Goal: Task Accomplishment & Management: Complete application form

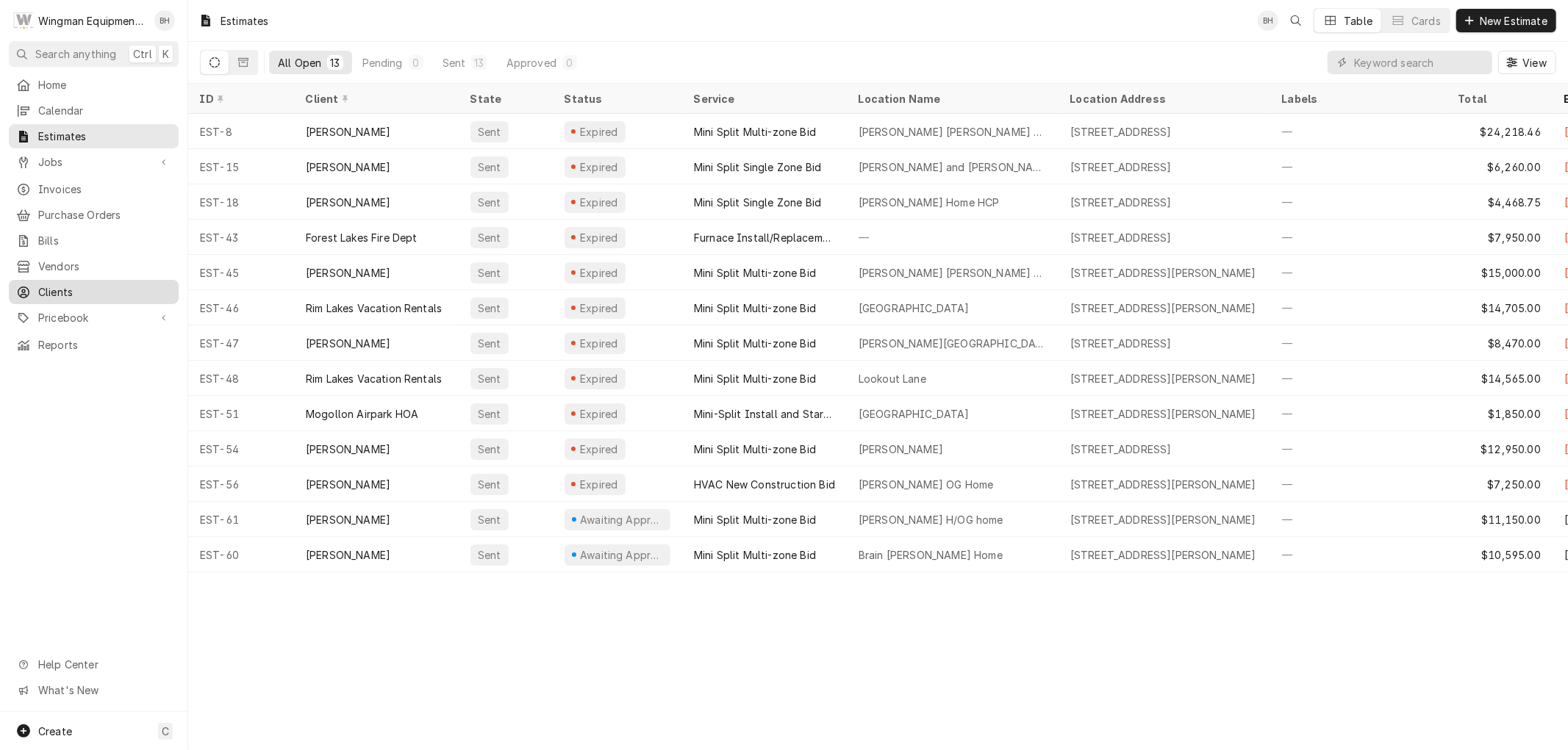
click at [70, 284] on span "Clients" at bounding box center [105, 291] width 133 height 16
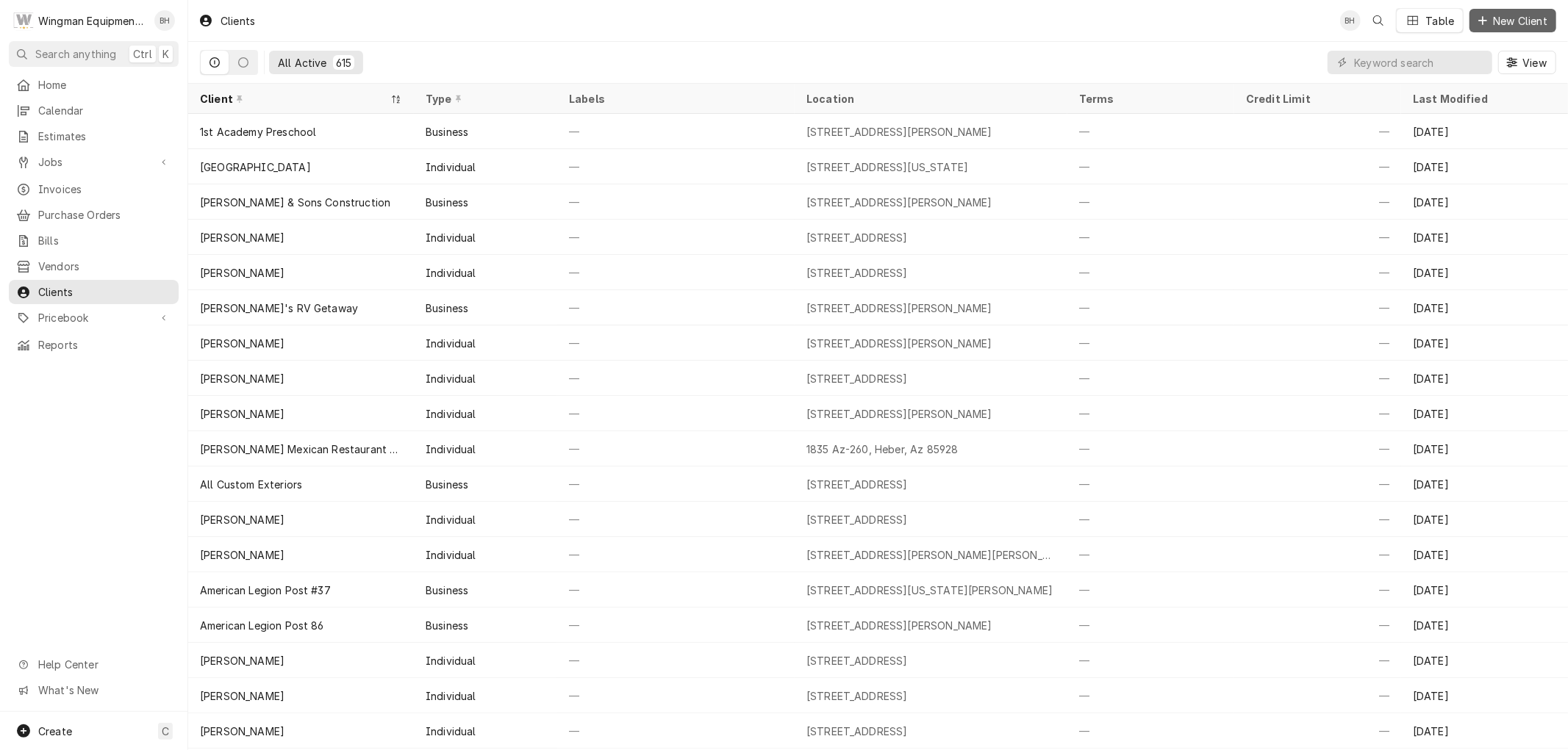
click at [1511, 28] on button "New Client" at bounding box center [1512, 21] width 86 height 24
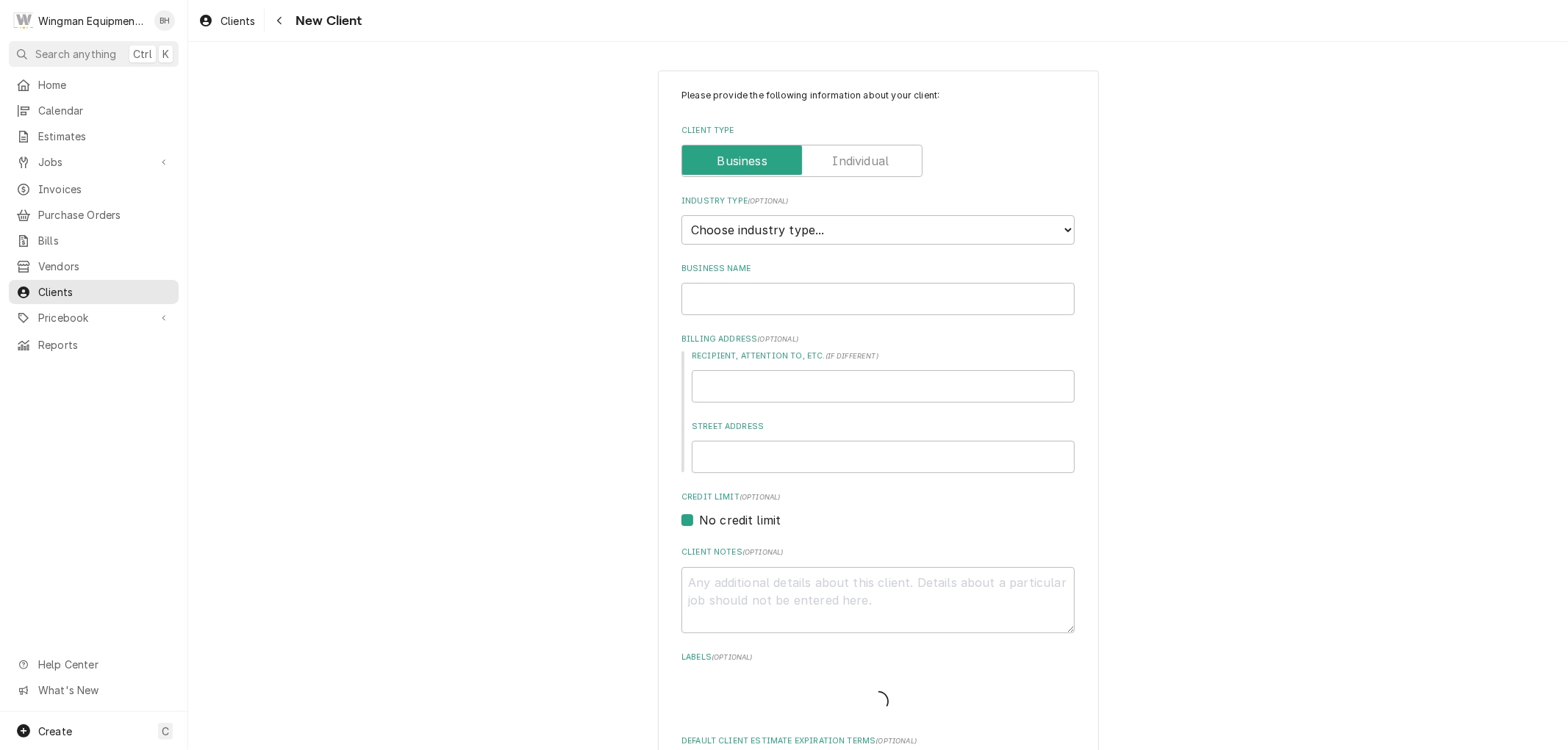
type textarea "x"
click at [827, 158] on label "Client Type" at bounding box center [802, 161] width 241 height 32
click at [827, 158] on input "Client Type" at bounding box center [802, 161] width 228 height 32
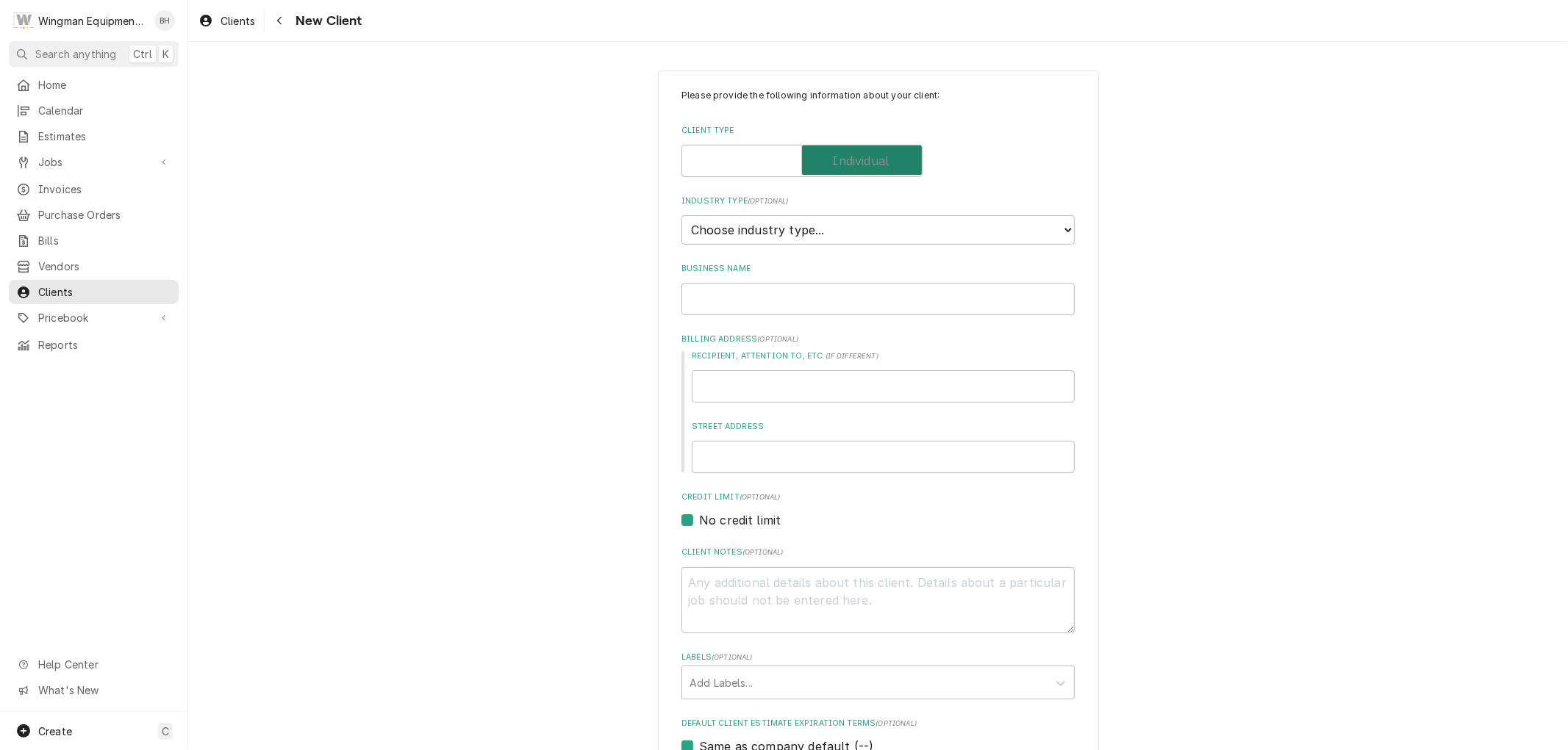
checkbox input "true"
type textarea "x"
click at [833, 230] on select "Choose industry type... Residential Commercial Industrial Government" at bounding box center [879, 231] width 394 height 30
select select "1"
click at [682, 216] on select "Choose industry type... Residential Commercial Industrial Government" at bounding box center [879, 231] width 394 height 30
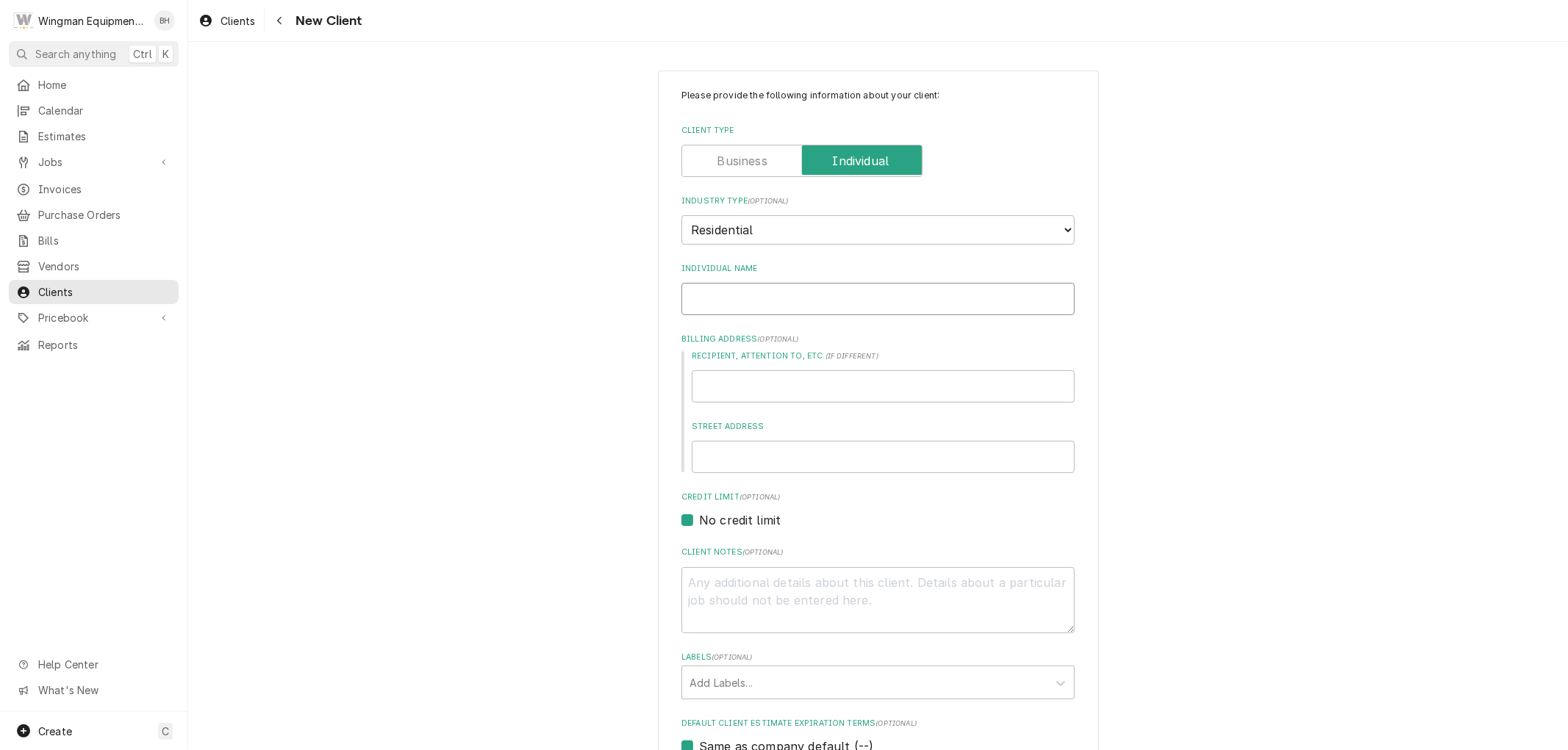
click at [804, 294] on input "Individual Name" at bounding box center [879, 299] width 394 height 32
type textarea "x"
type input "B"
type textarea "x"
type input "Ba"
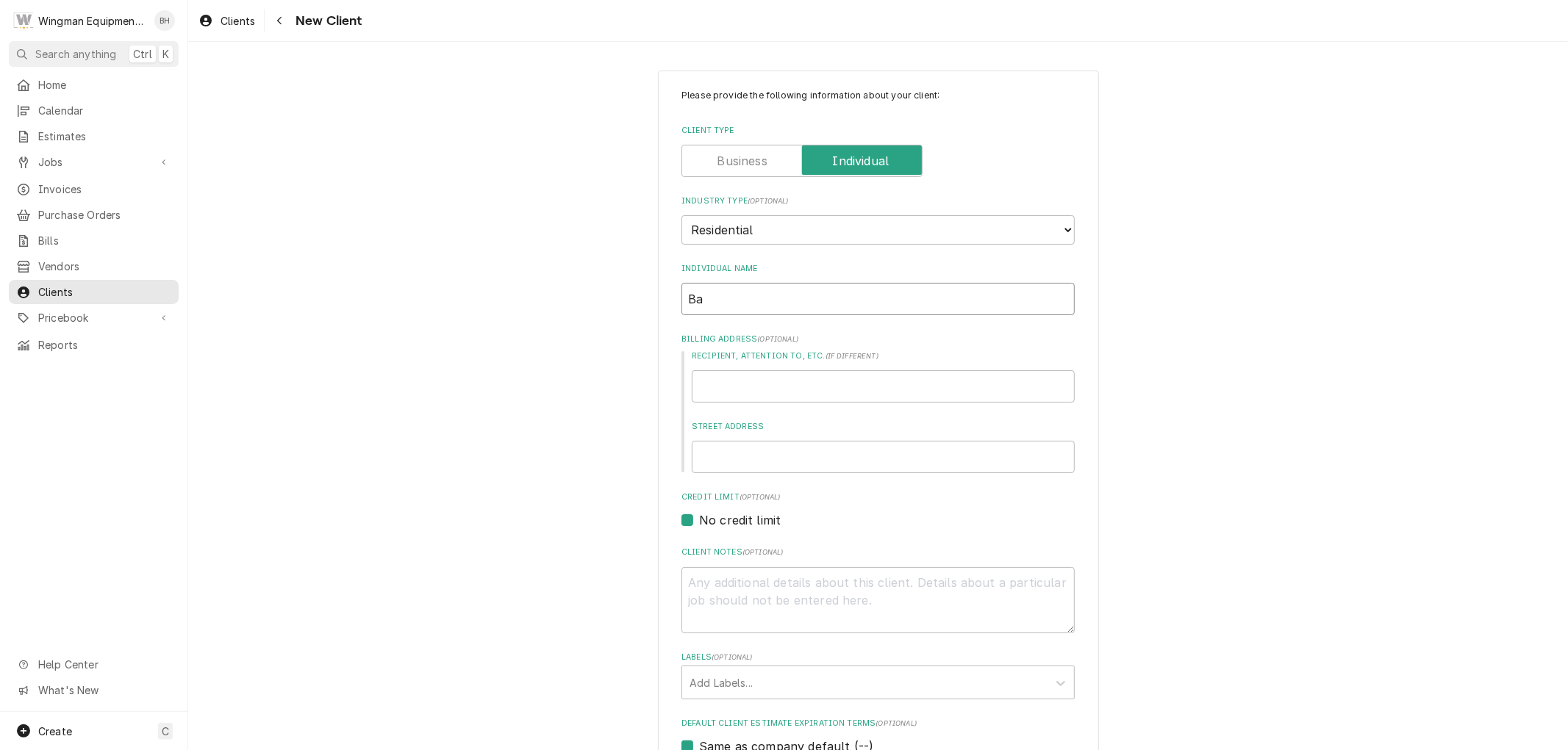
type textarea "x"
type input "Bar"
type textarea "x"
type input "Barb"
type textarea "x"
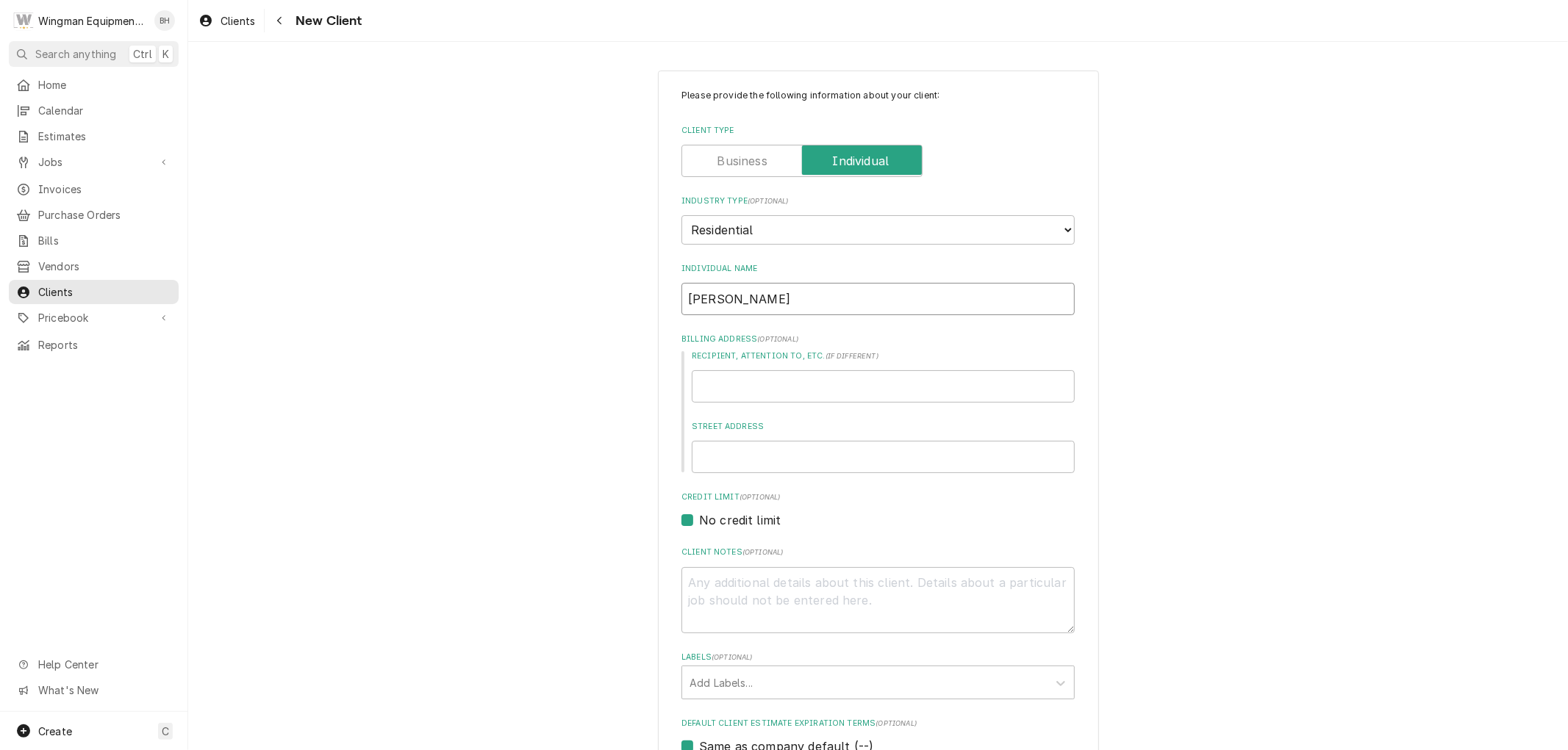
type input "BarbL"
type textarea "x"
type input "BarbLu"
type textarea "x"
type input "BarbLun"
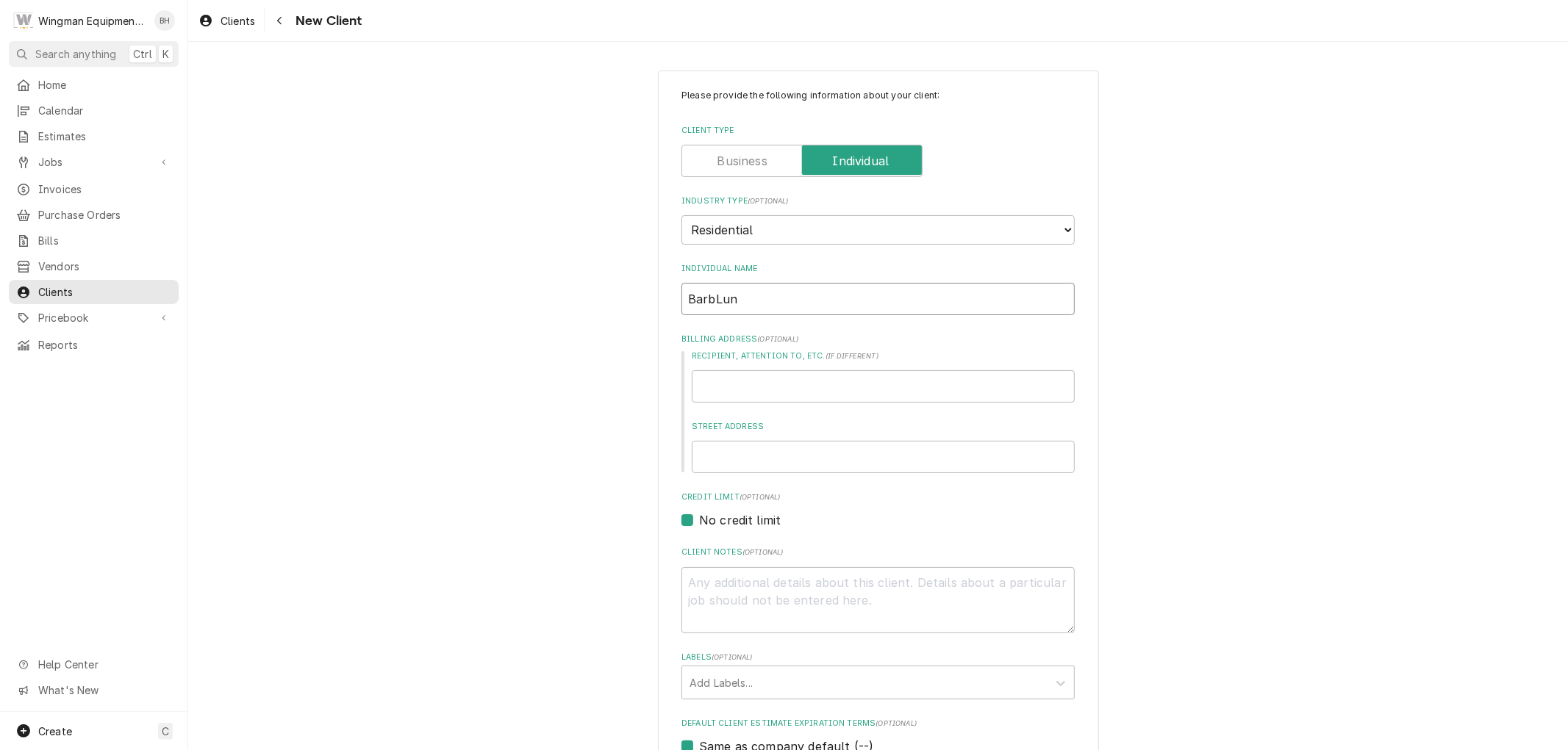
type textarea "x"
type input "BarbLuns"
type textarea "x"
type input "BarbLunsm"
type textarea "x"
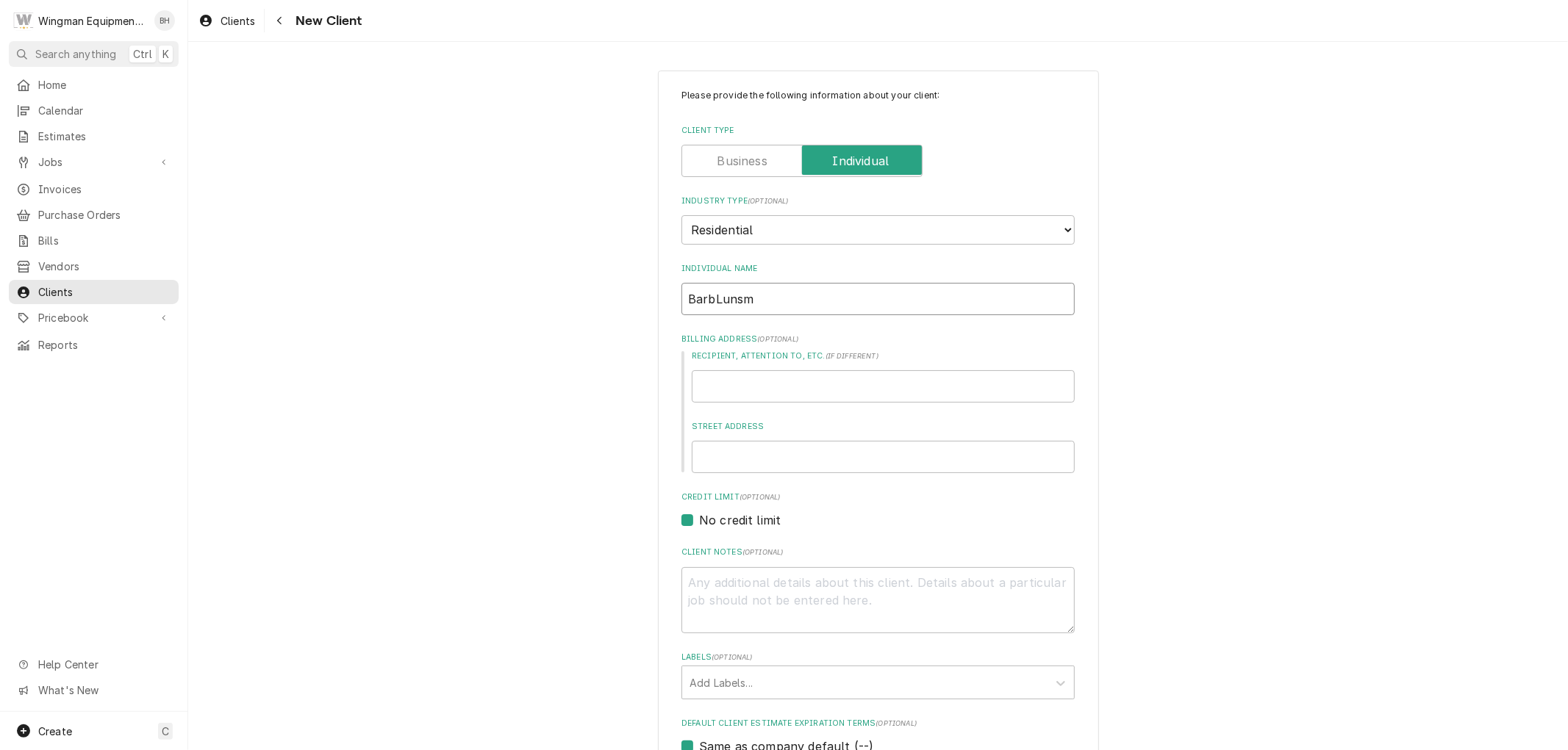
type input "BarbLunsma"
type textarea "x"
type input "BarbLunsman"
type textarea "x"
type input "BarbLunsmann"
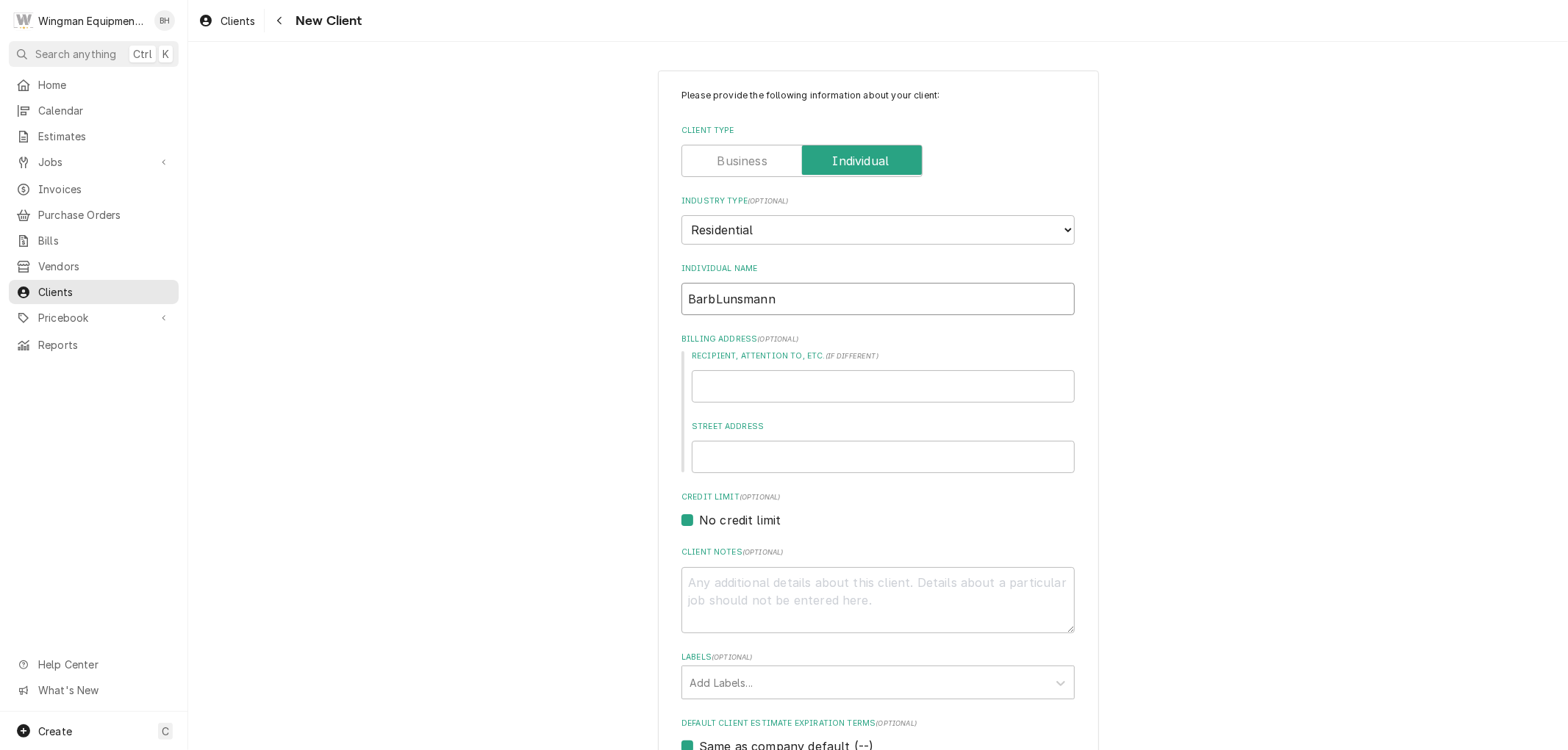
type textarea "x"
type input "[PERSON_NAME]"
type textarea "x"
type input "2"
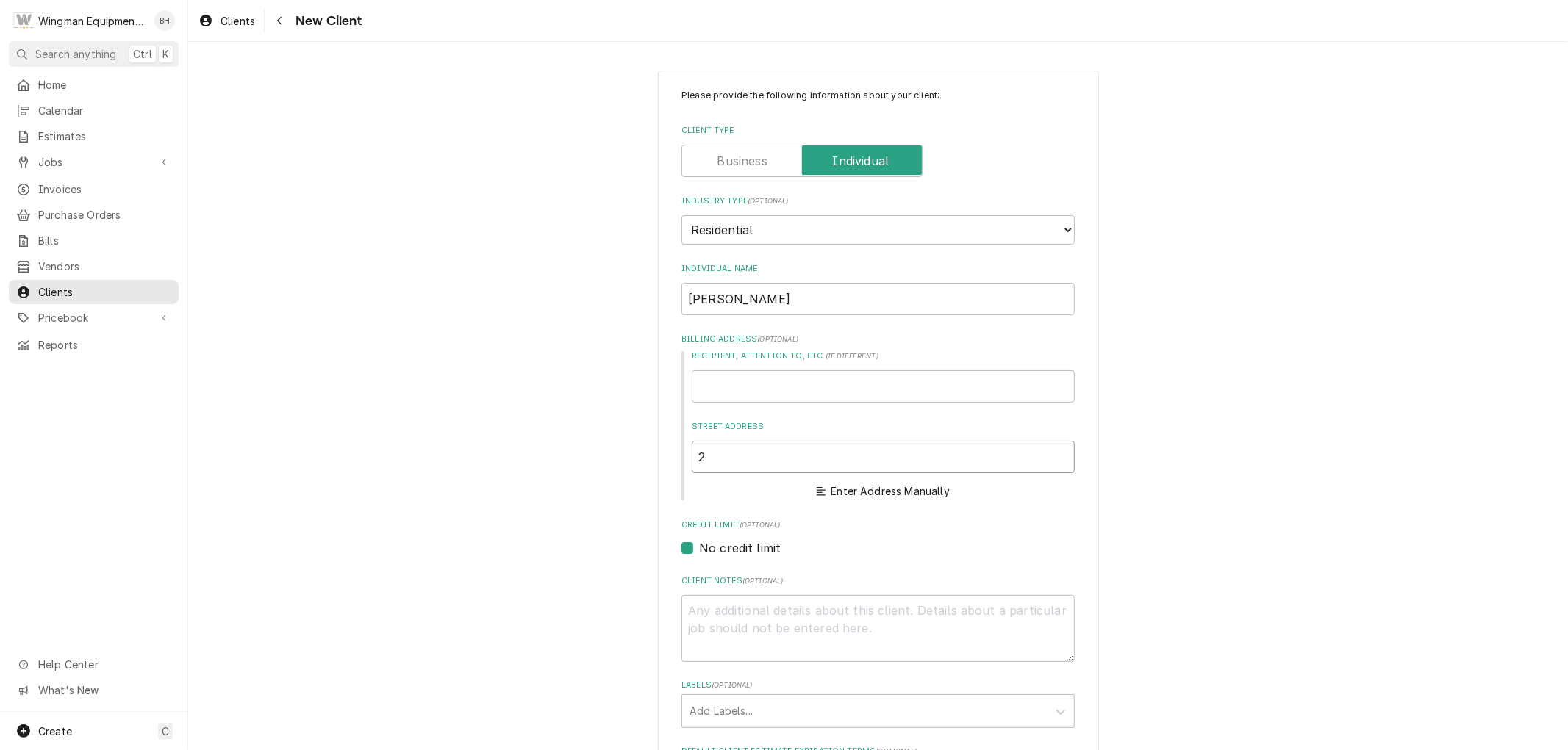
type textarea "x"
type input "23"
type textarea "x"
type input "230"
type textarea "x"
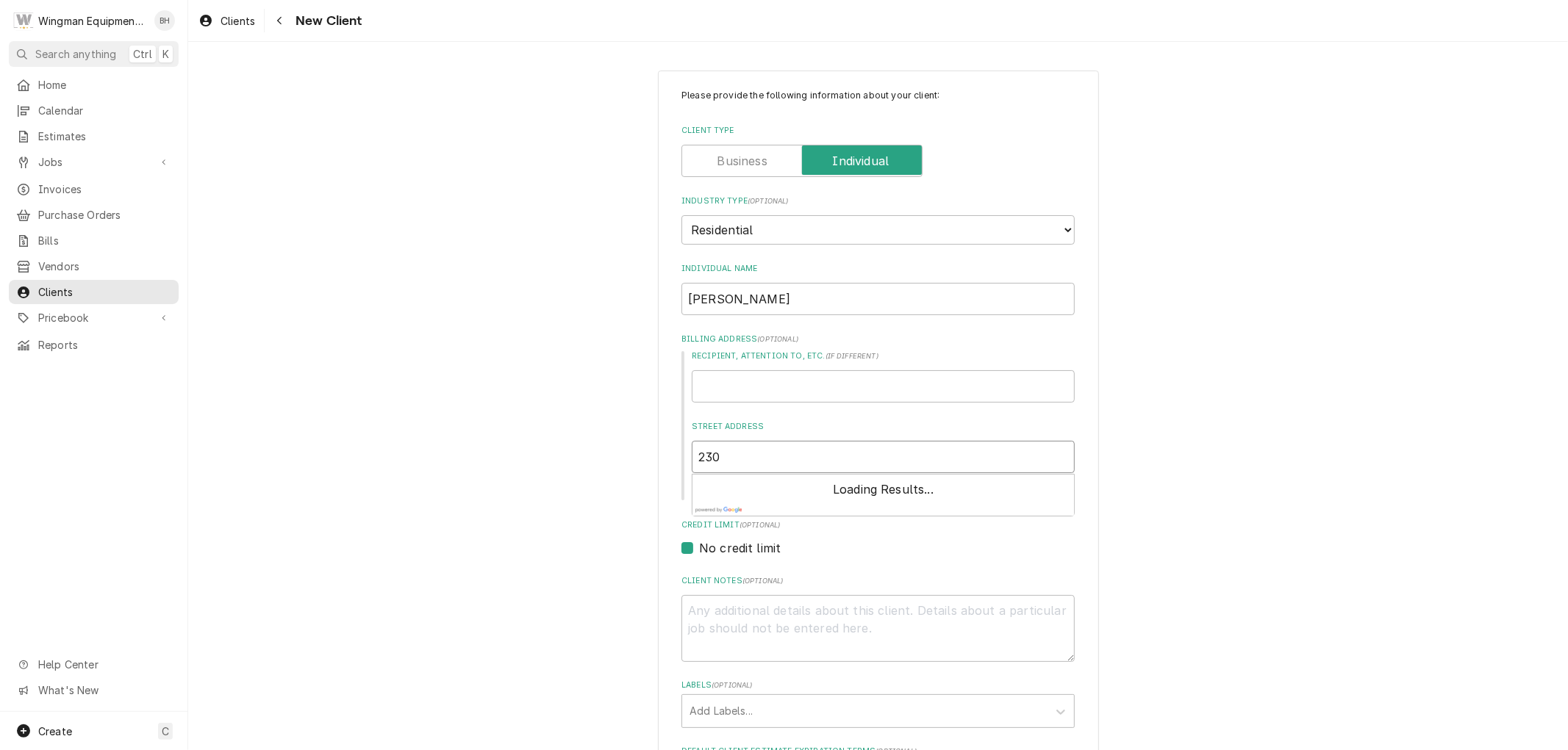
type input "2306"
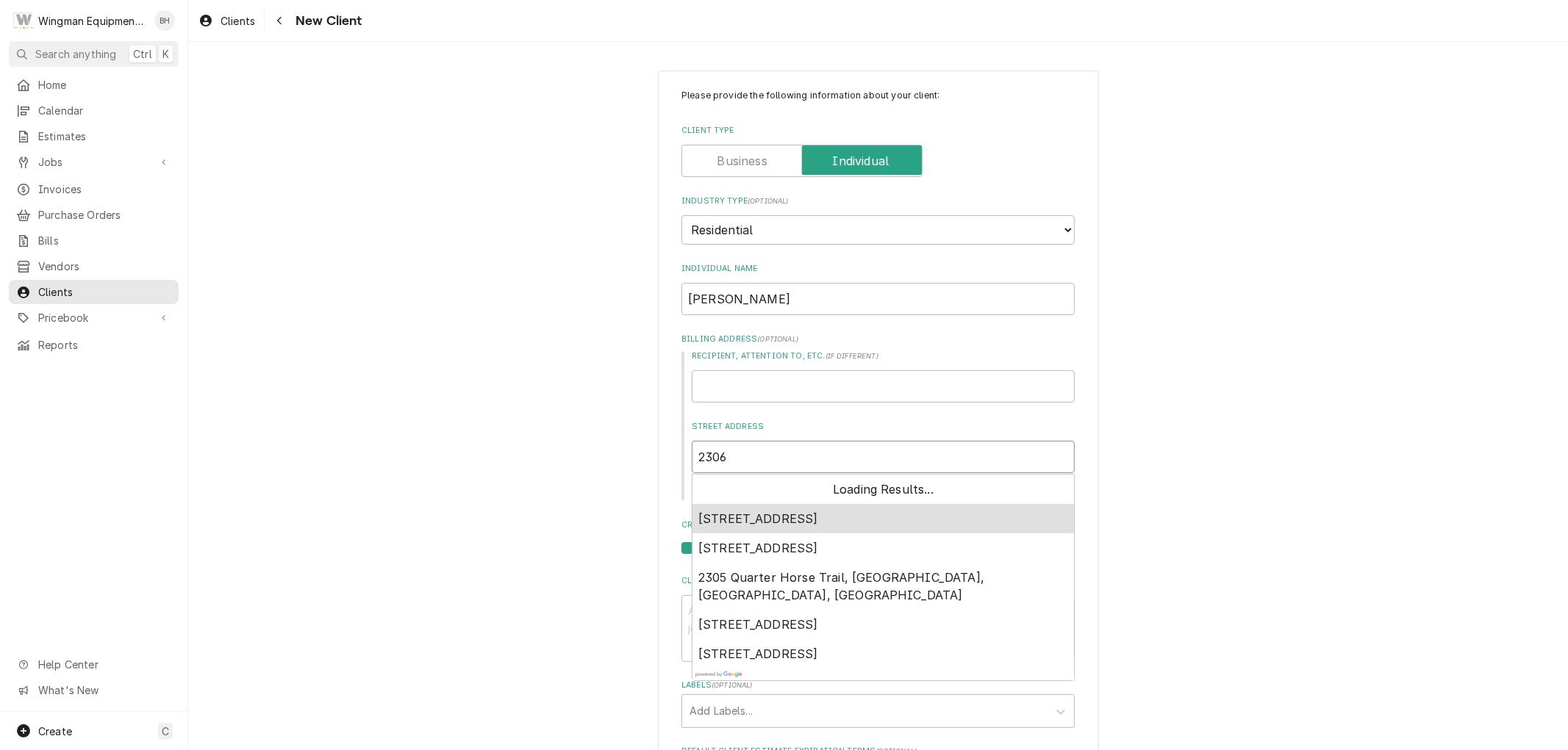
type textarea "x"
type input "2306"
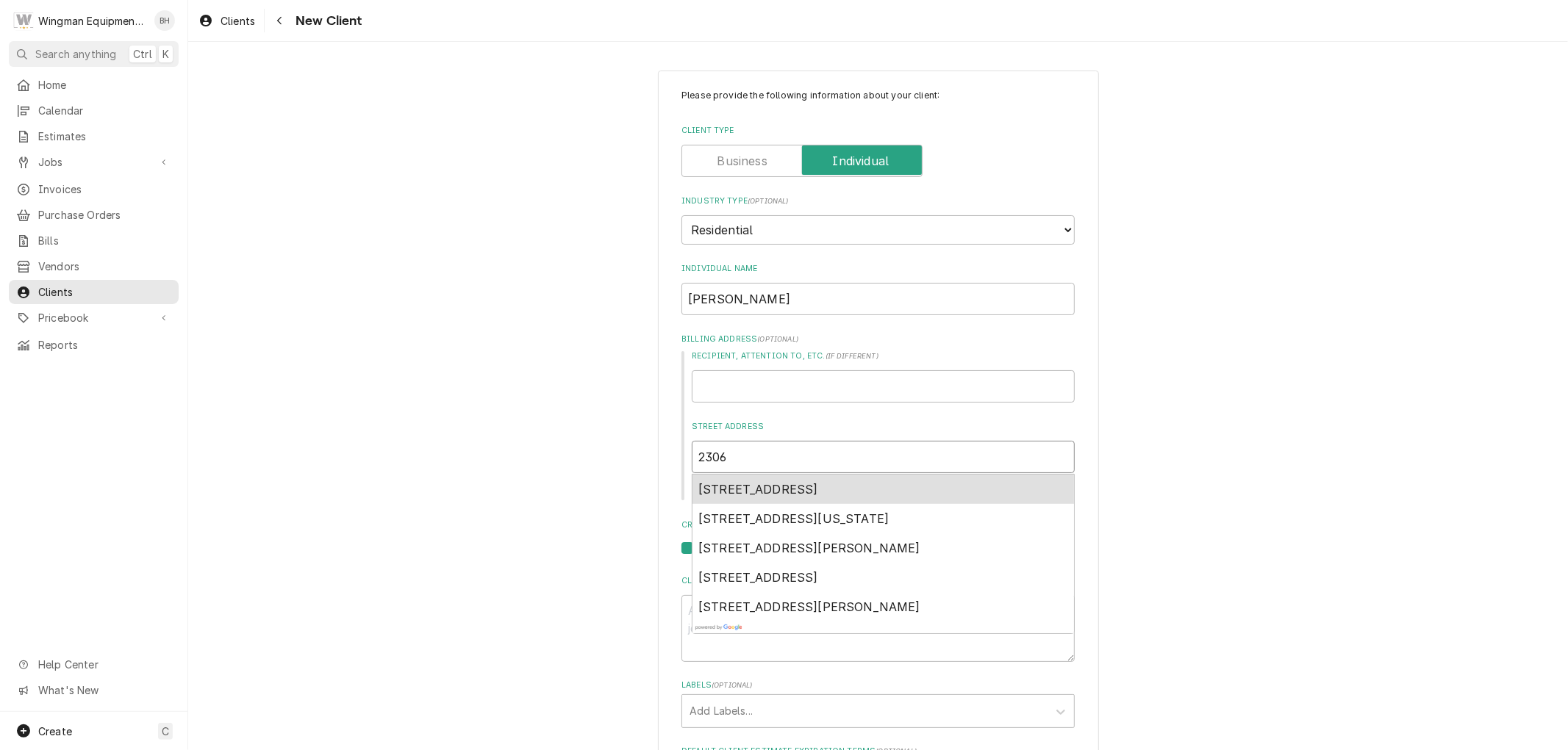
type textarea "x"
type input "2306 S"
type textarea "x"
type input "2306 Sh"
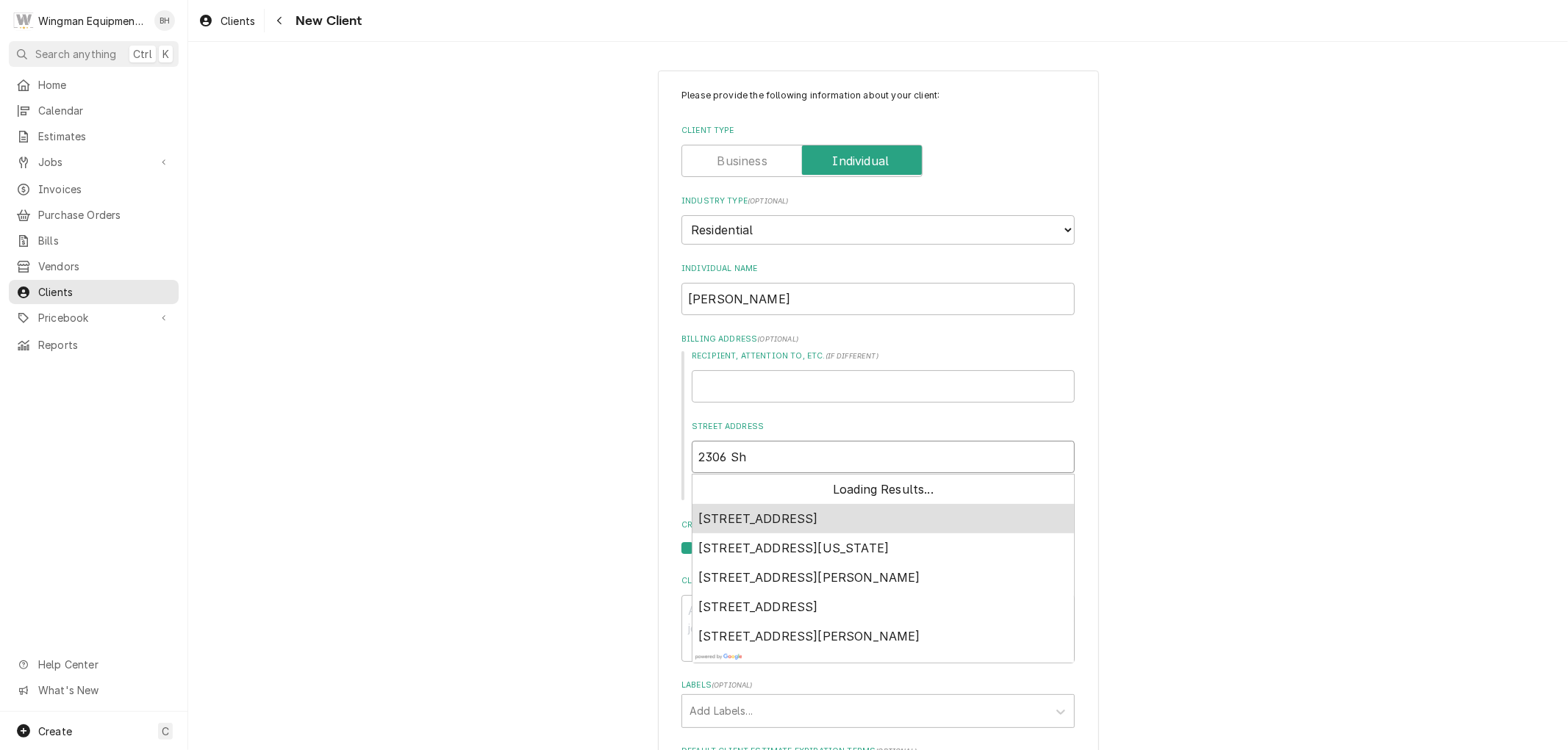
type textarea "x"
type input "2306 Sha"
type textarea "x"
type input "2306 Shad"
type textarea "x"
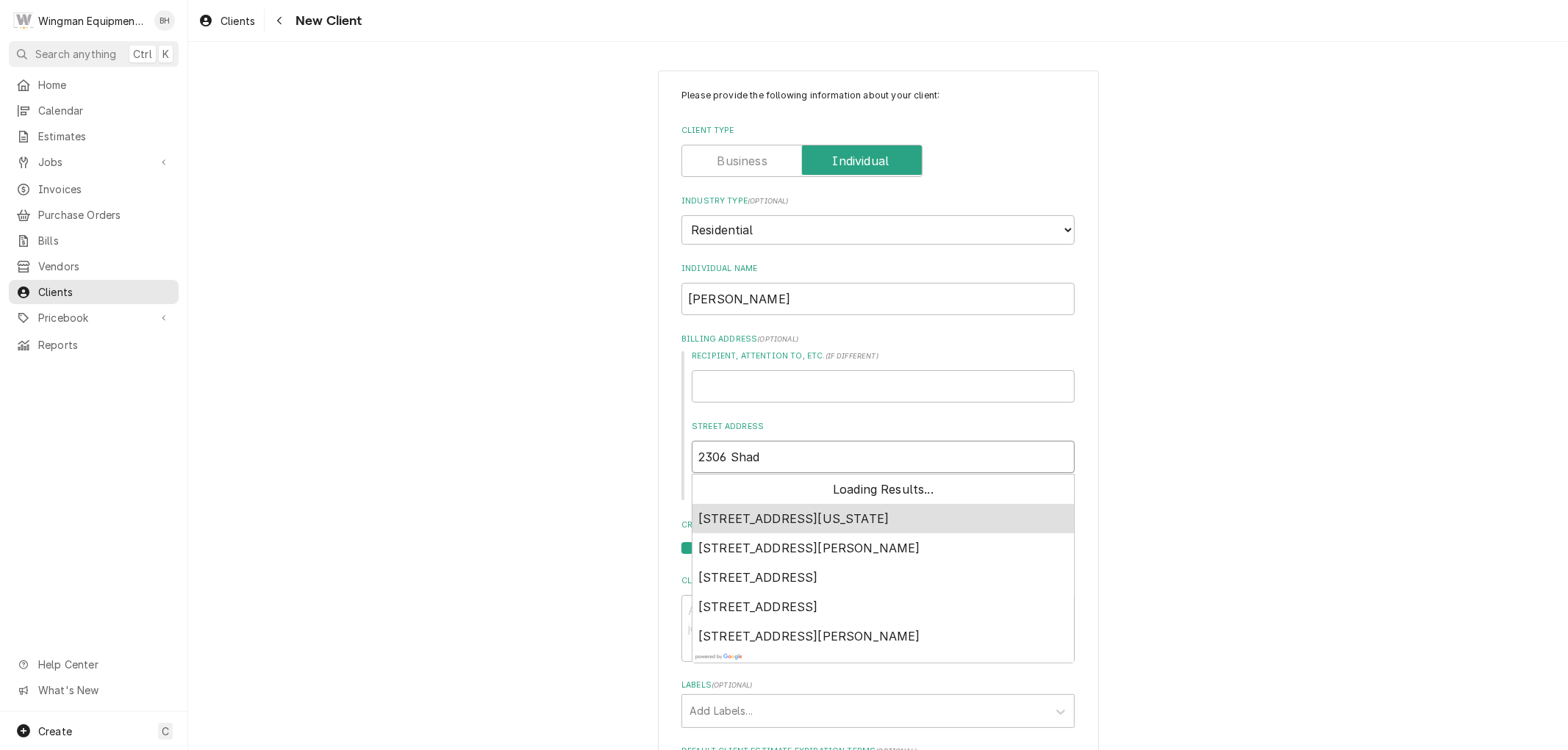
type input "2306 Shado"
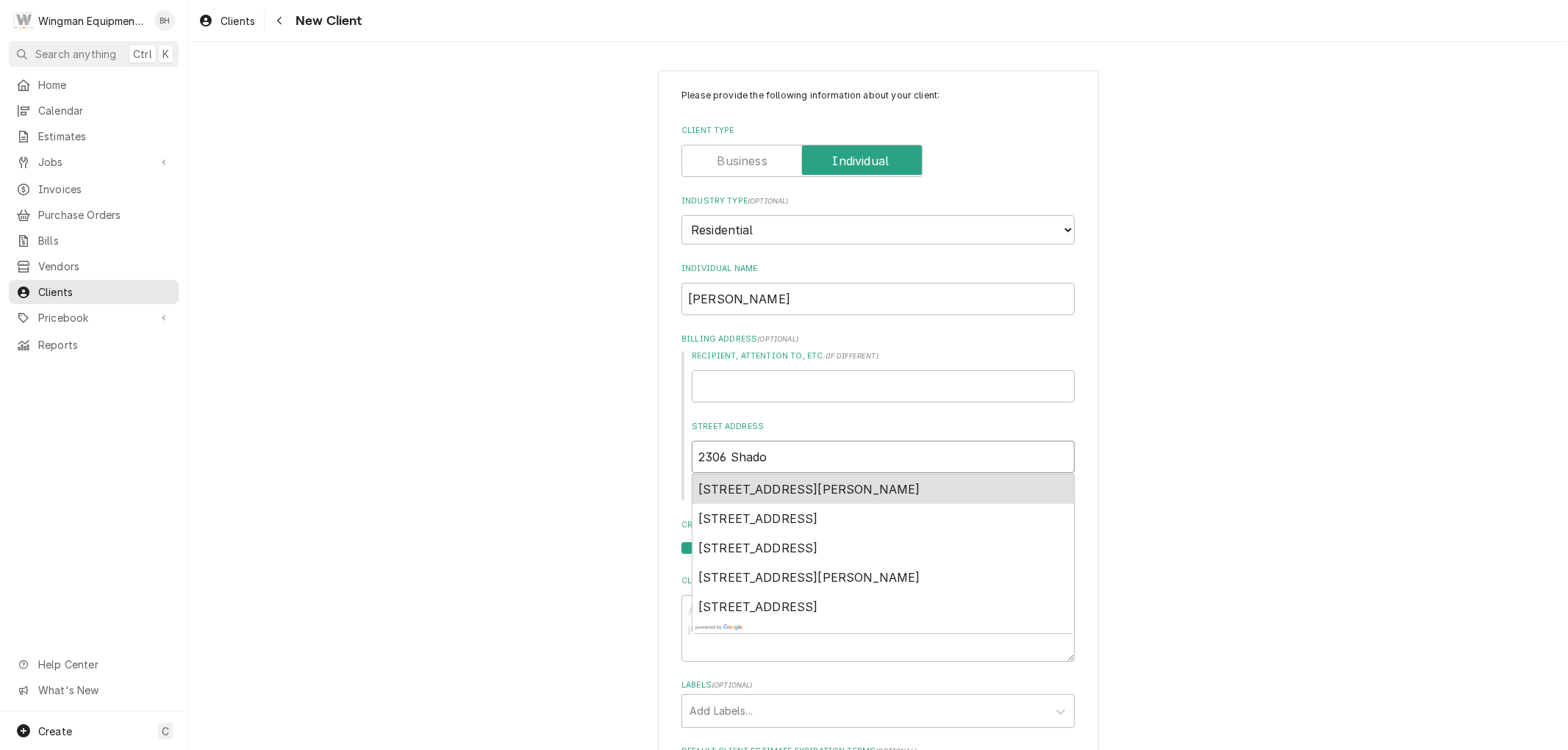
type textarea "x"
type input "2306 Shadow"
type textarea "x"
type input "2306 Shadow Canyon Drive, Bullhead City, AZ, USA"
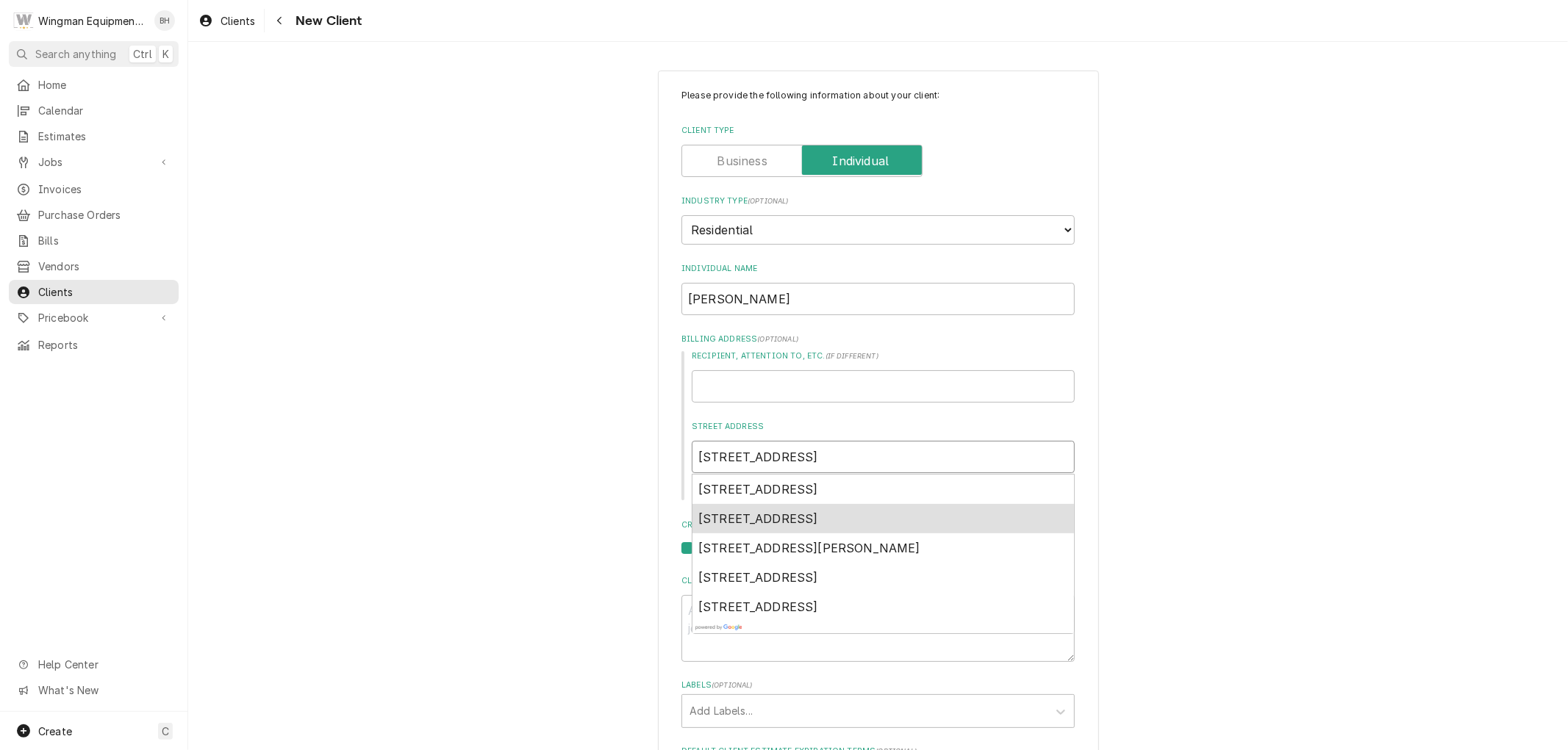
type textarea "x"
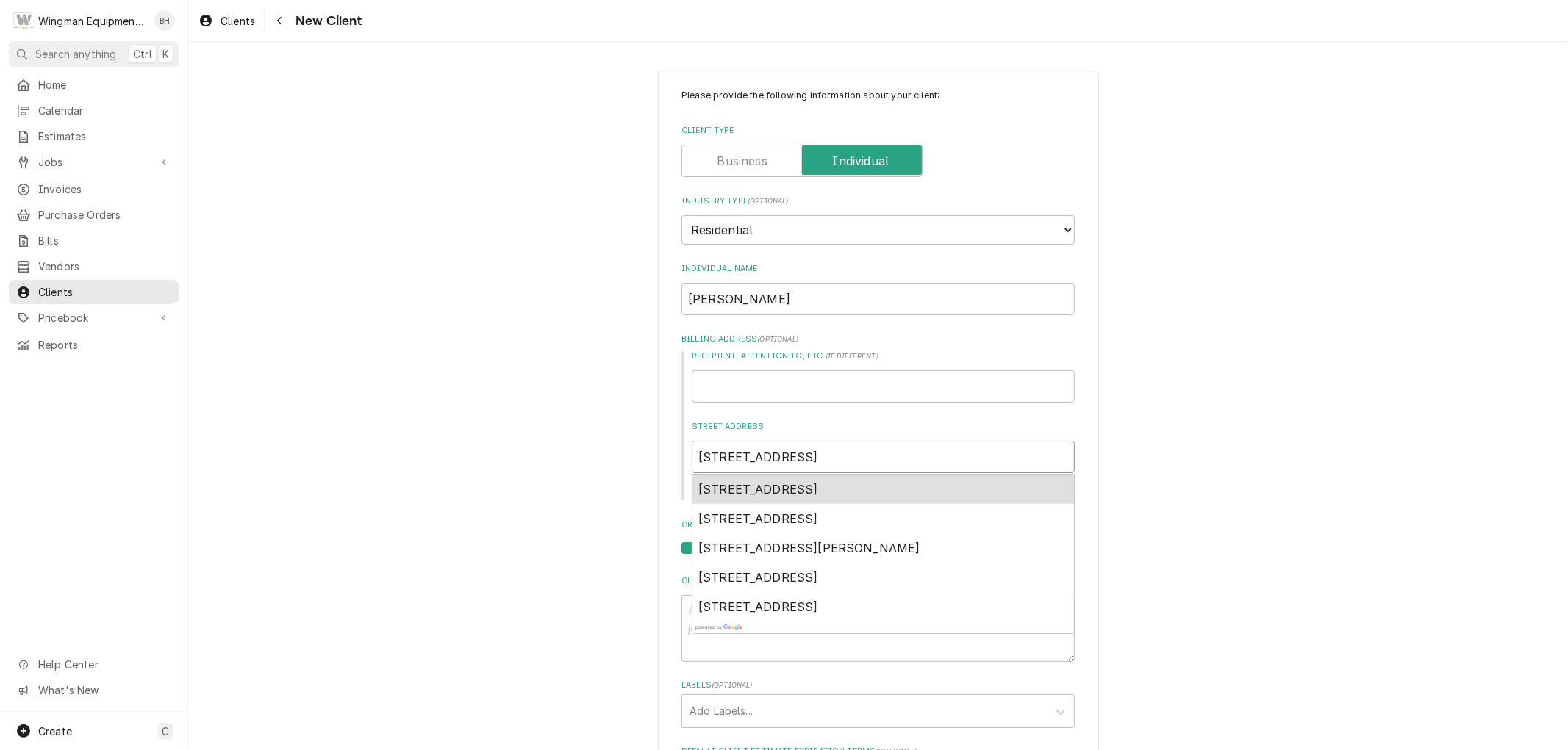
type input "2306 Shadow Pines Drive, Heber, AZ, USA"
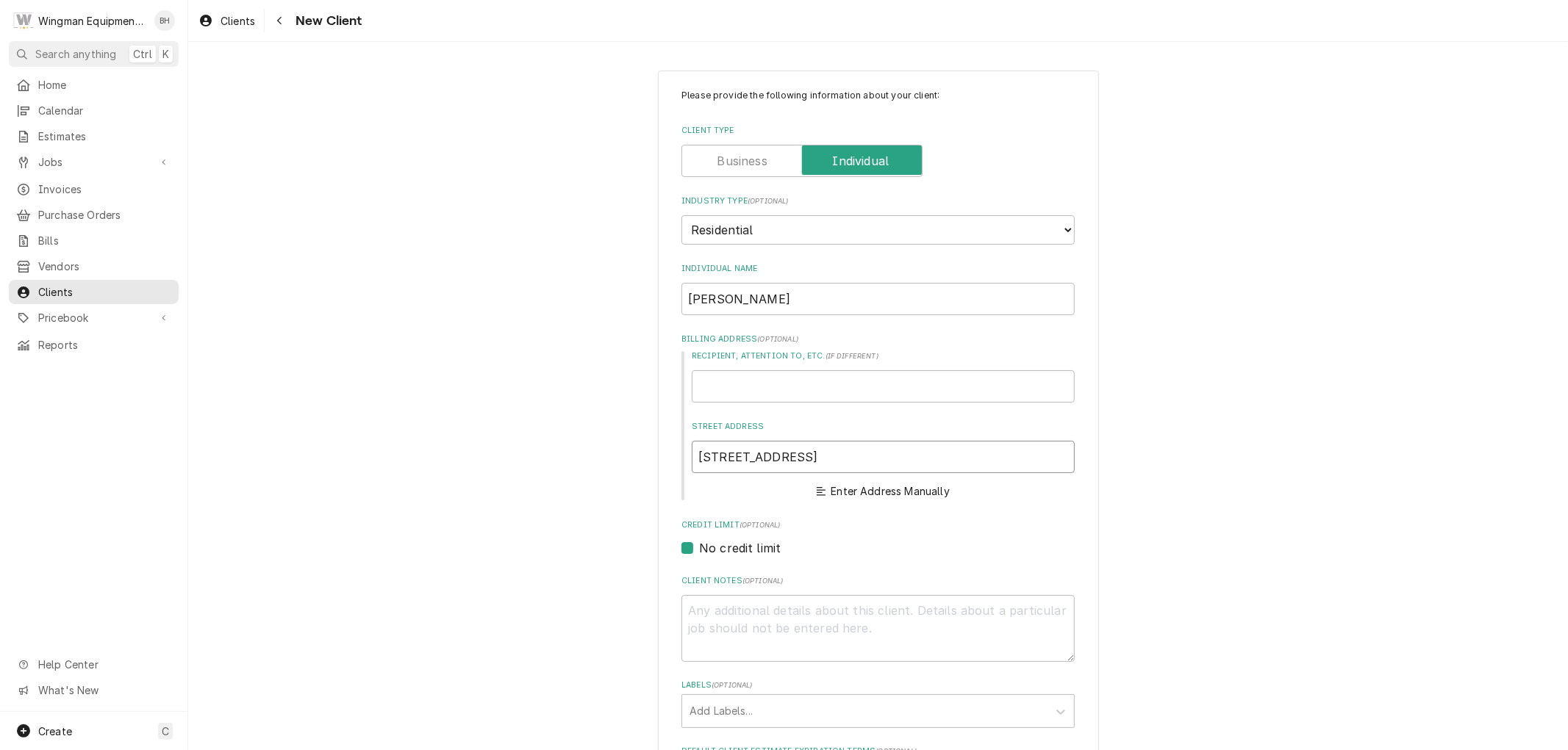
click at [972, 454] on input "2306 Shadow Pines Drive, Heber, AZ, USA" at bounding box center [883, 457] width 383 height 32
click at [973, 460] on input "2306 Shadow Pines Drive, Heber, AZ, USA" at bounding box center [883, 457] width 383 height 32
click at [915, 486] on button "Enter Address Manually" at bounding box center [884, 491] width 138 height 21
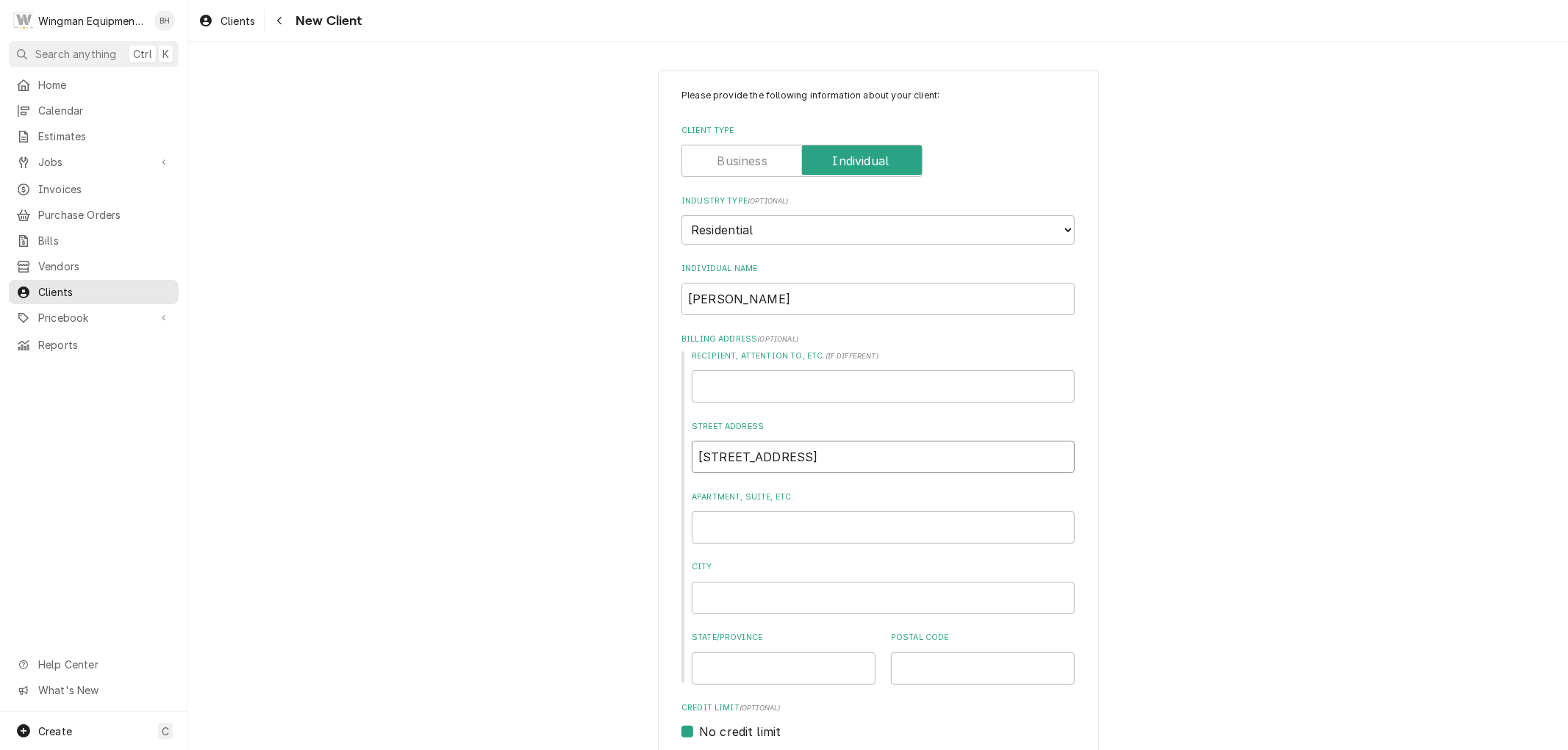
drag, startPoint x: 936, startPoint y: 459, endPoint x: 838, endPoint y: 459, distance: 98.0
click at [838, 459] on input "2306 Shadow Pines Drive, Heber, AZ, USA" at bounding box center [883, 457] width 383 height 32
type textarea "x"
type input "2306 Shadow Pines Drive"
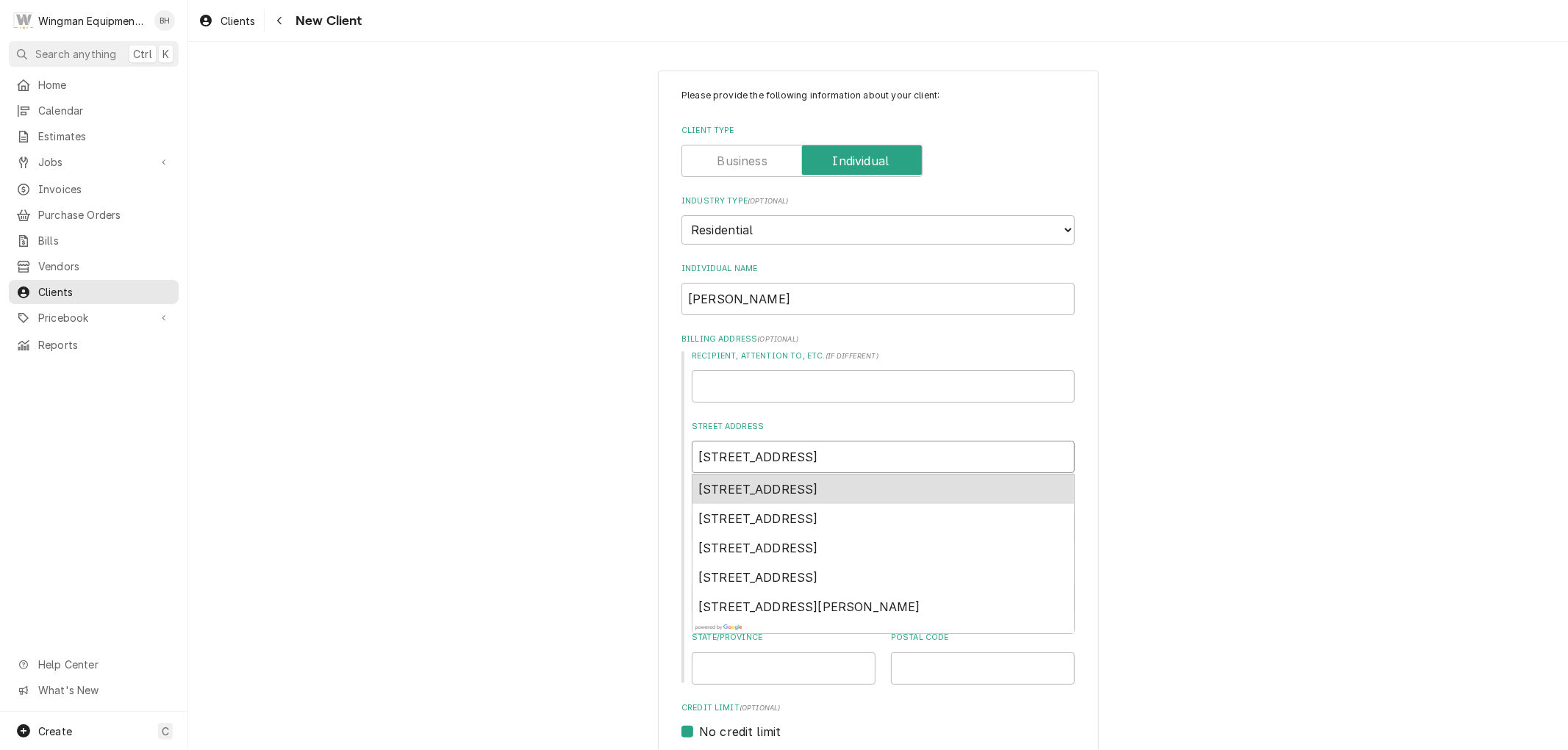
click at [819, 483] on span "2306 Shadow Pines Drive, Heber, AZ, USA" at bounding box center [758, 490] width 120 height 15
type textarea "x"
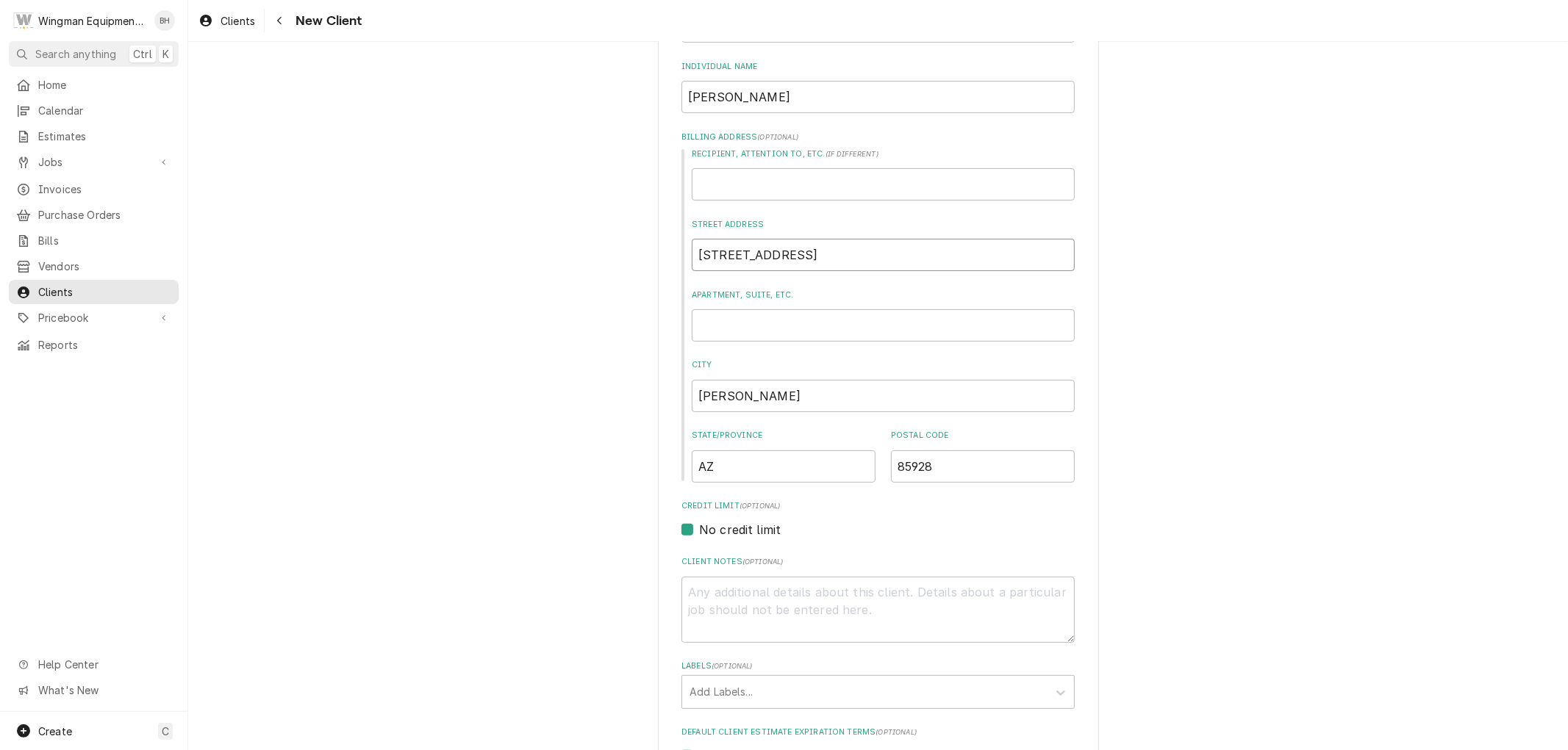
scroll to position [482, 0]
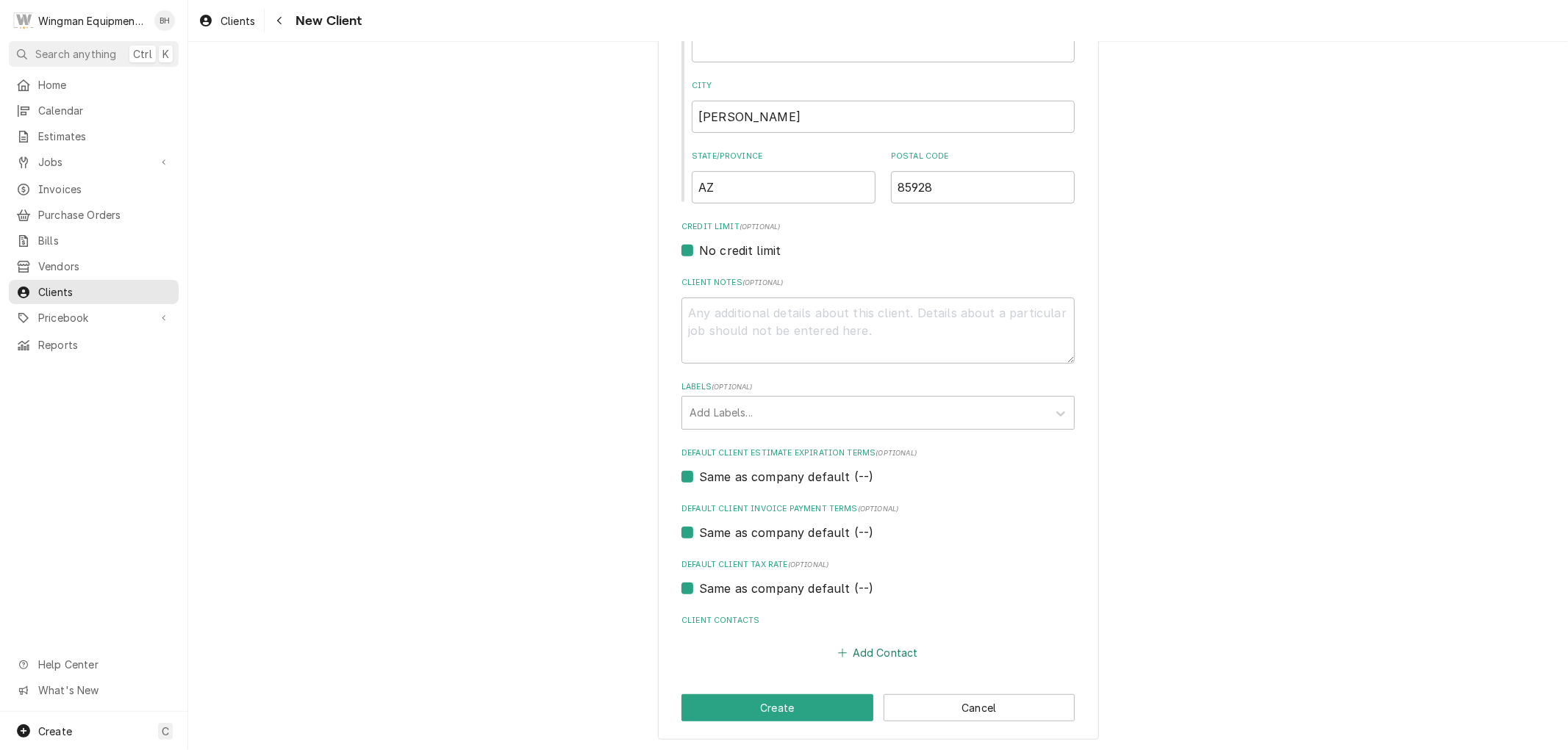
type input "2306 Shadow Pines Dr"
click at [863, 649] on button "Add Contact" at bounding box center [878, 653] width 85 height 21
type textarea "x"
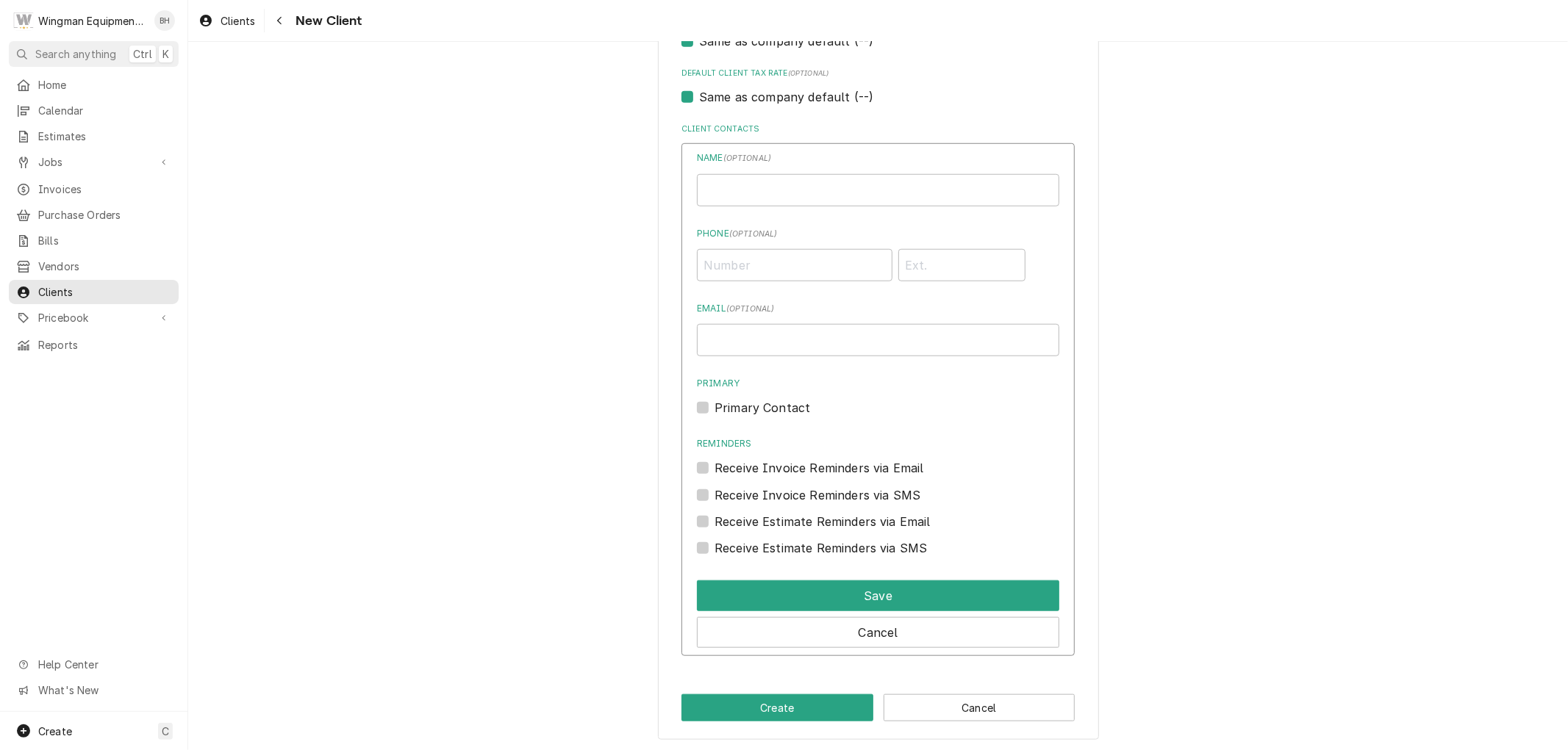
scroll to position [974, 0]
click at [800, 194] on input "Individual Name" at bounding box center [878, 189] width 362 height 32
type input "[PERSON_NAME]"
type input "(480) 540-1763"
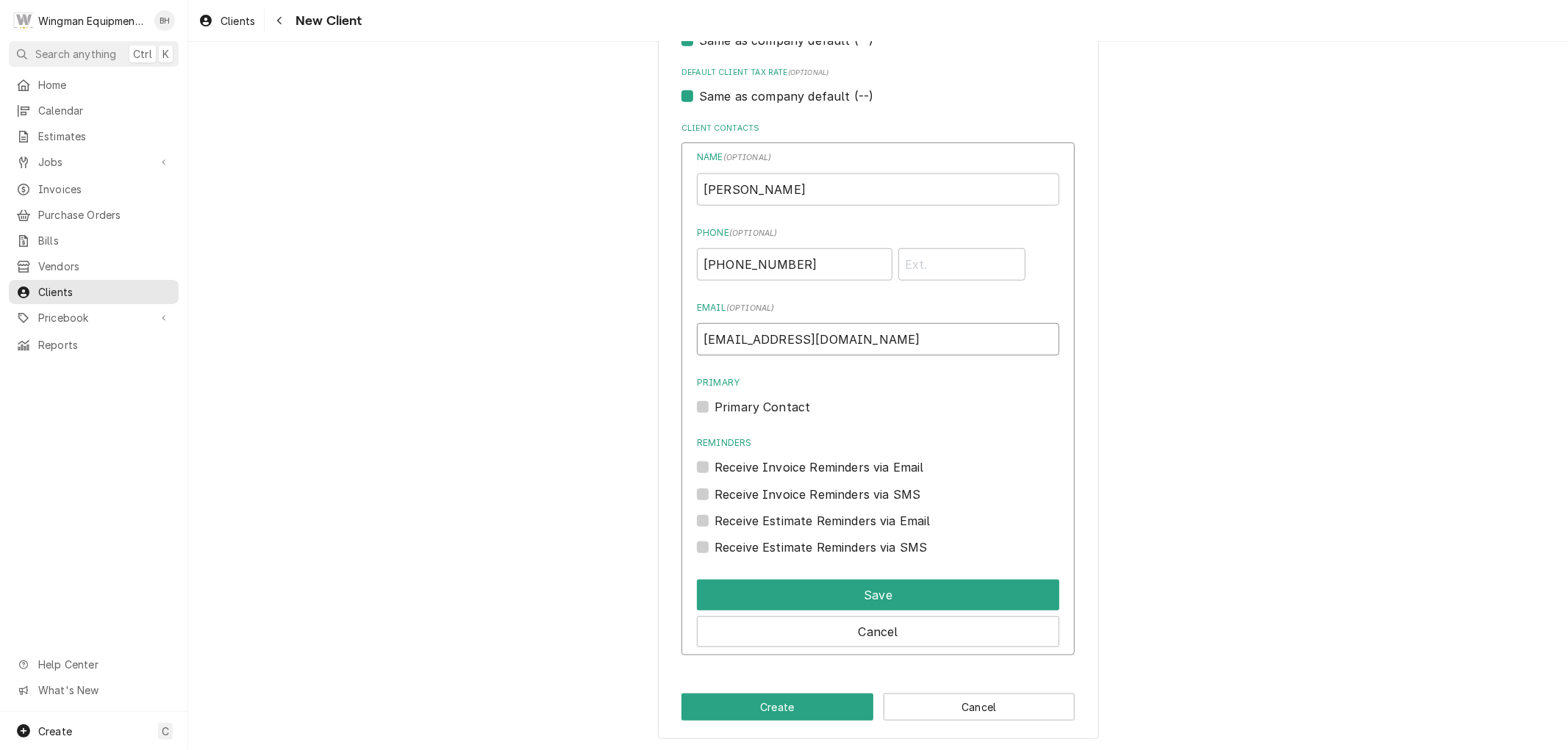
type input "Barb_lunsmann@msn.com"
click at [701, 414] on div "Name ( optional ) Barb Lunsmann Phone ( optional ) (480) 540-1763 Email ( optio…" at bounding box center [878, 353] width 362 height 406
click at [715, 408] on label "Primary Contact" at bounding box center [763, 407] width 96 height 17
click at [715, 408] on input "Primary" at bounding box center [896, 414] width 362 height 32
checkbox input "true"
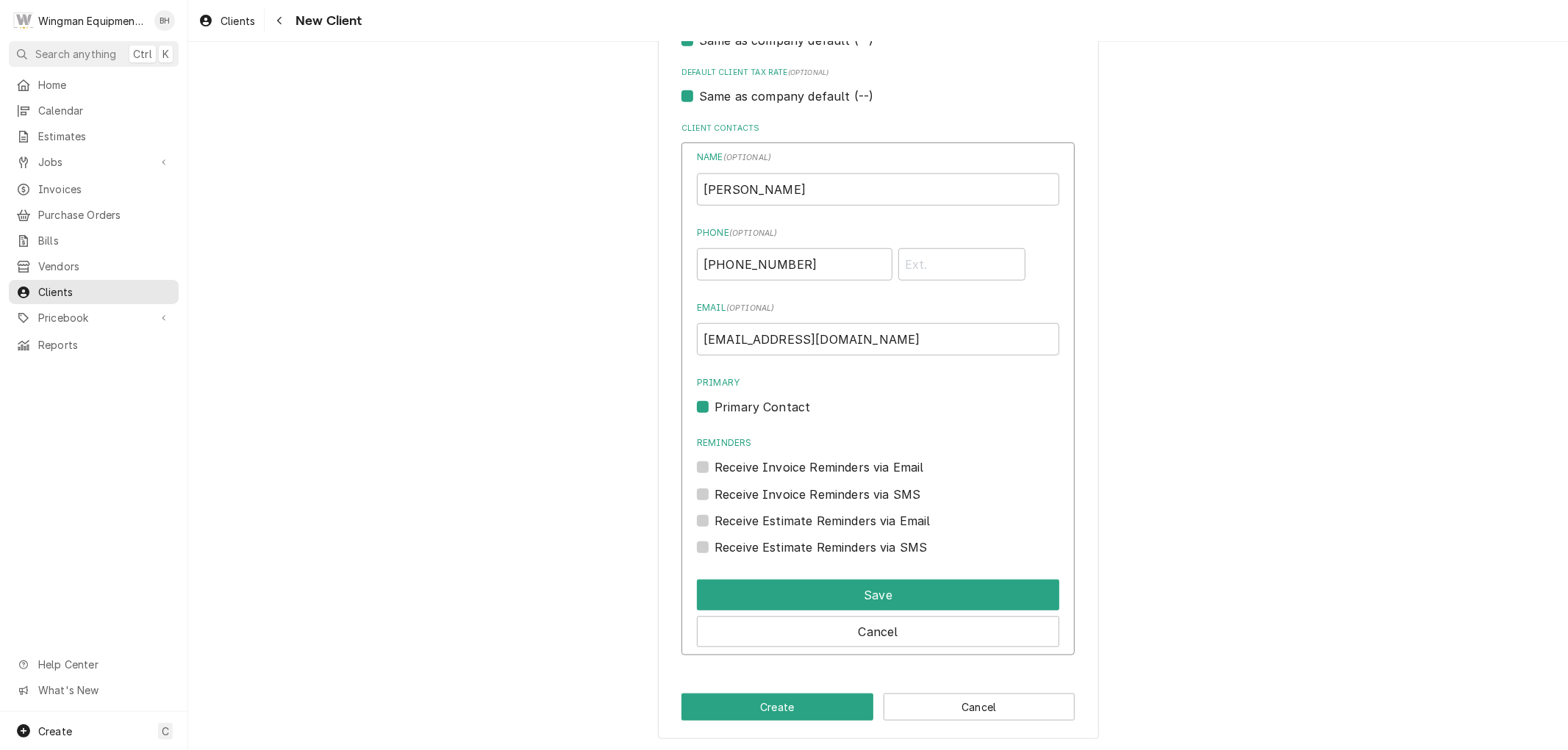
click at [715, 466] on label "Receive Invoice Reminders via Email" at bounding box center [819, 467] width 209 height 17
click at [715, 466] on input "Reminders" at bounding box center [896, 474] width 362 height 32
checkbox input "true"
click at [699, 486] on div "Receive Invoice Reminders via SMS" at bounding box center [878, 494] width 362 height 17
click at [715, 489] on label "Receive Invoice Reminders via SMS" at bounding box center [818, 494] width 206 height 17
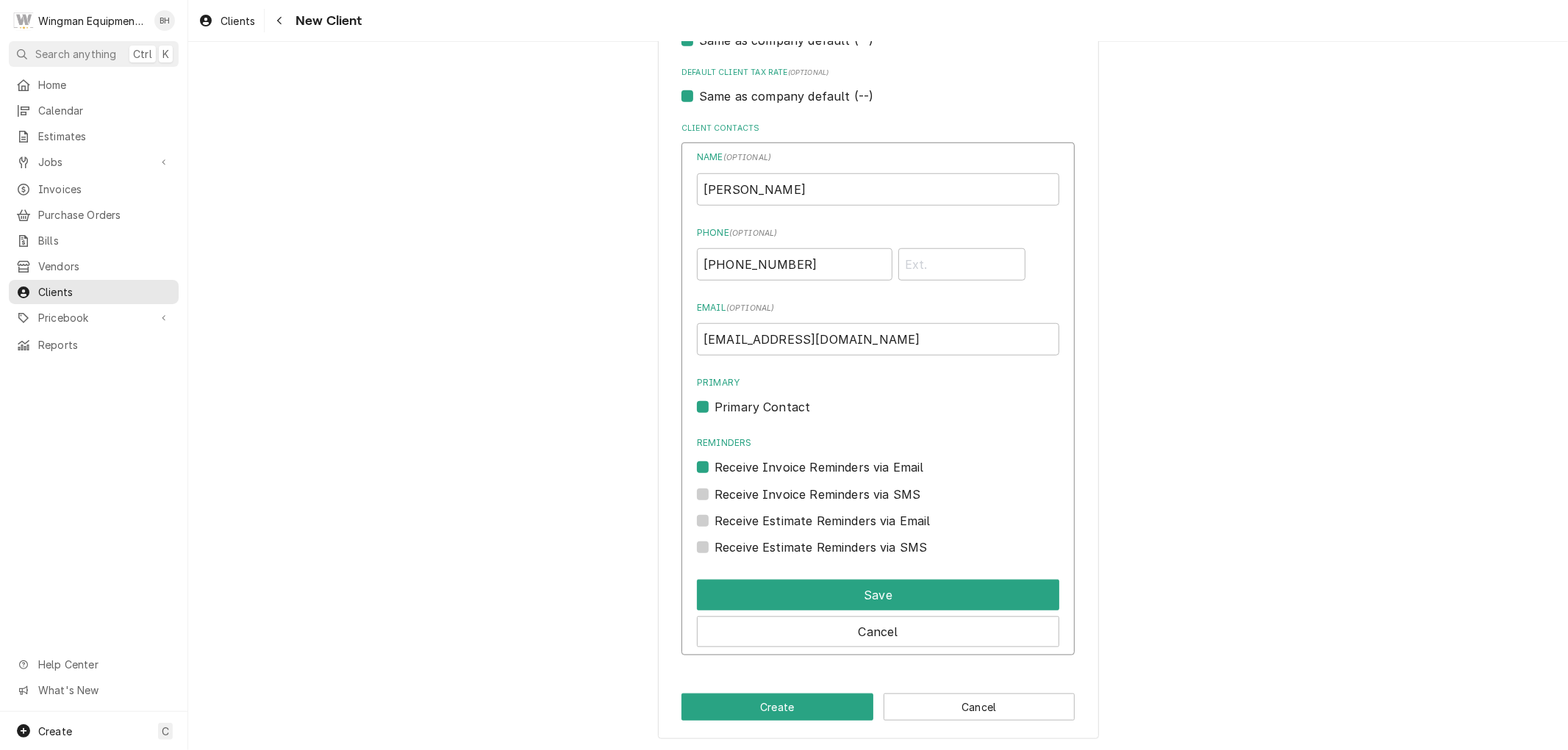
click at [715, 489] on input "Contact Edit Form" at bounding box center [896, 501] width 362 height 32
checkbox input "true"
click at [715, 524] on label "Receive Estimate Reminders via Email" at bounding box center [823, 520] width 216 height 17
click at [715, 524] on input "Contact Edit Form" at bounding box center [896, 528] width 362 height 32
checkbox input "true"
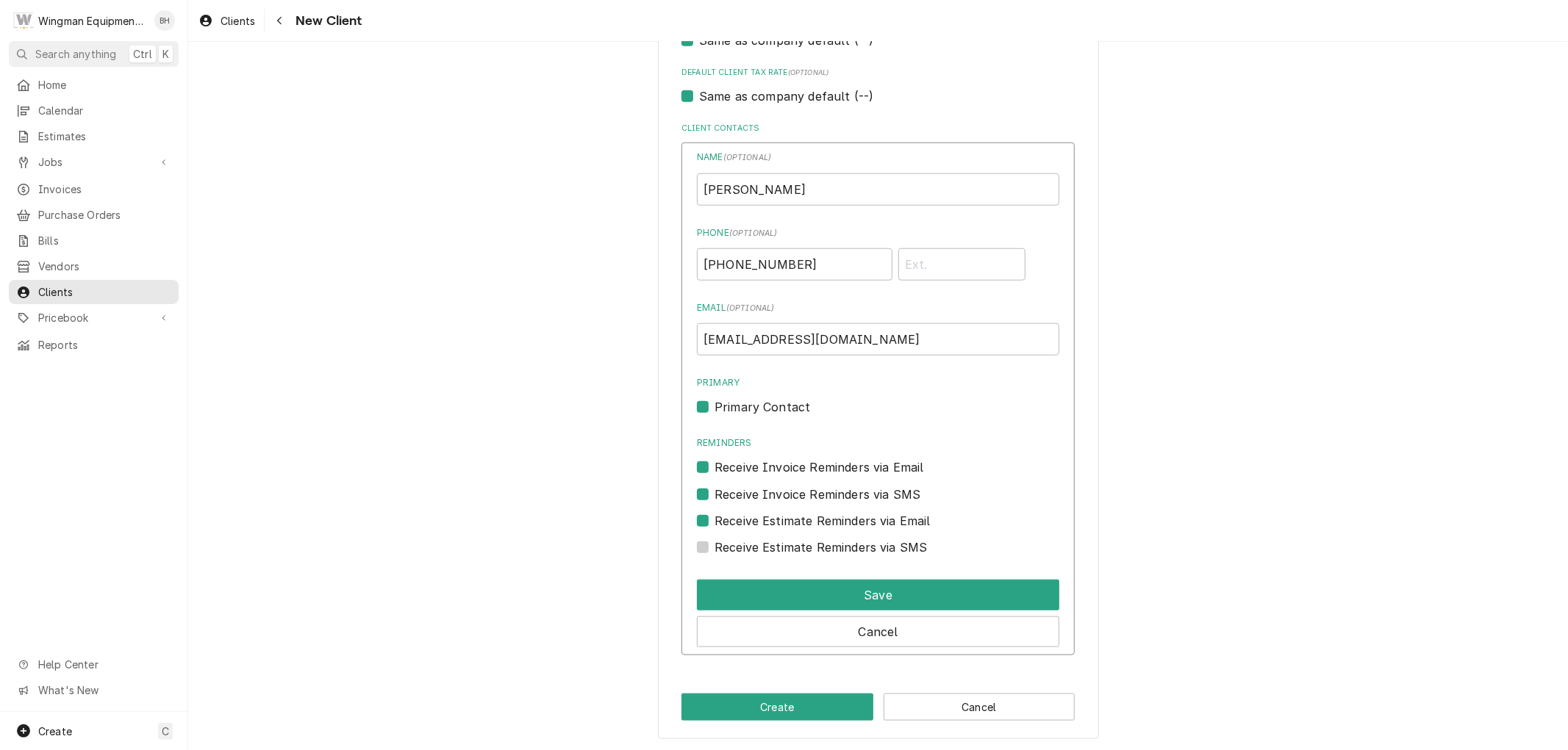
click at [715, 540] on label "Receive Estimate Reminders via SMS" at bounding box center [821, 547] width 212 height 17
click at [715, 540] on input "Contact Edit Form" at bounding box center [896, 554] width 362 height 32
checkbox input "true"
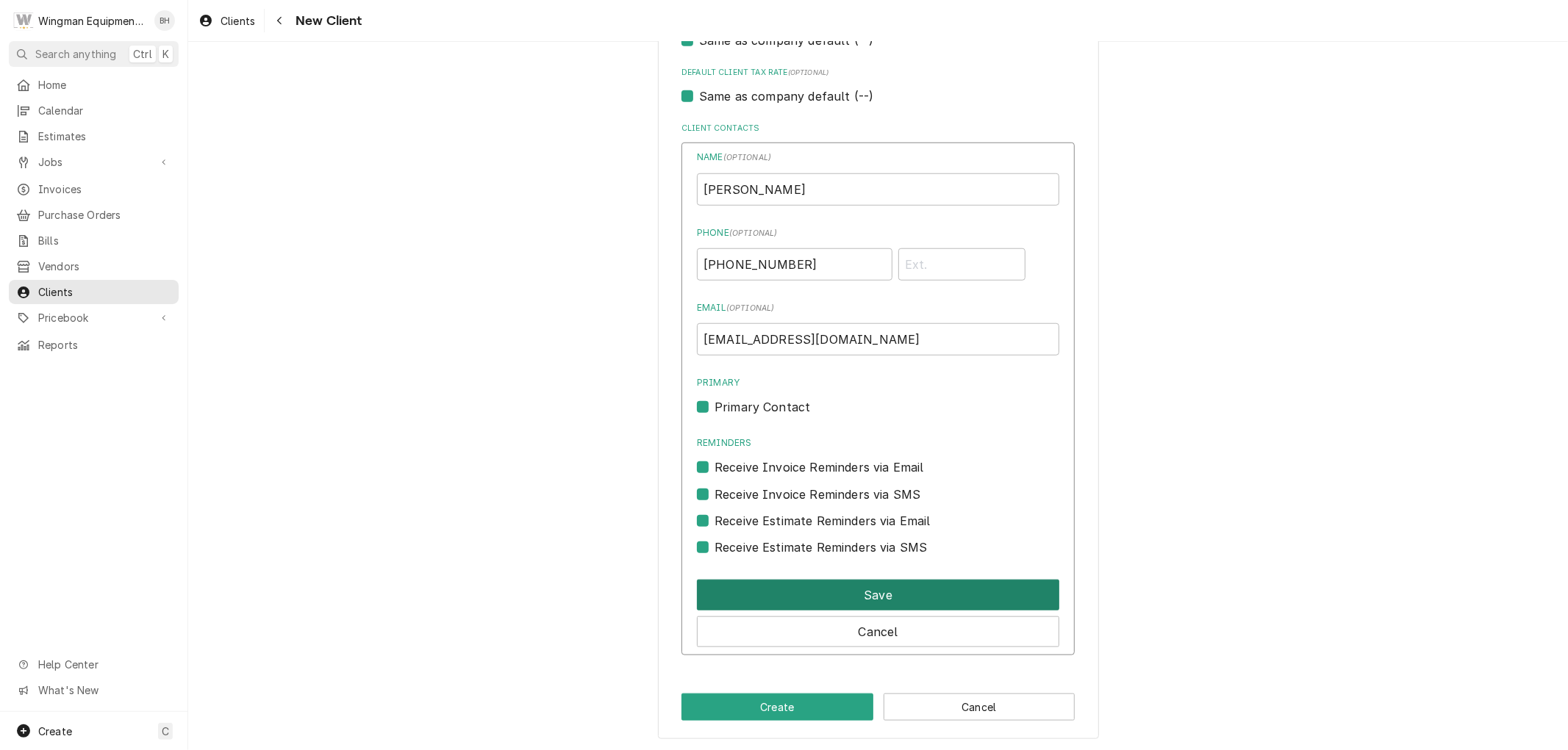
click at [735, 588] on button "Save" at bounding box center [878, 594] width 362 height 30
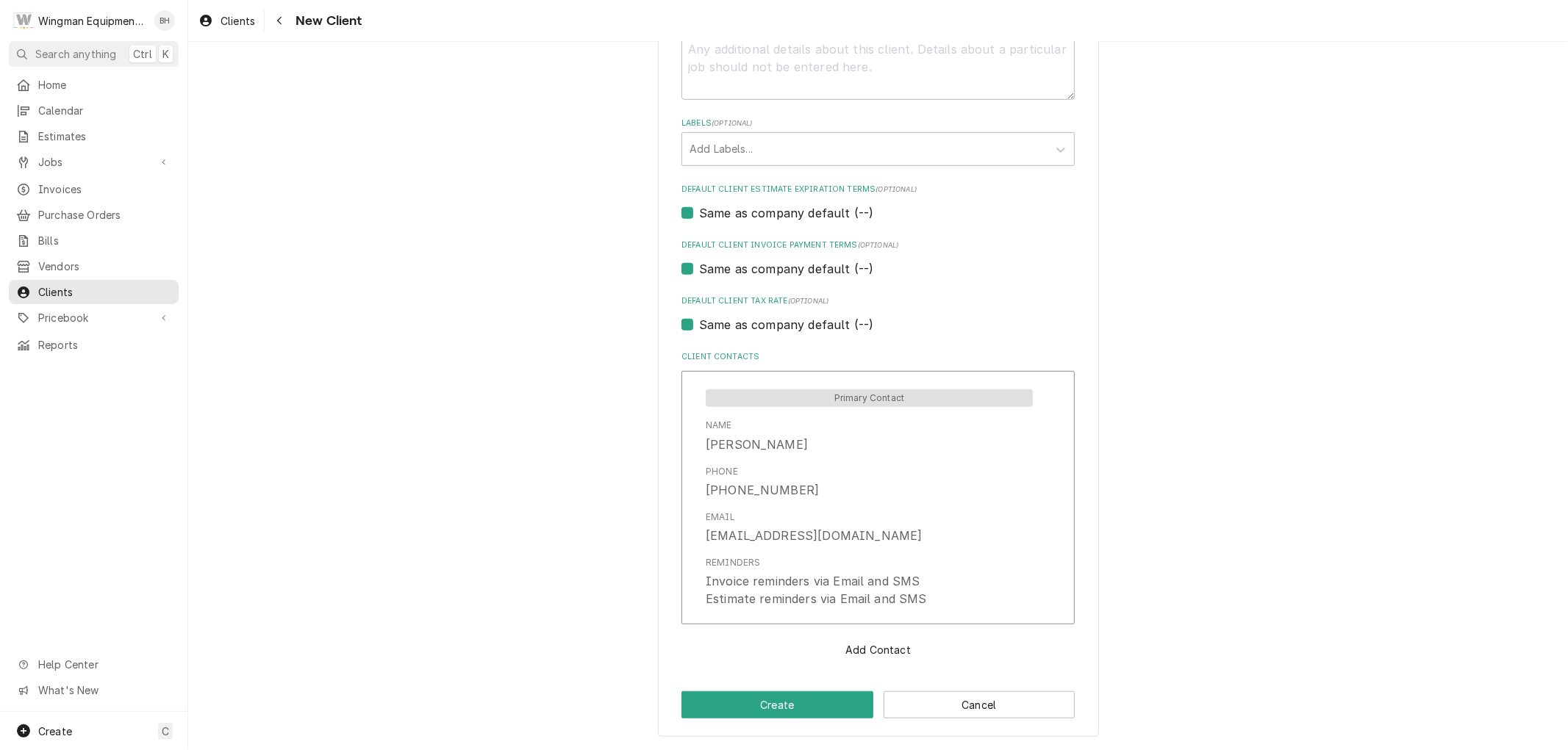
scroll to position [743, 0]
click at [816, 709] on button "Create" at bounding box center [777, 707] width 192 height 27
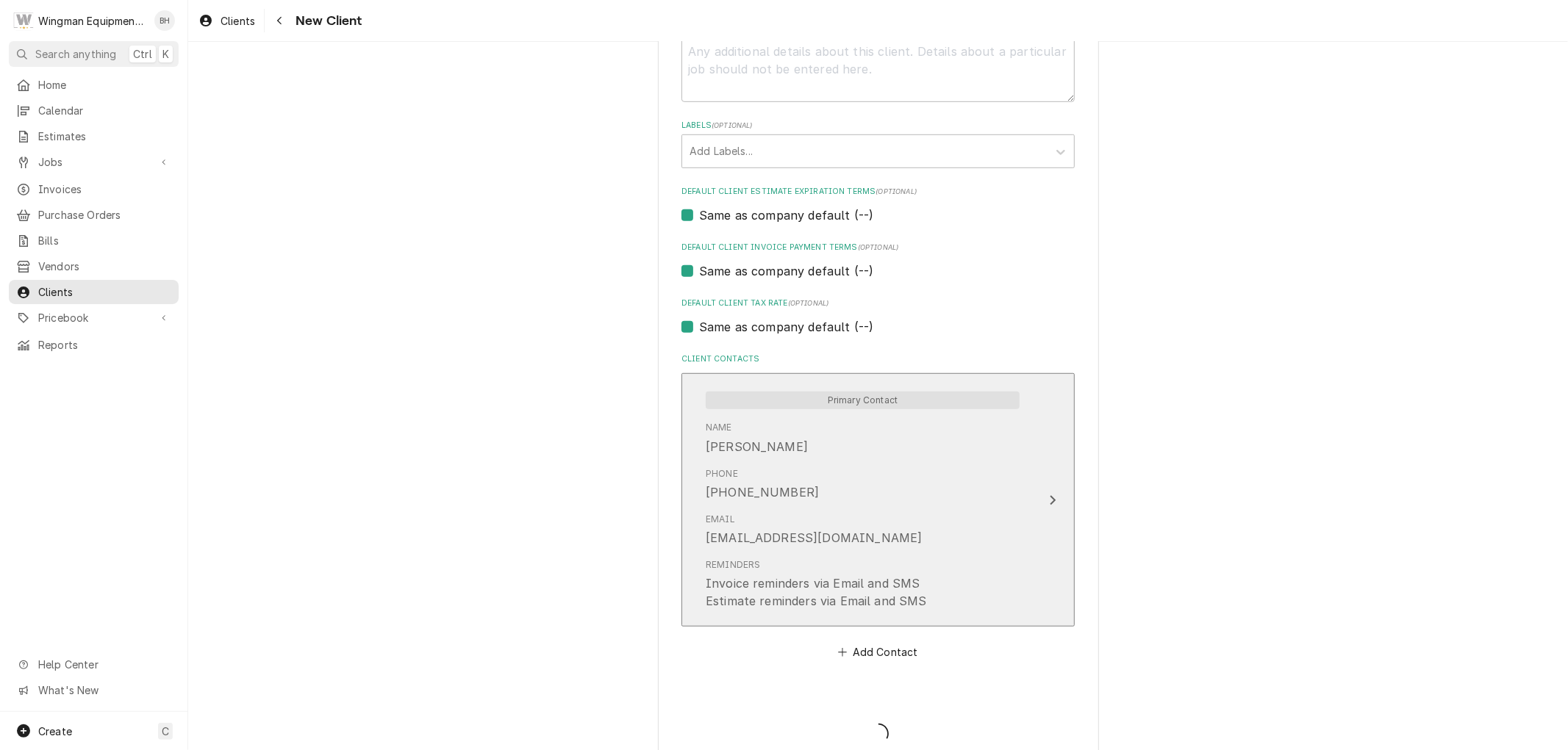
type textarea "x"
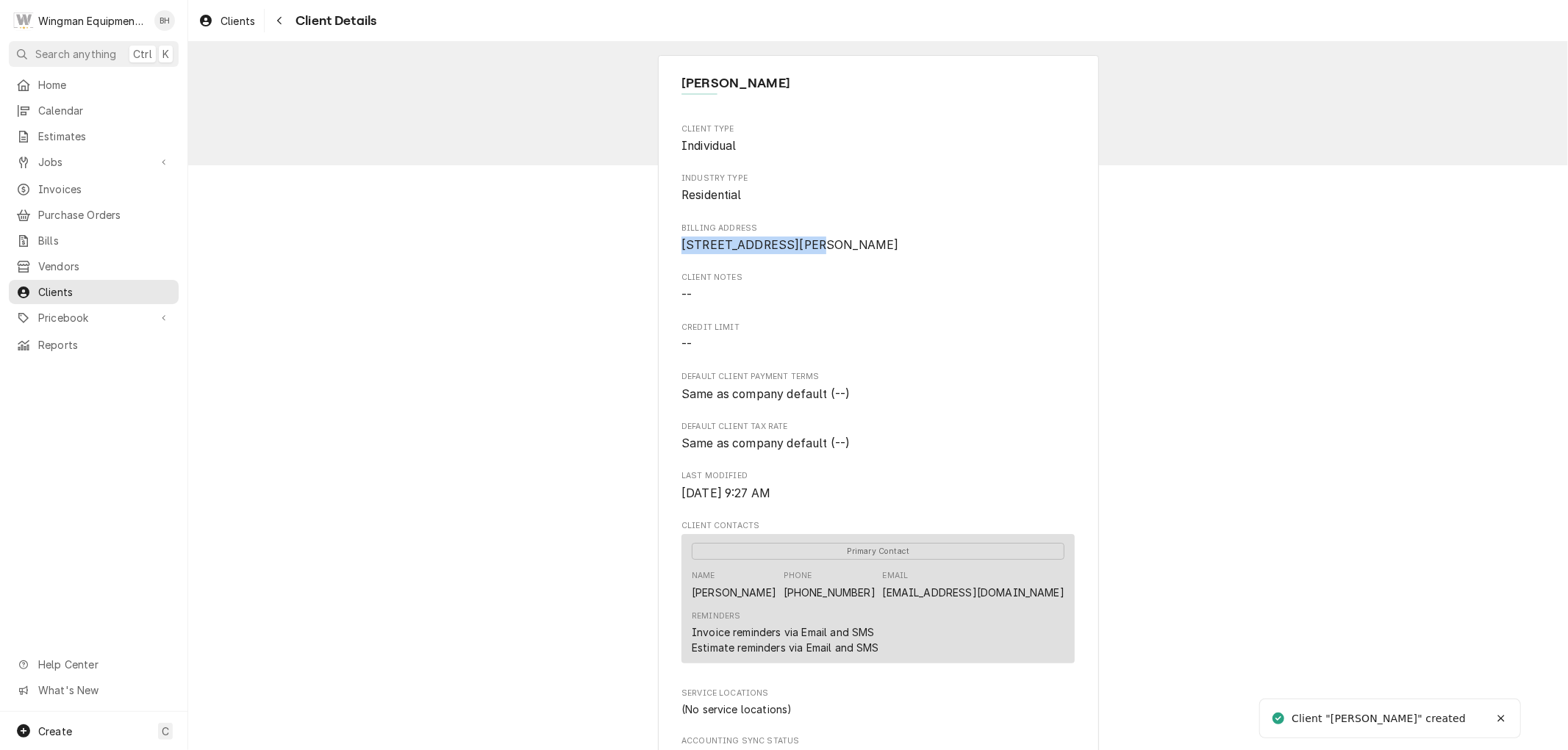
drag, startPoint x: 804, startPoint y: 245, endPoint x: 674, endPoint y: 250, distance: 130.1
click at [674, 250] on div "Barb Lunsmann Client Type Individual Industry Type Residential Billing Address …" at bounding box center [879, 524] width 441 height 939
copy span "[STREET_ADDRESS]"
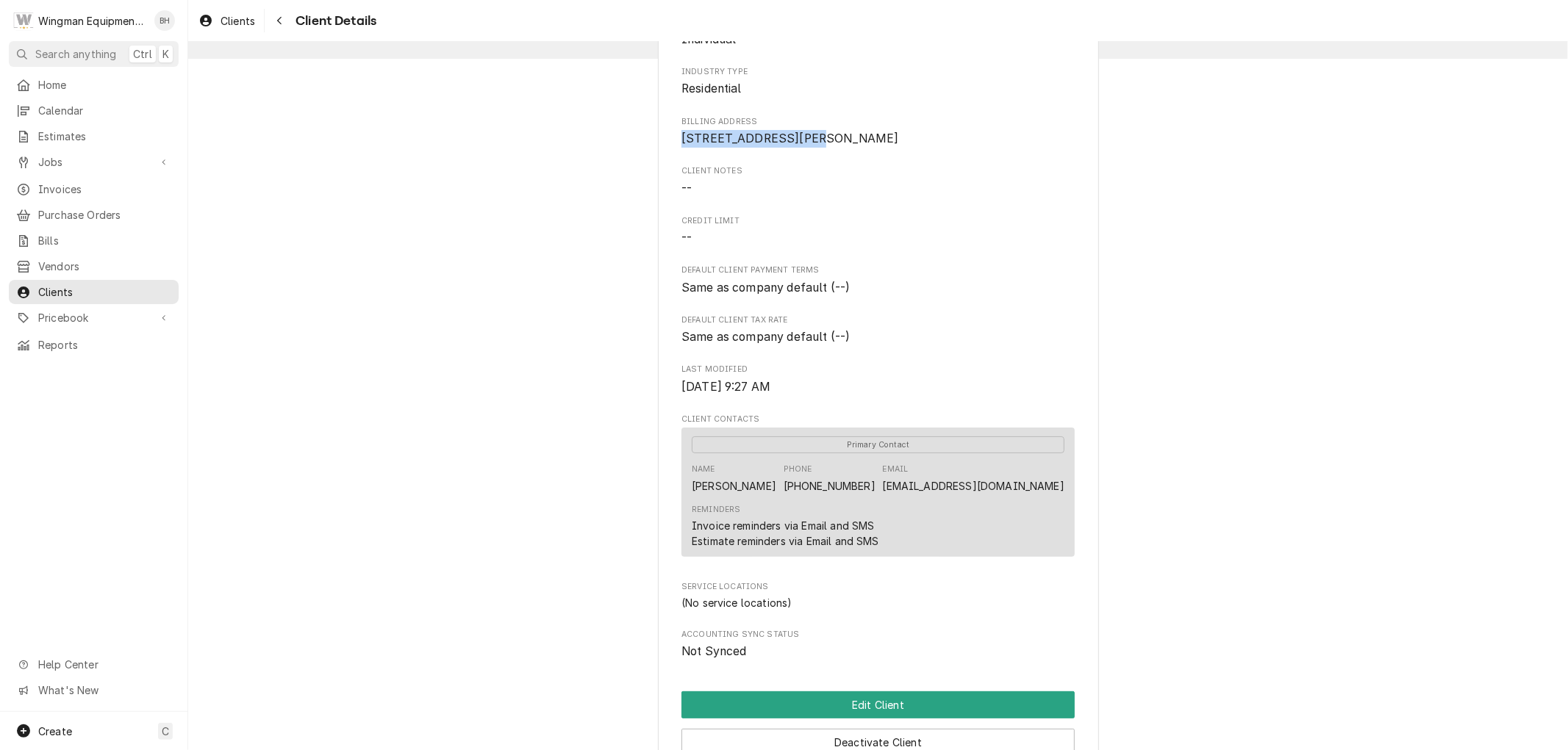
scroll to position [342, 0]
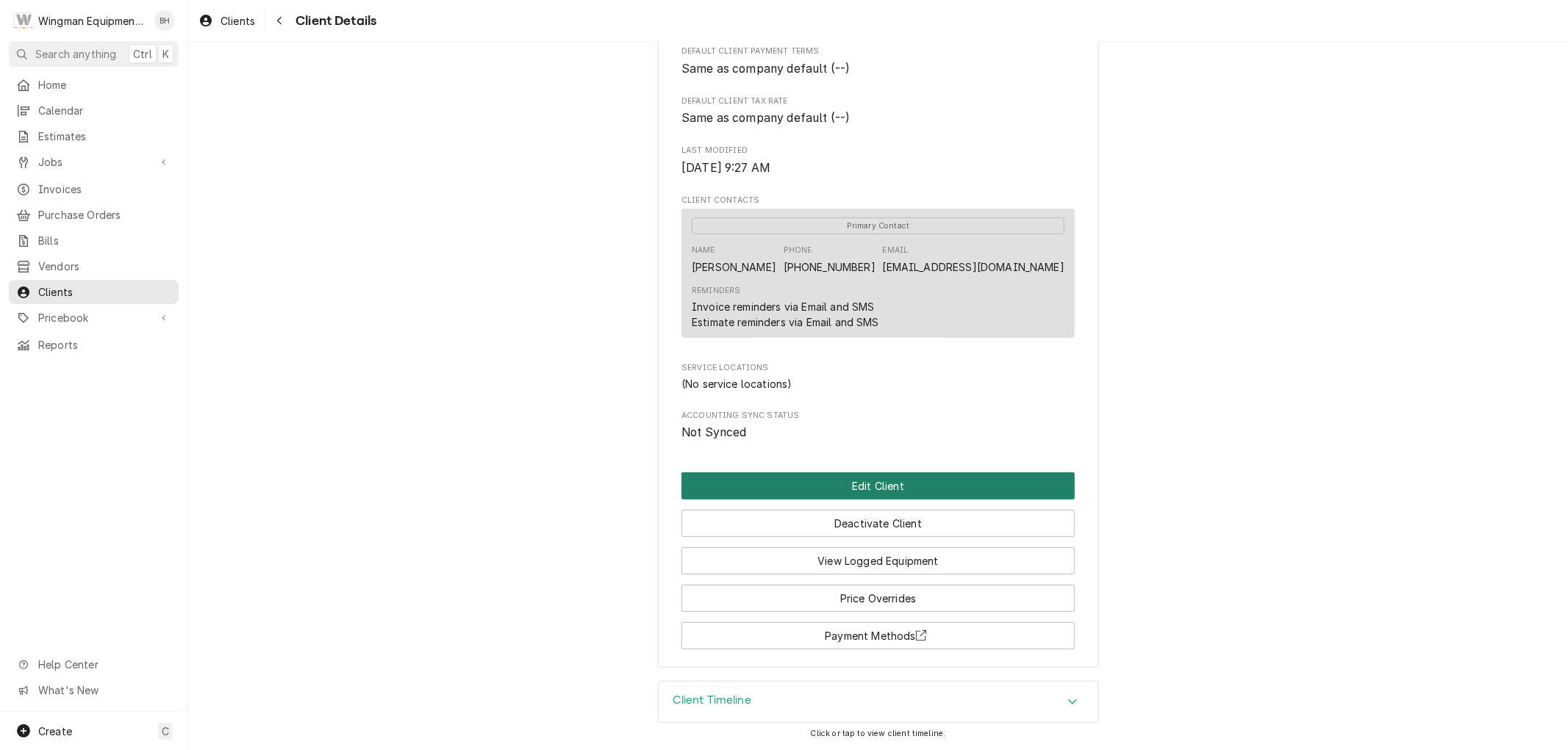
click at [936, 492] on button "Edit Client" at bounding box center [879, 486] width 394 height 27
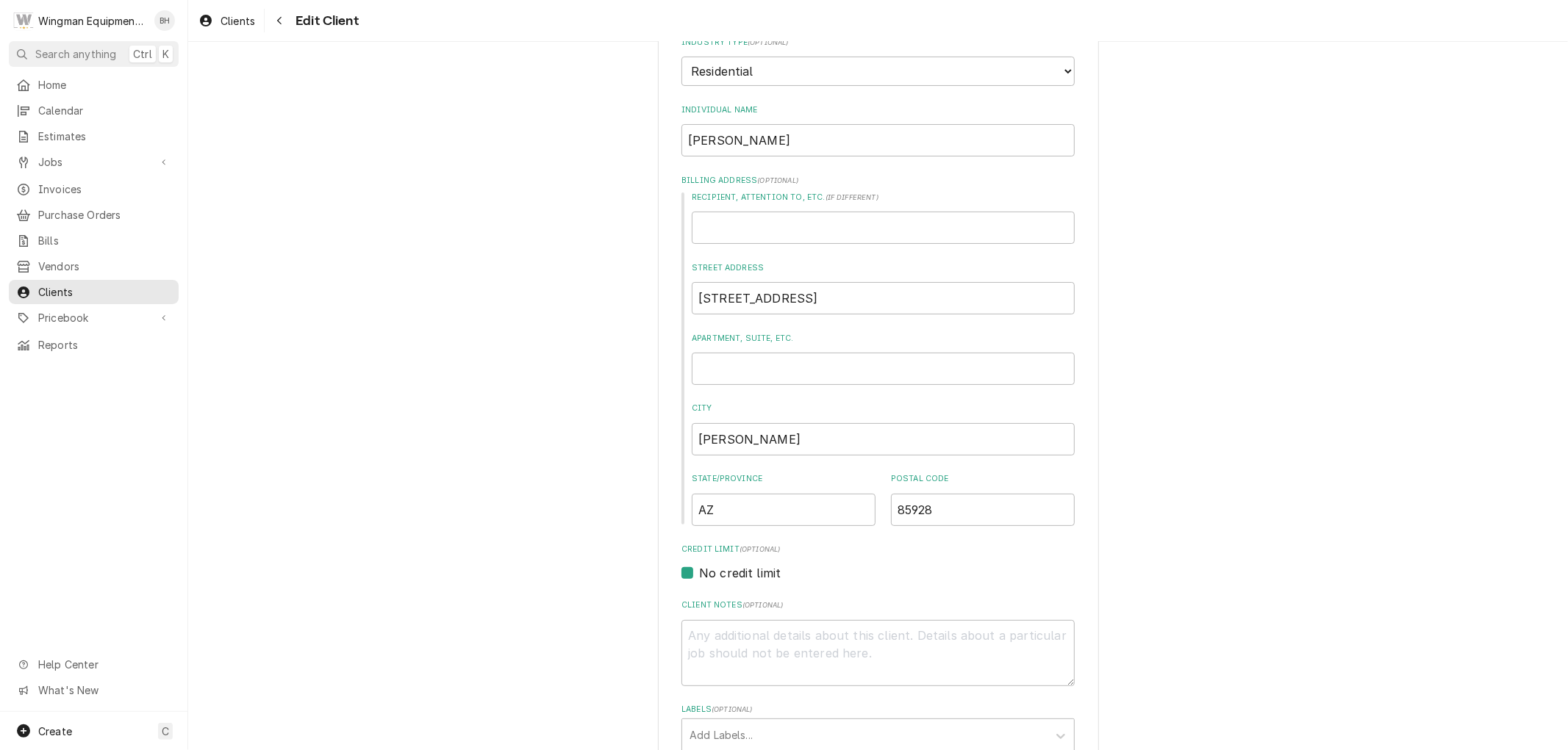
scroll to position [809, 0]
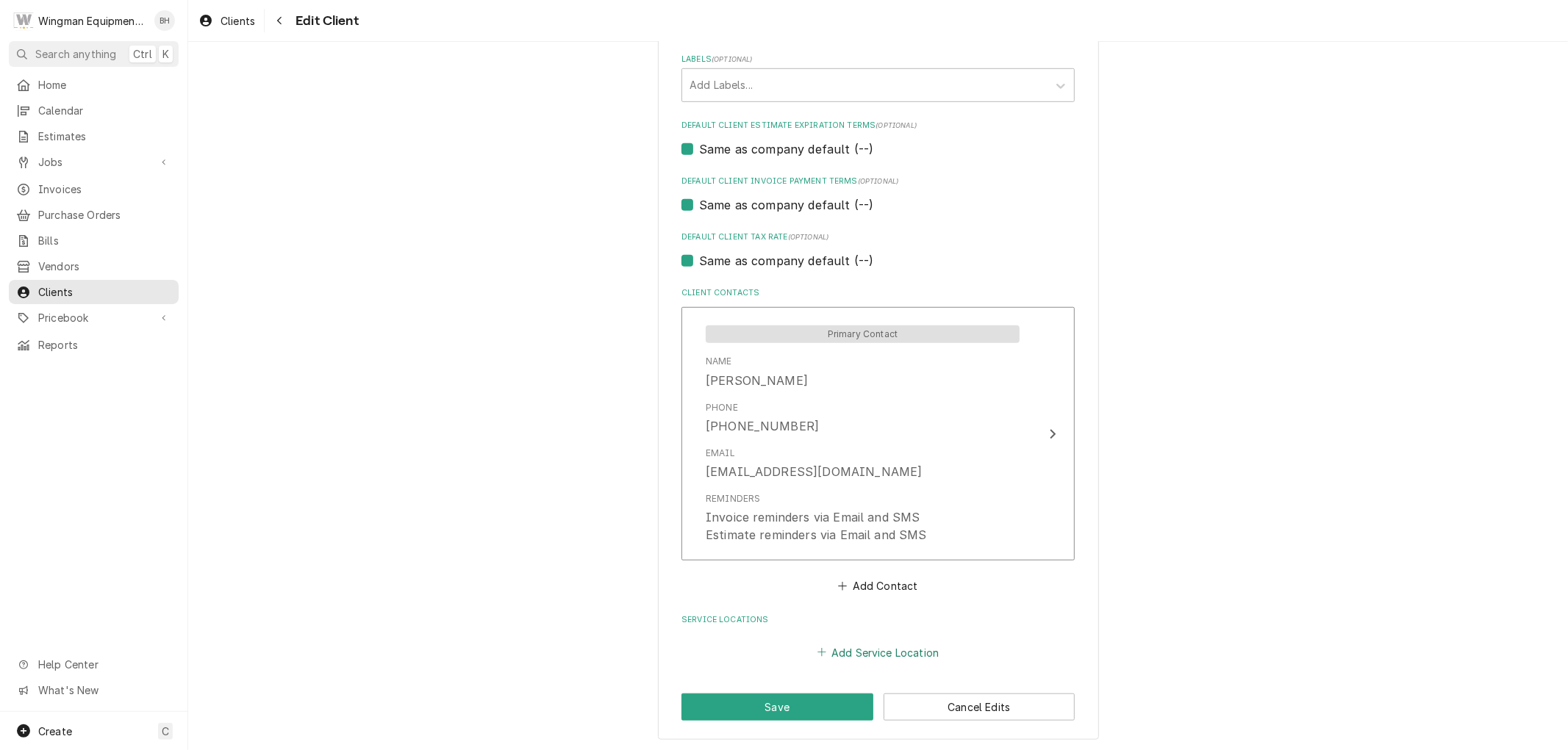
click at [894, 653] on button "Add Service Location" at bounding box center [878, 652] width 127 height 21
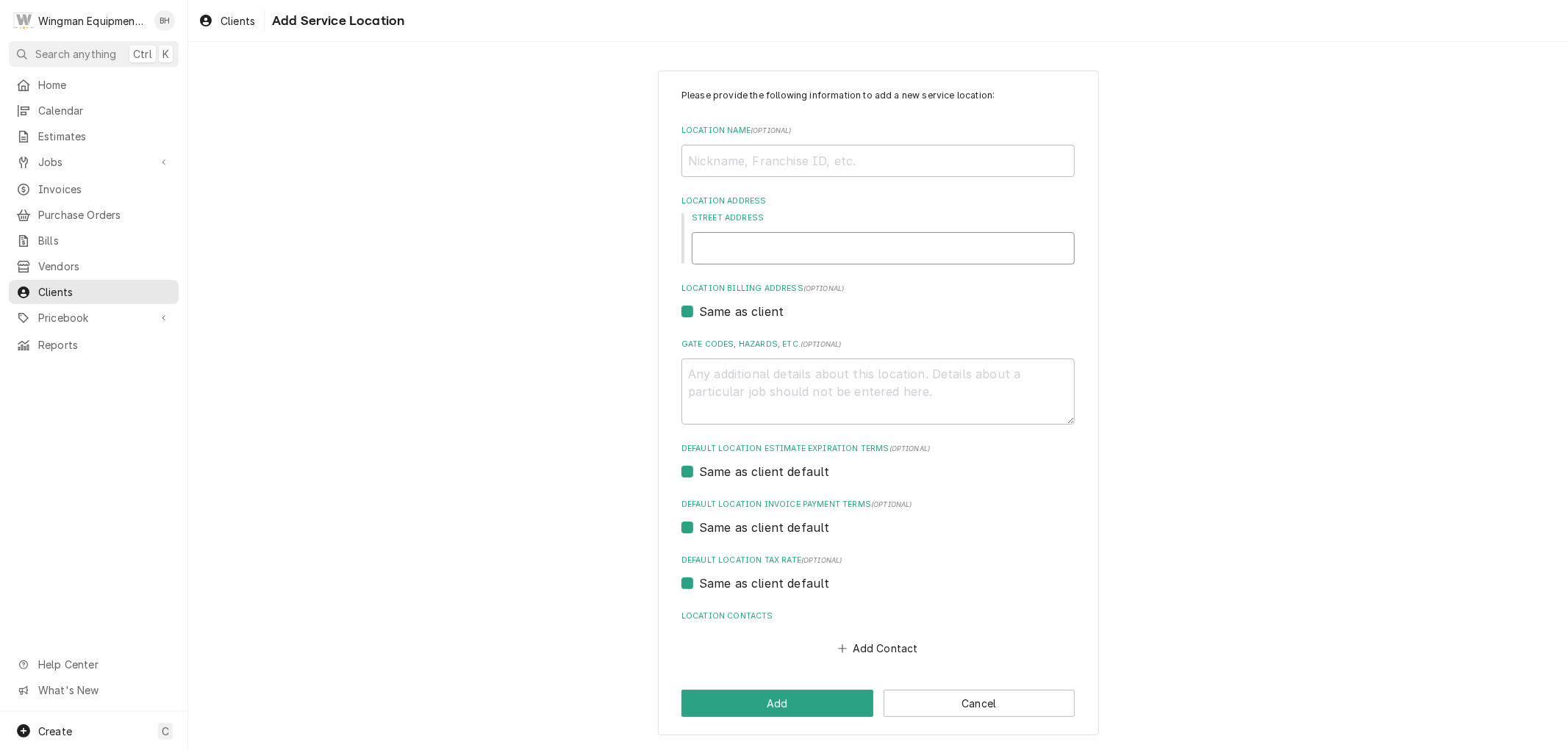
click at [781, 241] on input "Street Address" at bounding box center [883, 248] width 383 height 32
paste input "[STREET_ADDRESS]"
type textarea "x"
type input "[STREET_ADDRESS]"
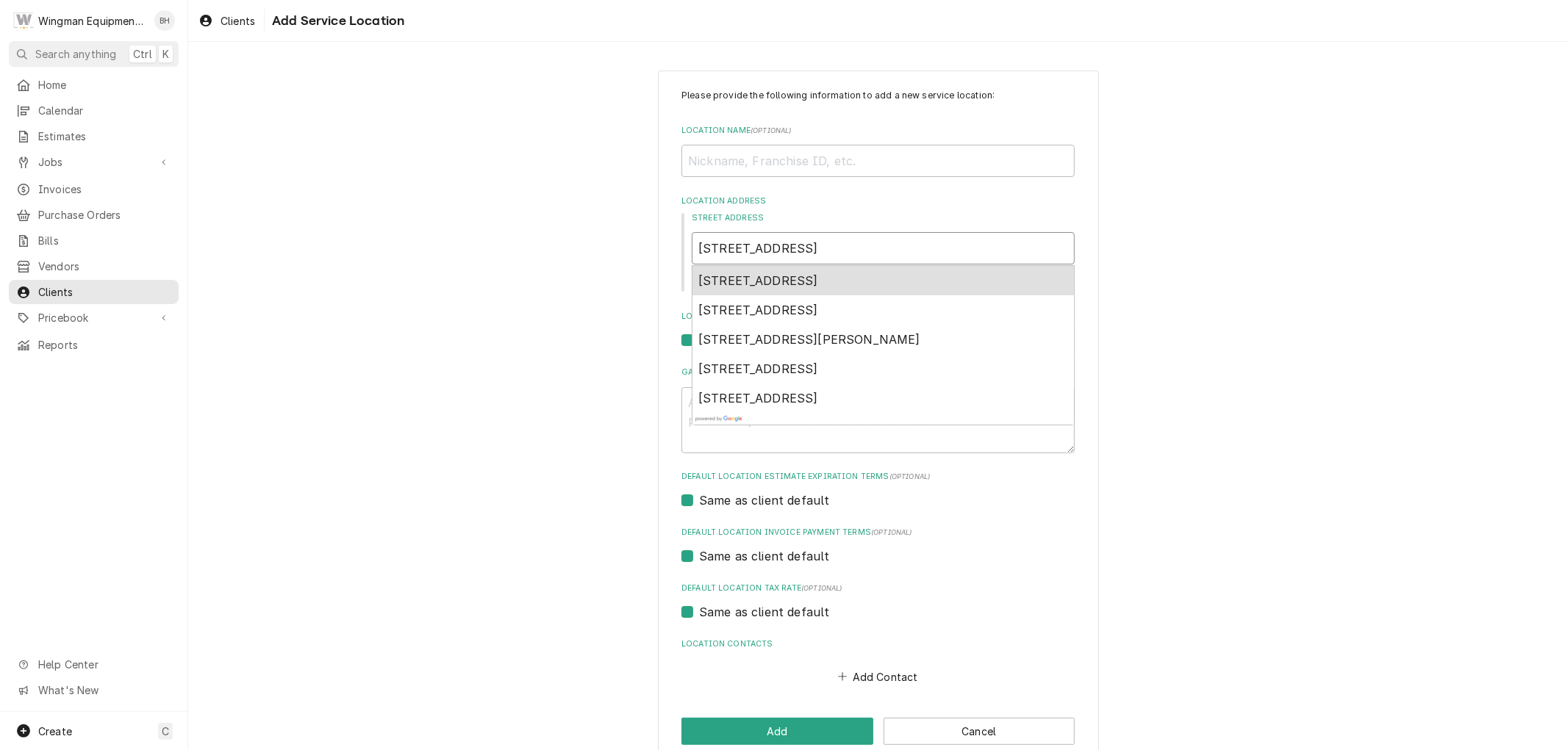
click at [810, 277] on span "[STREET_ADDRESS]" at bounding box center [758, 281] width 120 height 15
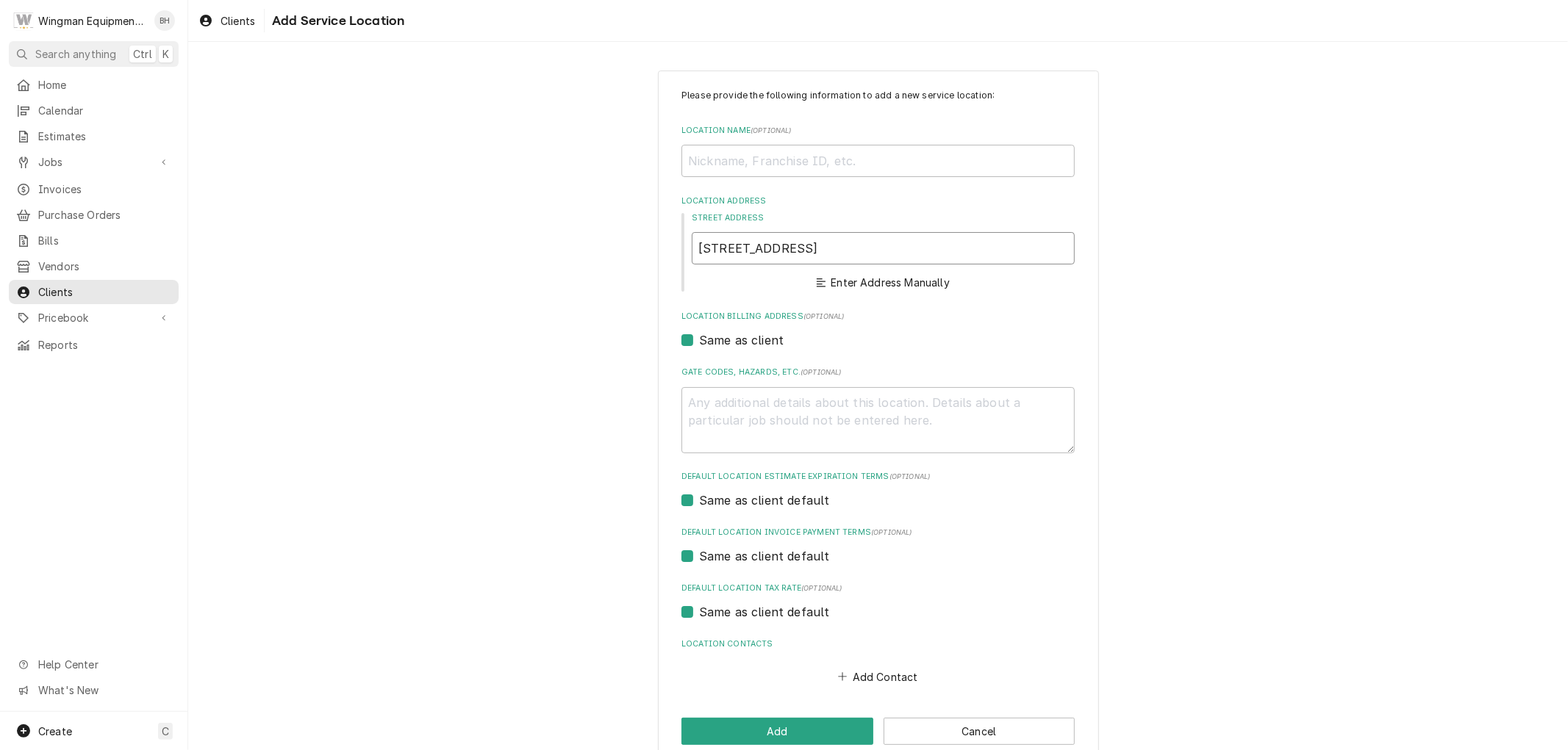
type textarea "x"
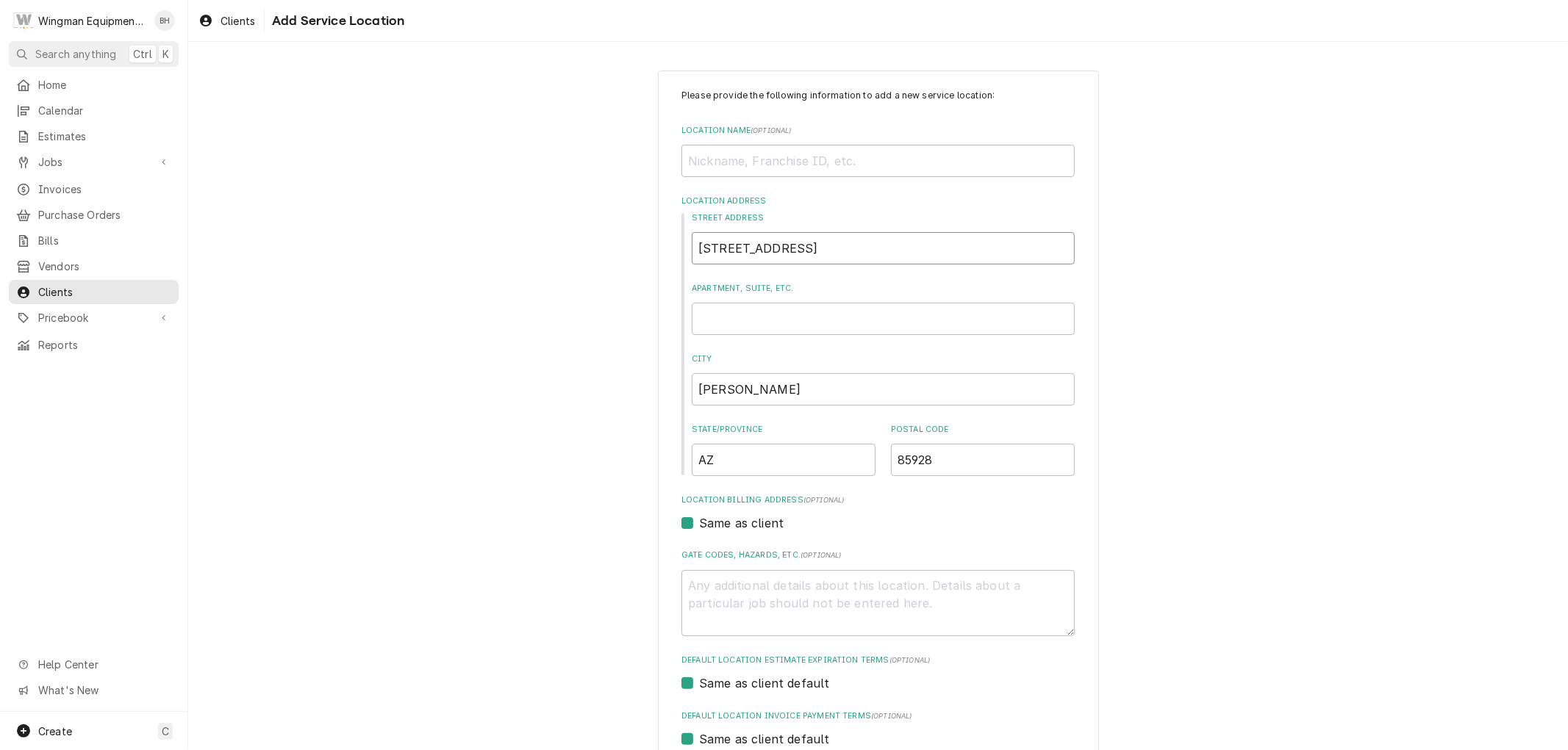
type input "[STREET_ADDRESS]"
click at [791, 171] on input "Location Name ( optional )" at bounding box center [879, 161] width 394 height 32
type textarea "x"
type input "B"
type textarea "x"
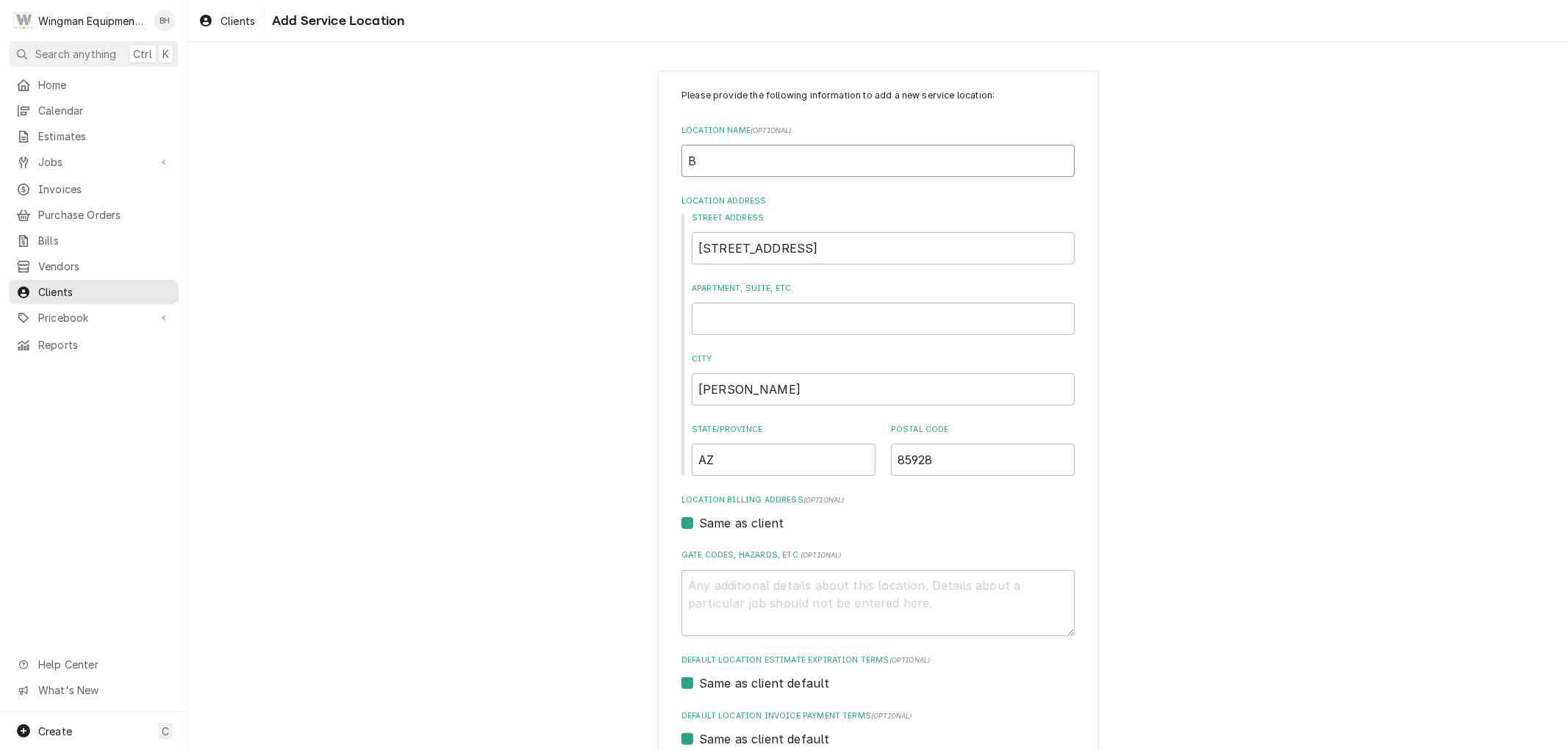
type input "Ba"
type textarea "x"
type input "Bar"
type textarea "x"
type input "Barb"
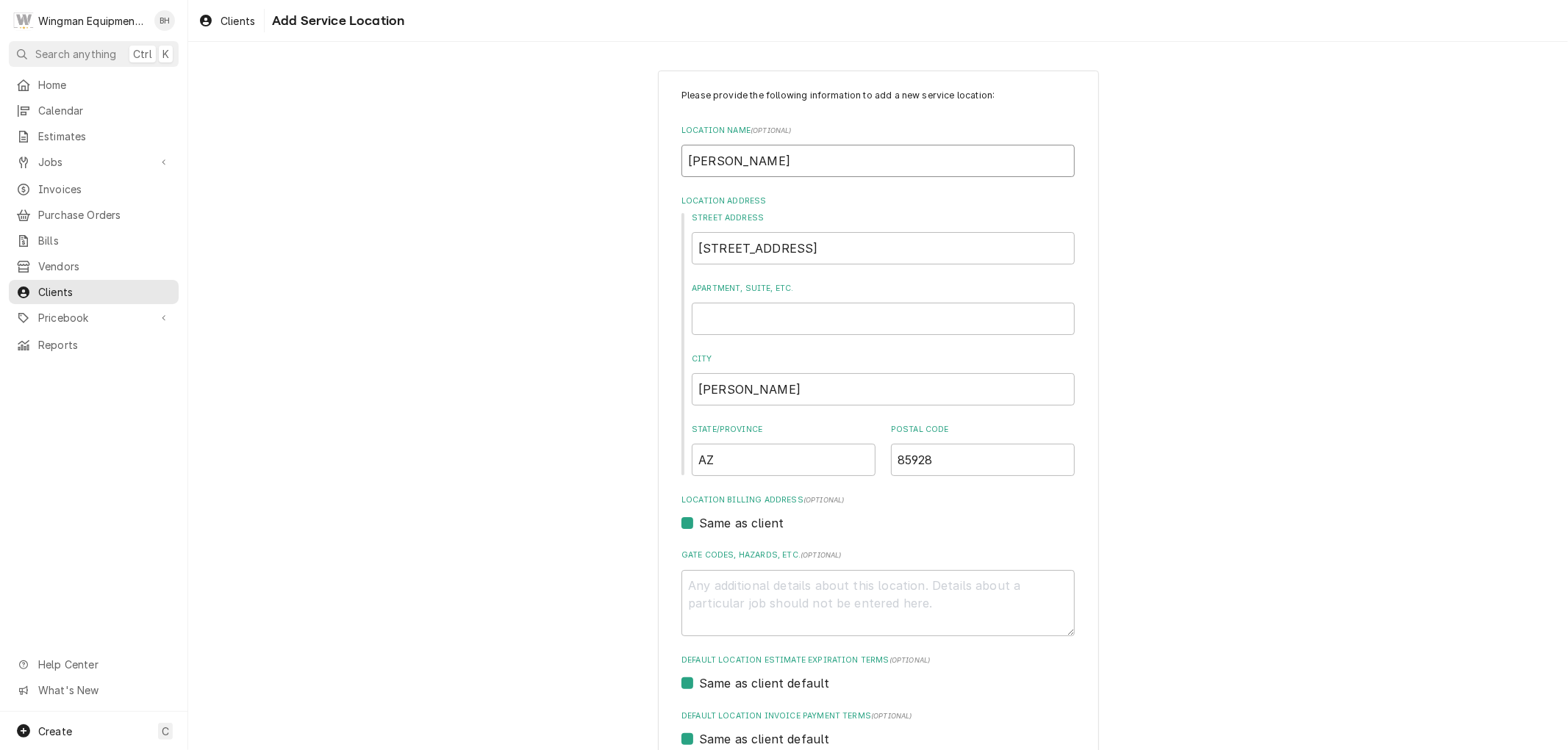
type textarea "x"
type input "Barb"
type textarea "x"
type input "Barb L"
type textarea "x"
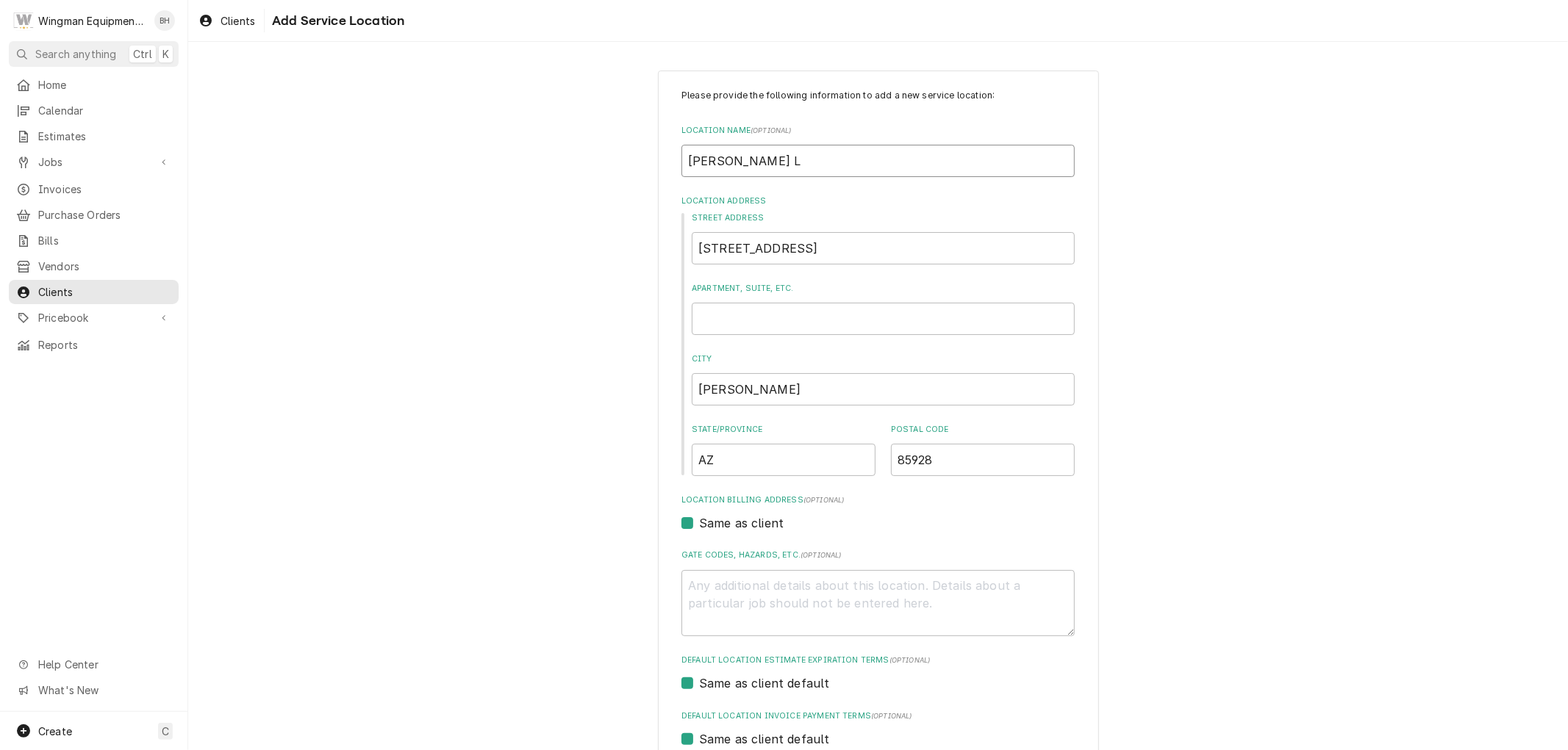
type input "Barb Lu"
type textarea "x"
type input "Barb Lun"
type textarea "x"
type input "Barb Luns"
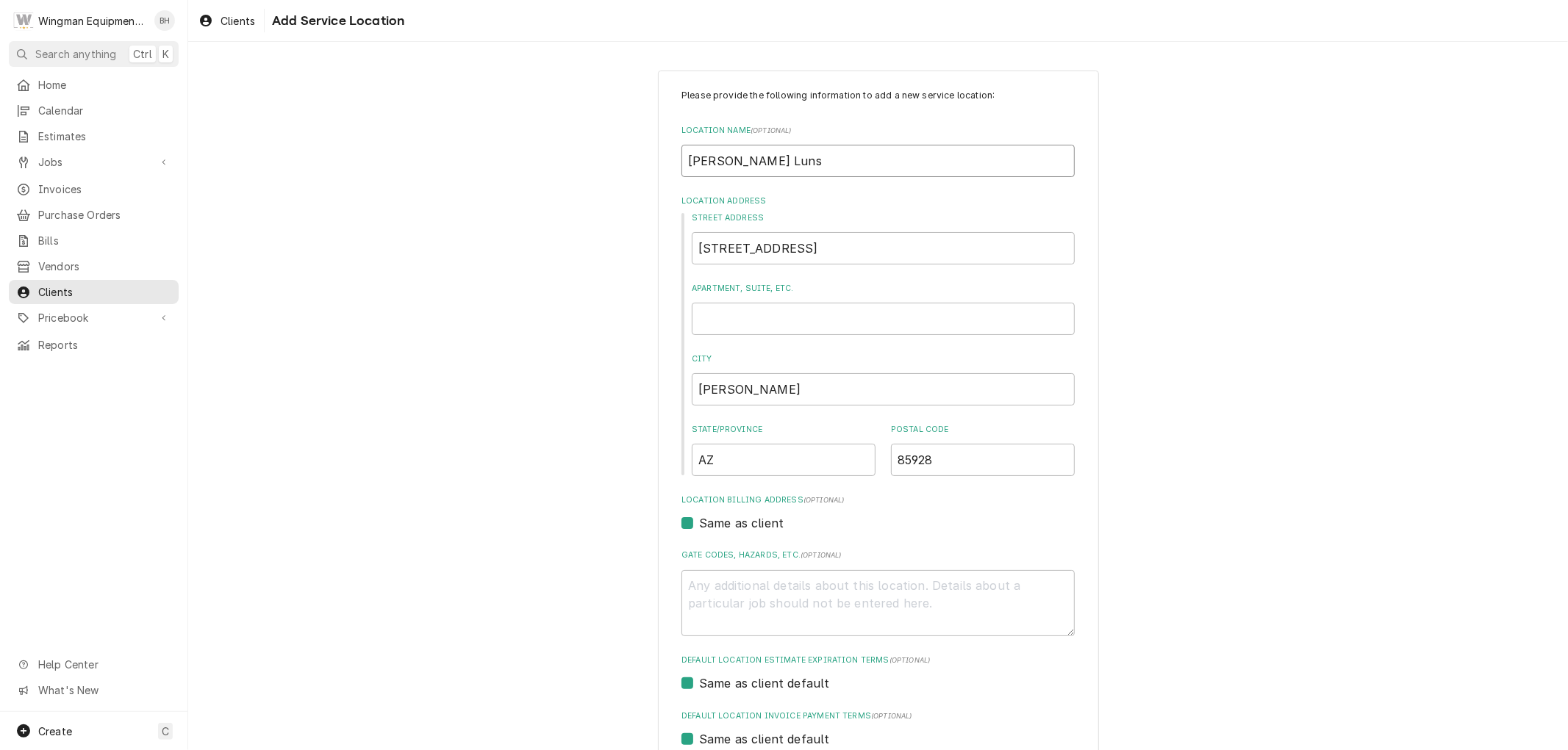
type textarea "x"
type input "Barb Lunsm"
type textarea "x"
type input "Barb Lunsma"
type textarea "x"
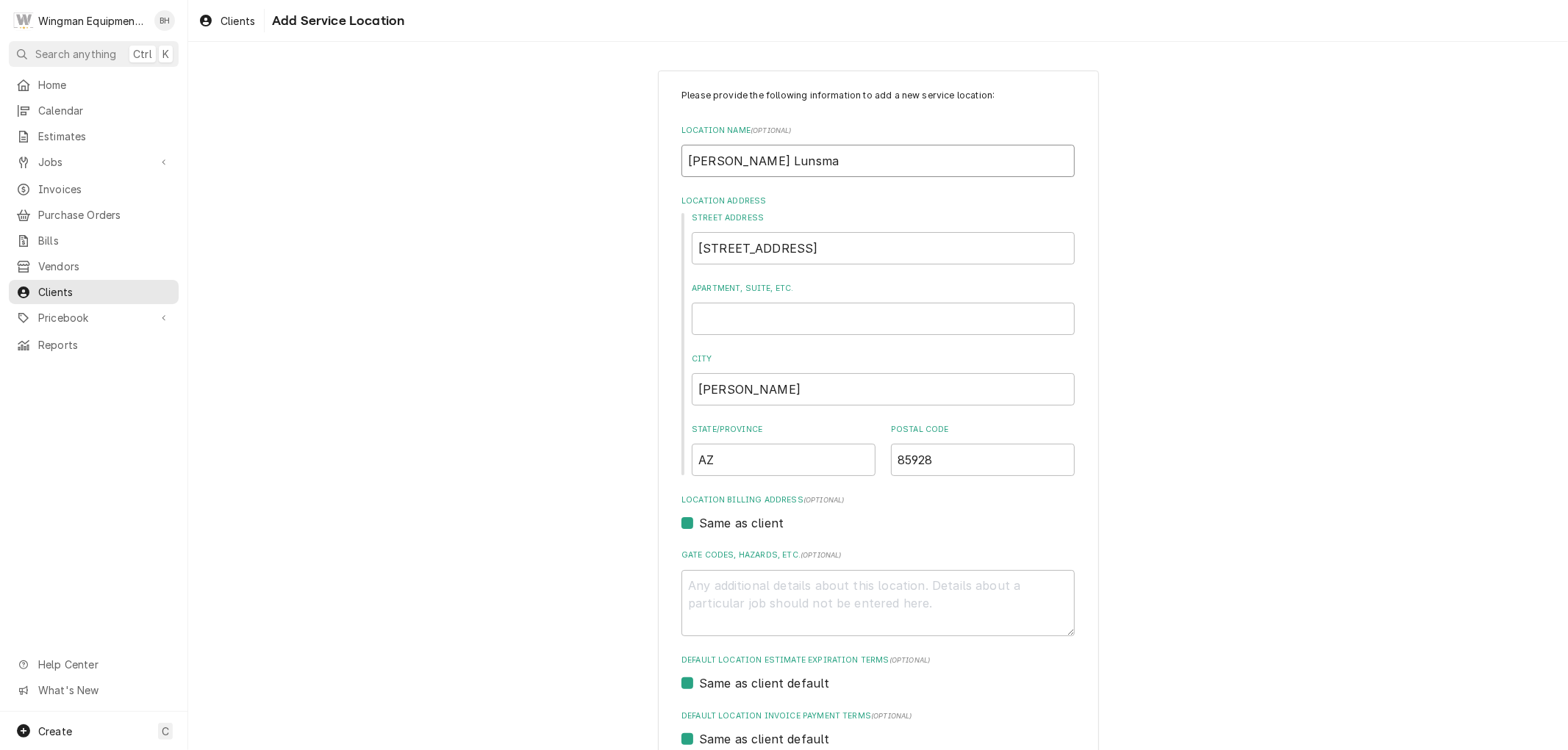
type input "Barb Lunsman"
type textarea "x"
type input "Barb Lunsmann"
type textarea "x"
type input "Barb Lunsmann"
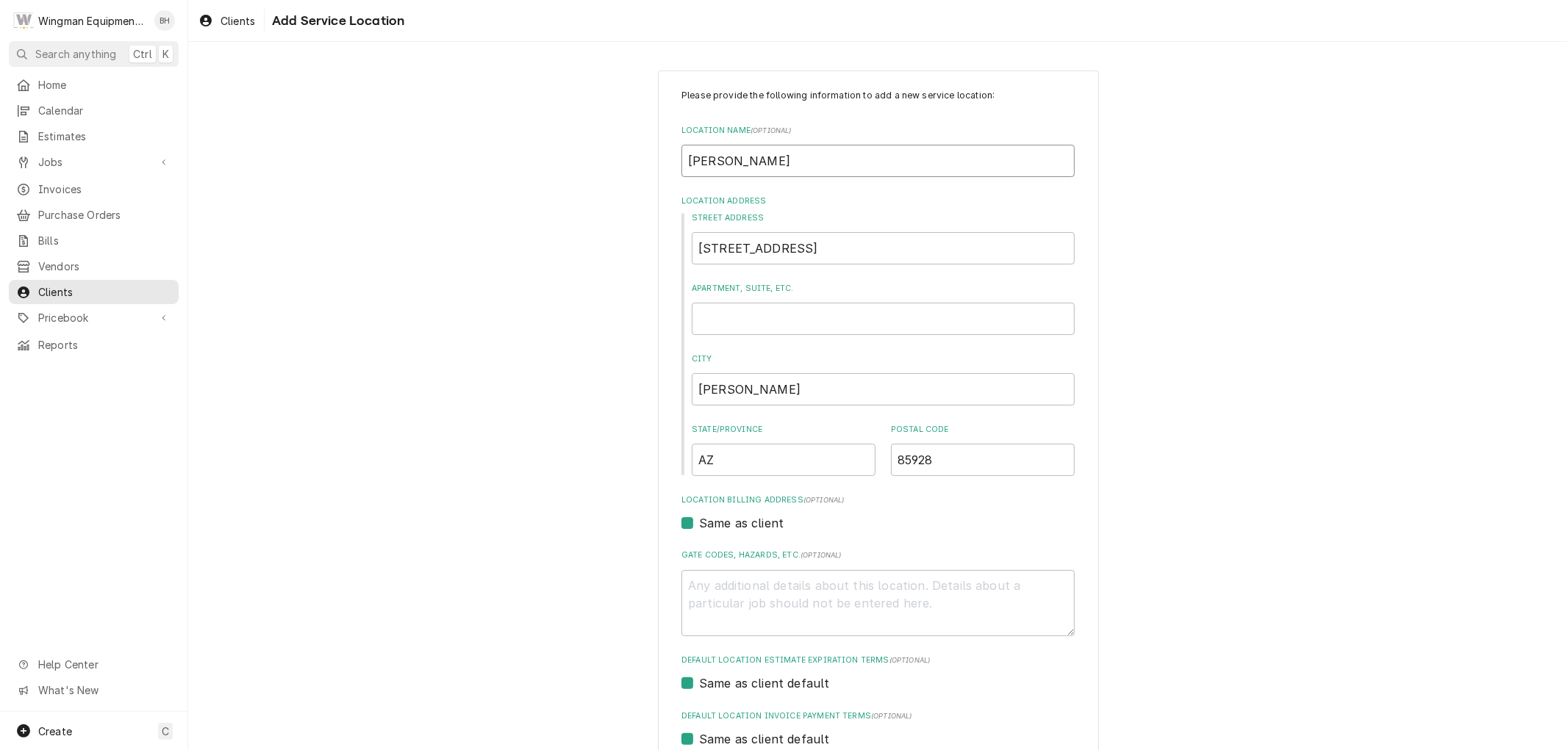
type textarea "x"
type input "Barb Lunsmann H"
type textarea "x"
type input "Barb Lunsmann He"
type textarea "x"
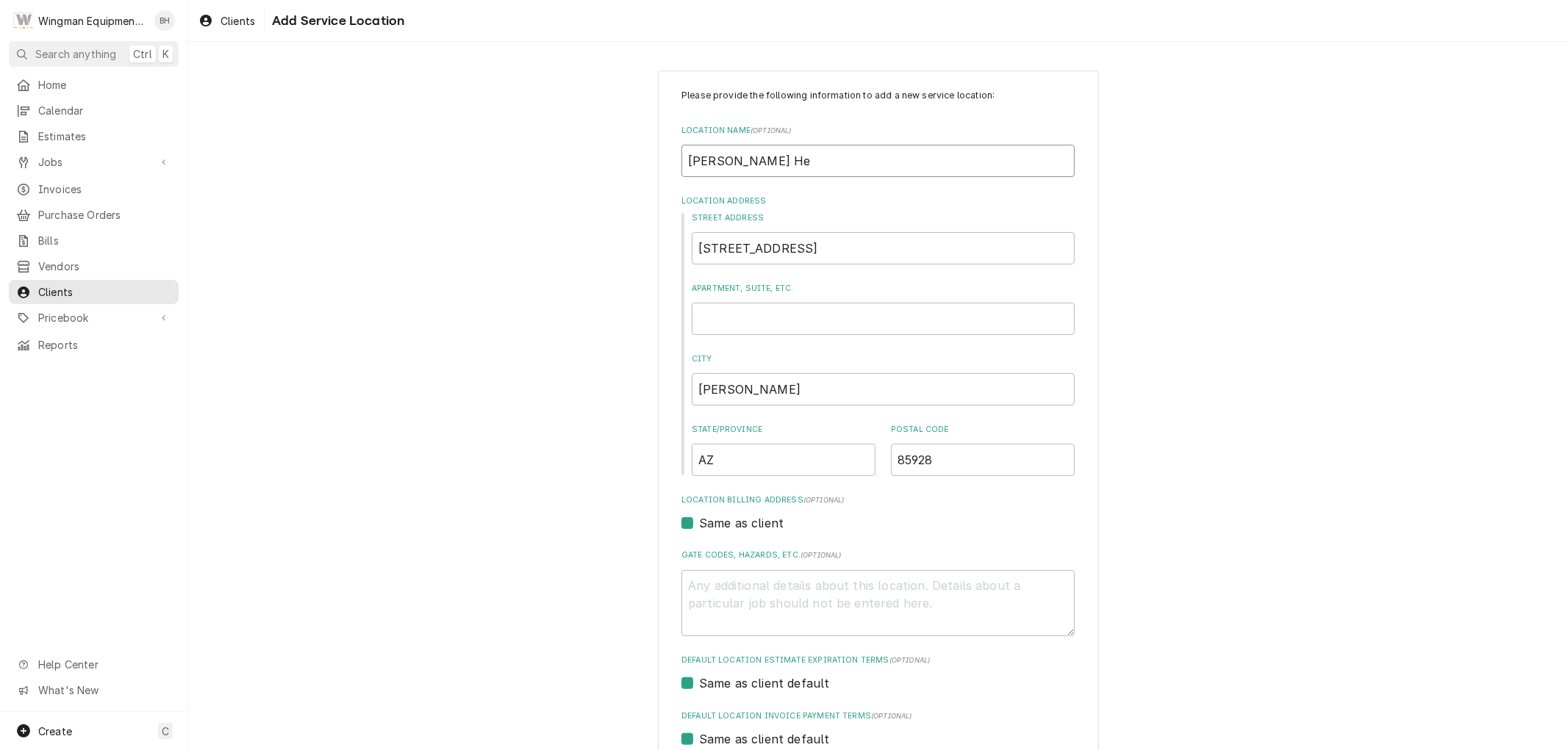
type input "Barb Lunsmann Heb"
type textarea "x"
type input "Barb Lunsmann Hebe"
type textarea "x"
type input "Barb Lunsmann Heber"
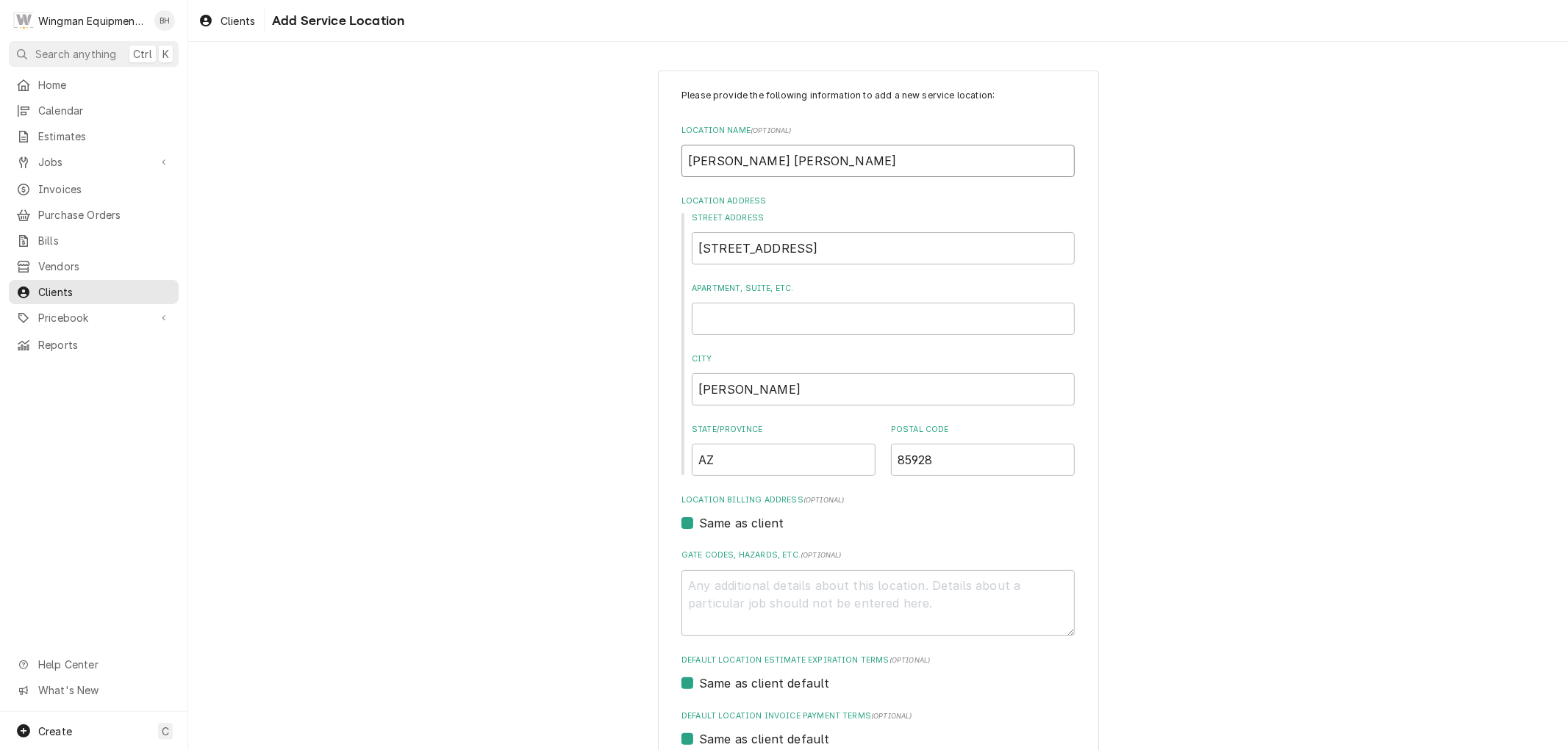
type textarea "x"
type input "Barb Lunsmann Heber"
type textarea "x"
type input "Barb Lunsmann Heber H"
type textarea "x"
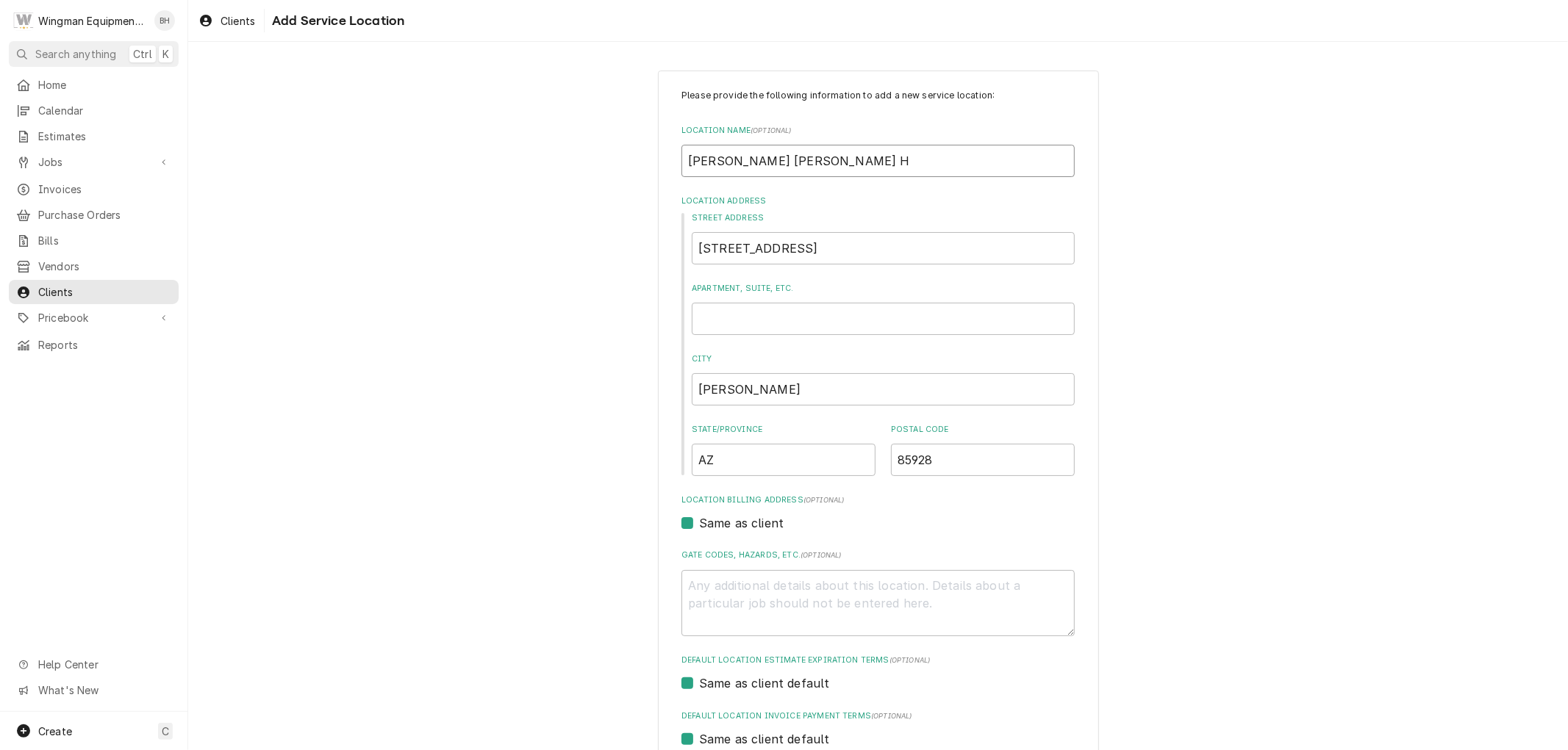
type input "Barb Lunsmann Heber Ho"
type textarea "x"
type input "Barb Lunsmann Heber Hom"
type textarea "x"
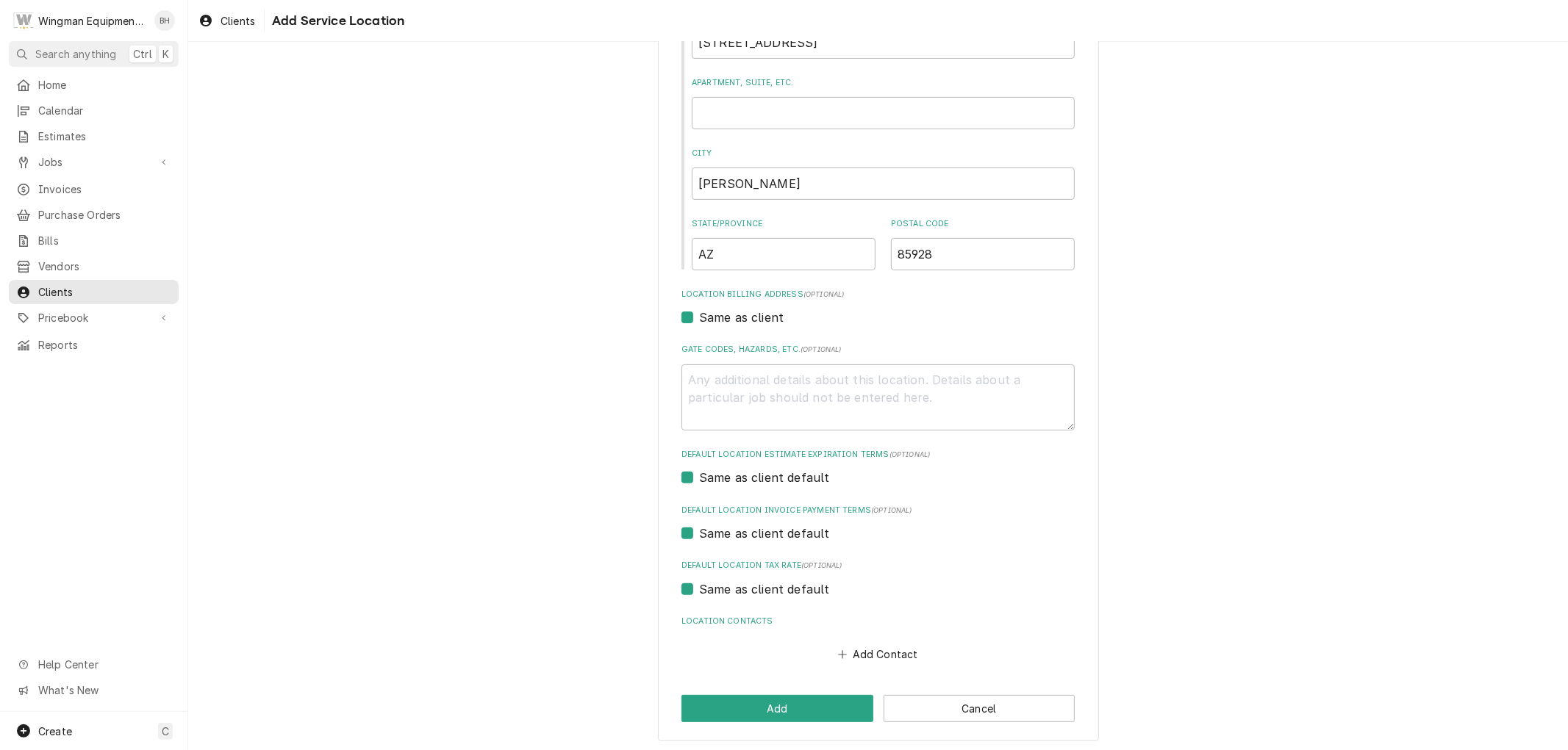
scroll to position [209, 0]
type input "Barb Lunsmann Heber Home"
click at [819, 707] on button "Add" at bounding box center [777, 706] width 192 height 27
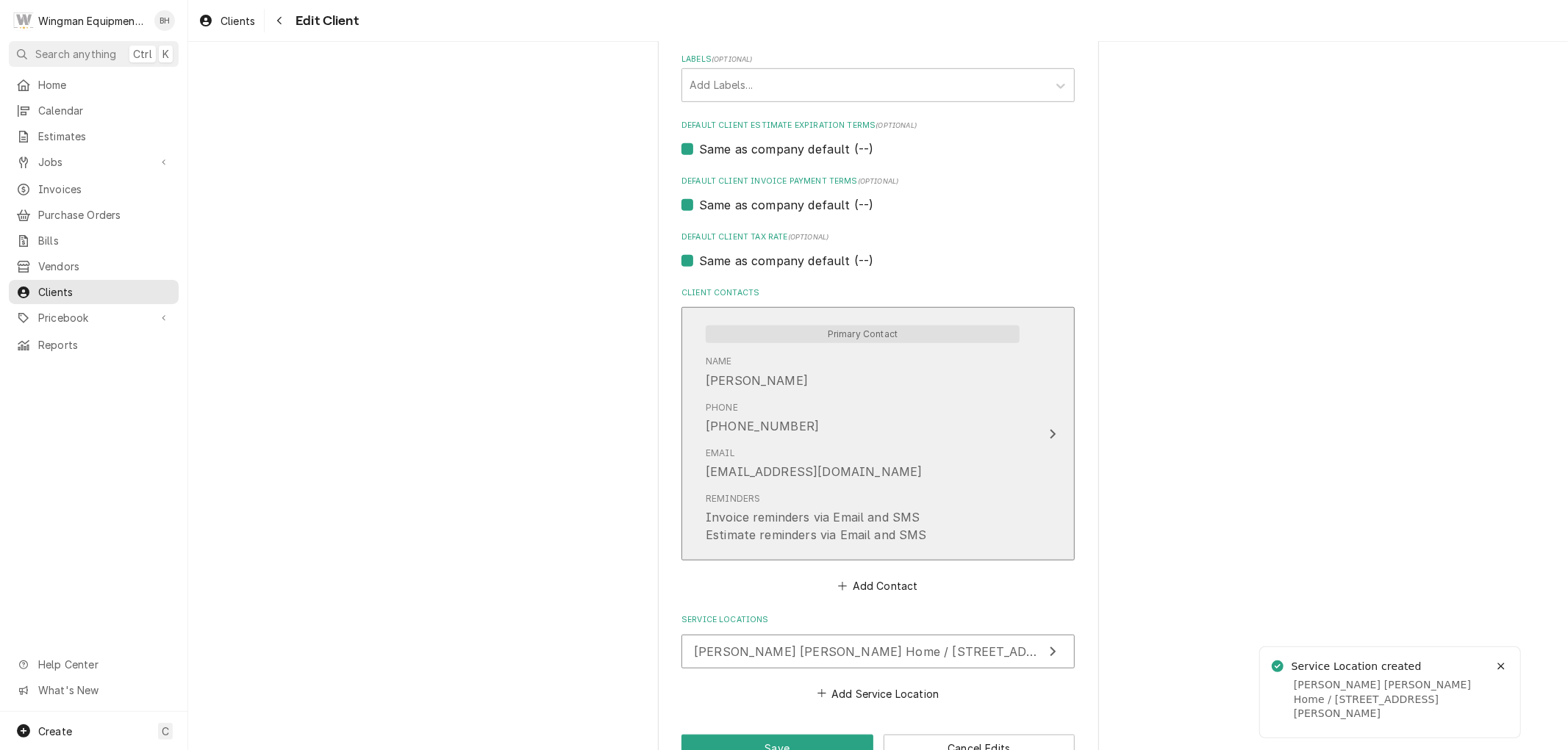
scroll to position [850, 0]
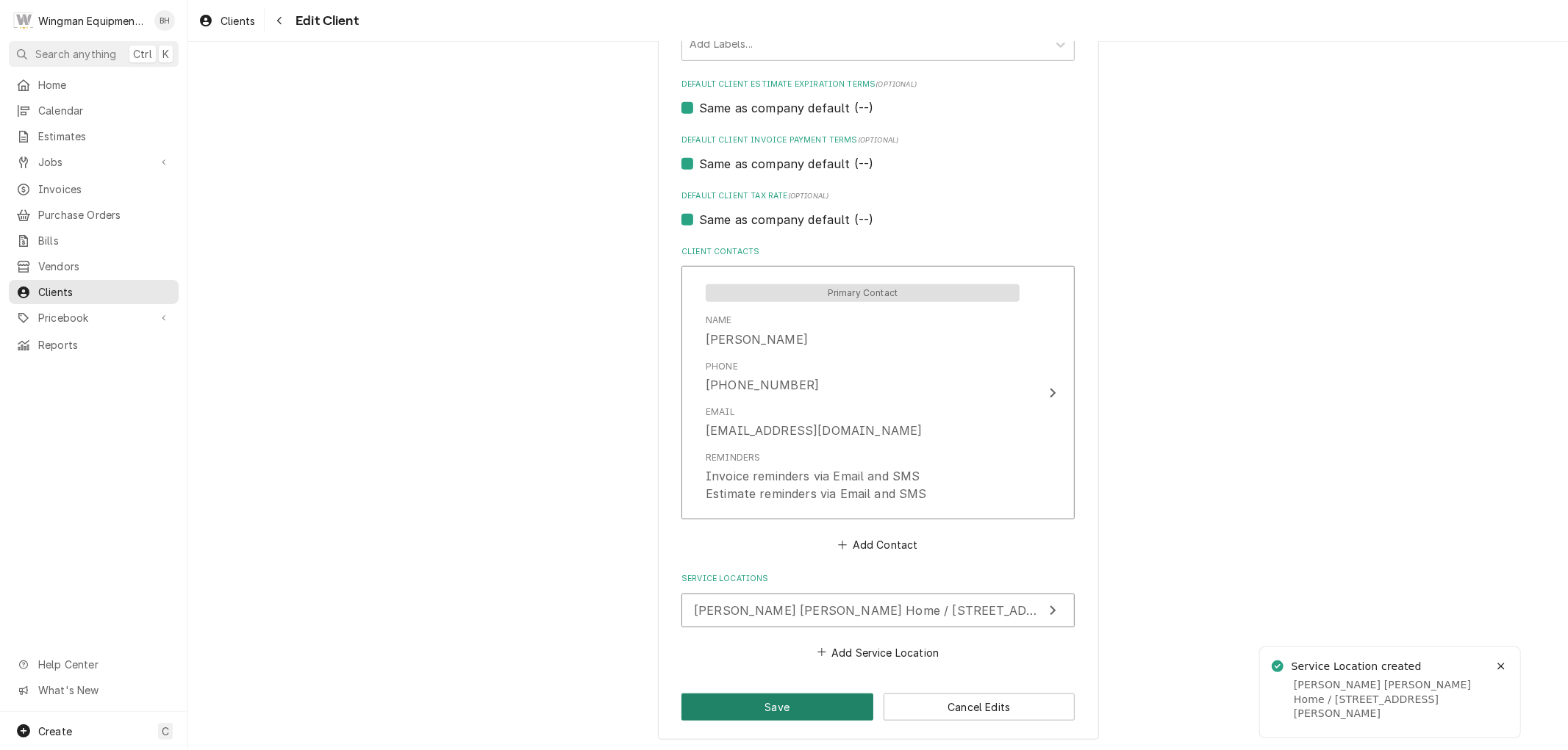
click at [800, 713] on button "Save" at bounding box center [777, 707] width 192 height 27
type textarea "x"
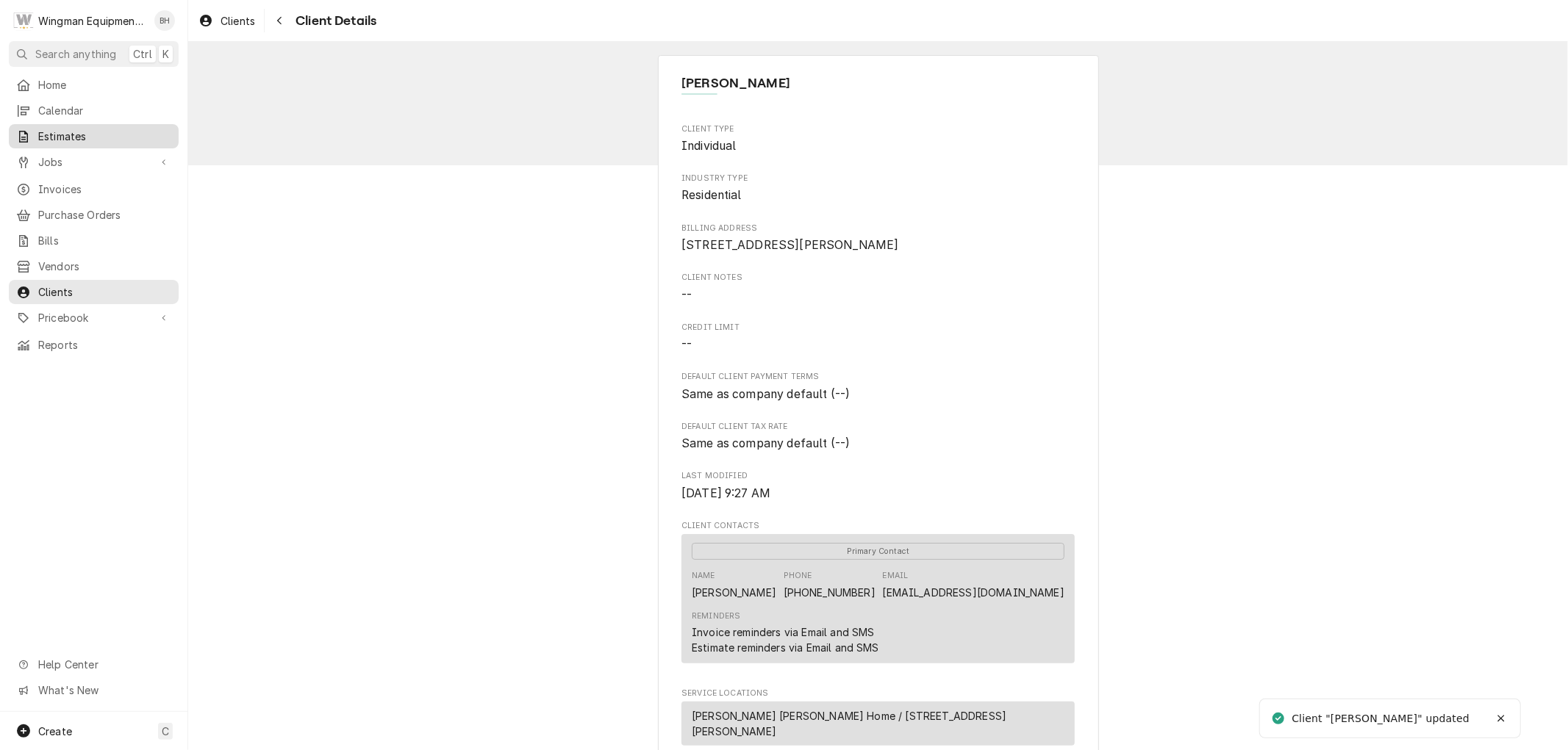
click at [66, 137] on span "Estimates" at bounding box center [105, 136] width 133 height 16
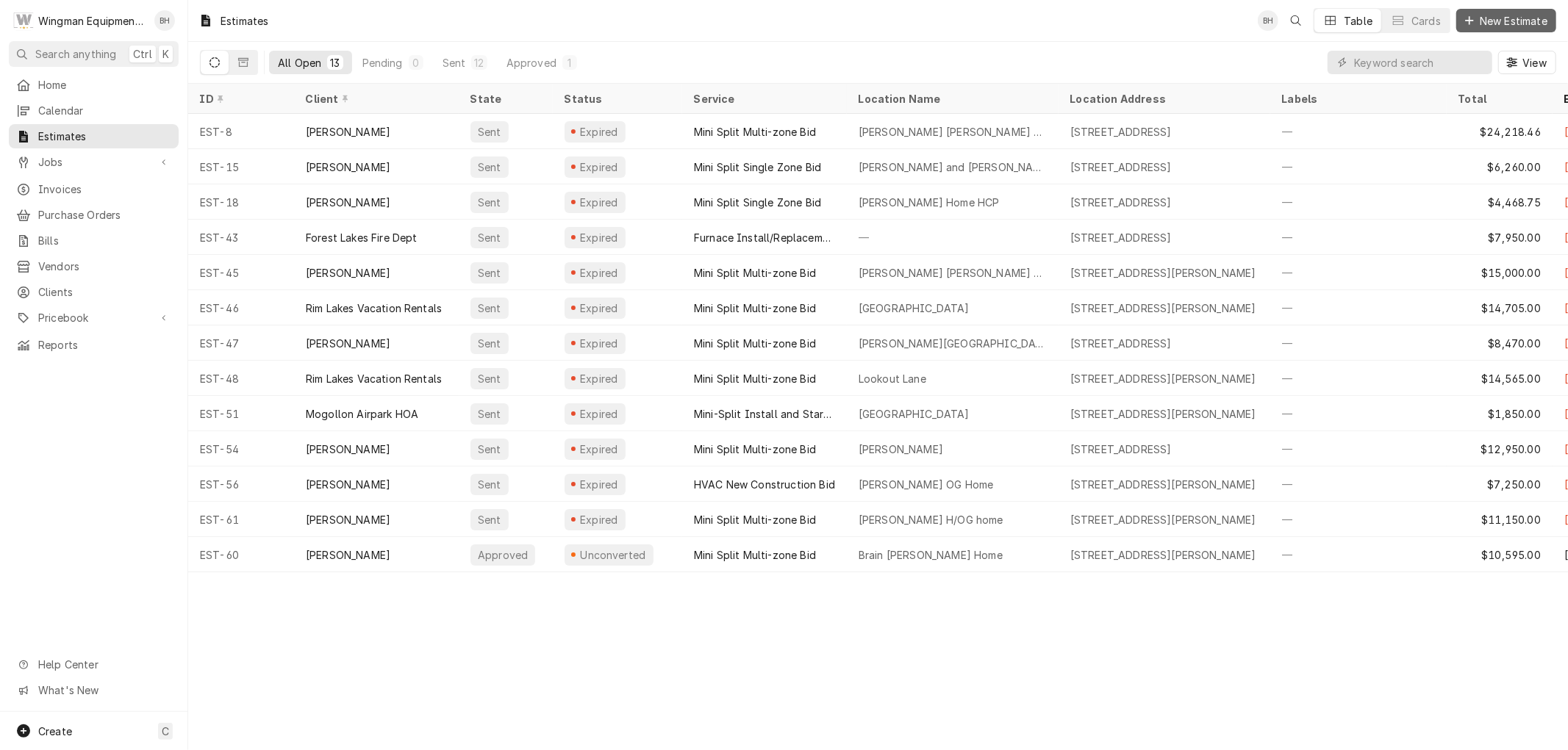
click at [1525, 19] on span "New Estimate" at bounding box center [1513, 21] width 73 height 16
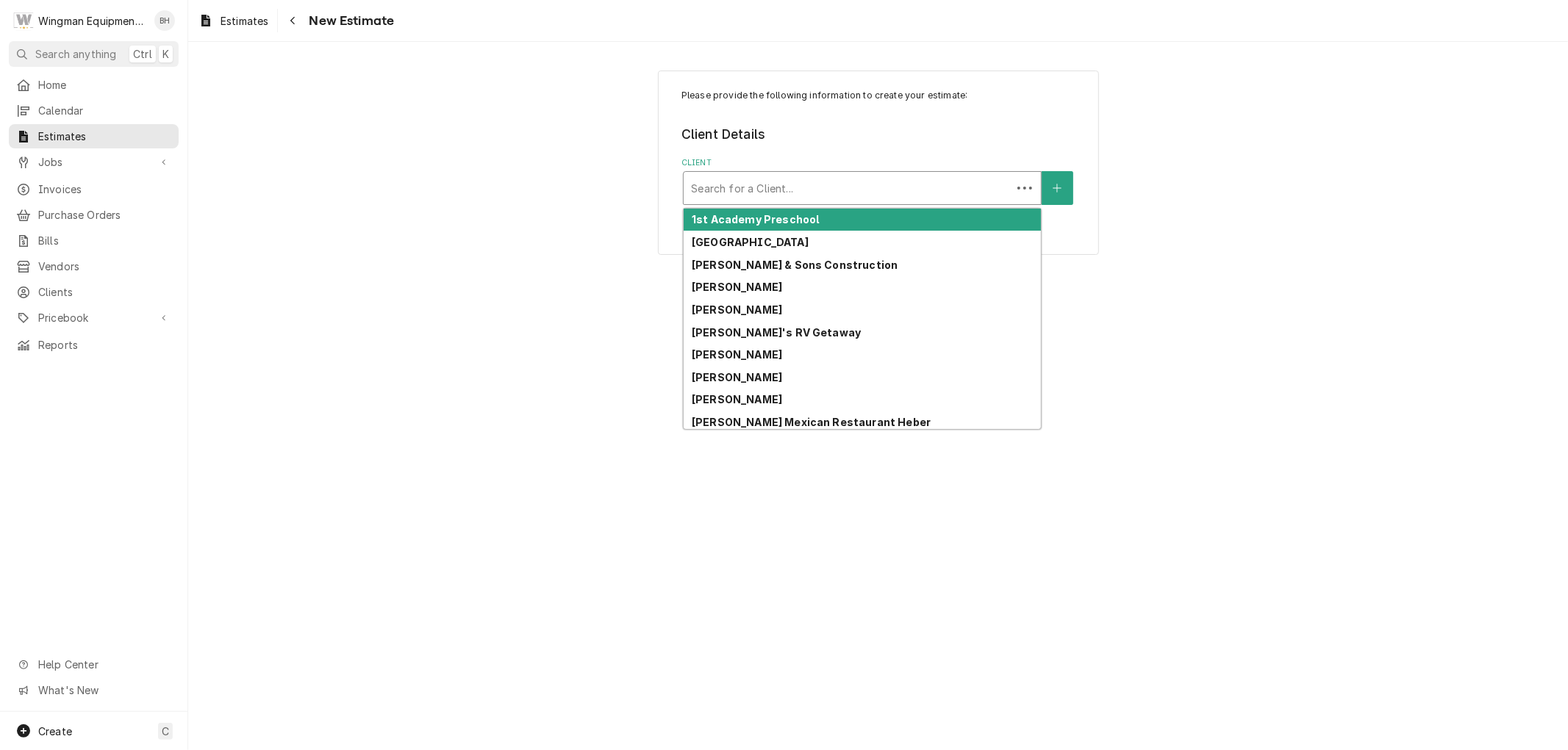
click at [856, 184] on div "Client" at bounding box center [847, 188] width 313 height 26
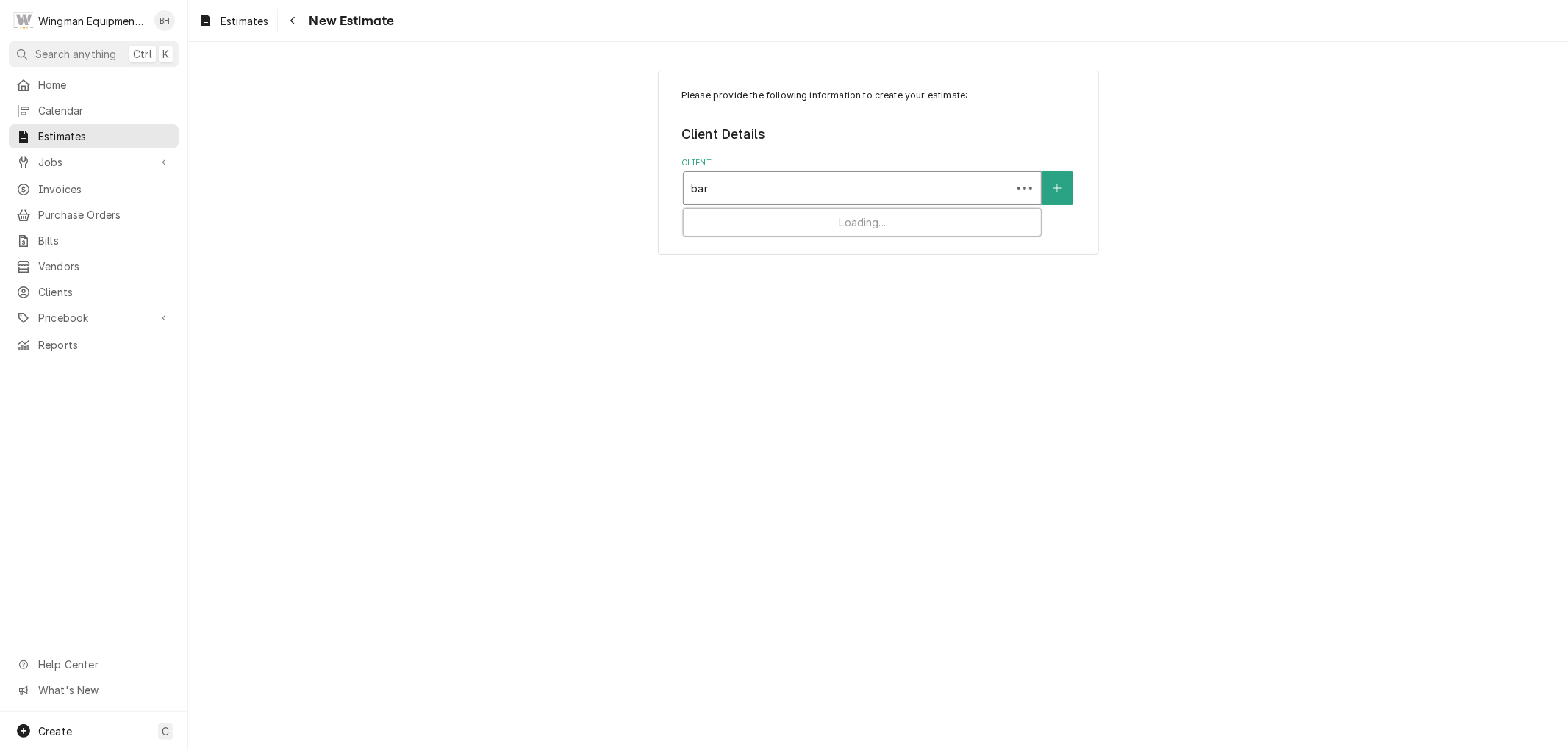
type input "[PERSON_NAME]"
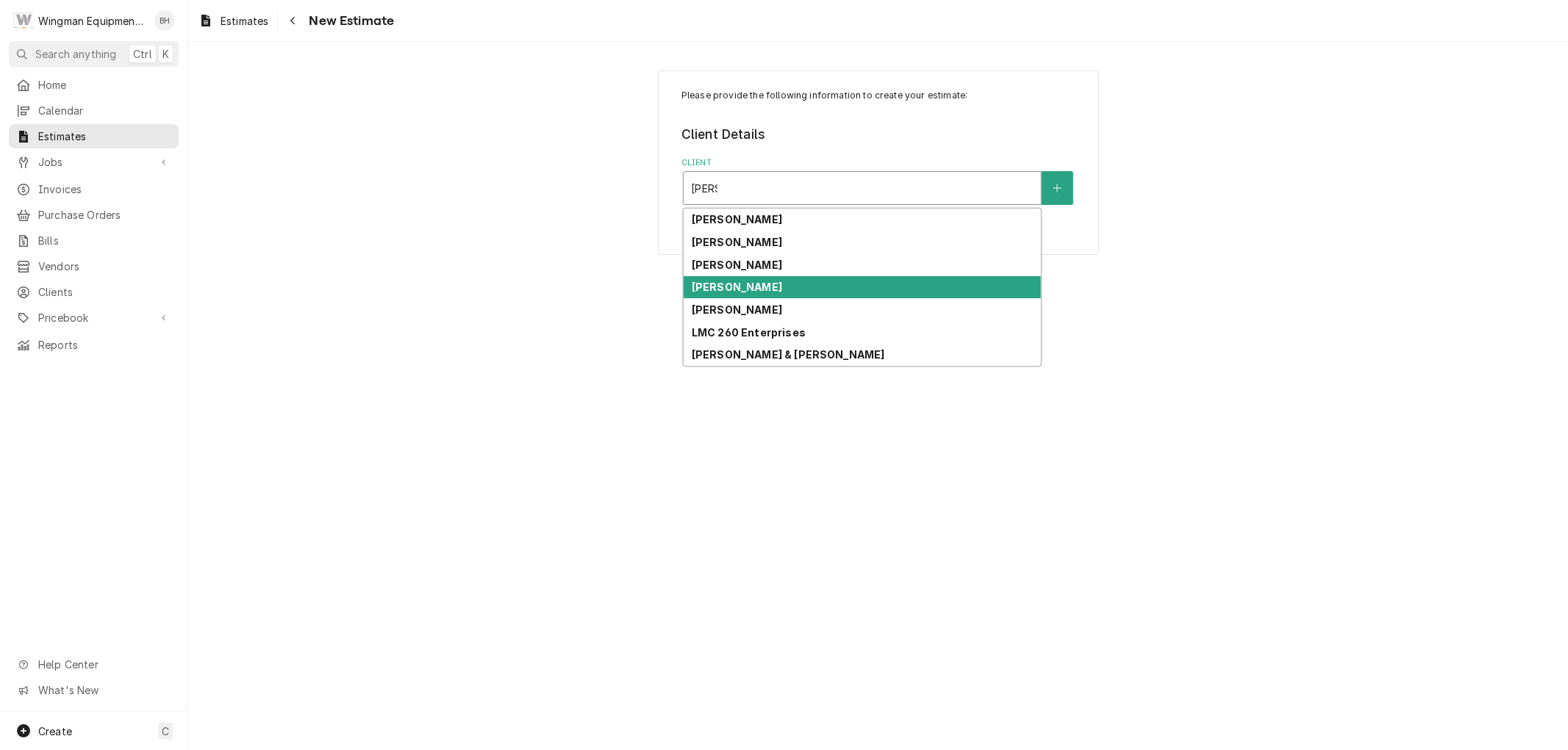
click at [824, 284] on div "[PERSON_NAME]" at bounding box center [862, 288] width 357 height 23
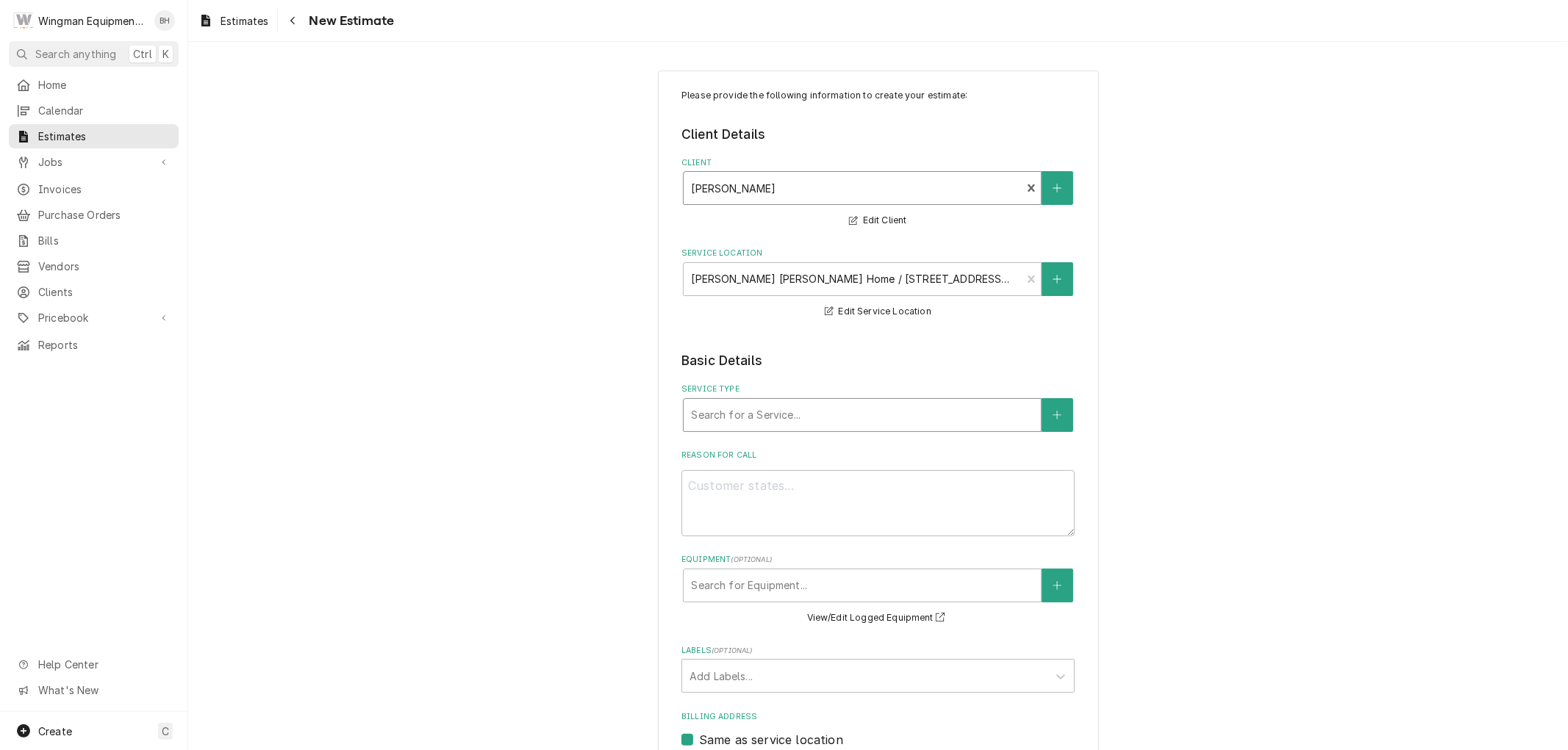
click at [807, 415] on div "Service Type" at bounding box center [862, 415] width 343 height 26
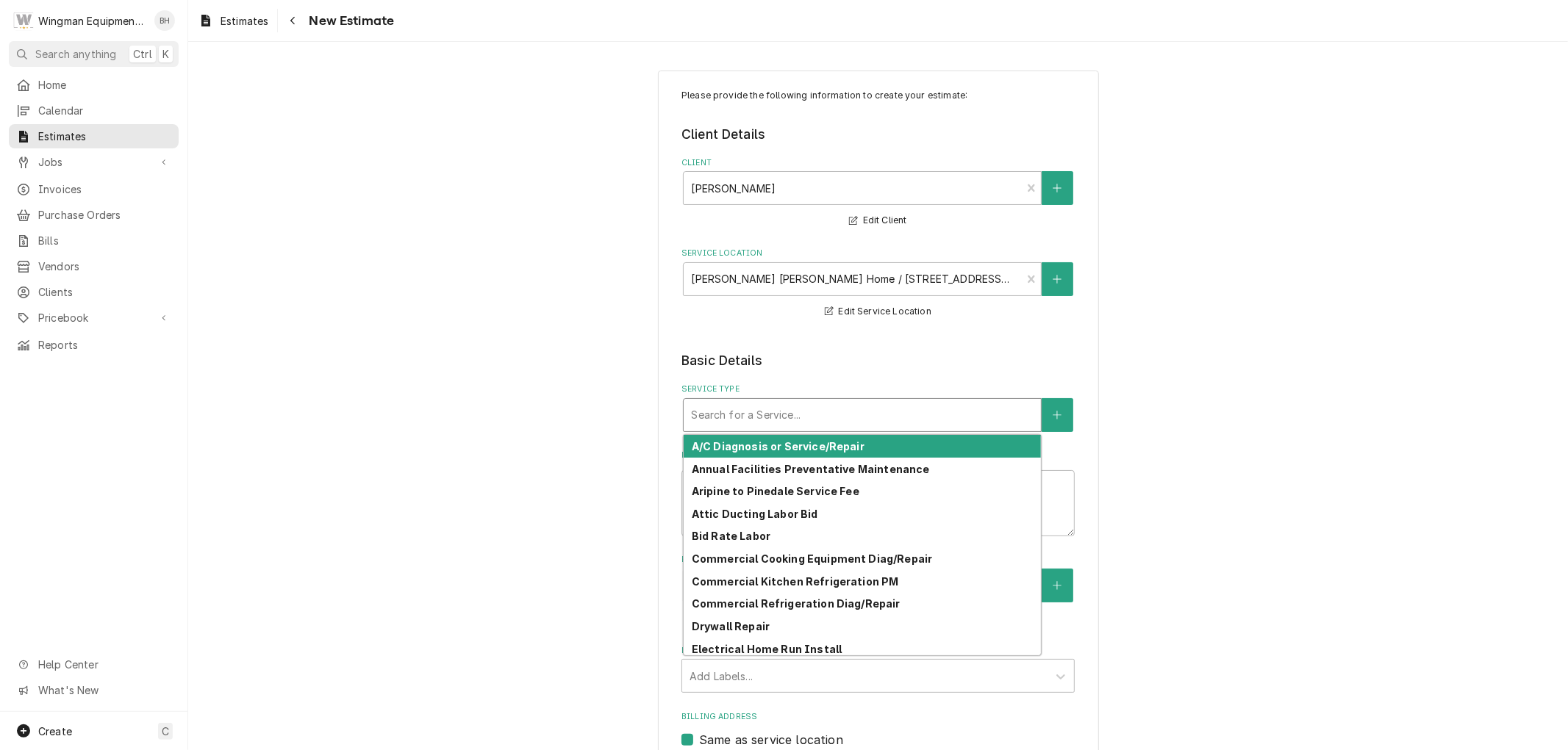
type textarea "x"
type input "m"
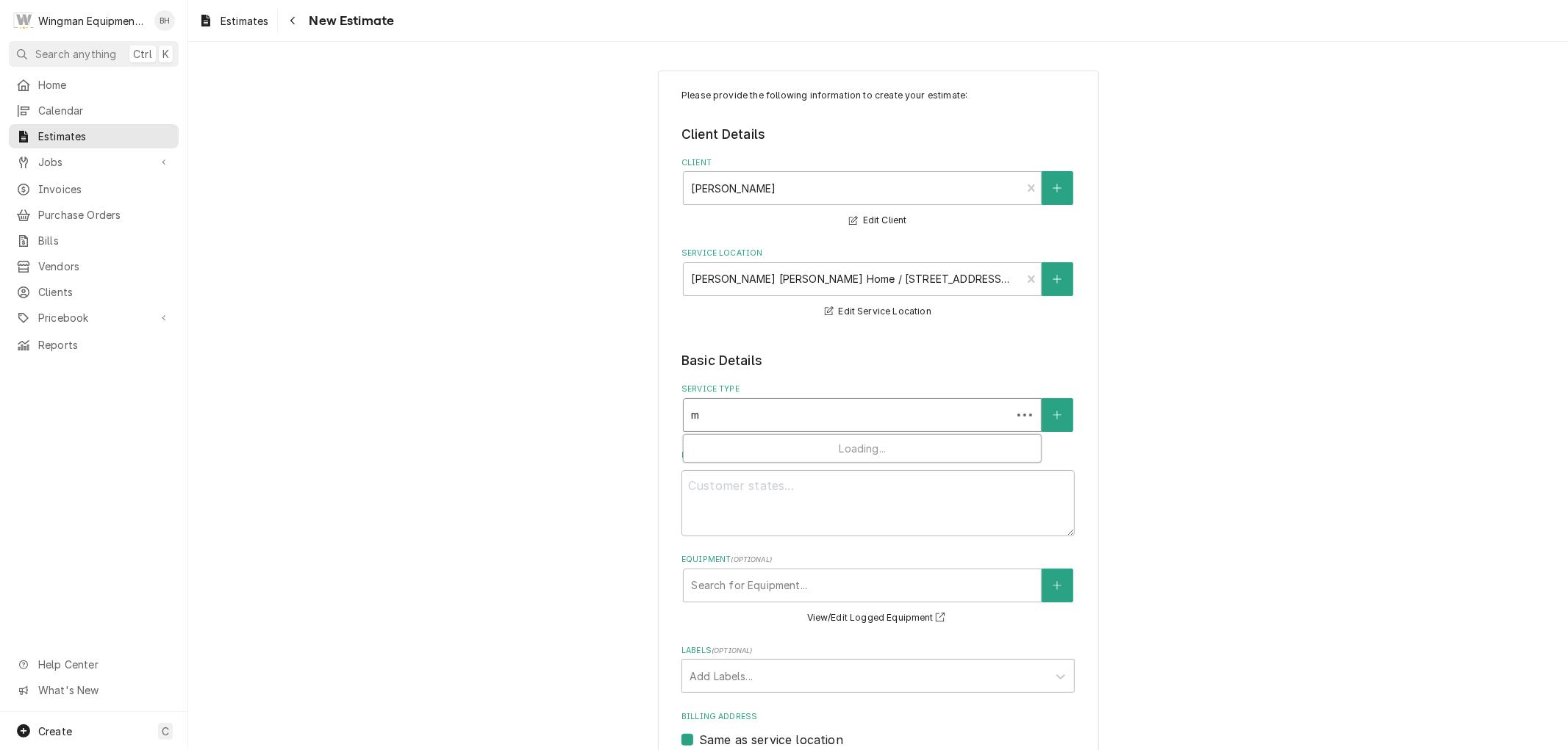
type textarea "x"
type input "mi"
type textarea "x"
type input "min"
type textarea "x"
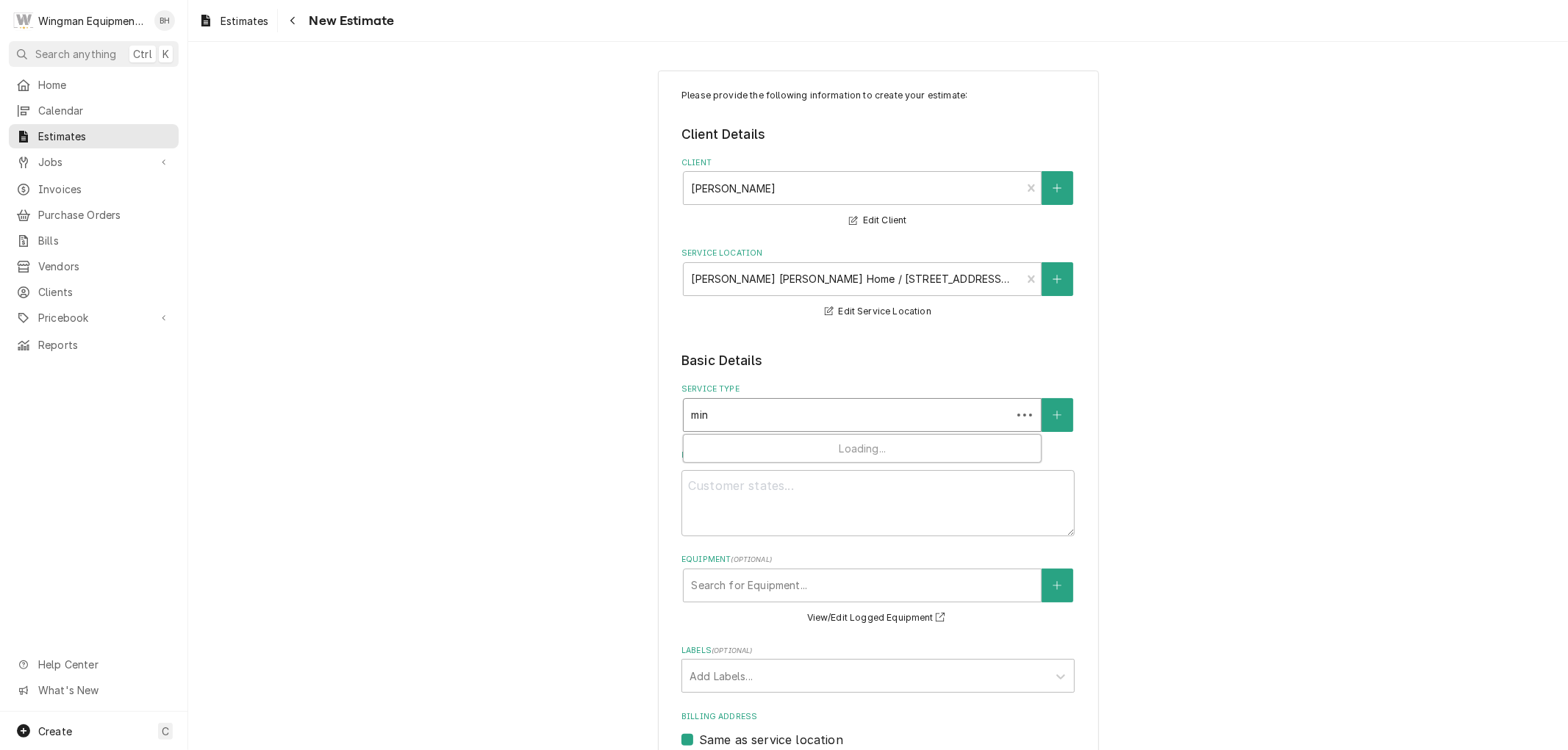
type input "mini"
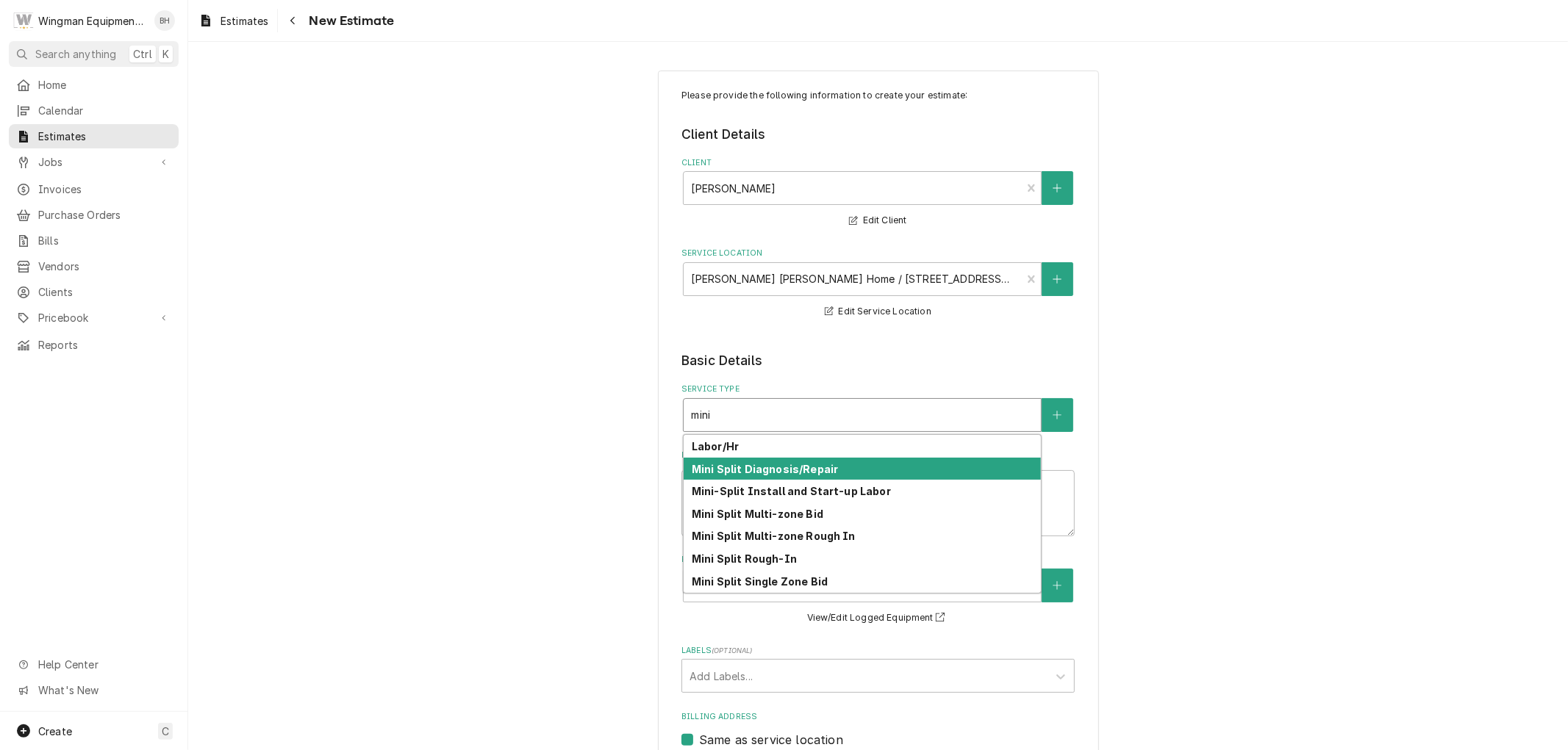
click at [850, 476] on div "Mini Split Diagnosis/Repair" at bounding box center [862, 469] width 357 height 23
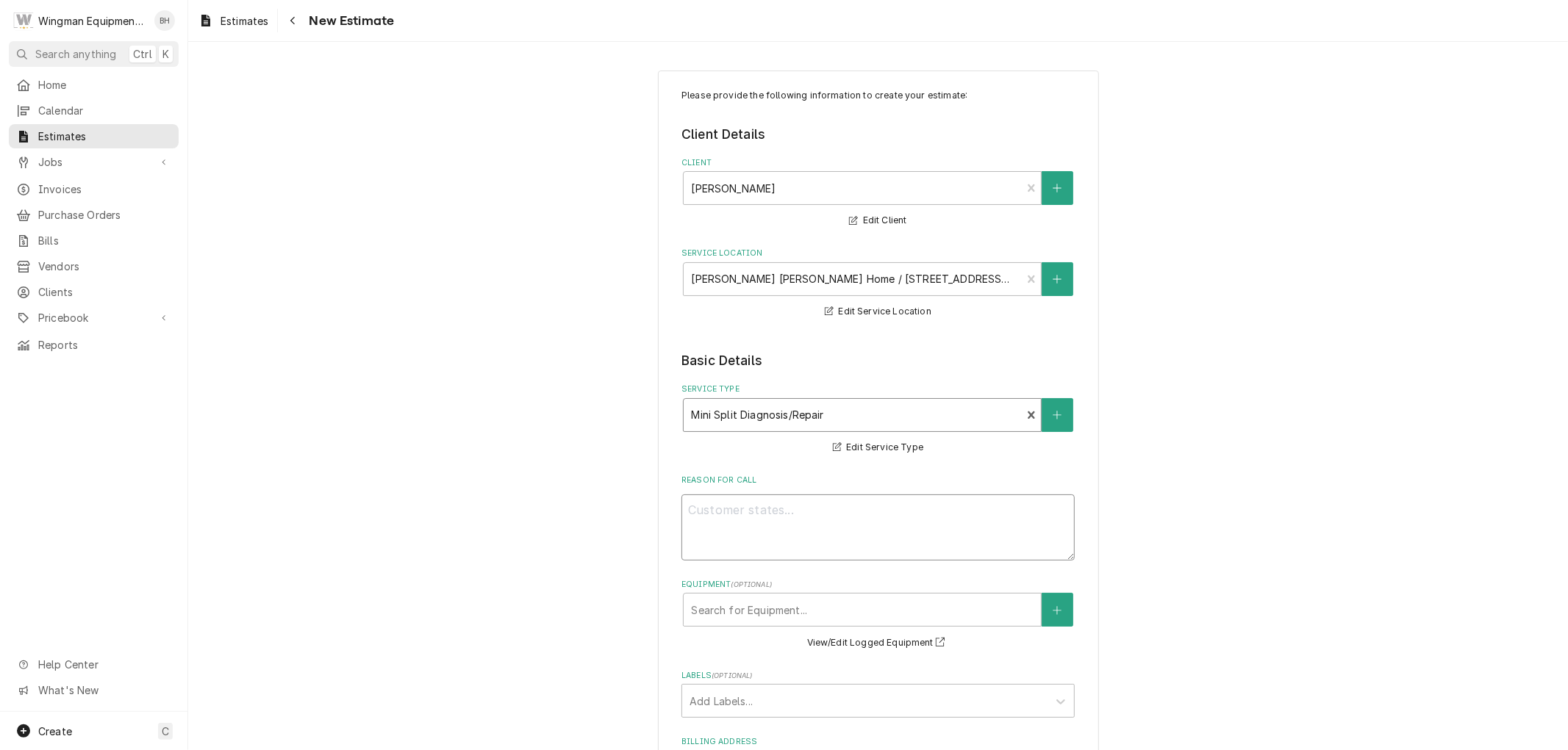
click at [841, 502] on textarea "Reason For Call" at bounding box center [879, 528] width 394 height 66
type textarea "x"
type textarea "I"
type textarea "x"
type textarea "In"
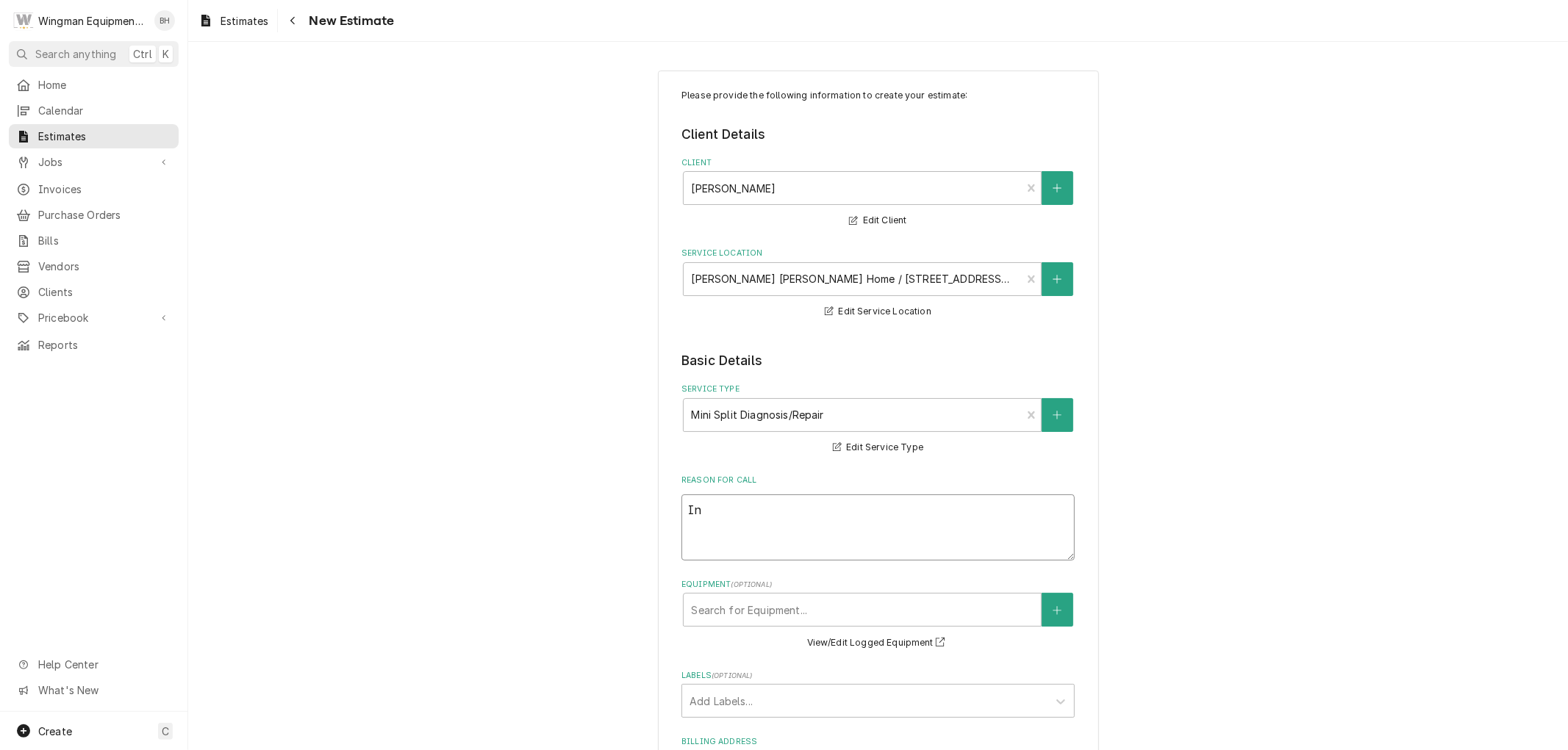
type textarea "x"
type textarea "Ins"
type textarea "x"
type textarea "Inst"
type textarea "x"
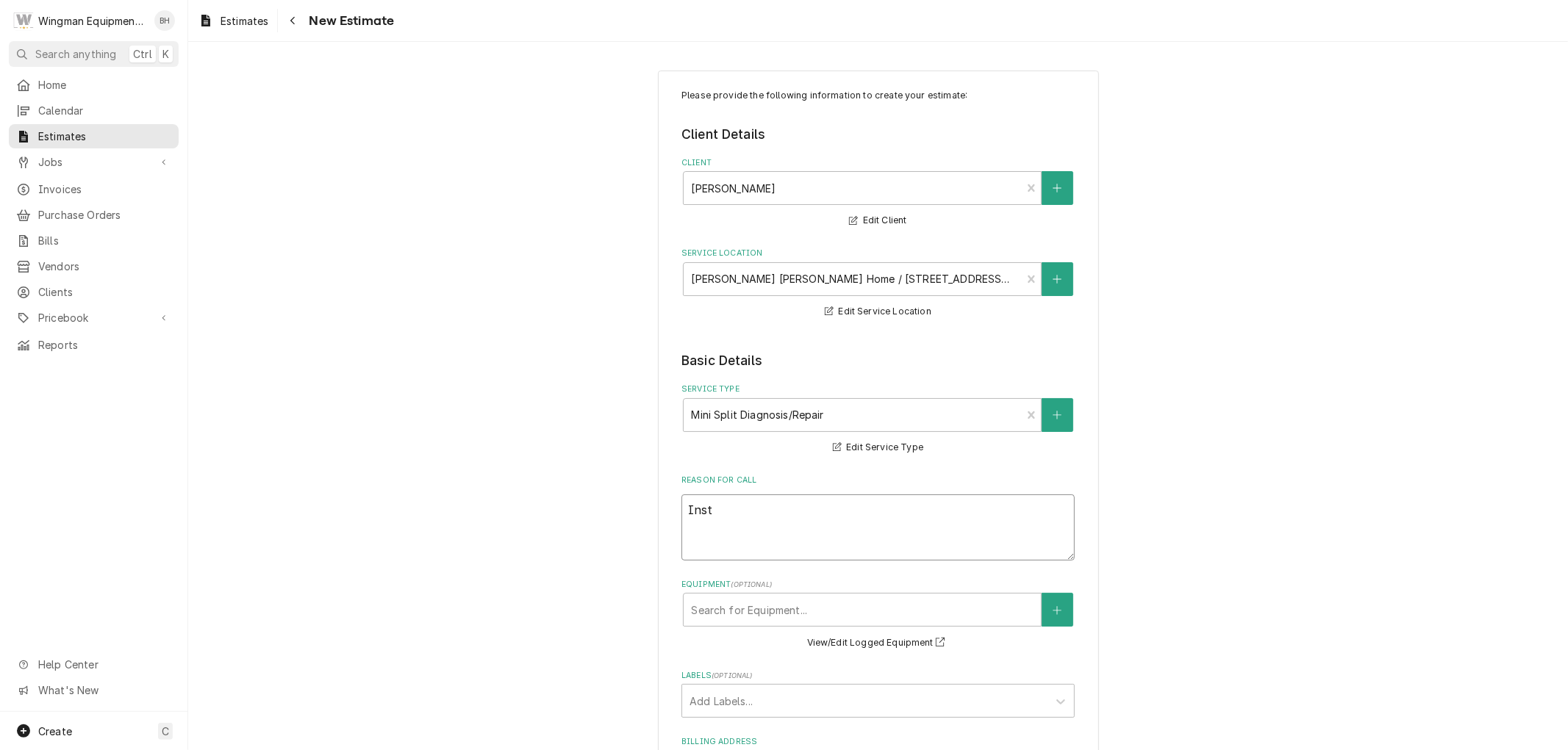
type textarea "Insta"
type textarea "x"
type textarea "Instal"
type textarea "x"
type textarea "Install"
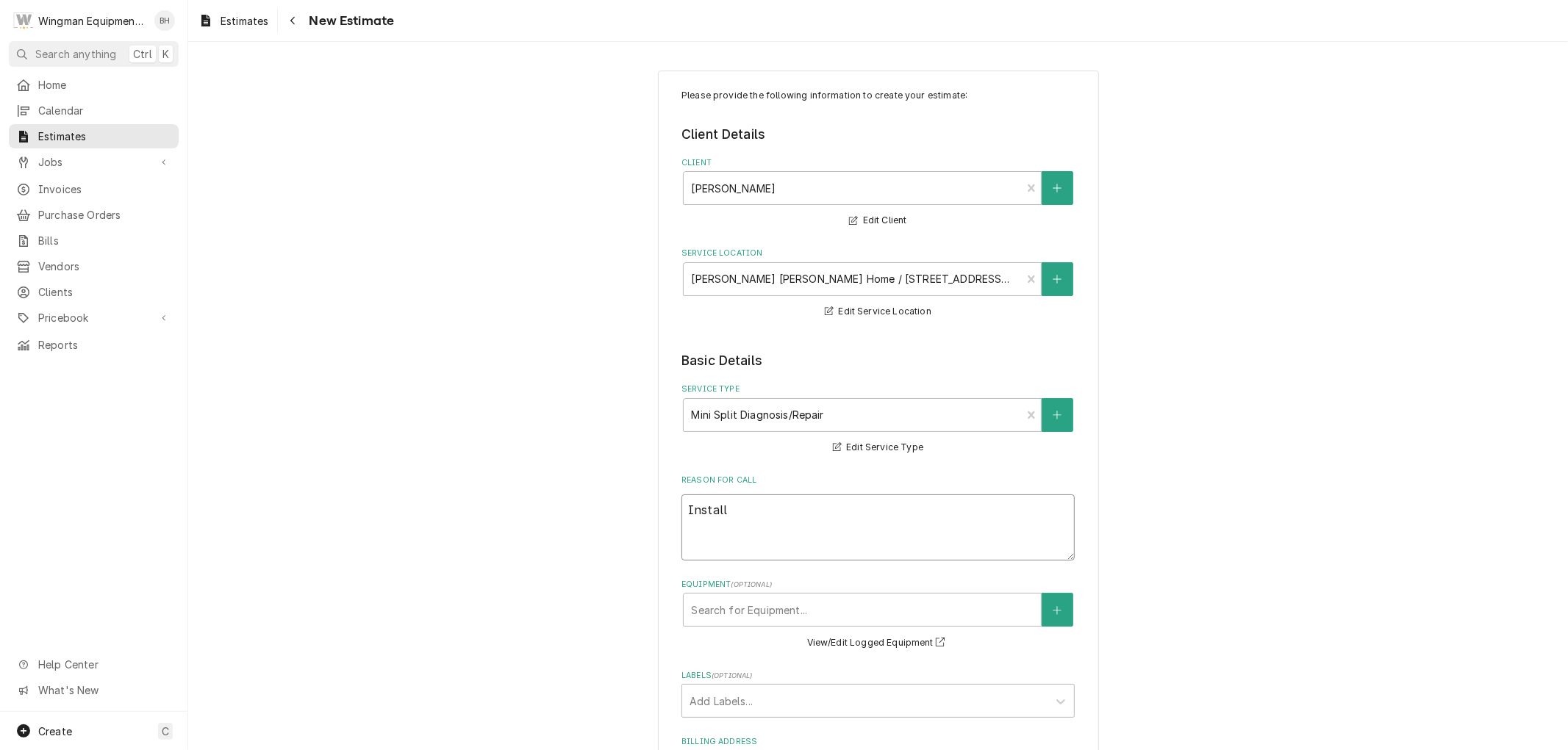
type textarea "x"
type textarea "Install"
type textarea "x"
type textarea "Install W"
type textarea "x"
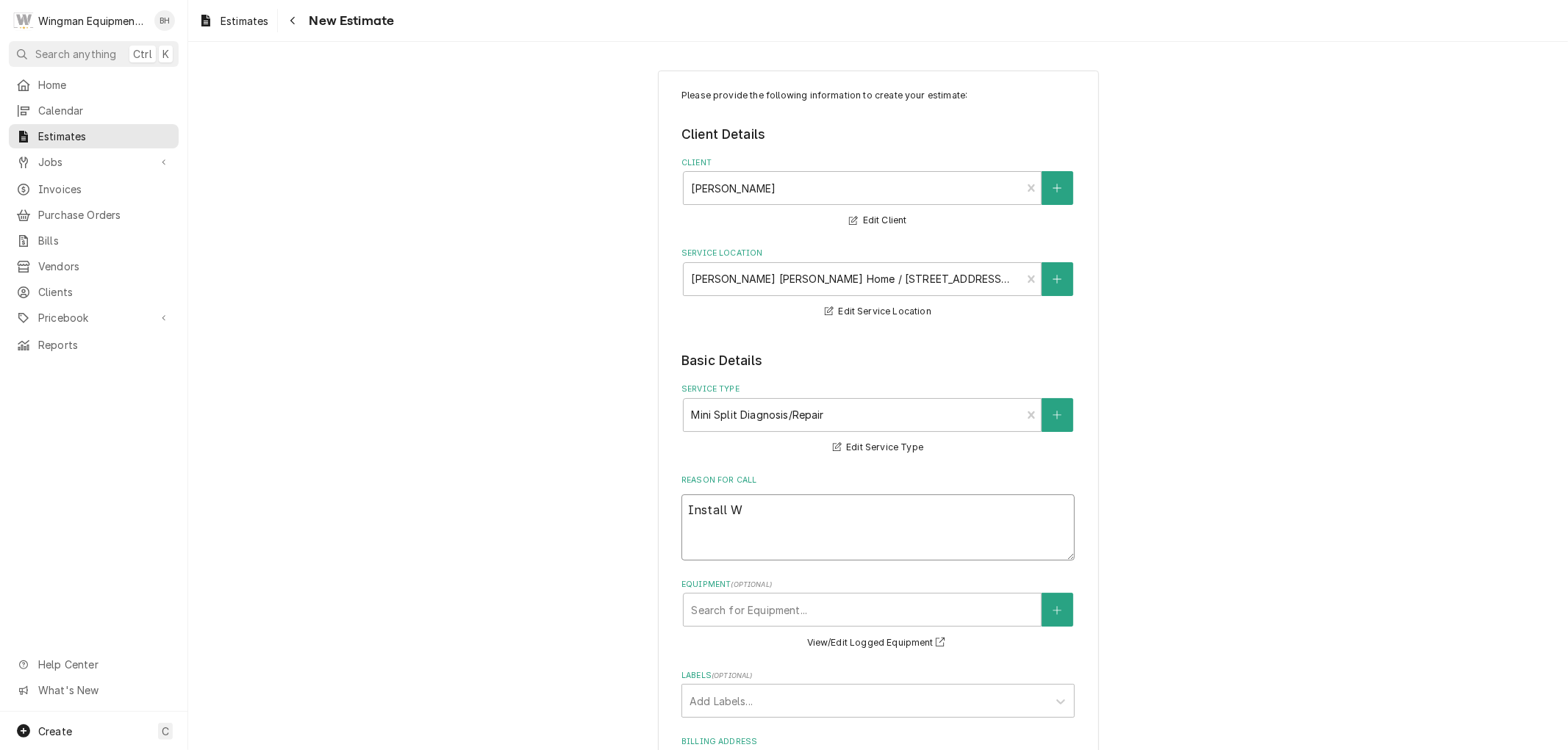
type textarea "Install Wi"
type textarea "x"
type textarea "Install Wif"
type textarea "x"
type textarea "Install Wifi"
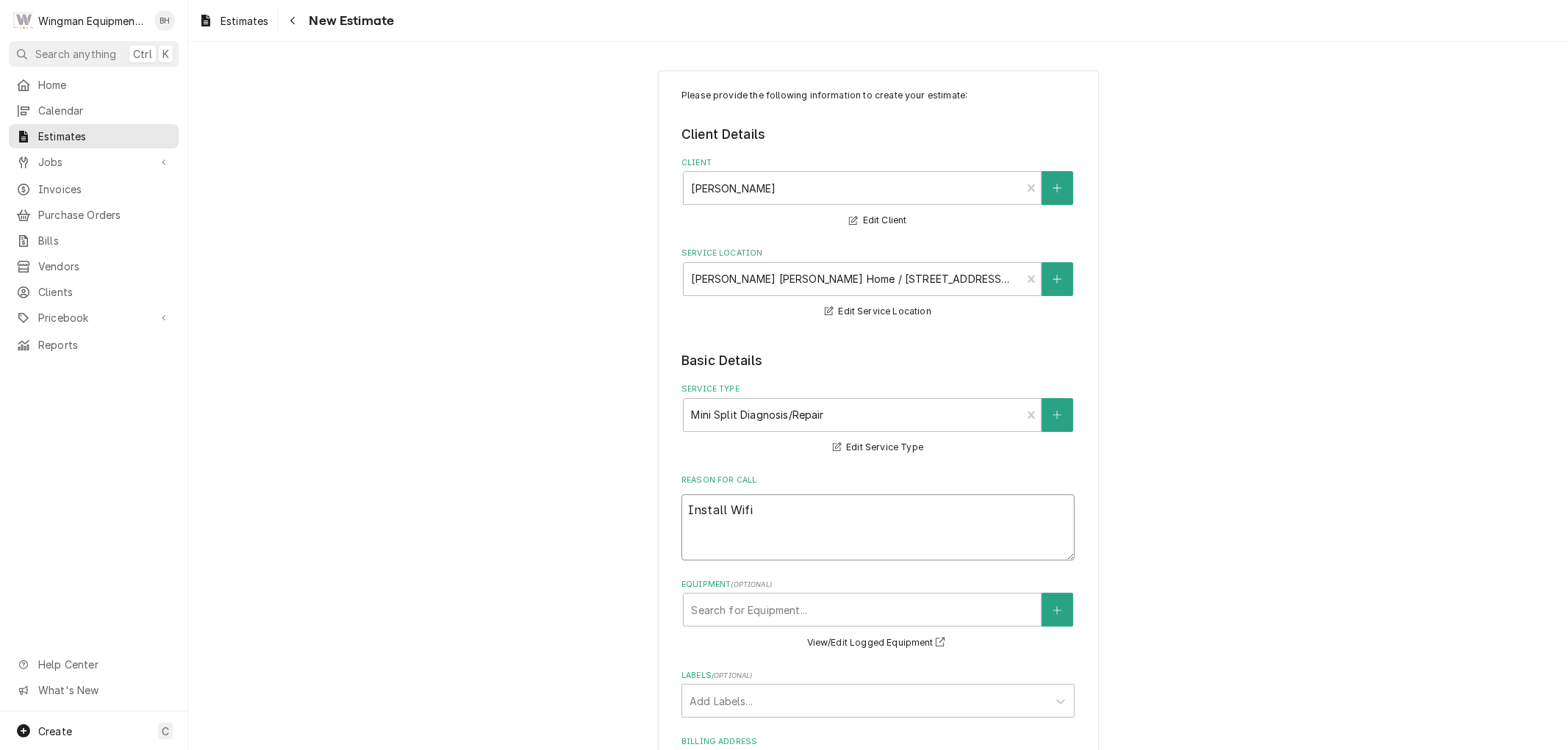
type textarea "x"
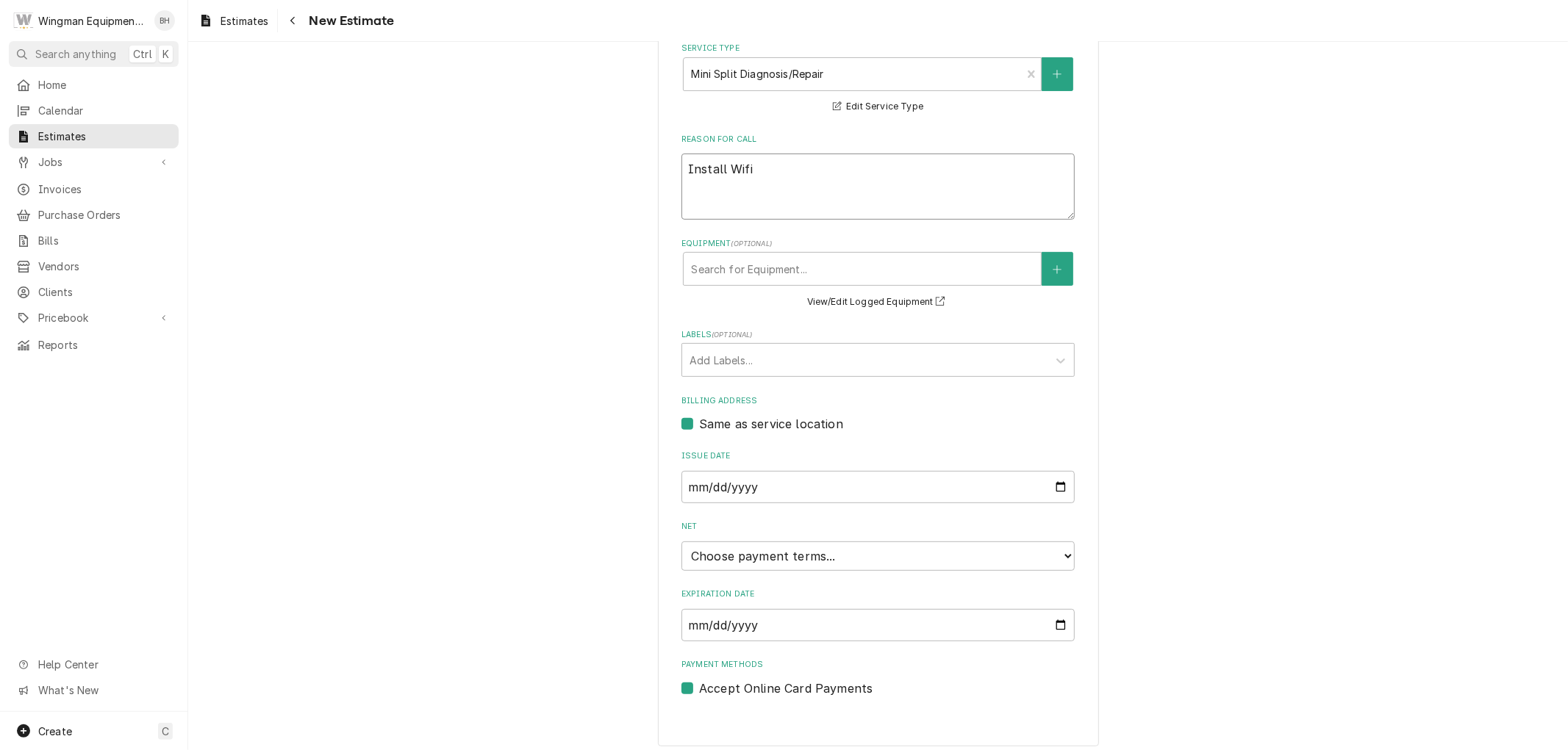
scroll to position [348, 0]
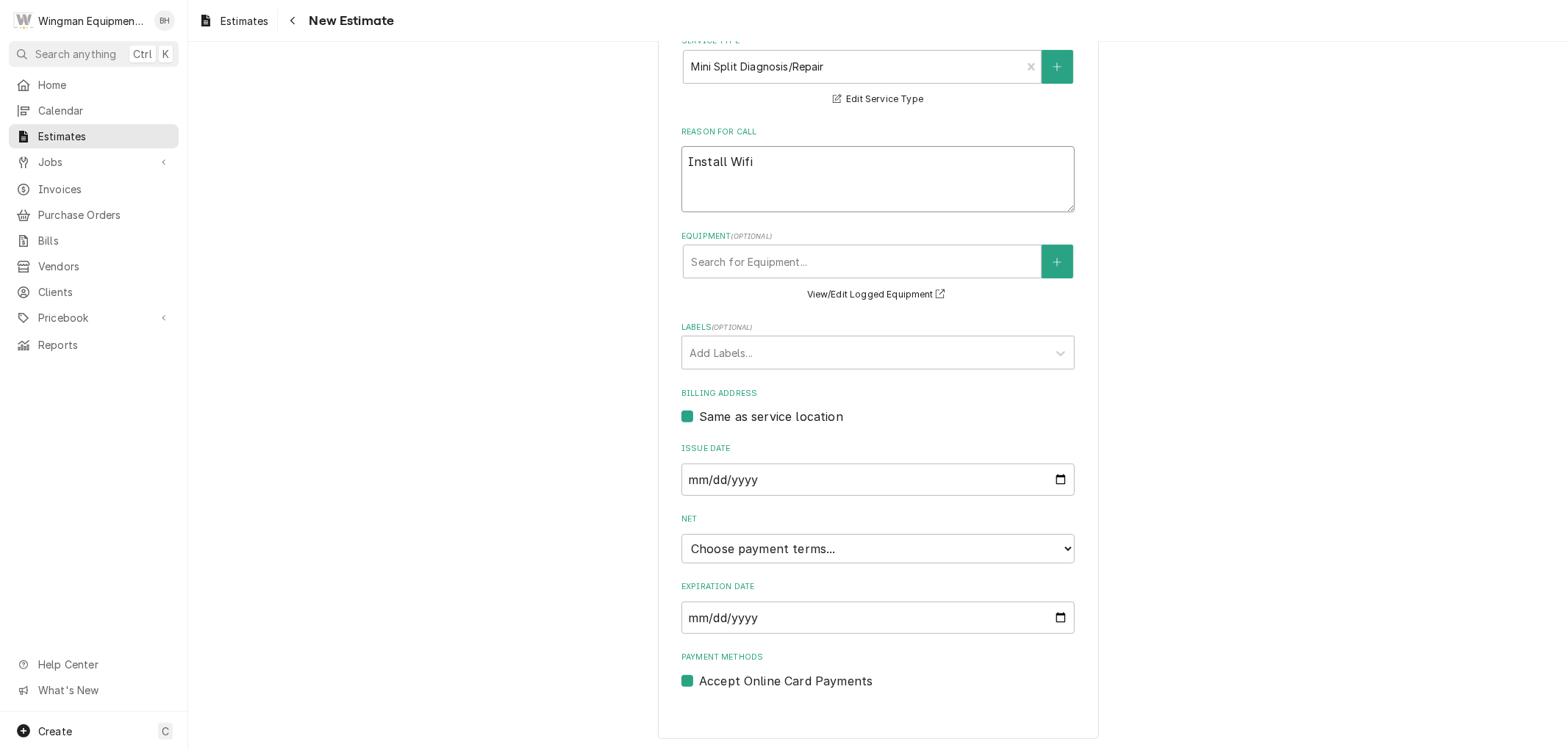
type textarea "Install Wifi"
click at [785, 548] on select "Choose payment terms... Same Day Net 7 Net 14 Net 21 Net 30 Net 45 Net 60 Net 90" at bounding box center [879, 549] width 394 height 30
type textarea "x"
click at [1201, 550] on div "Please provide the following information to create your estimate: Client Detail…" at bounding box center [879, 669] width 1380 height 1922
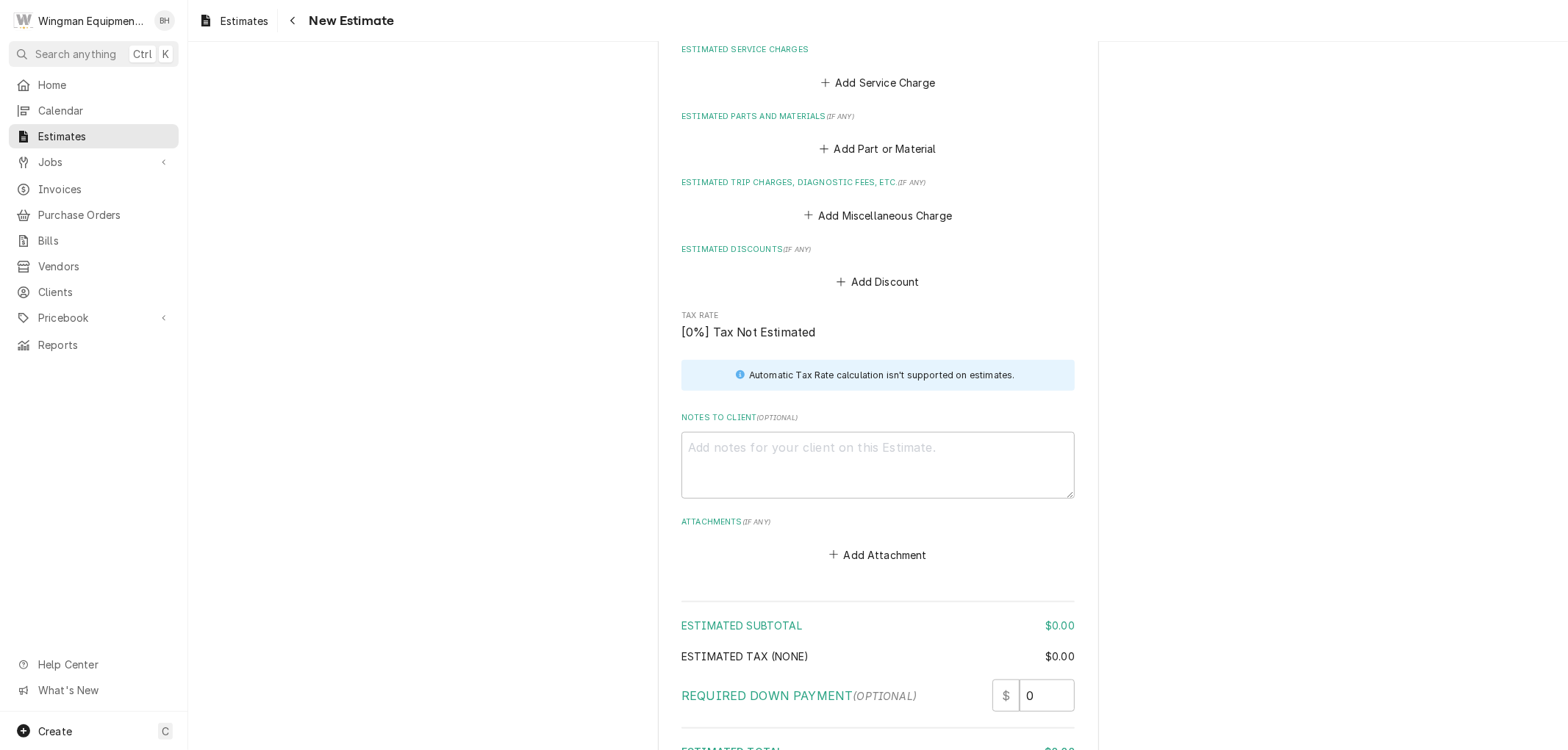
scroll to position [674, 0]
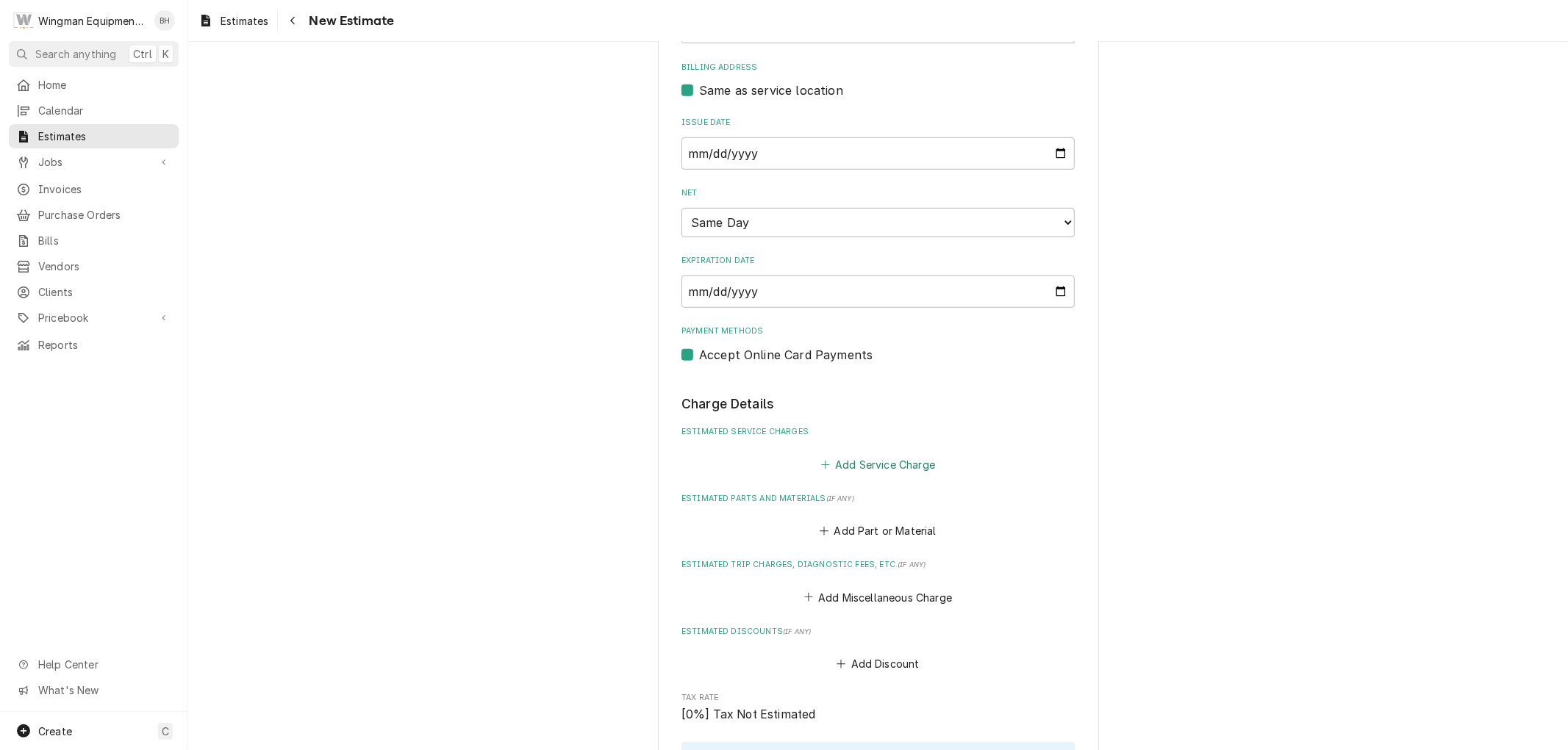
click at [893, 464] on button "Add Service Charge" at bounding box center [878, 464] width 119 height 21
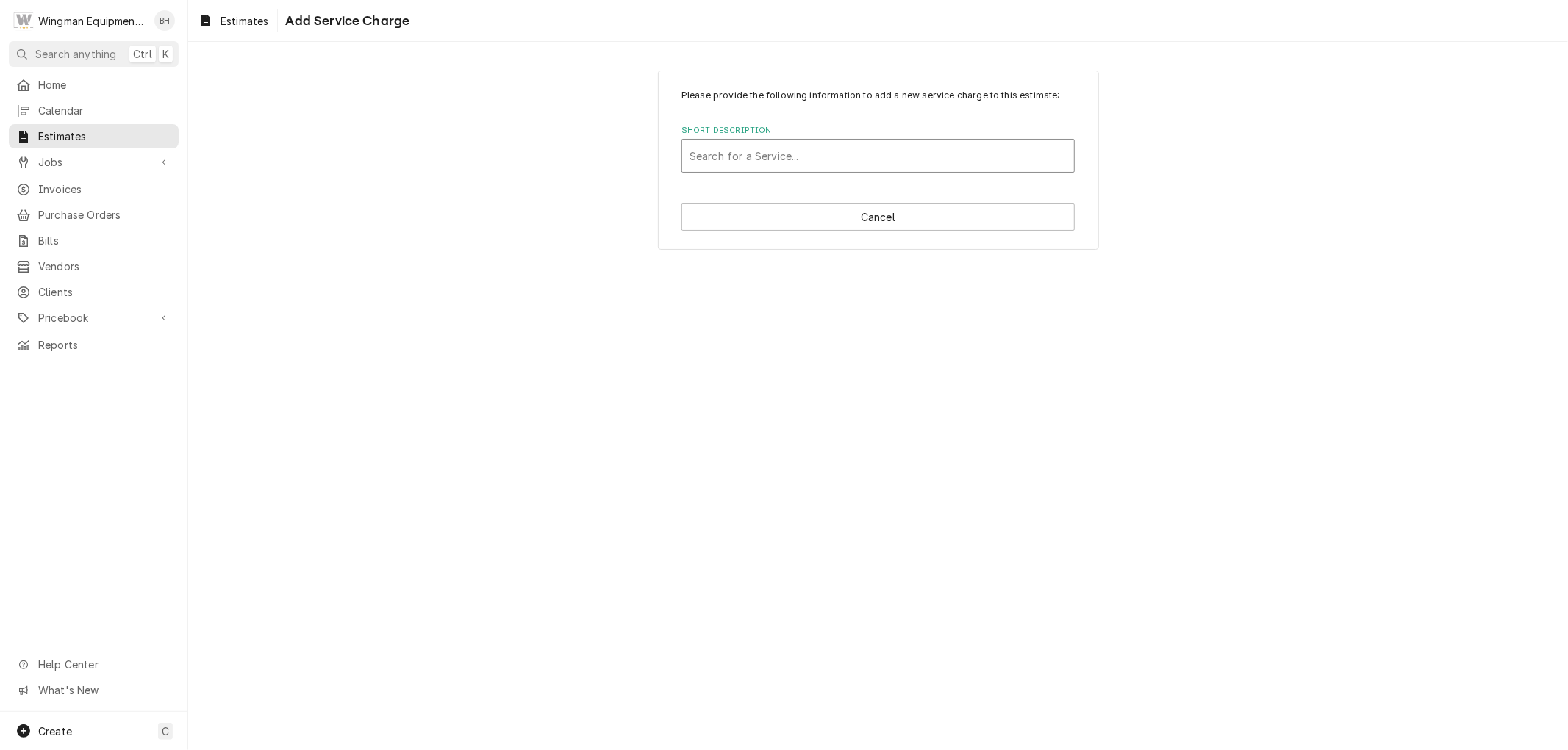
click at [888, 156] on div "Short Description" at bounding box center [878, 156] width 377 height 26
type input "Labor"
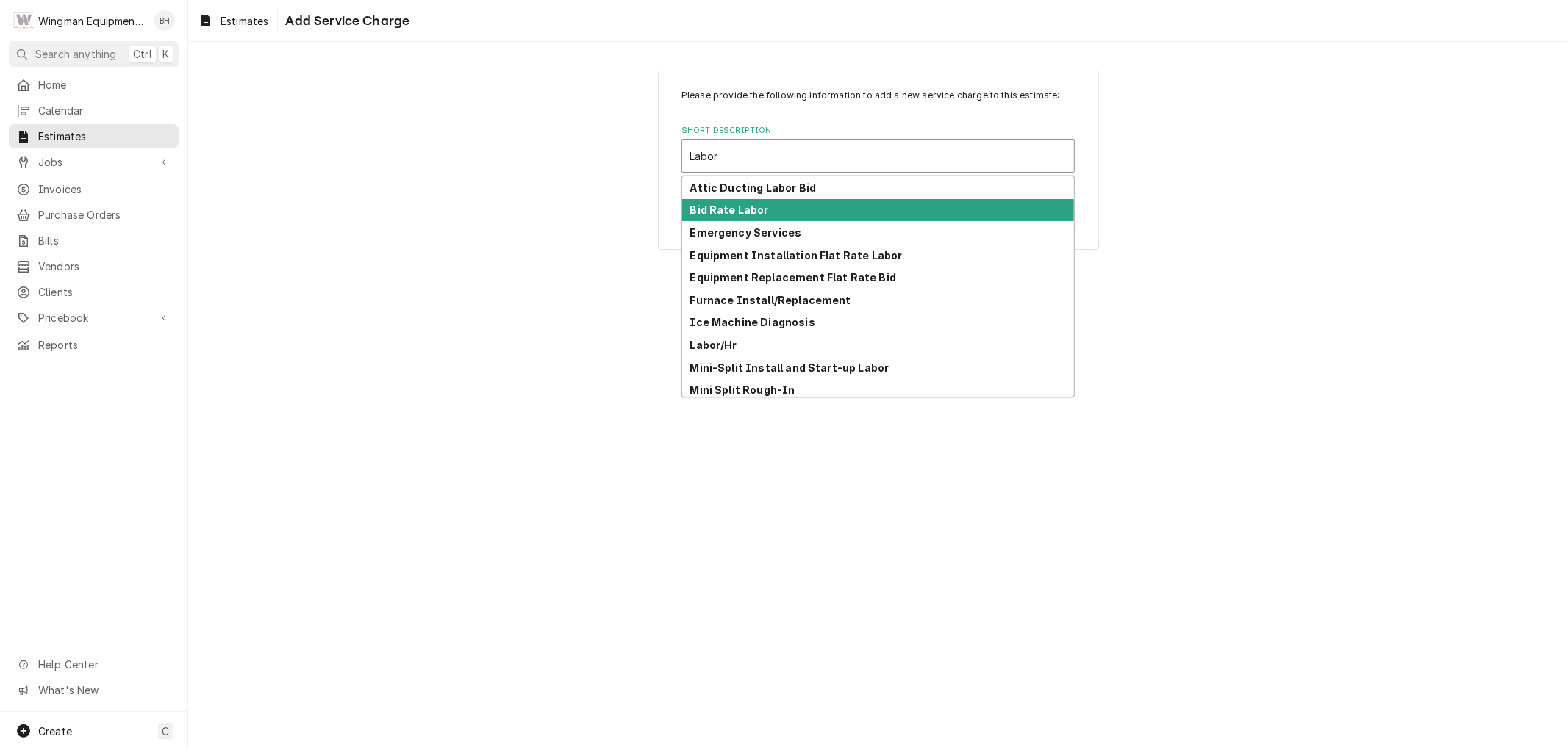
click at [870, 213] on div "Bid Rate Labor" at bounding box center [878, 211] width 392 height 23
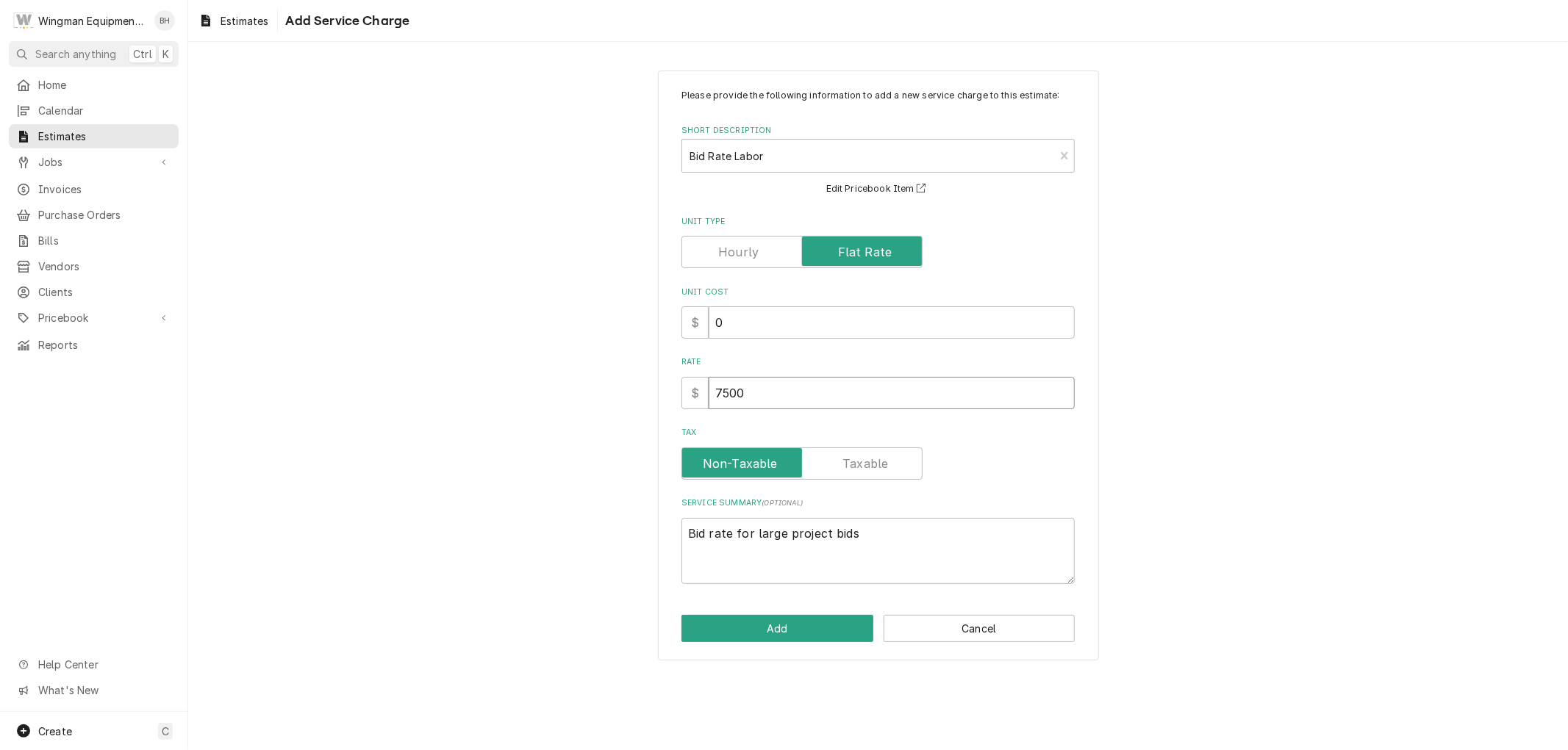
drag, startPoint x: 758, startPoint y: 398, endPoint x: 681, endPoint y: 408, distance: 77.6
click at [680, 408] on div "Please provide the following information to add a new service charge to this es…" at bounding box center [879, 366] width 441 height 591
type textarea "x"
type input "1"
type textarea "x"
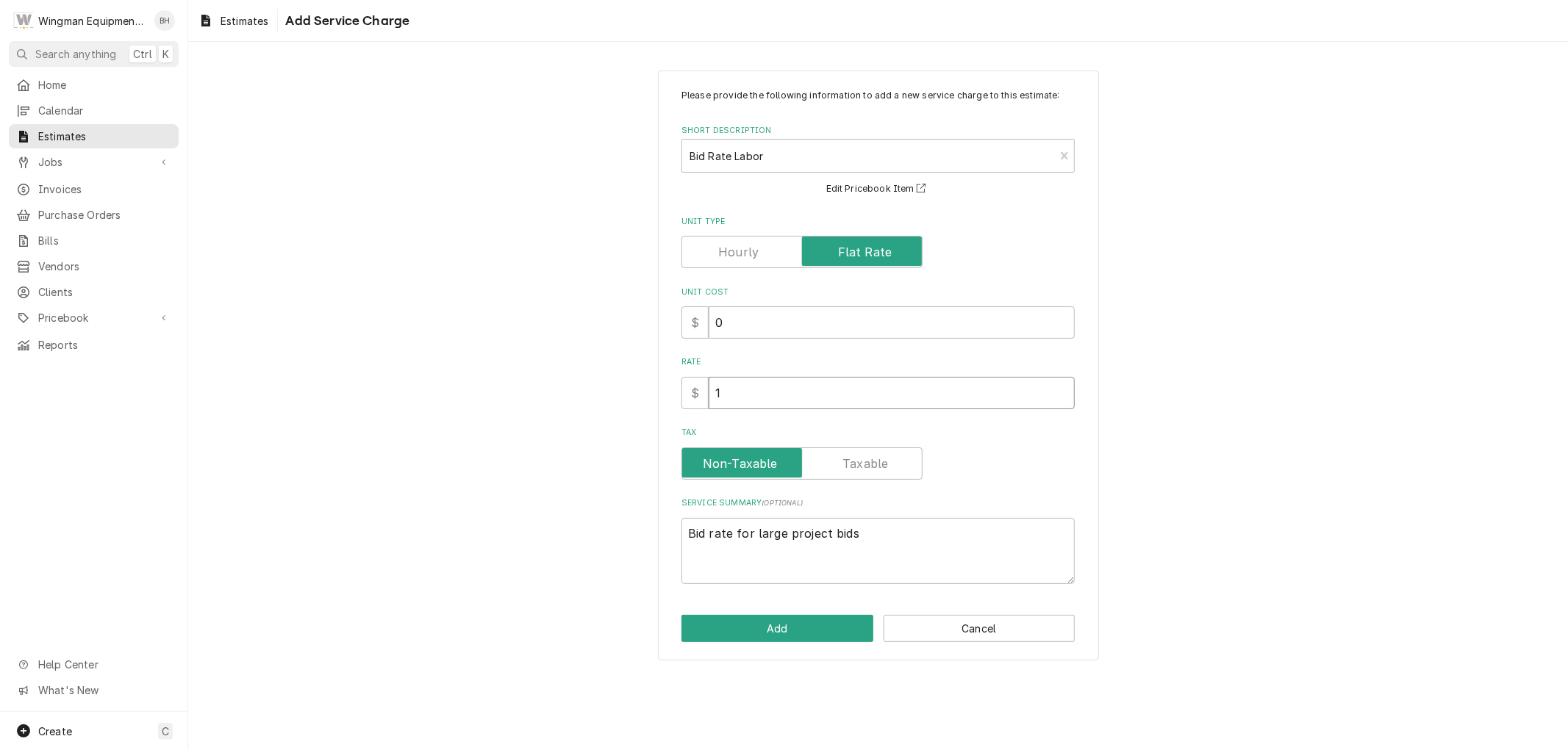
type input "19"
type textarea "x"
type input "195"
type textarea "x"
type input "195"
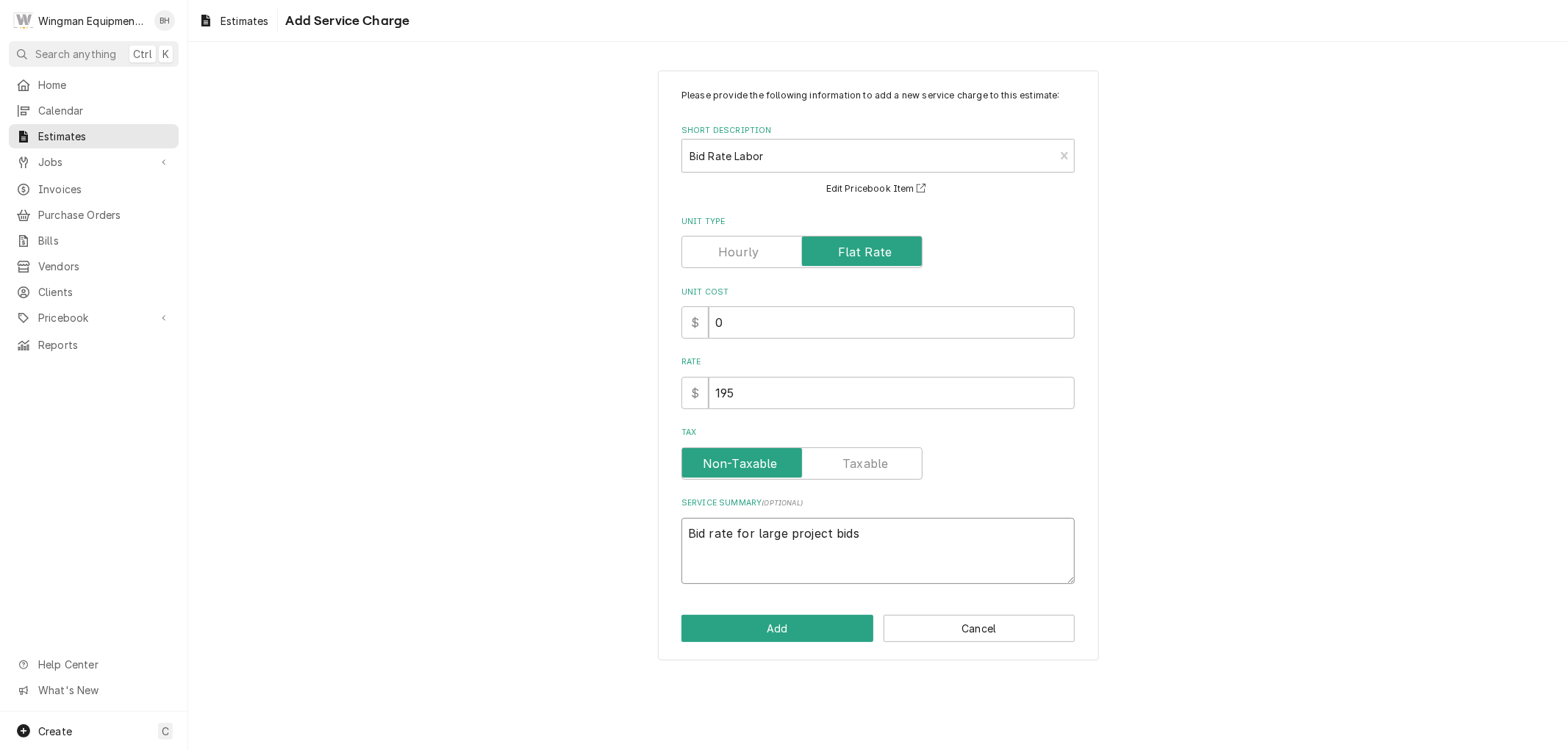
drag, startPoint x: 879, startPoint y: 534, endPoint x: 464, endPoint y: 567, distance: 416.3
click at [464, 567] on div "Please provide the following information to add a new service charge to this es…" at bounding box center [879, 366] width 1380 height 617
type textarea "x"
type textarea "F"
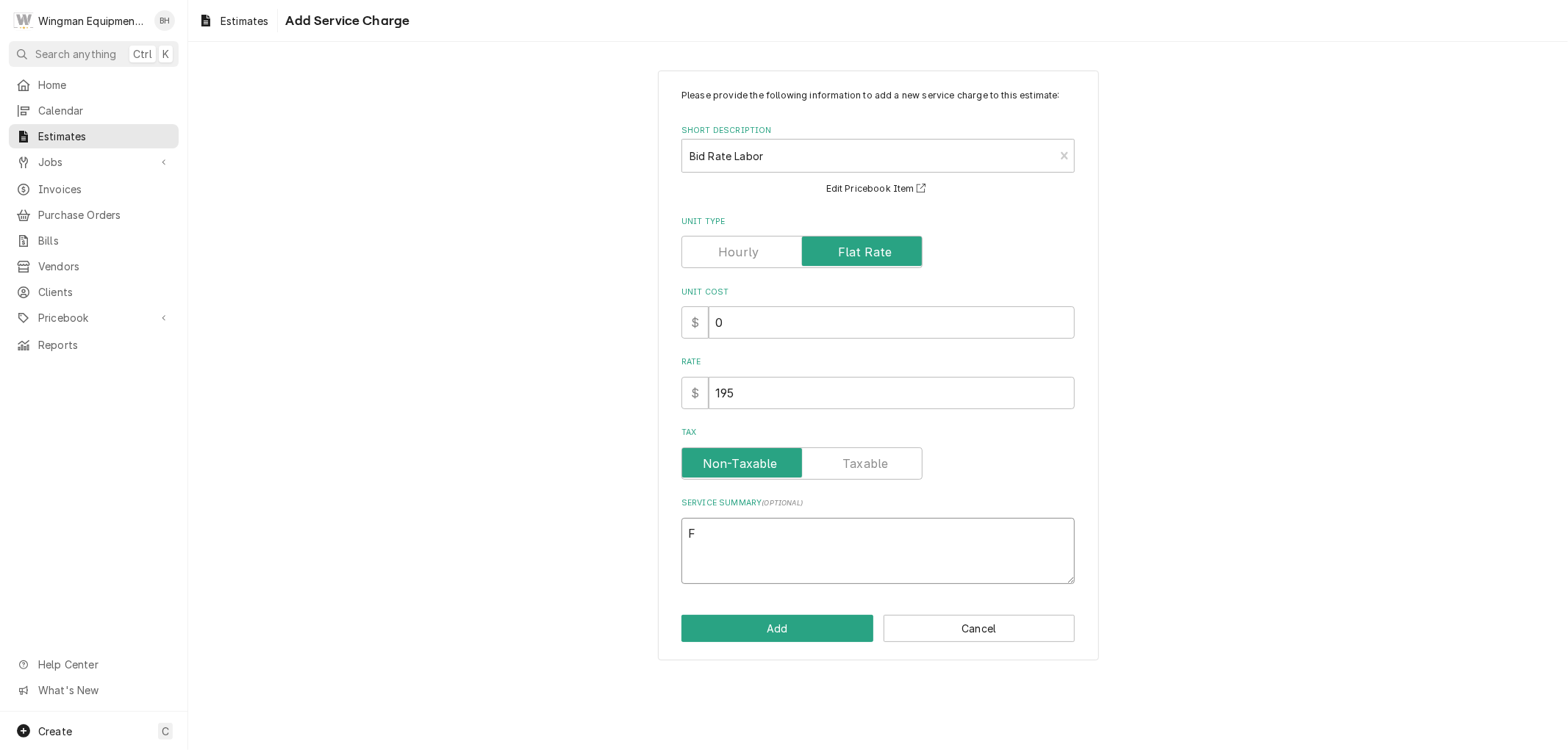
type textarea "x"
type textarea "Fl"
type textarea "x"
type textarea "Fla"
type textarea "x"
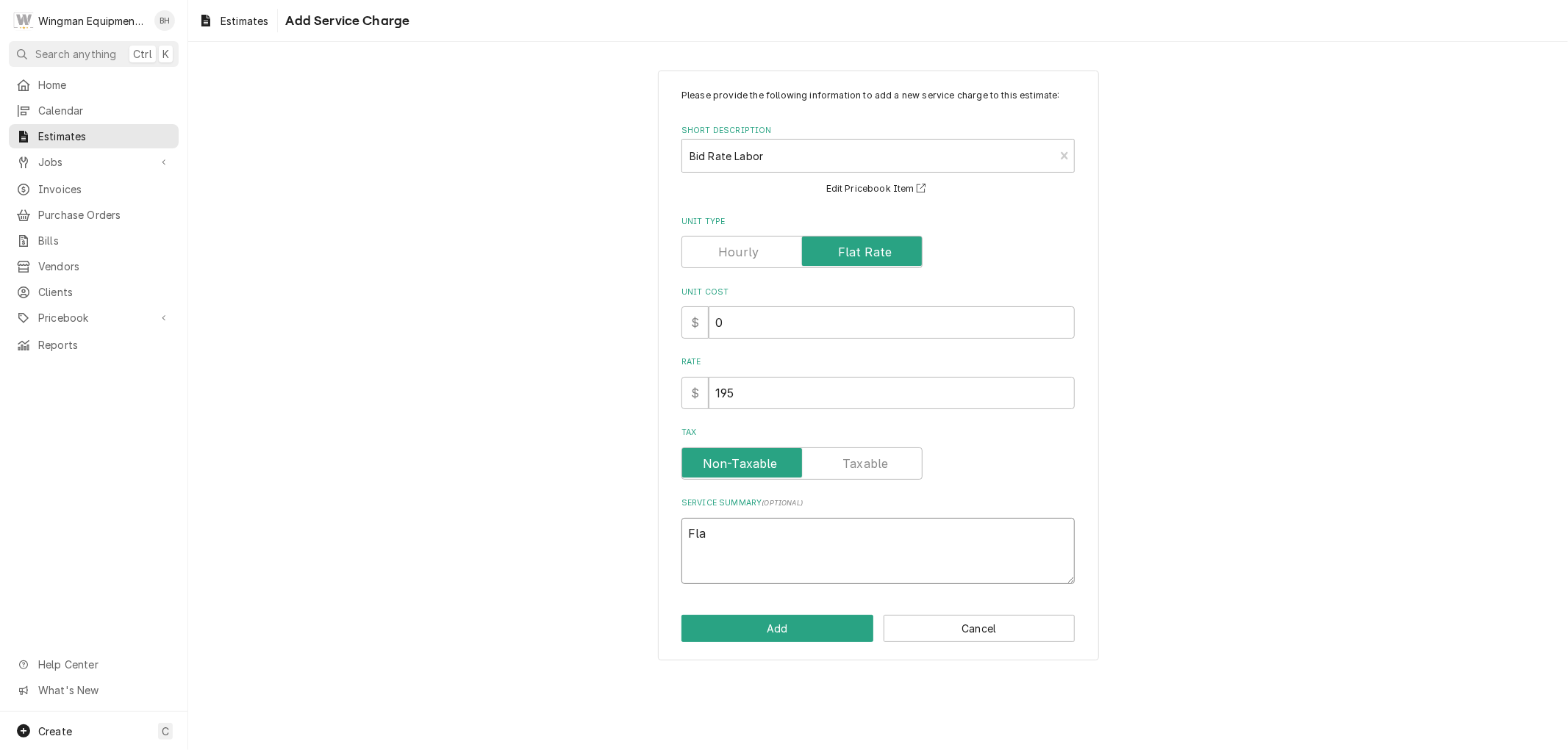
type textarea "Flat"
type textarea "x"
type textarea "Flat"
type textarea "x"
type textarea "Flat R"
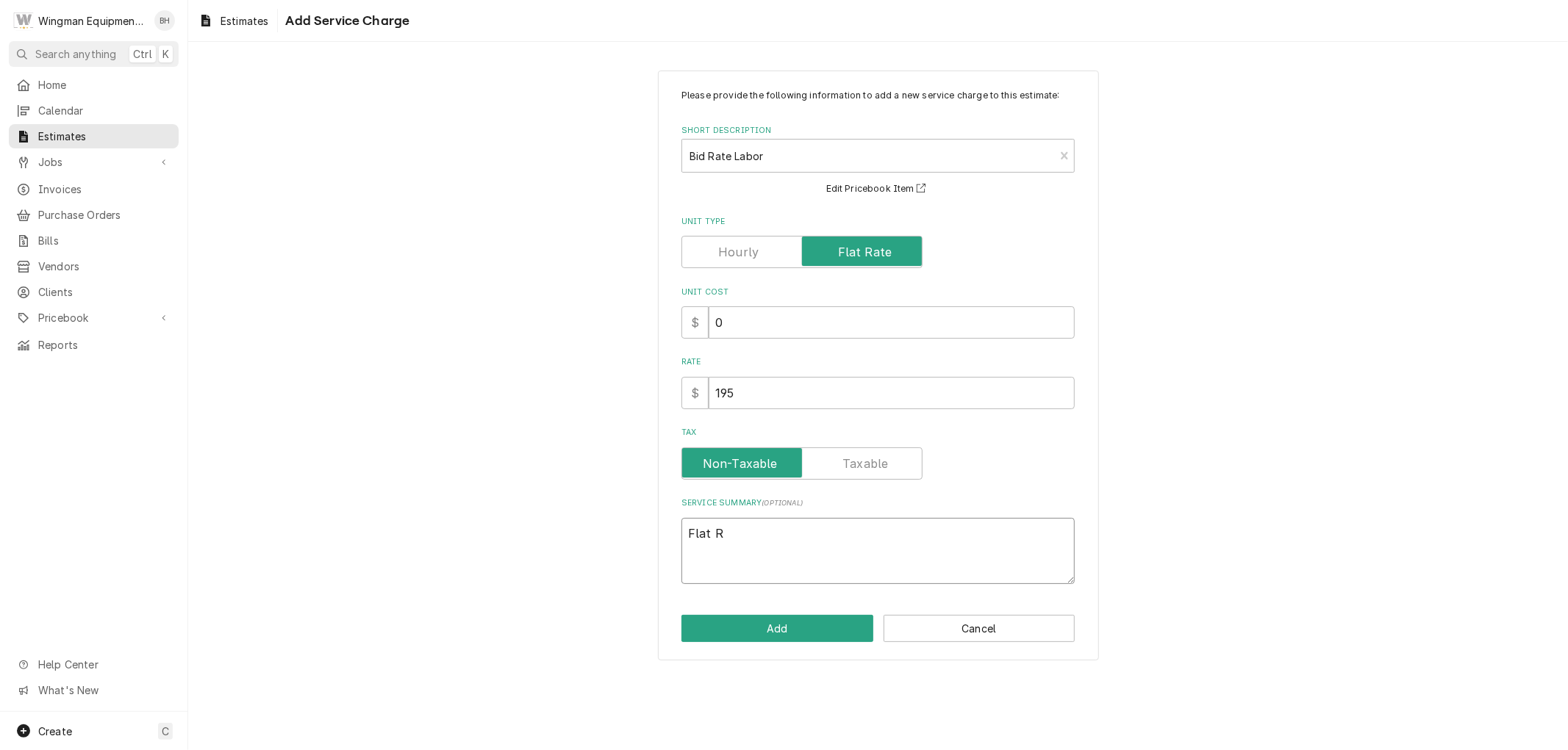
type textarea "x"
type textarea "Flat Ra"
type textarea "x"
type textarea "Flat Rat"
type textarea "x"
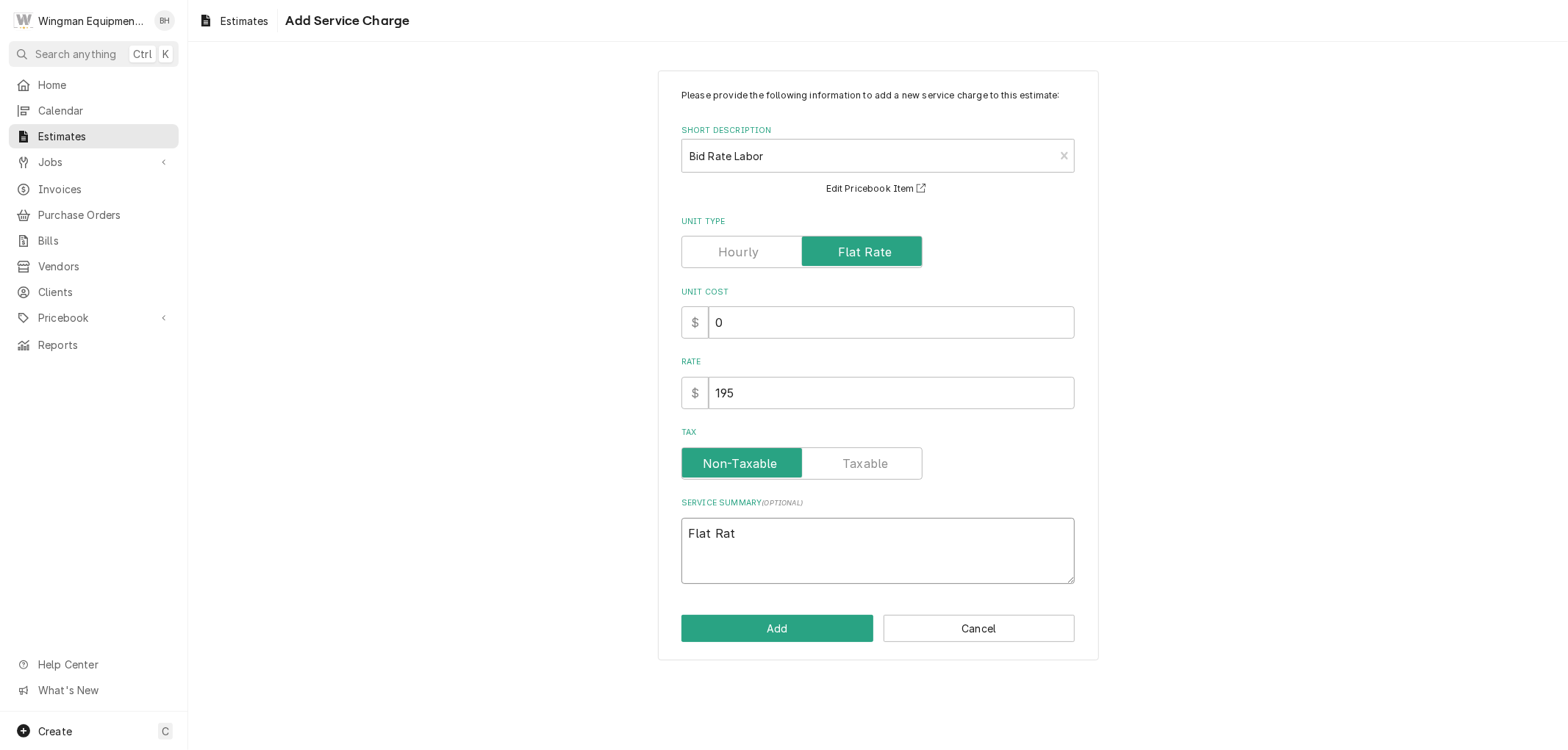
type textarea "Flat Rate"
type textarea "x"
type textarea "Flat Rate"
type textarea "x"
type textarea "Flat Rate L"
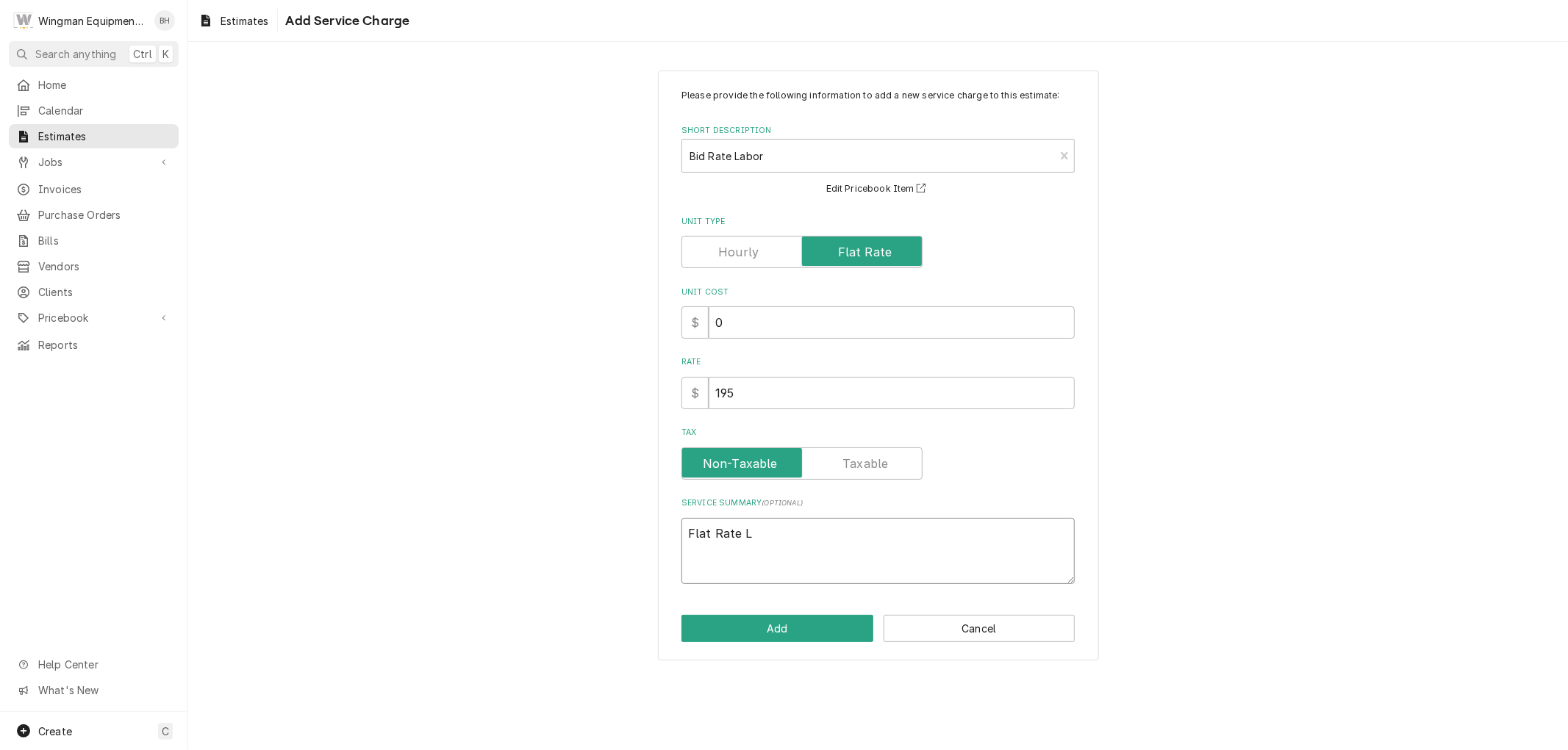
type textarea "x"
type textarea "Flat Rate La"
type textarea "x"
type textarea "Flat Rate Lab"
type textarea "x"
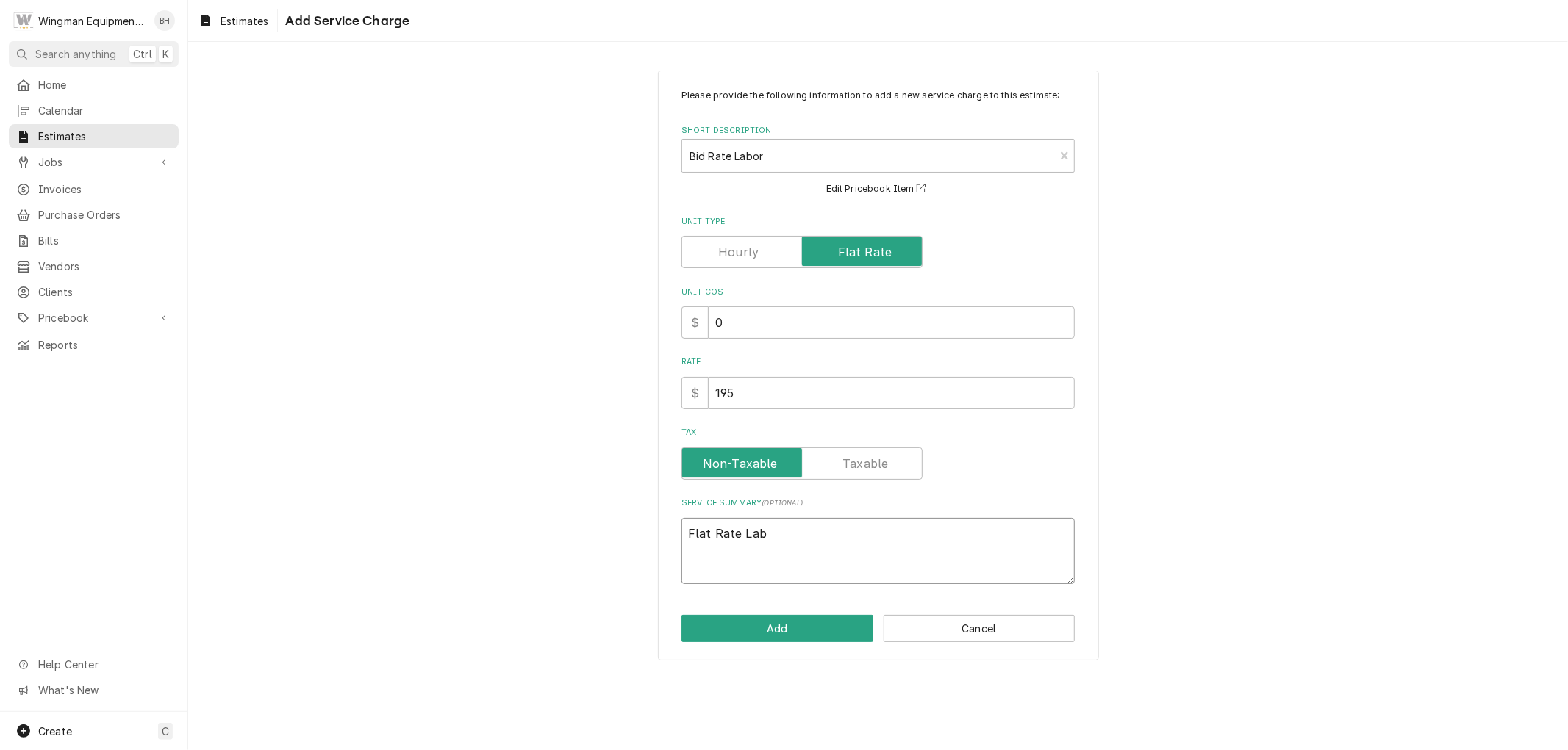
type textarea "Flat Rate Labo"
type textarea "x"
type textarea "Flat Rate Labor"
type textarea "x"
type textarea "Flat Rate Labor"
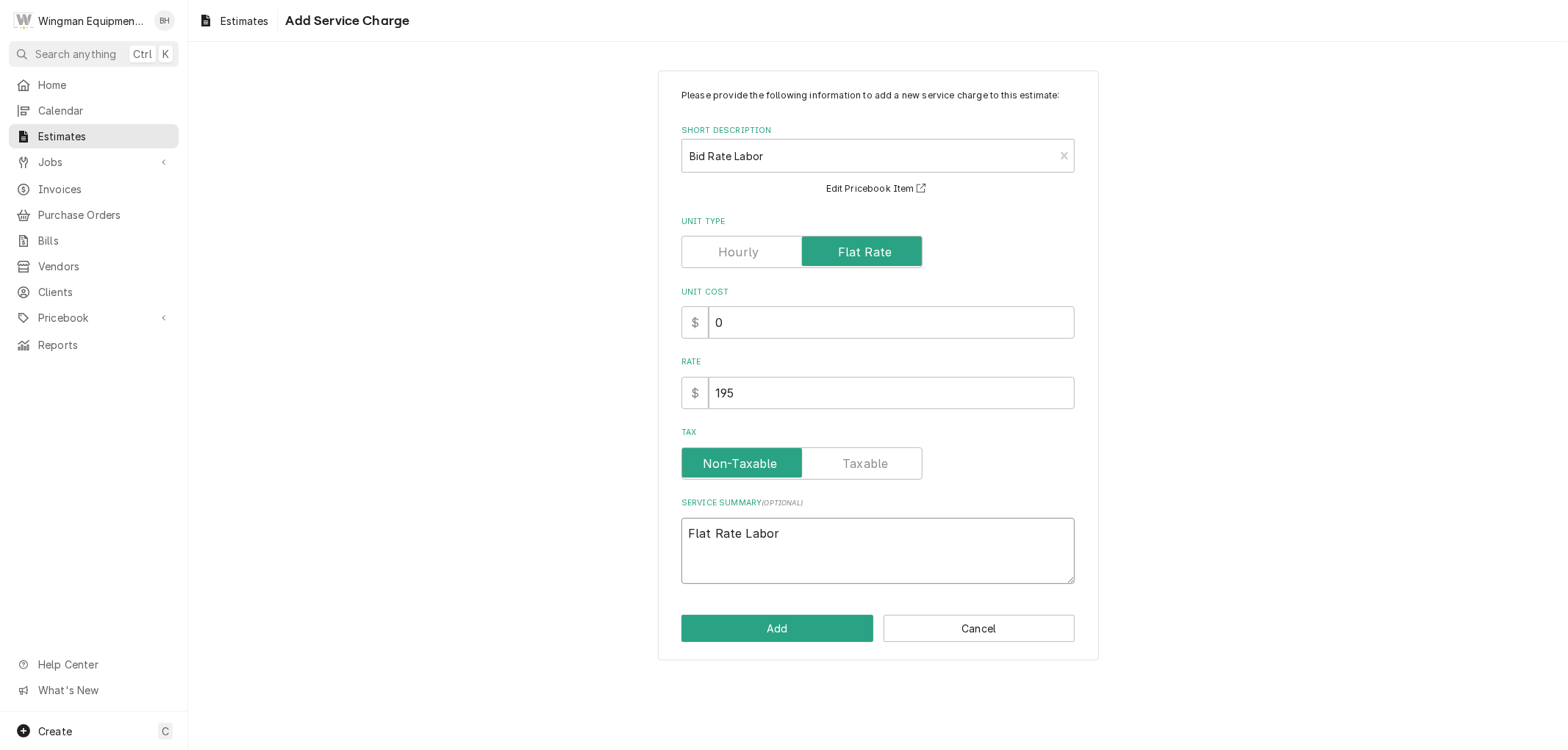
type textarea "x"
type textarea "Flat Rate Labor f"
type textarea "x"
type textarea "Flat Rate Labor fo"
type textarea "x"
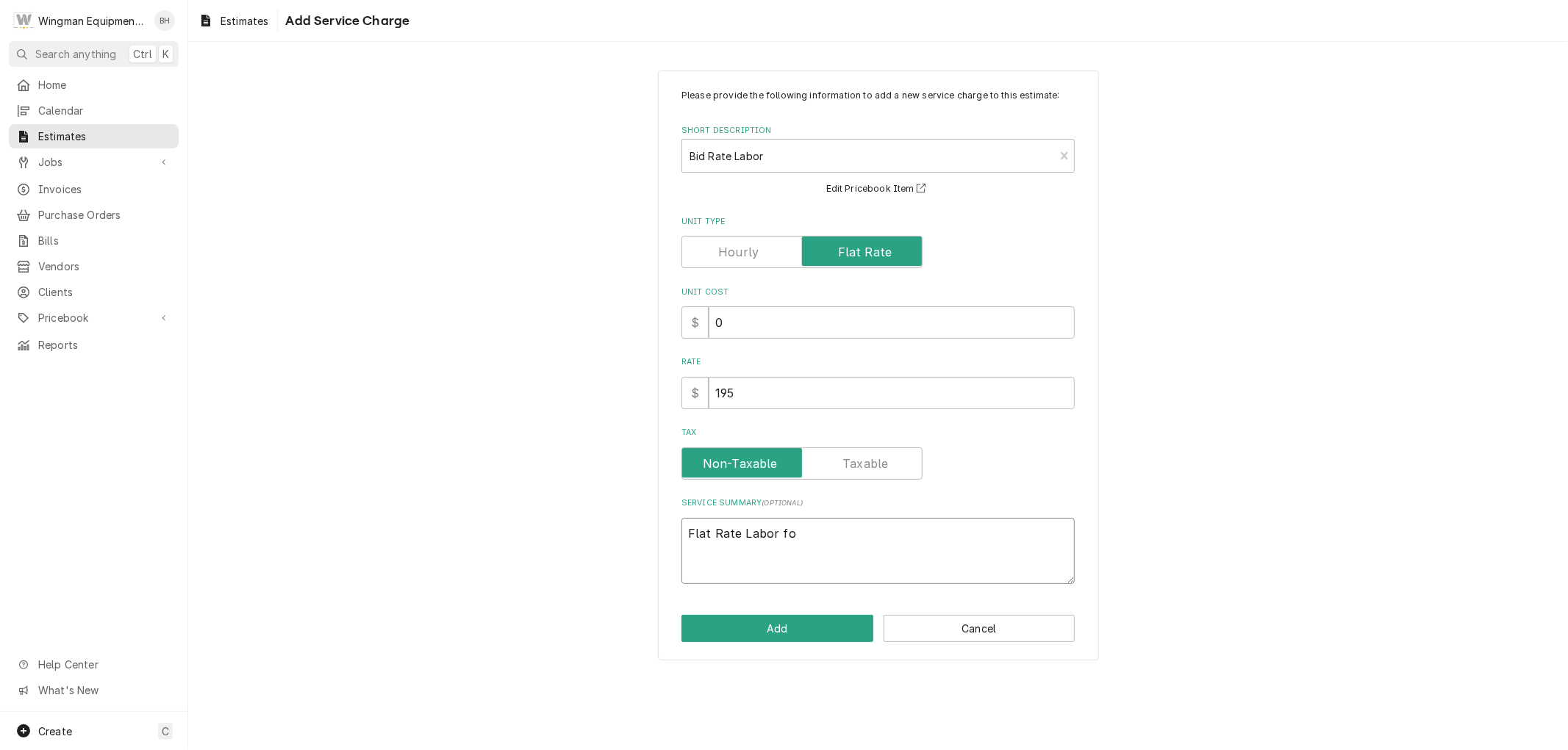
type textarea "Flat Rate Labor for"
type textarea "x"
type textarea "Flat Rate Labor for"
type textarea "x"
type textarea "Flat Rate Labor for W"
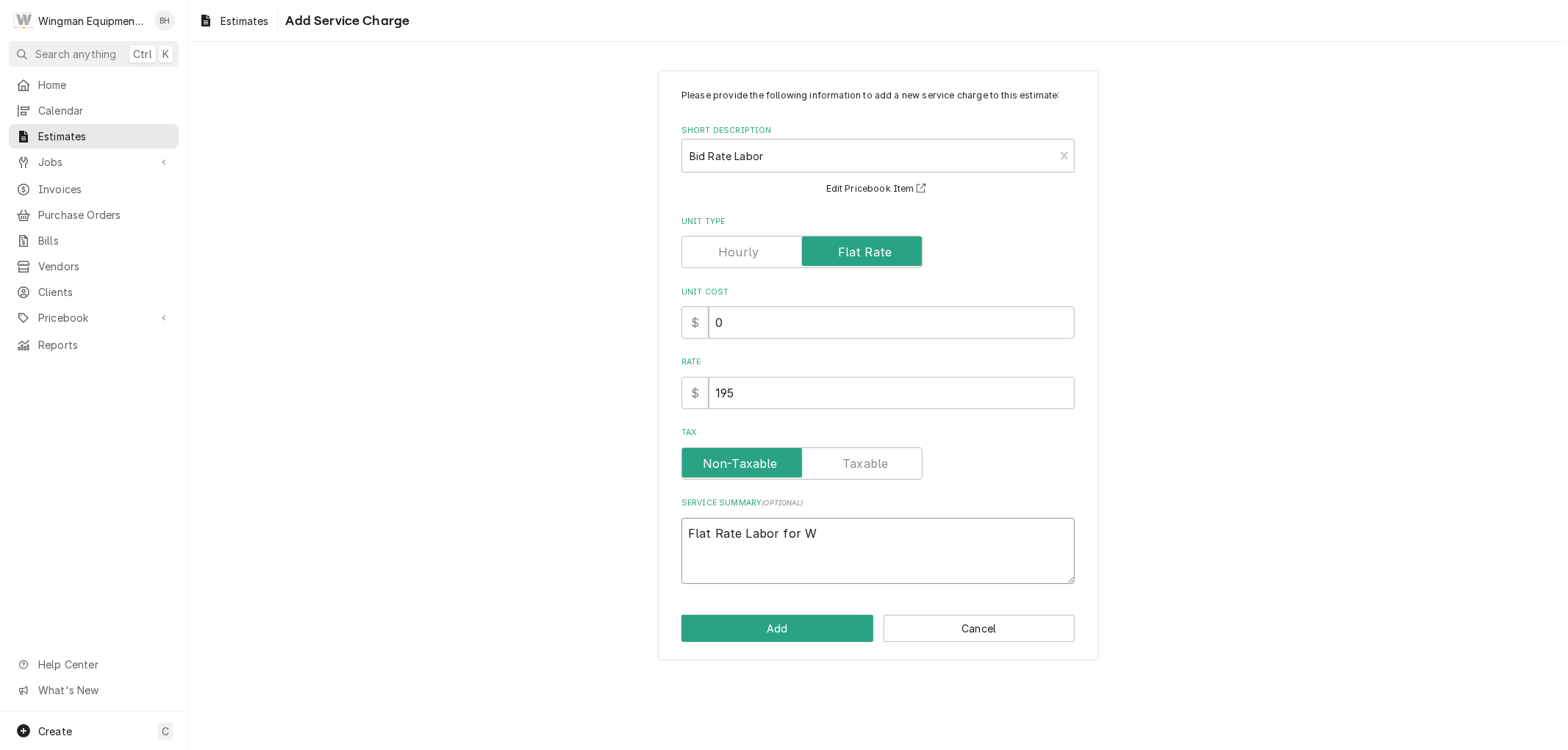
type textarea "x"
type textarea "Flat Rate Labor for WI"
type textarea "x"
type textarea "Flat Rate Labor for WIF"
type textarea "x"
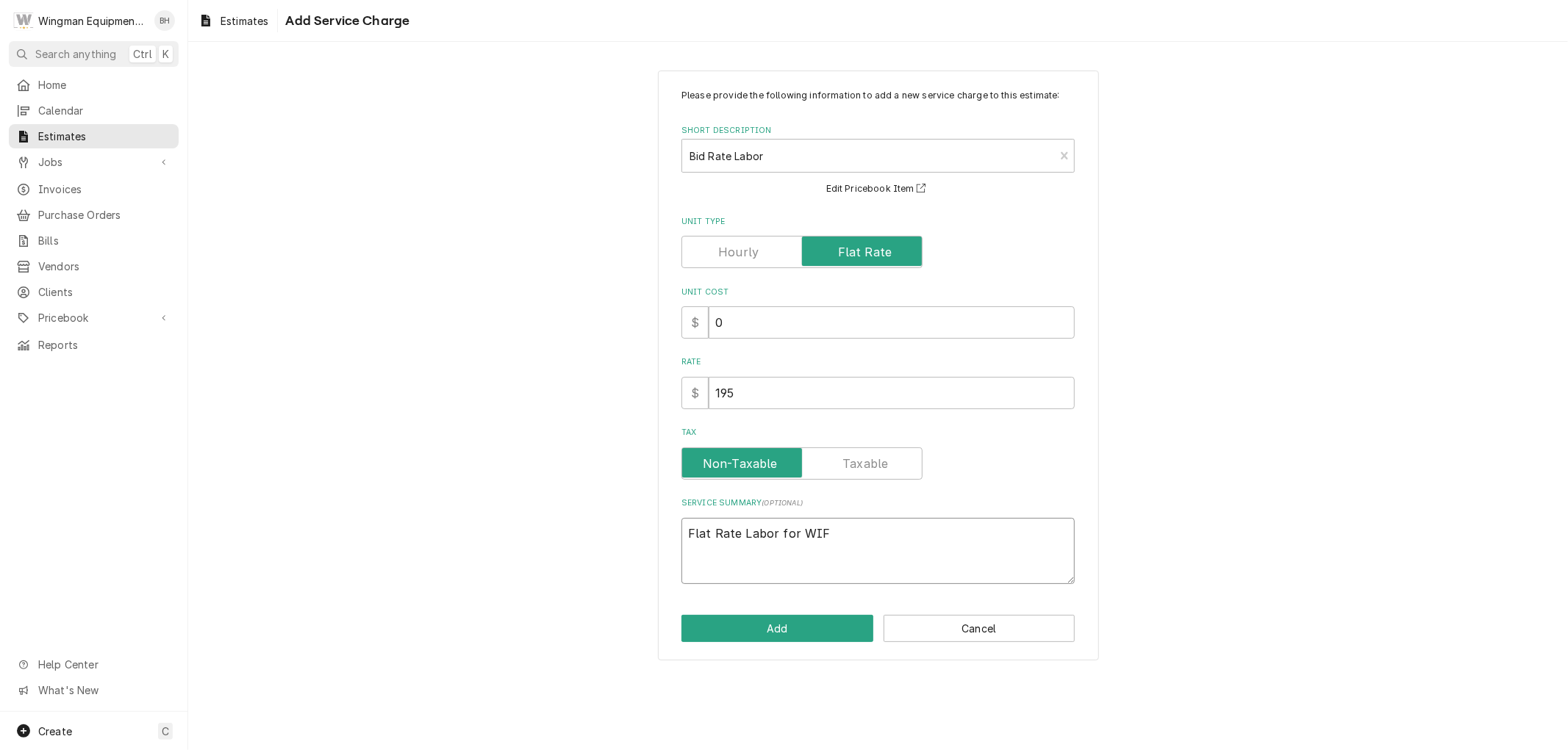
type textarea "Flat Rate Labor for WIFI"
type textarea "x"
type textarea "Flat Rate Labor for WIFI"
type textarea "x"
type textarea "Flat Rate Labor for WIFI I"
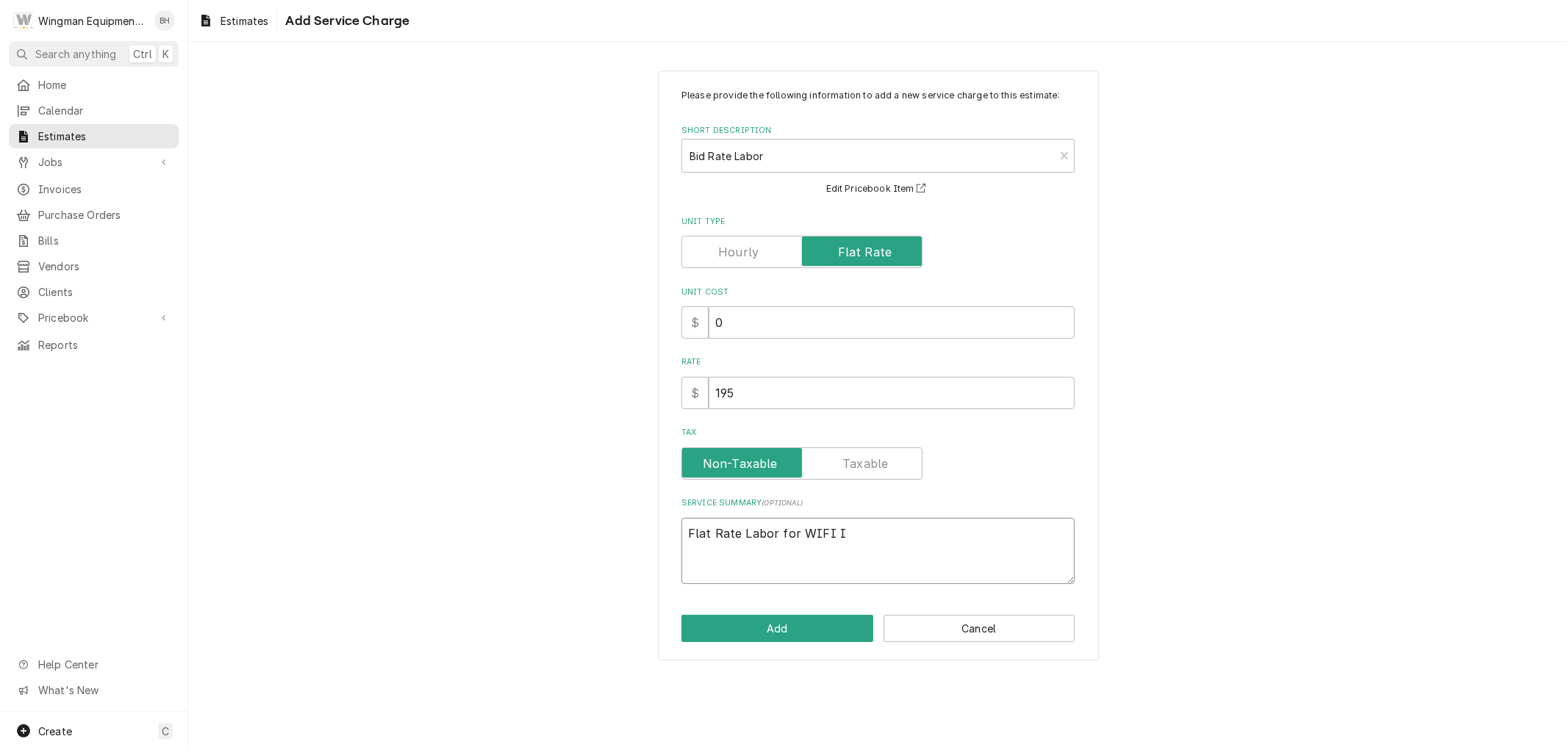
type textarea "x"
type textarea "Flat Rate Labor for WIFI In"
type textarea "x"
type textarea "Flat Rate Labor for WIFI Ins"
type textarea "x"
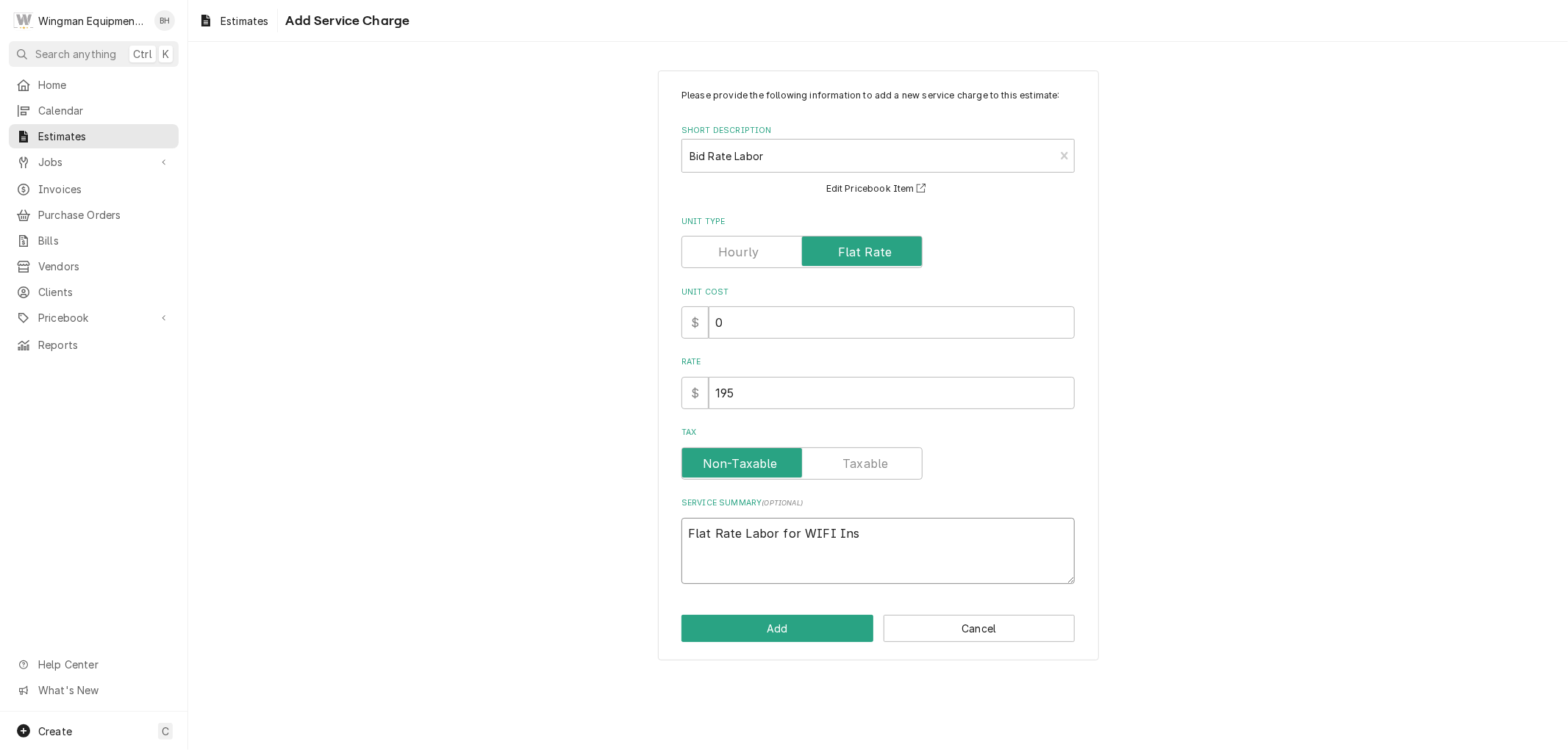
type textarea "Flat Rate Labor for WIFI Inst"
type textarea "x"
type textarea "Flat Rate Labor for WIFI Insta"
type textarea "x"
type textarea "Flat Rate Labor for WIFI Instal"
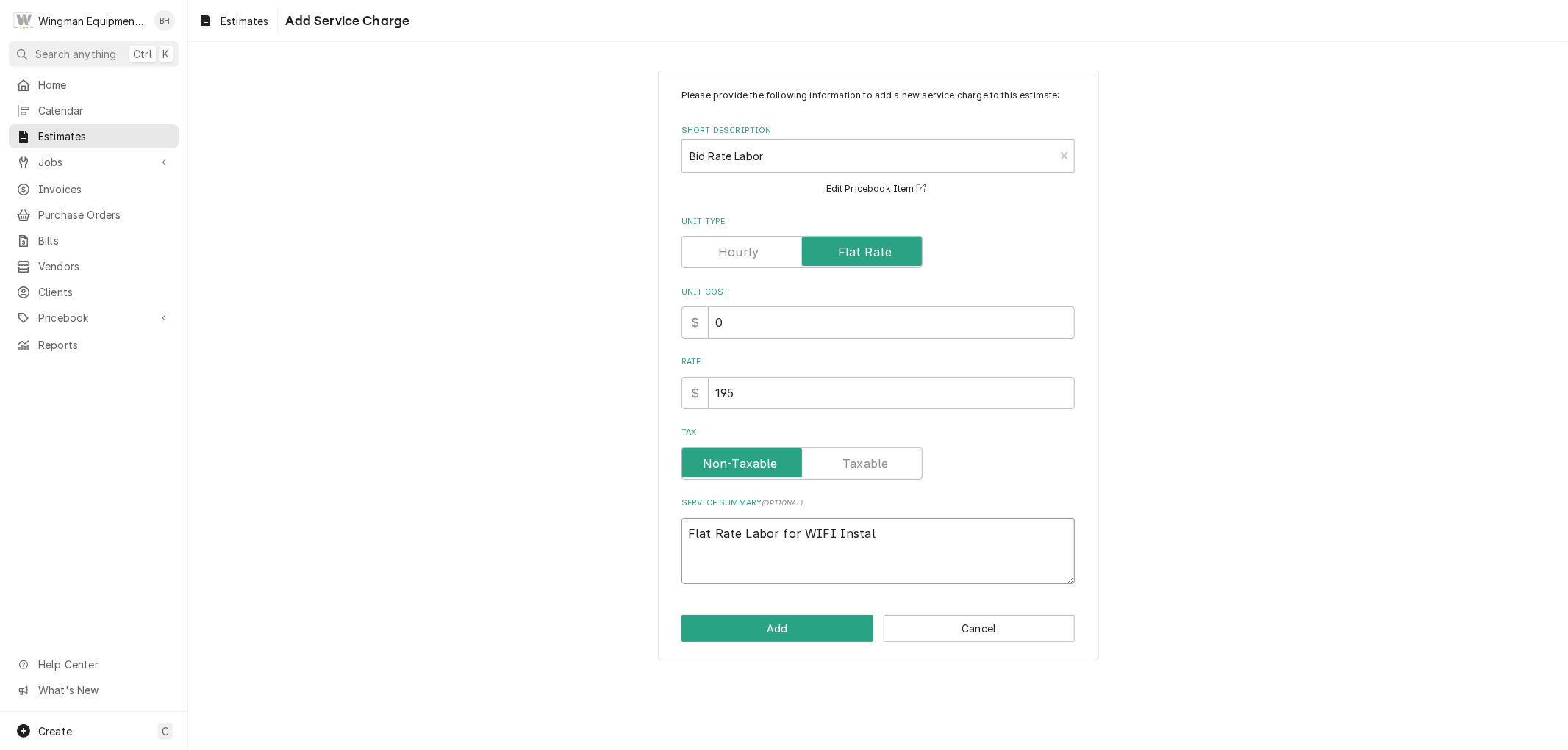
type textarea "x"
type textarea "Flat Rate Labor for WIFI Install"
type textarea "x"
type textarea "Flat Rate Labor for WIFI Install"
type textarea "x"
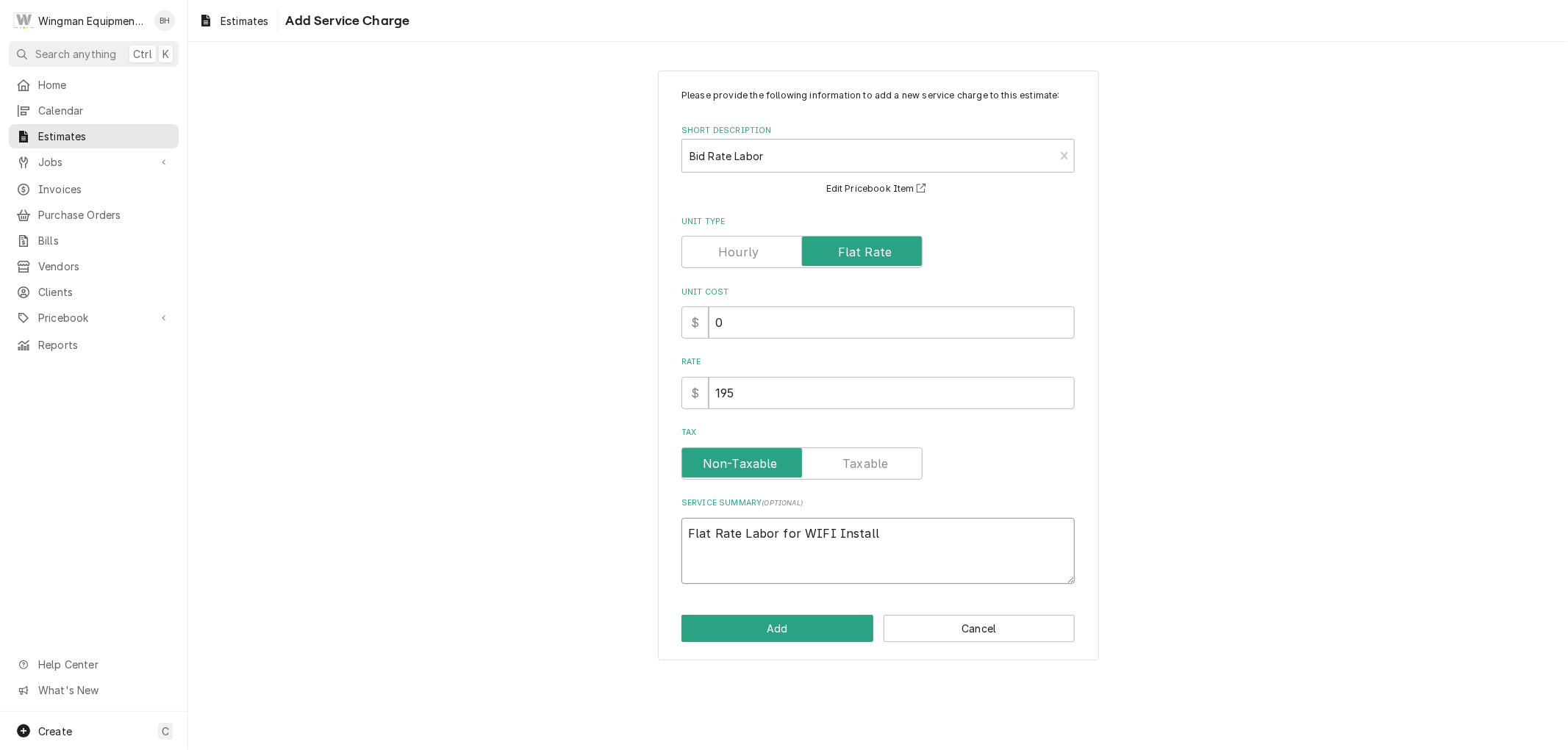
type textarea "Flat Rate Labor for WIFI Install o"
type textarea "x"
type textarea "Flat Rate Labor for WIFI Install on"
type textarea "x"
type textarea "Flat Rate Labor for WIFI Install on"
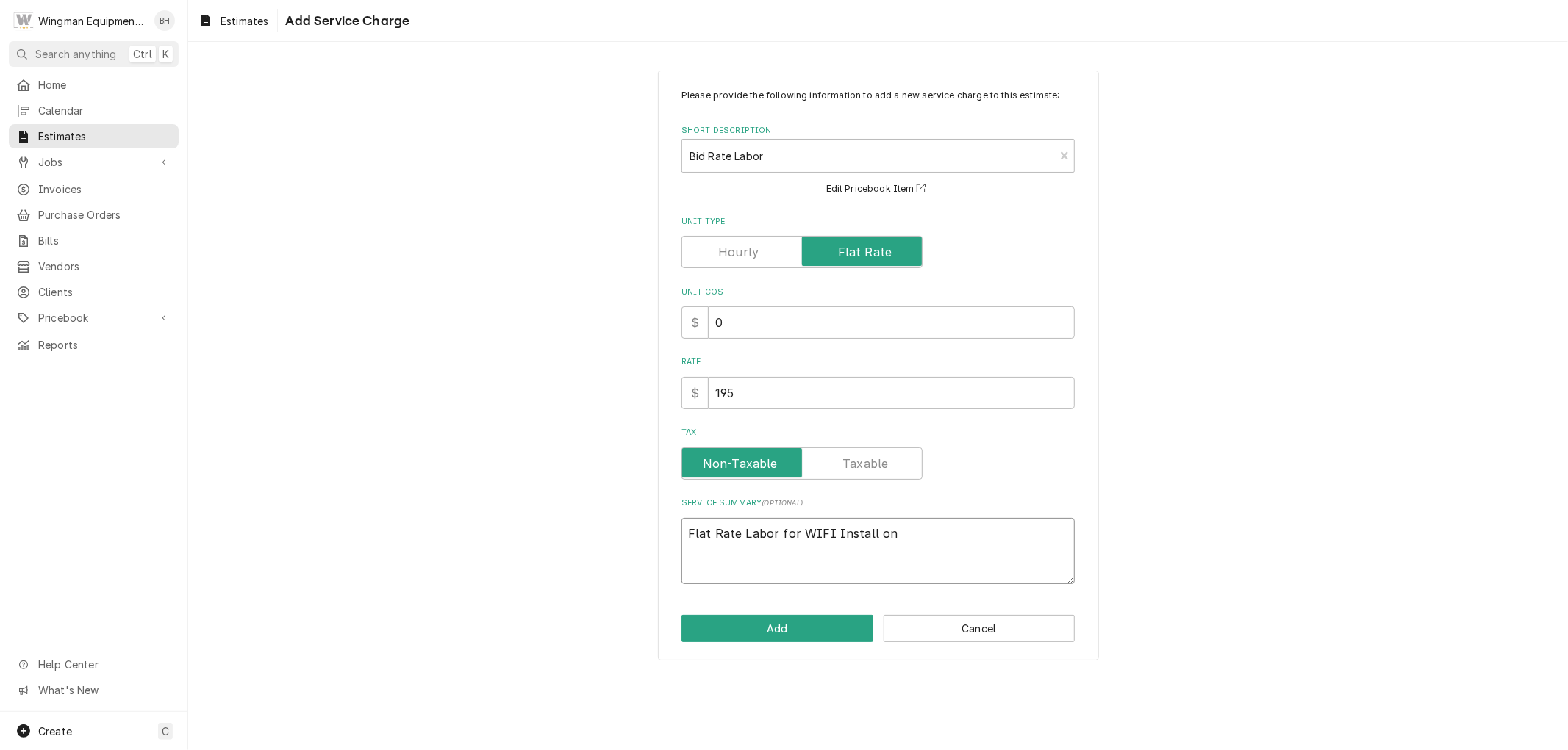
type textarea "x"
type textarea "Flat Rate Labor for WIFI Install on D"
type textarea "x"
type textarea "Flat Rate Labor for WIFI Install on Du"
type textarea "x"
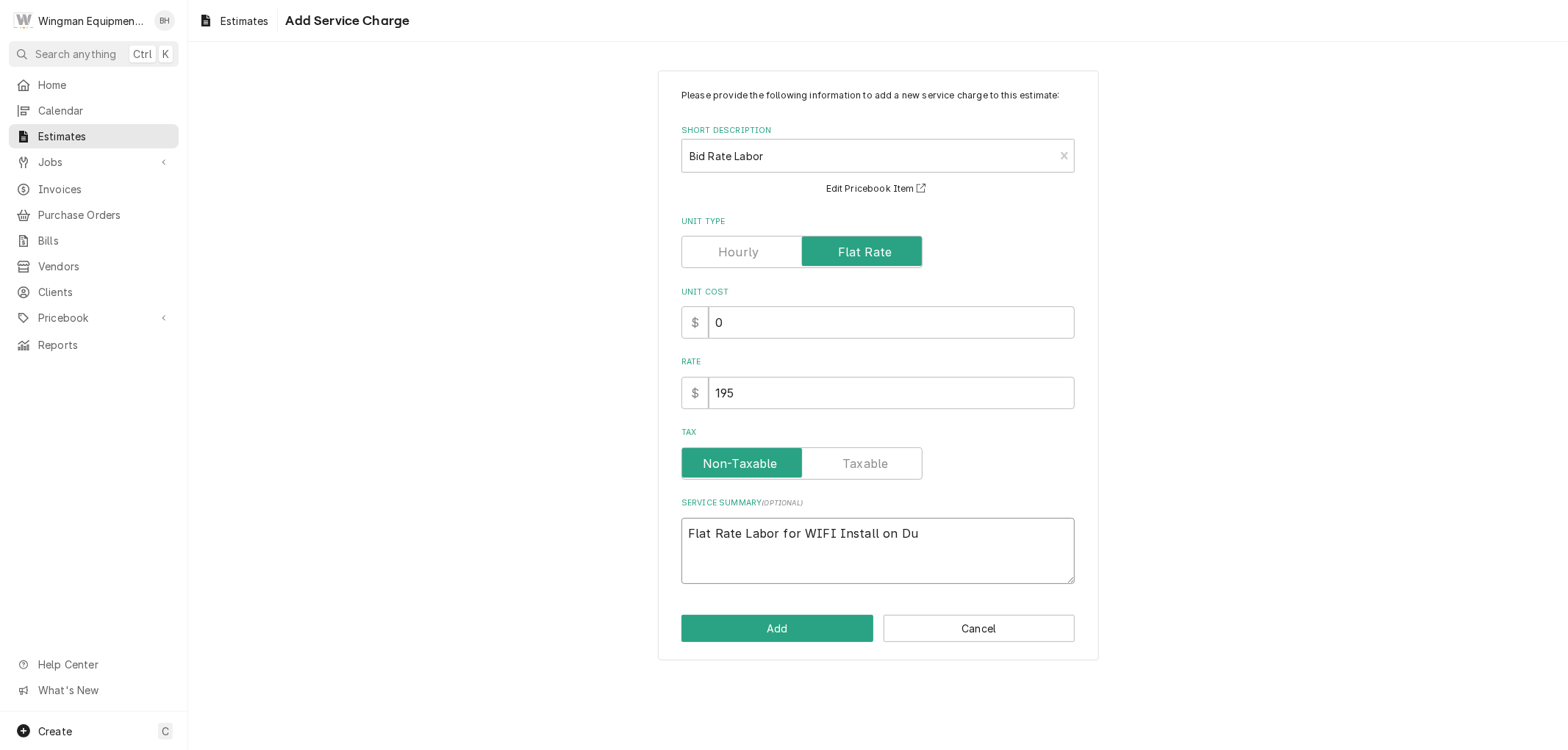
type textarea "Flat Rate Labor for WIFI Install on Duc"
type textarea "x"
type textarea "Flat Rate Labor for WIFI Install on Duct"
type textarea "x"
type textarea "Flat Rate Labor for WIFI Install on Ductl"
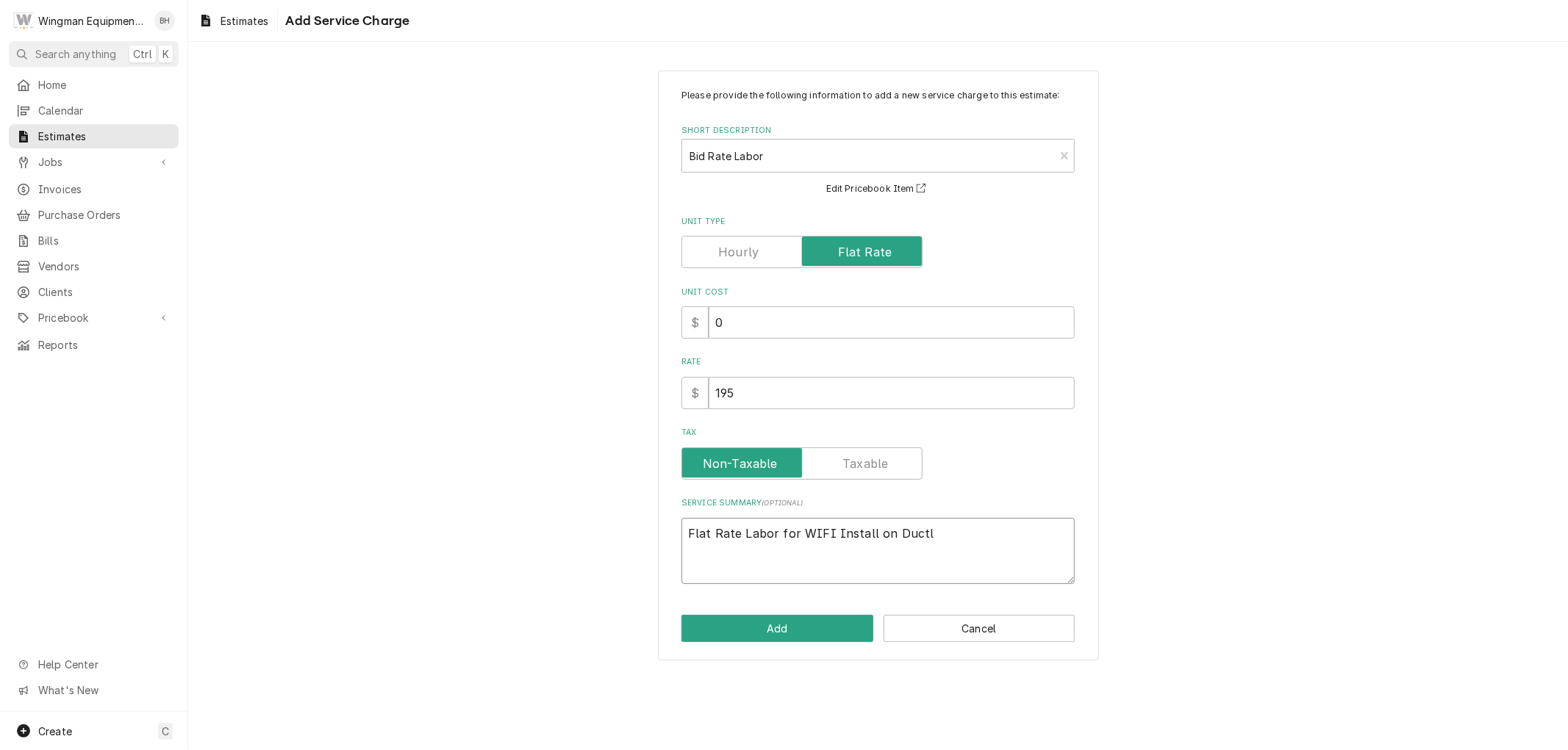
type textarea "x"
type textarea "Flat Rate Labor for WIFI Install on Ductle"
type textarea "x"
type textarea "Flat Rate Labor for WIFI Install on Ductles"
type textarea "x"
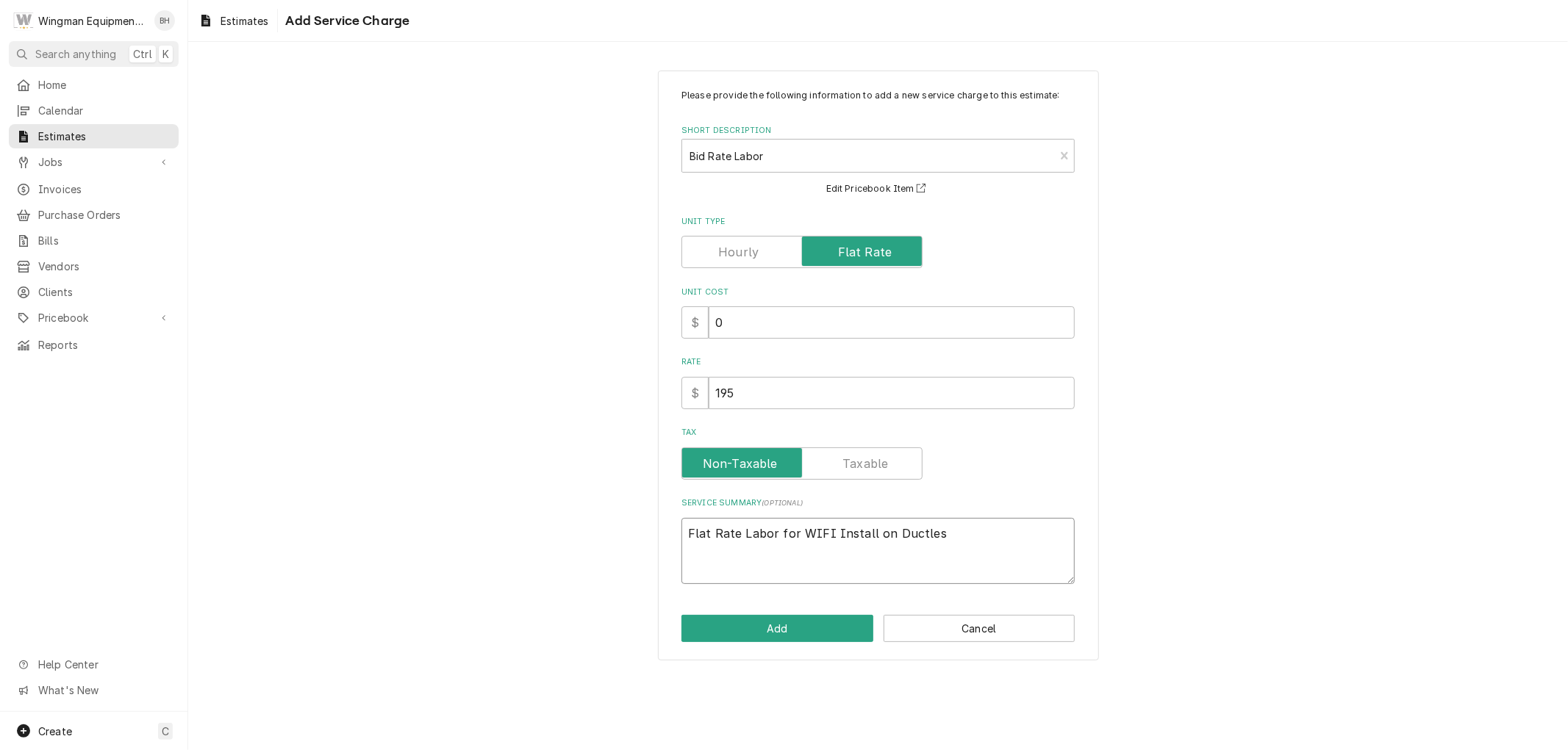
type textarea "Flat Rate Labor for WIFI Install on Ductless"
type textarea "x"
type textarea "Flat Rate Labor for WIFI Install on Ductless"
type textarea "x"
type textarea "Flat Rate Labor for WIFI Install on Ductless A"
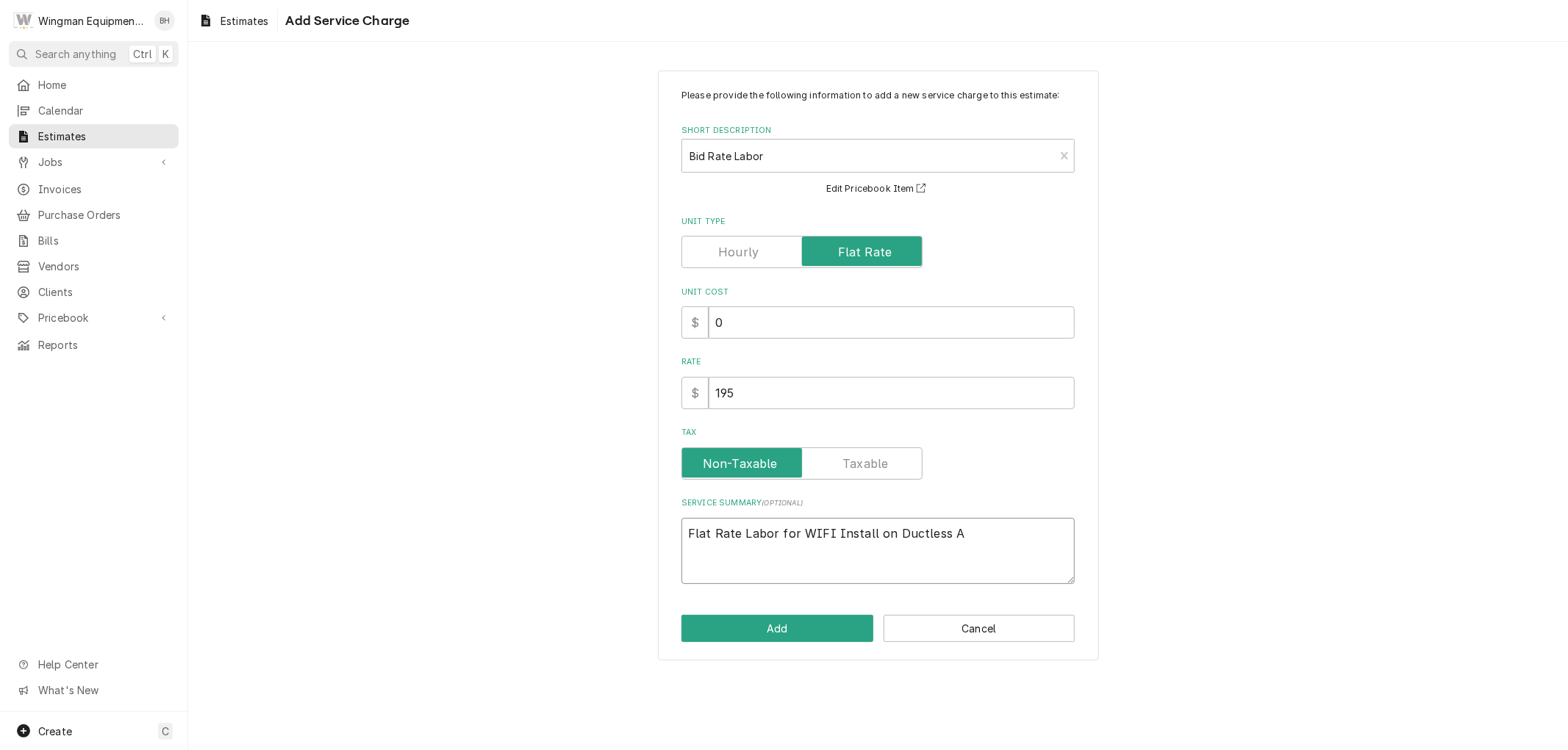
type textarea "x"
type textarea "Flat Rate Labor for WIFI Install on Ductless Ai"
type textarea "x"
type textarea "Flat Rate Labor for WIFI Install on Ductless Air"
type textarea "x"
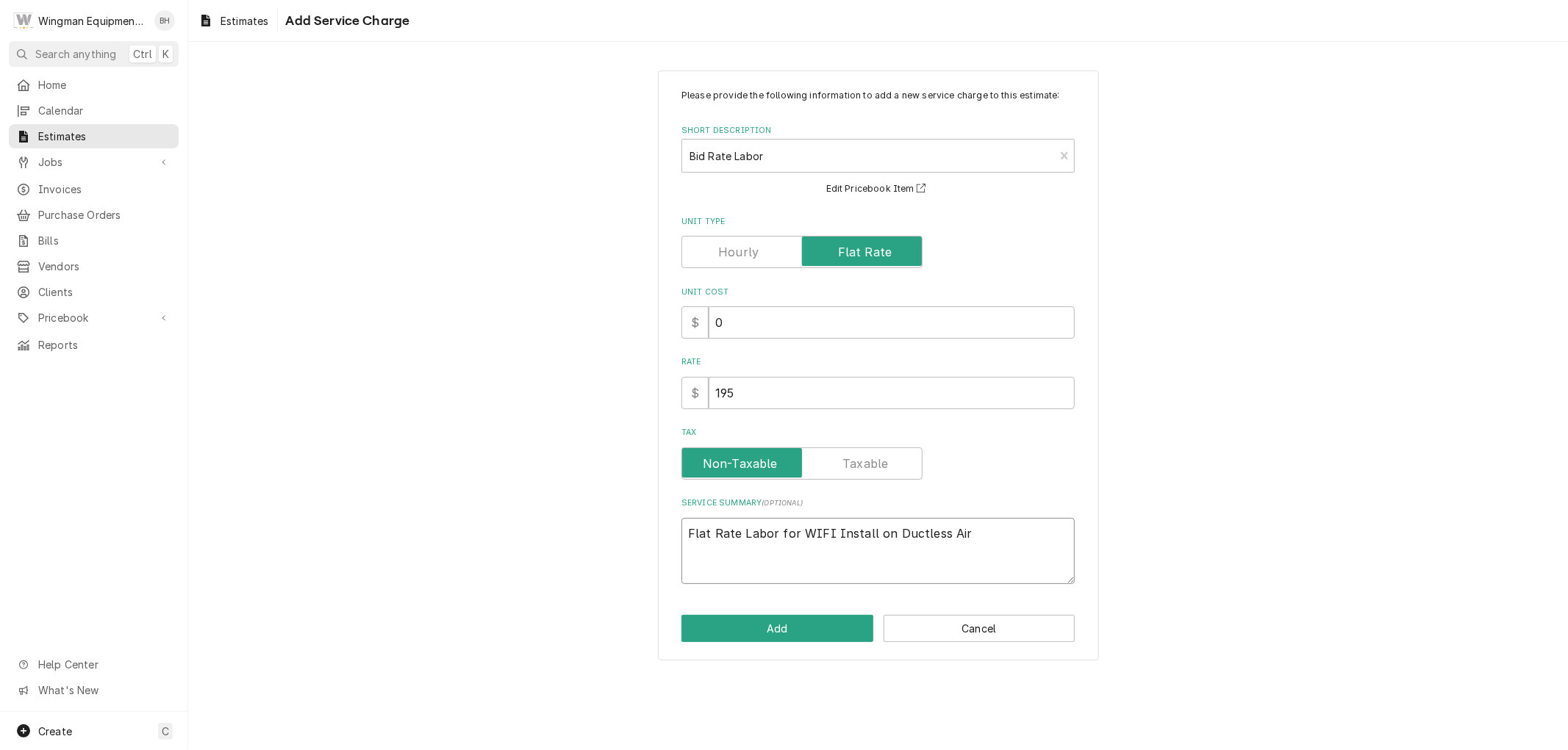
type textarea "Flat Rate Labor for WIFI Install on Ductless Aire"
type textarea "x"
type textarea "Flat Rate Labor for WIFI Install on Ductless Aire"
type textarea "x"
type textarea "Flat Rate Labor for WIFI Install on Ductless Aire M"
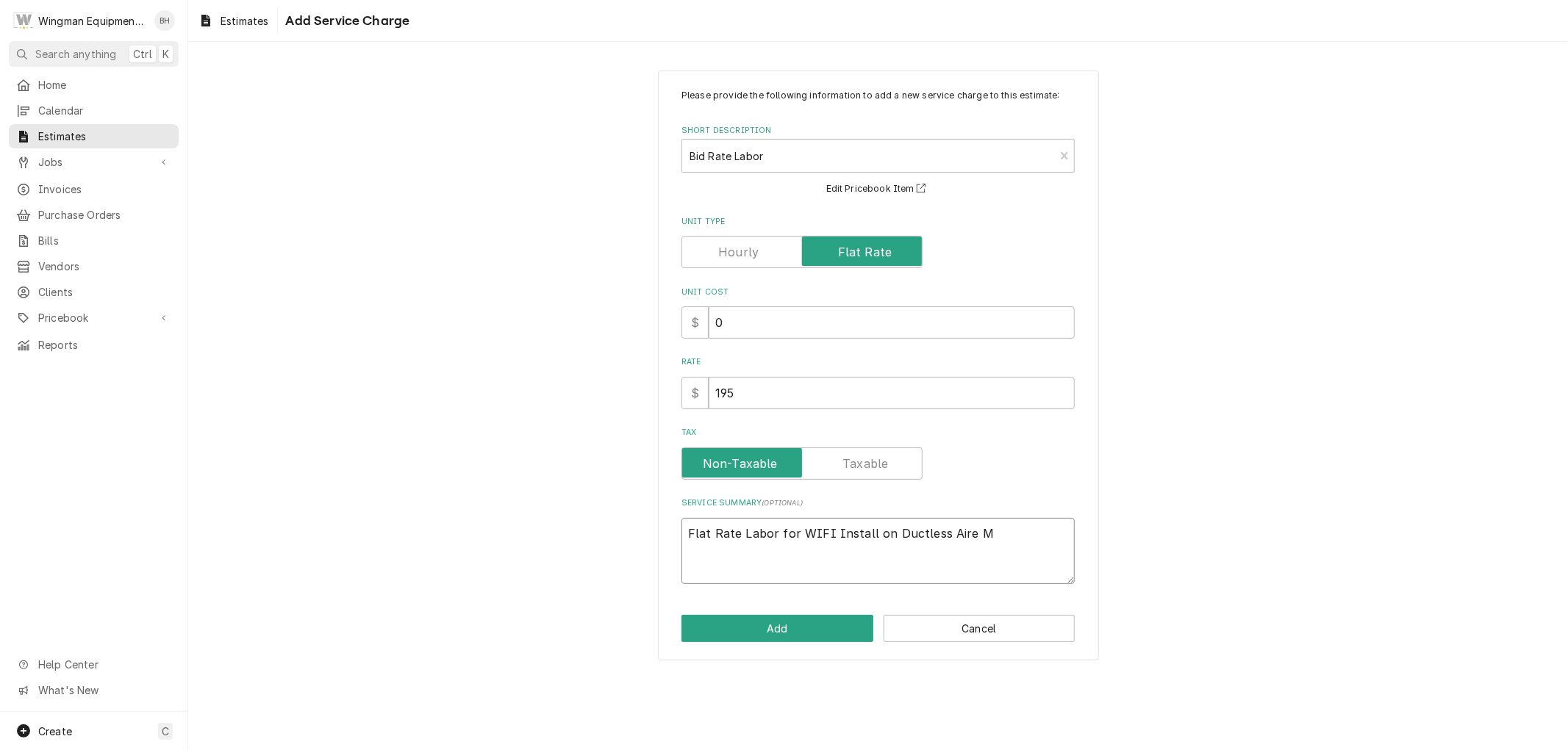
type textarea "x"
type textarea "Flat Rate Labor for WIFI Install on Ductless Aire Mi"
type textarea "x"
type textarea "Flat Rate Labor for WIFI Install on Ductless Aire Min"
type textarea "x"
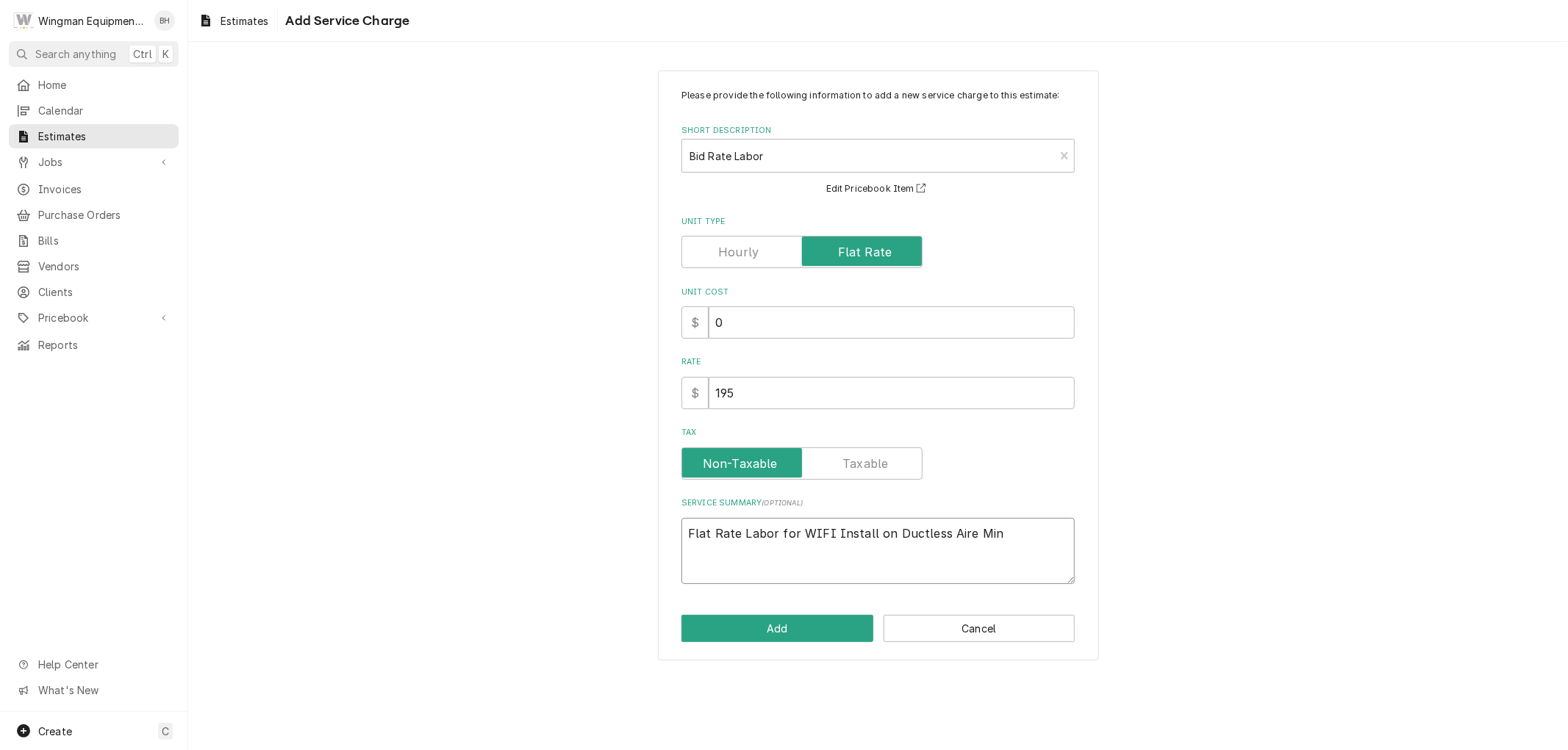
type textarea "Flat Rate Labor for WIFI Install on Ductless Aire Mini"
type textarea "x"
type textarea "Flat Rate Labor for WIFI Install on Ductless Aire Mini"
type textarea "x"
type textarea "Flat Rate Labor for WIFI Install on Ductless Aire Mini S"
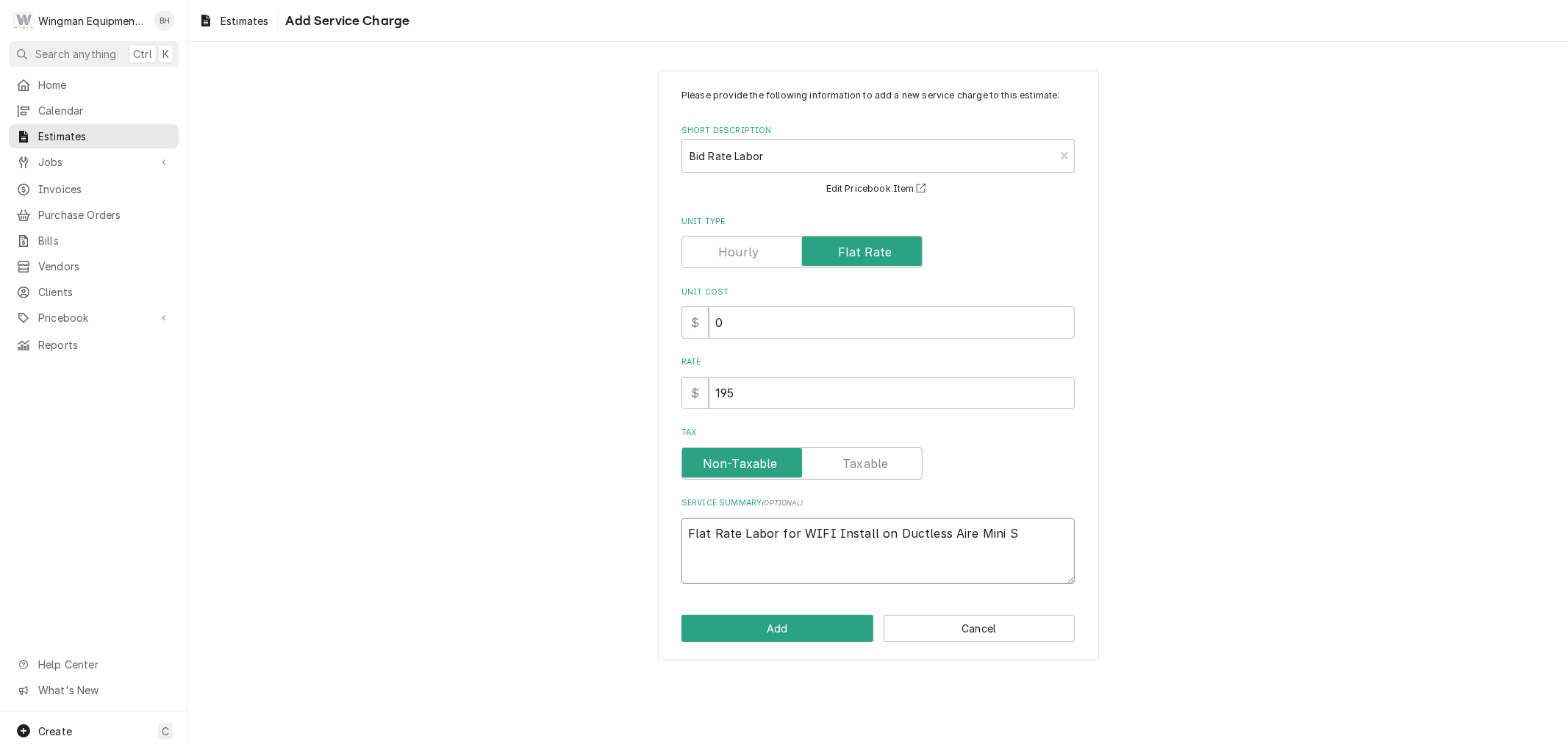
type textarea "x"
type textarea "Flat Rate Labor for WIFI Install on Ductless Aire Mini Sp"
type textarea "x"
type textarea "Flat Rate Labor for WIFI Install on Ductless Aire Mini Spl"
type textarea "x"
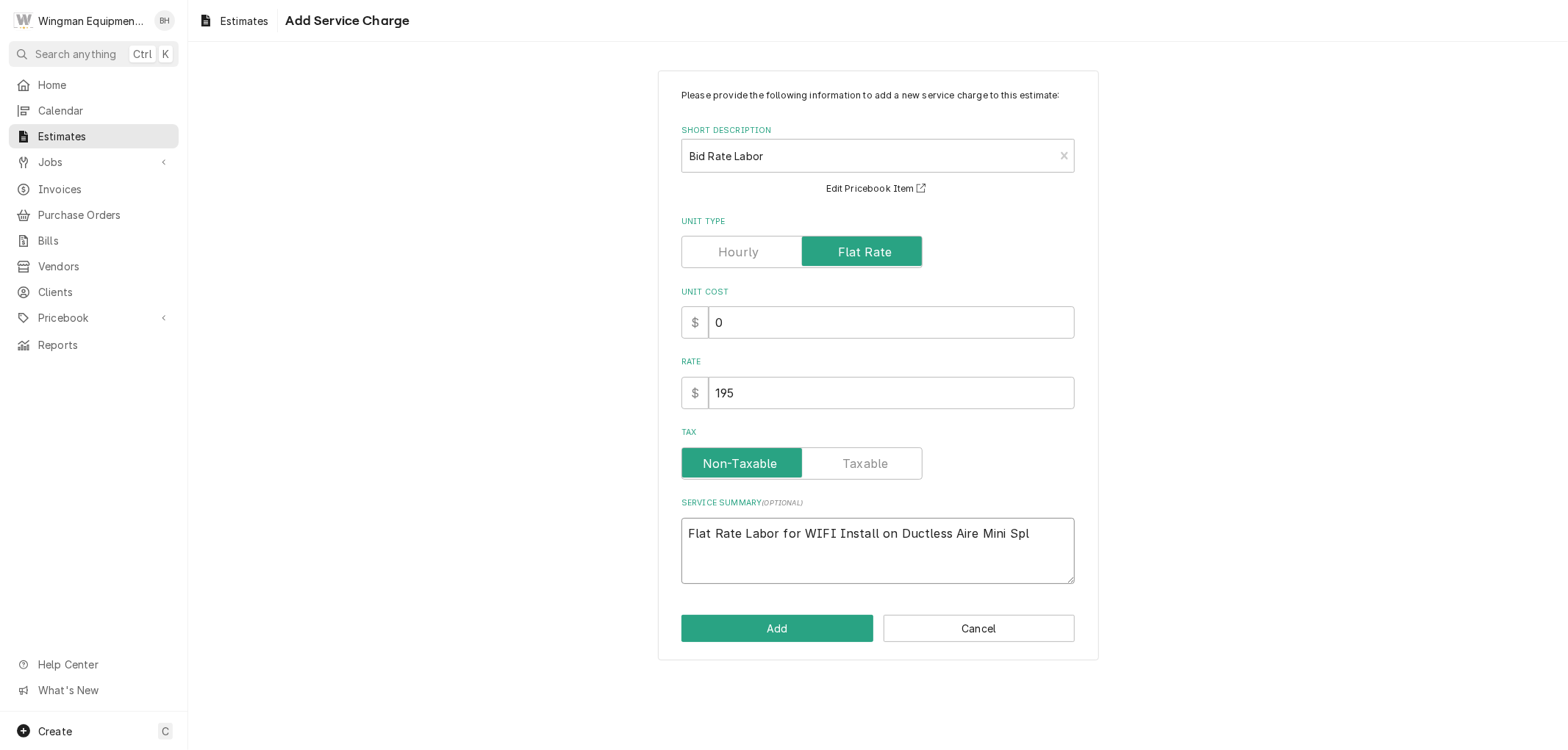
type textarea "Flat Rate Labor for WIFI Install on Ductless Aire Mini Spli"
type textarea "x"
type textarea "Flat Rate Labor for WIFI Install on Ductless Aire Mini Split"
type textarea "x"
type textarea "Flat Rate Labor for WIFI Install on Ductless Aire Mini Split"
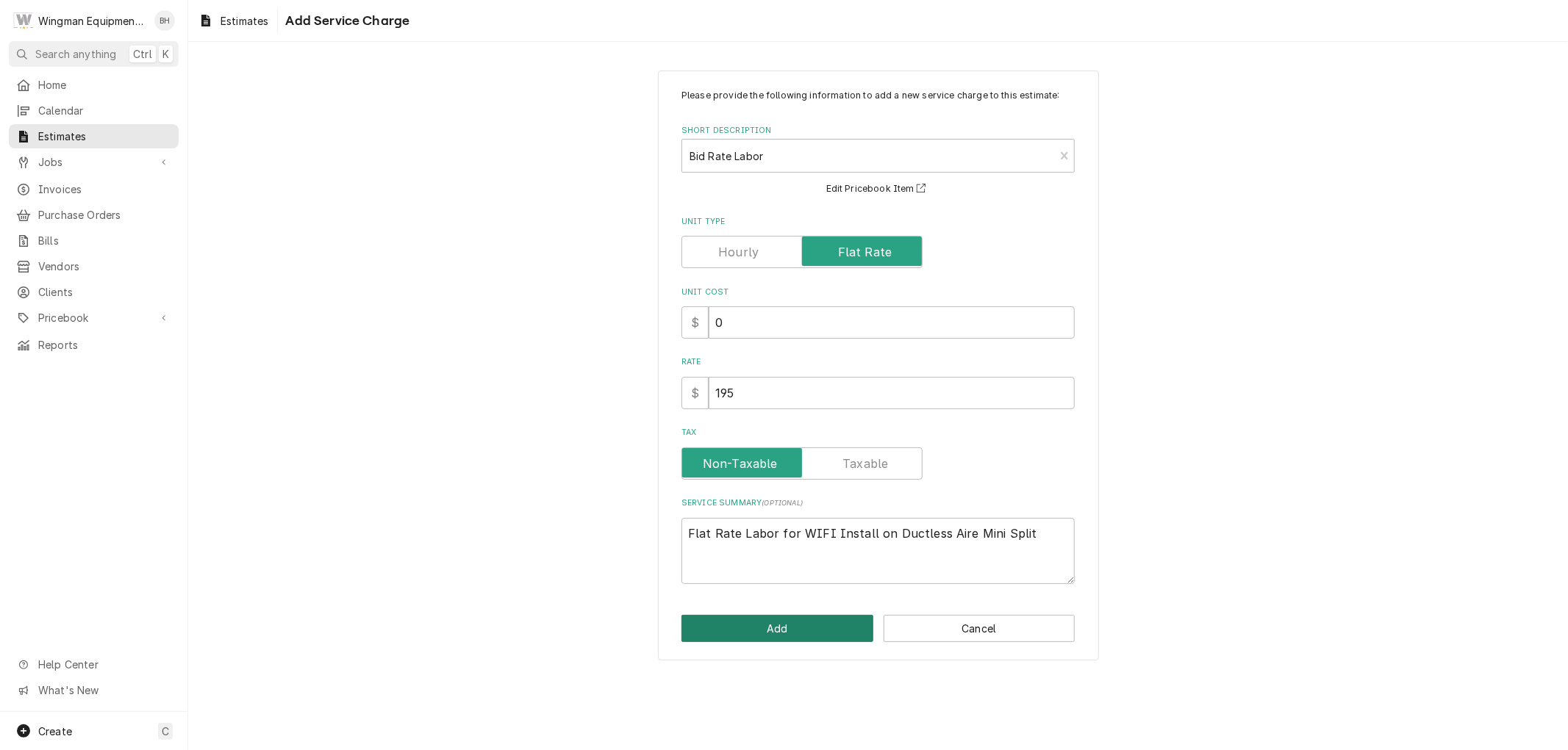
click at [739, 632] on button "Add" at bounding box center [777, 628] width 192 height 27
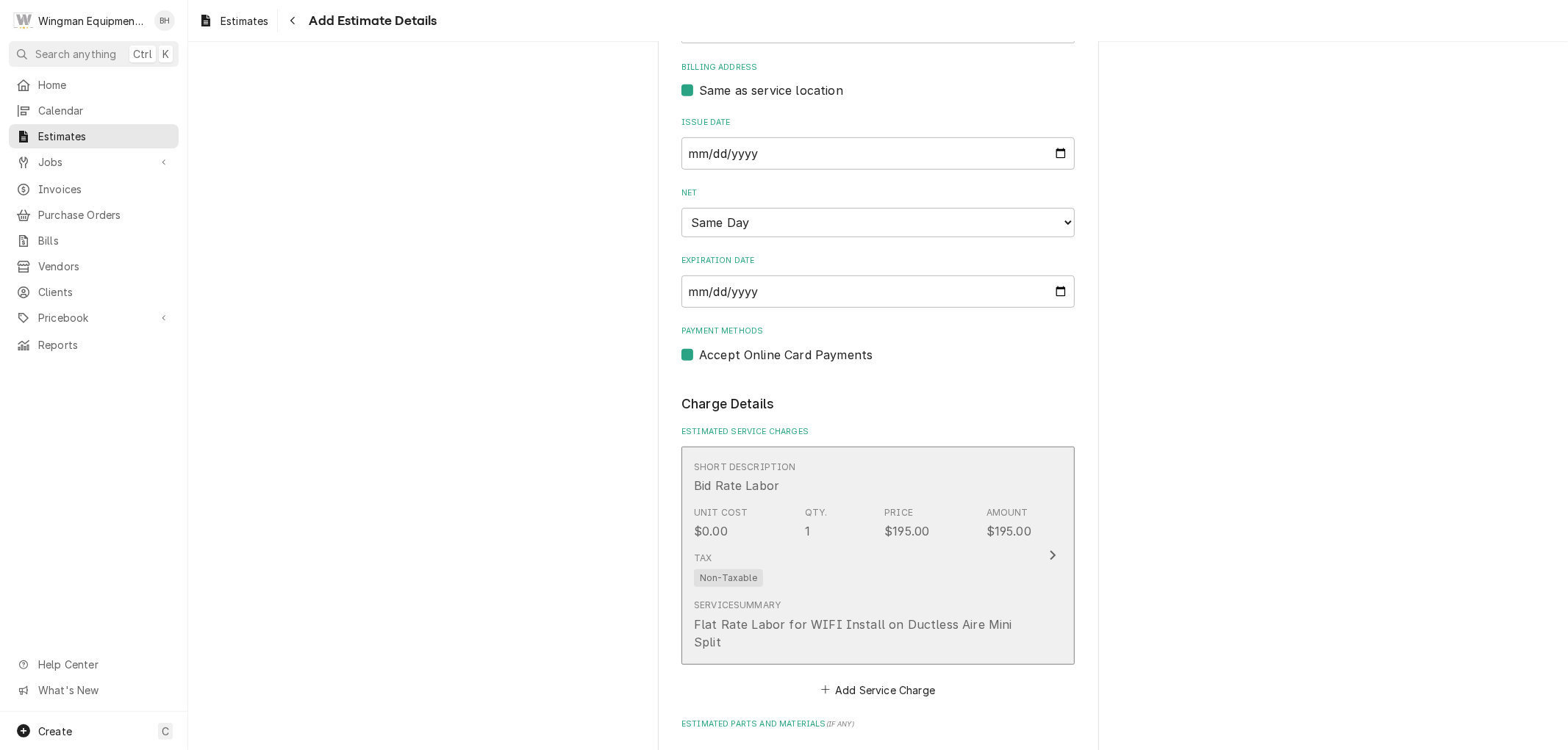
type textarea "x"
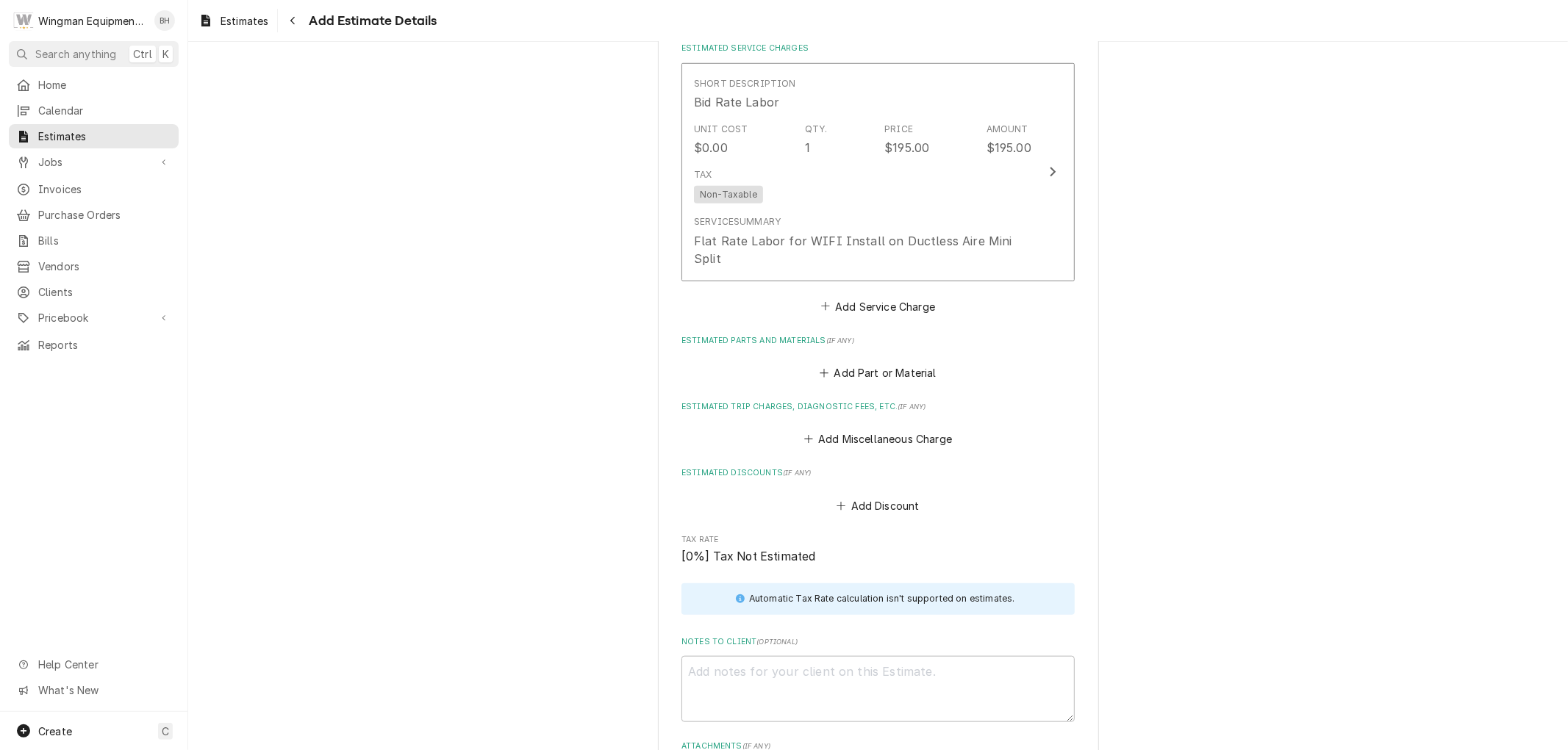
scroll to position [1165, 0]
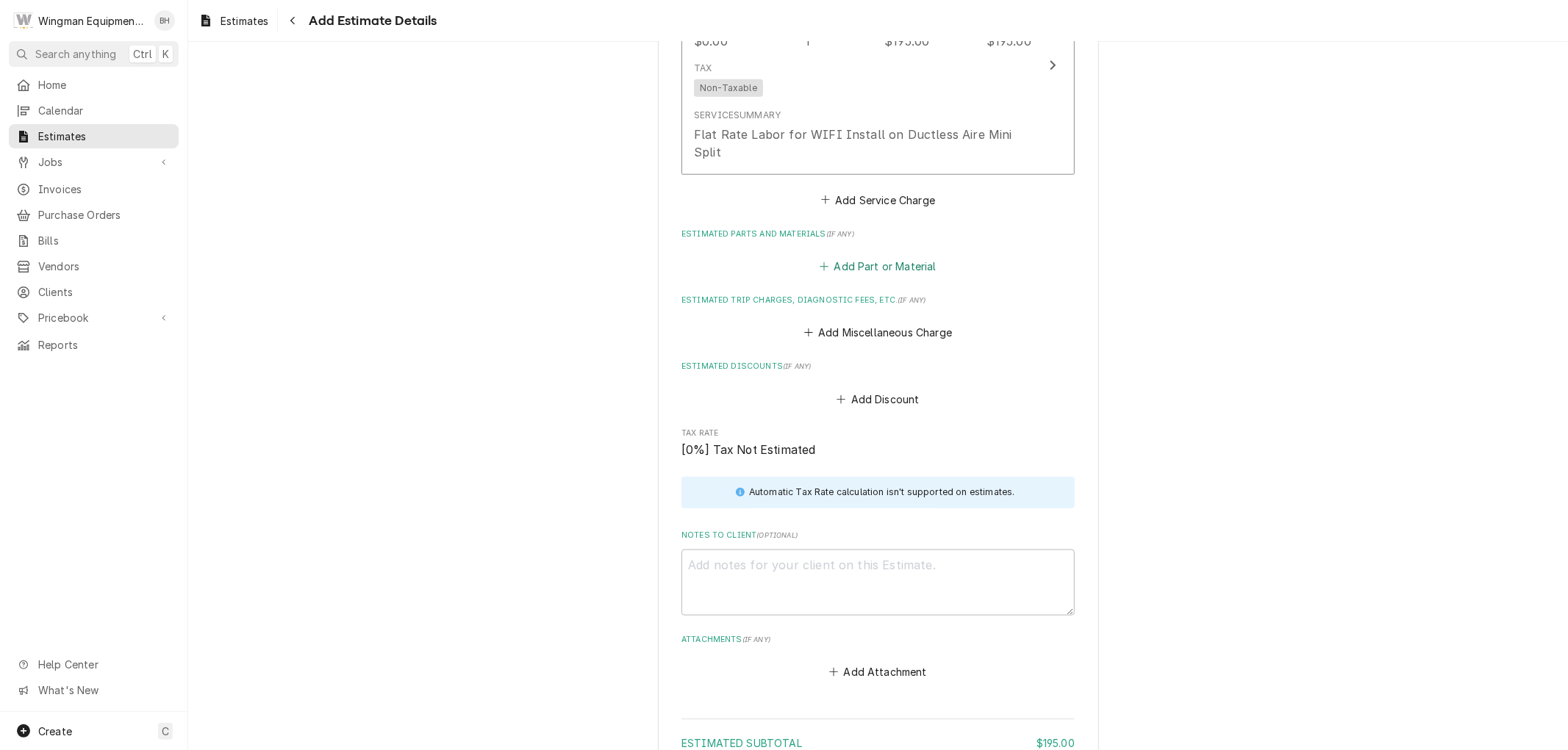
click at [913, 256] on button "Add Part or Material" at bounding box center [878, 266] width 121 height 21
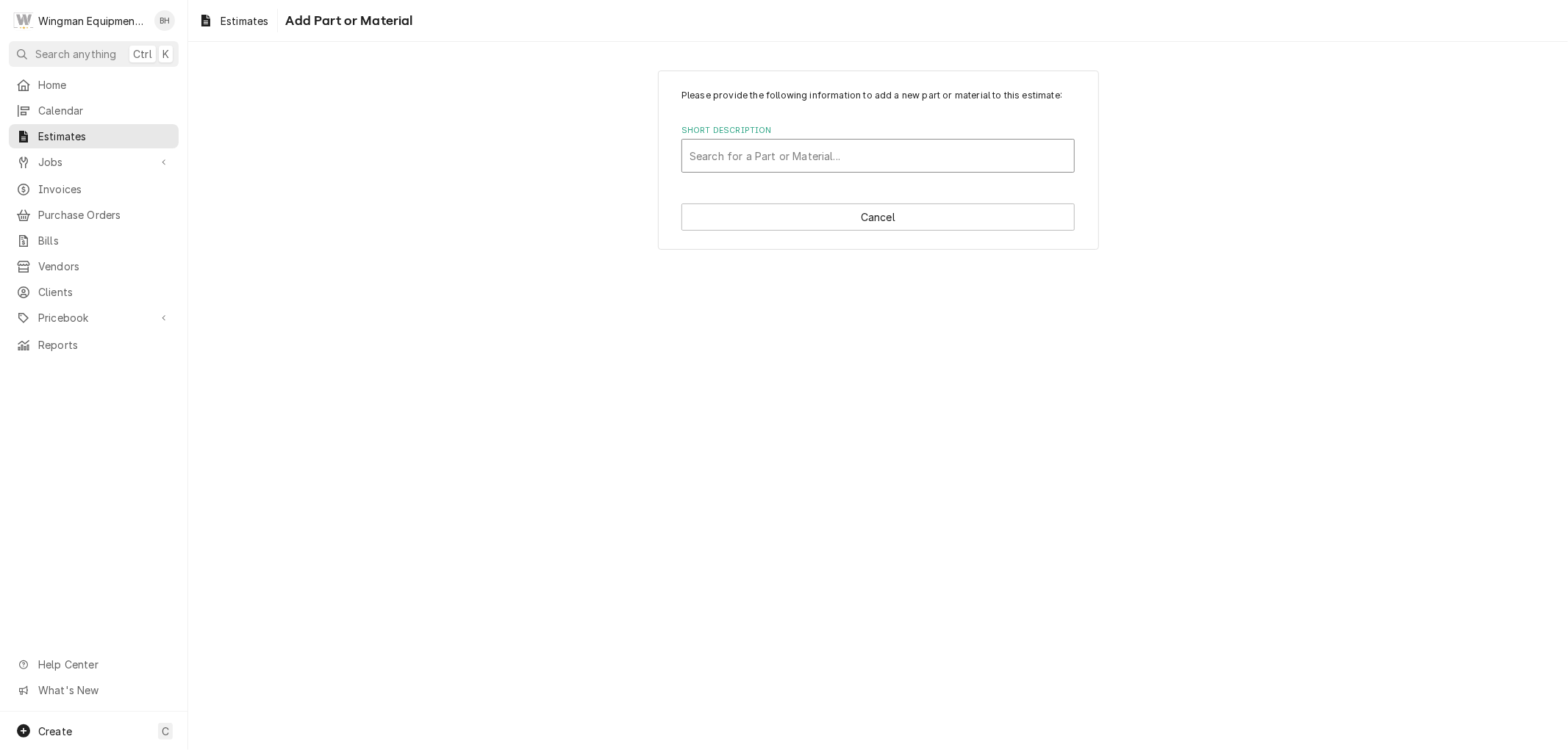
click at [850, 157] on div "Short Description" at bounding box center [878, 156] width 377 height 26
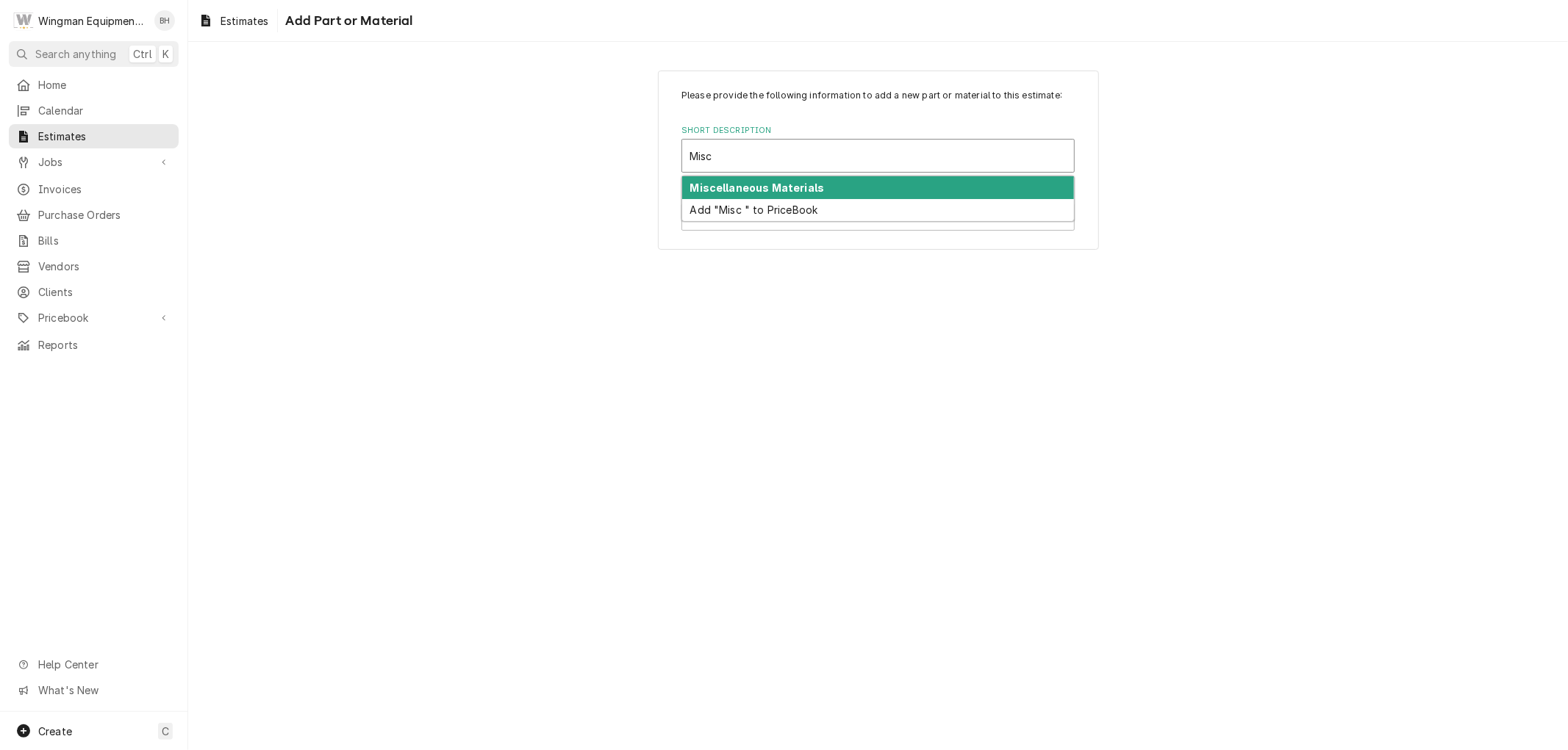
type input "Misc"
click at [820, 187] on div "Miscellaneous Materials" at bounding box center [878, 188] width 392 height 23
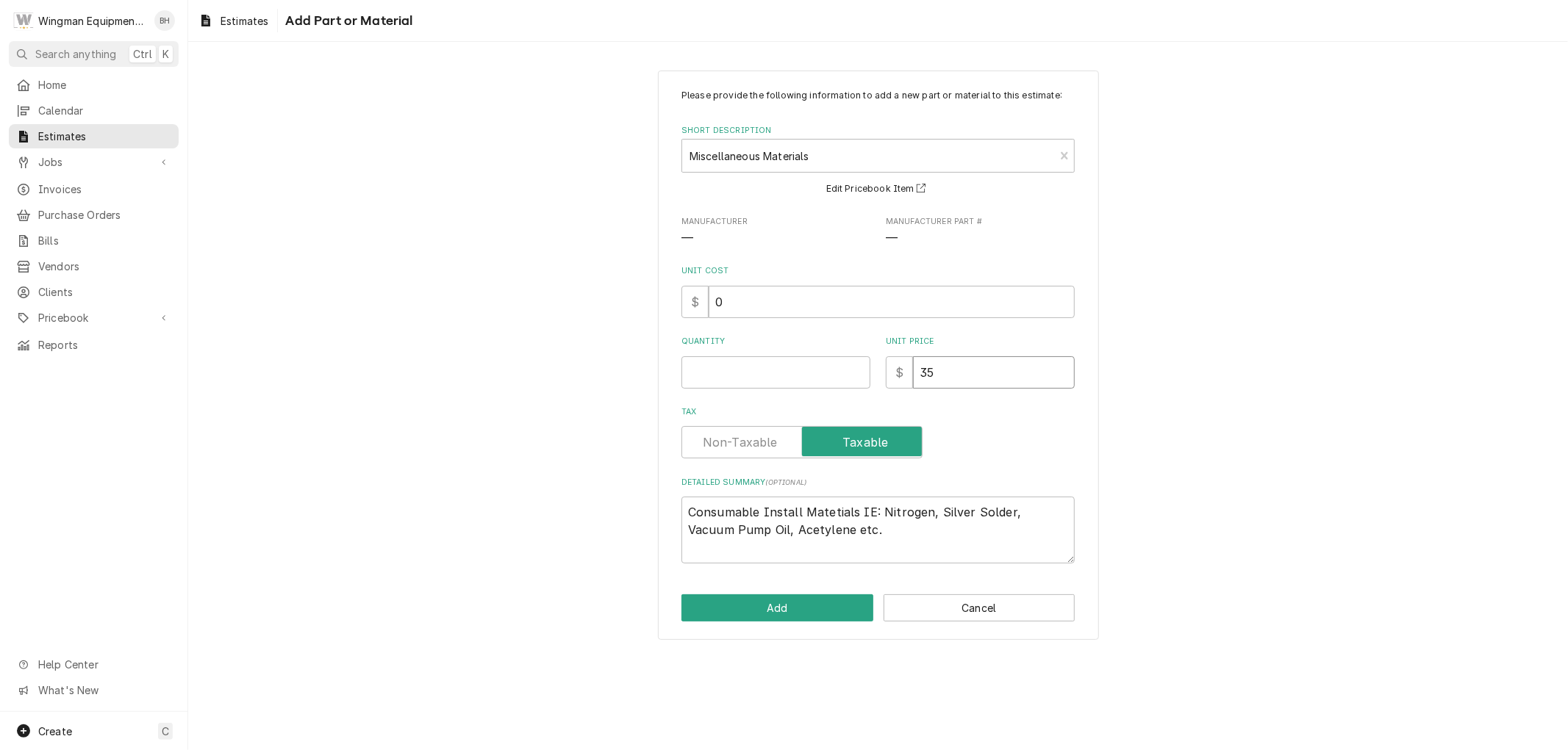
drag, startPoint x: 935, startPoint y: 370, endPoint x: 874, endPoint y: 361, distance: 61.7
click at [876, 366] on div "Quantity Unit Price $ 35" at bounding box center [879, 361] width 394 height 52
type textarea "x"
type input "3"
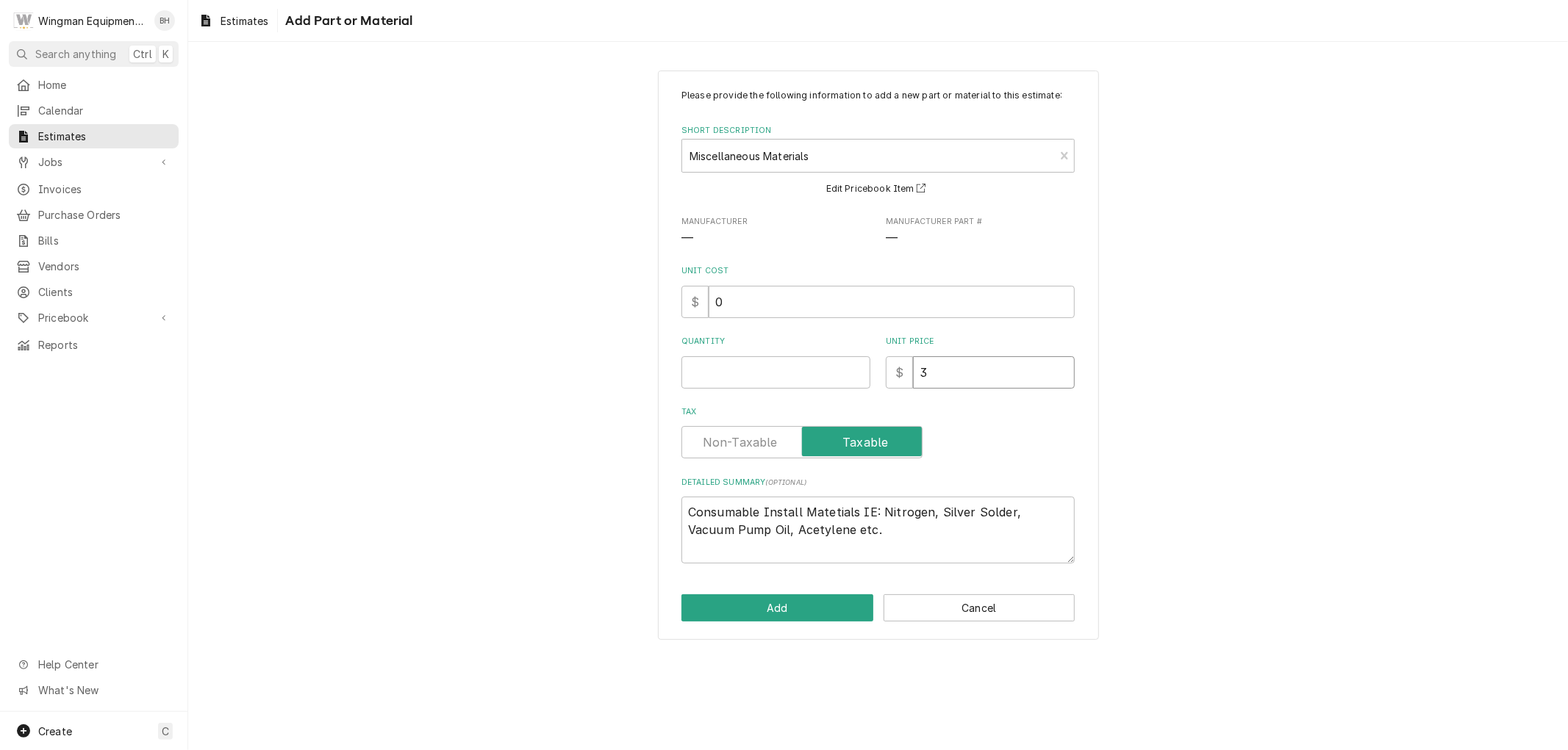
type textarea "x"
type input "32"
type textarea "x"
type input "320"
type textarea "x"
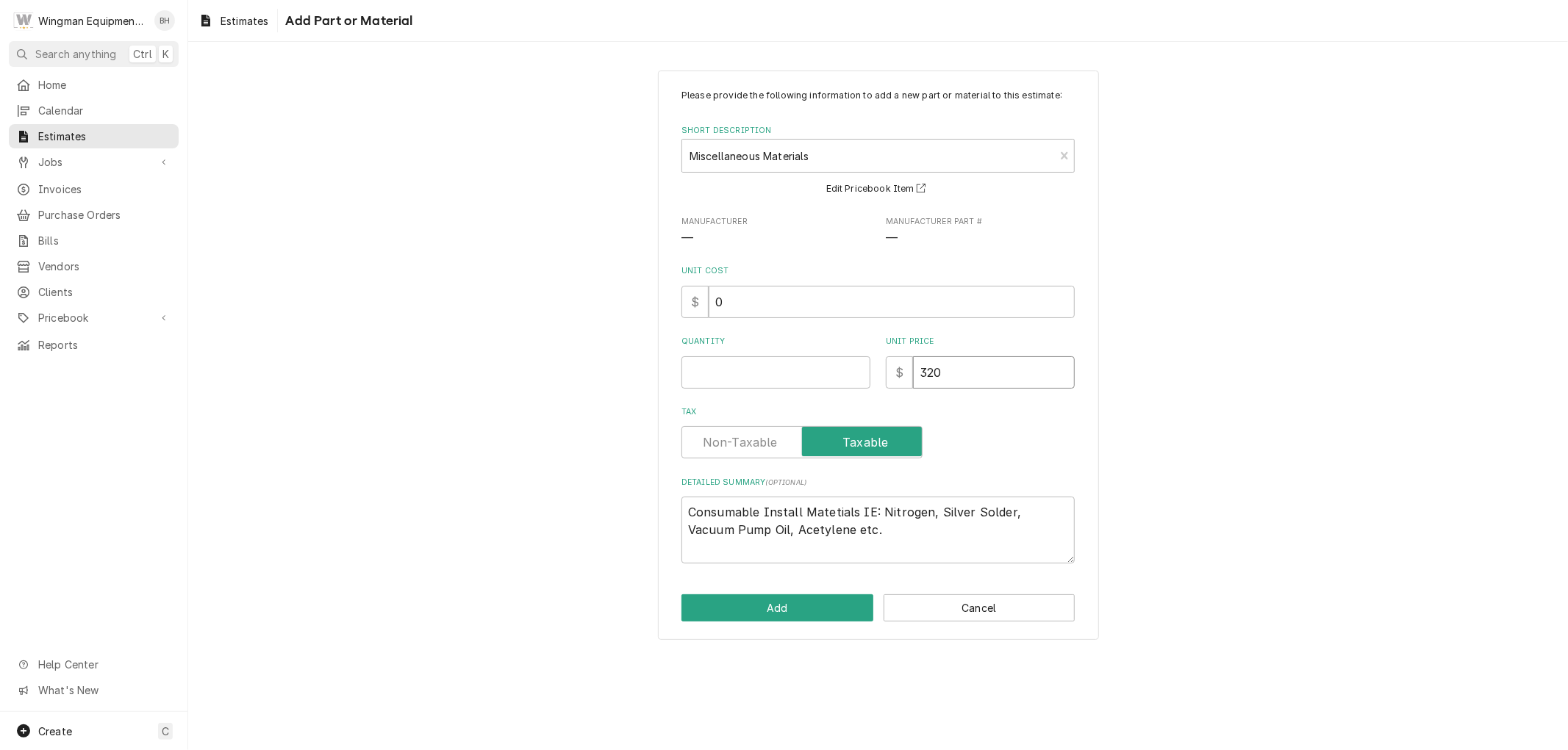
type input "320"
click at [777, 370] on input "Quantity" at bounding box center [776, 372] width 189 height 32
type textarea "x"
type input "1"
type textarea "x"
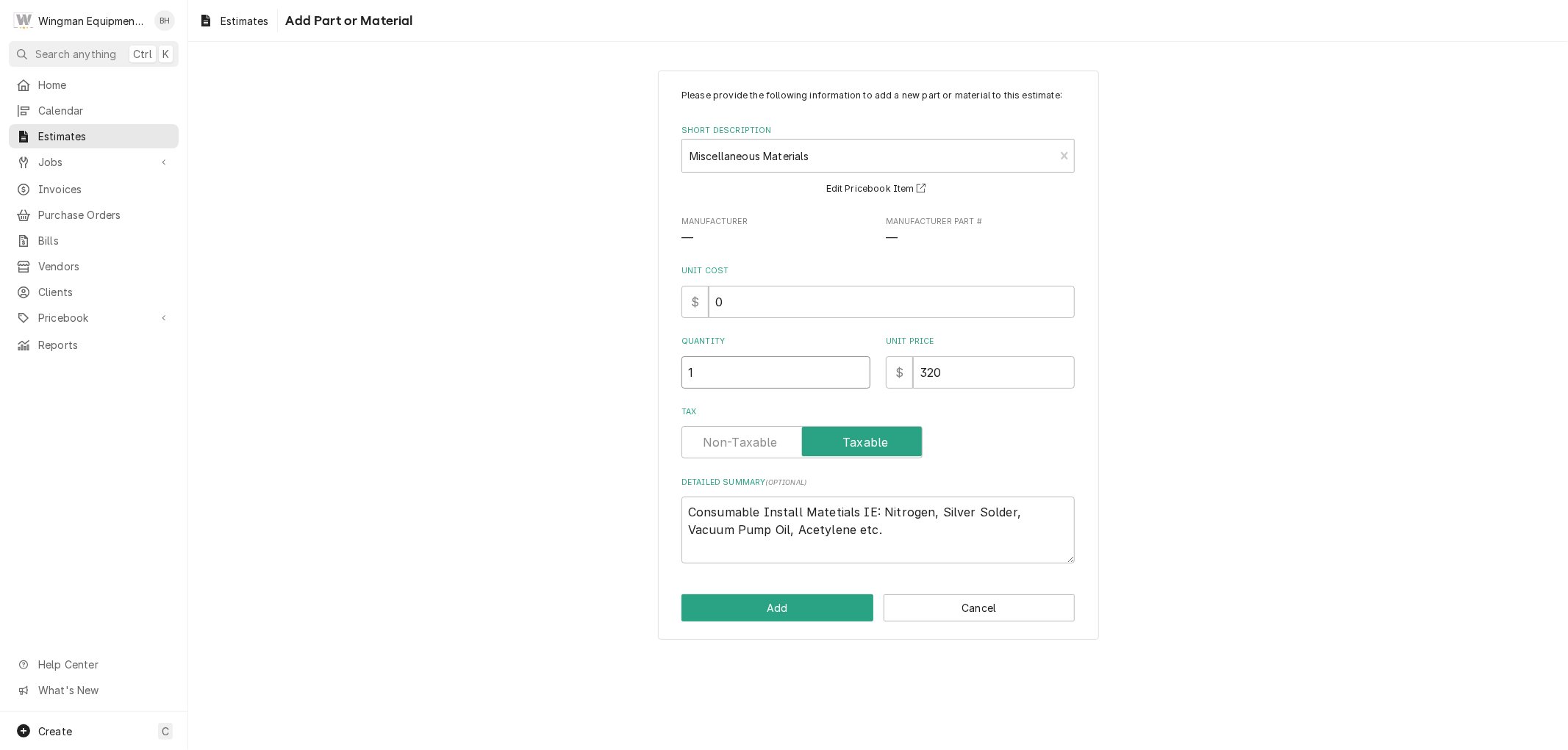
type input "1"
click at [780, 444] on input "Tax" at bounding box center [802, 442] width 228 height 32
checkbox input "false"
drag, startPoint x: 840, startPoint y: 538, endPoint x: 665, endPoint y: 482, distance: 183.7
click at [679, 482] on div "Please provide the following information to add a new part or material to this …" at bounding box center [879, 356] width 441 height 571
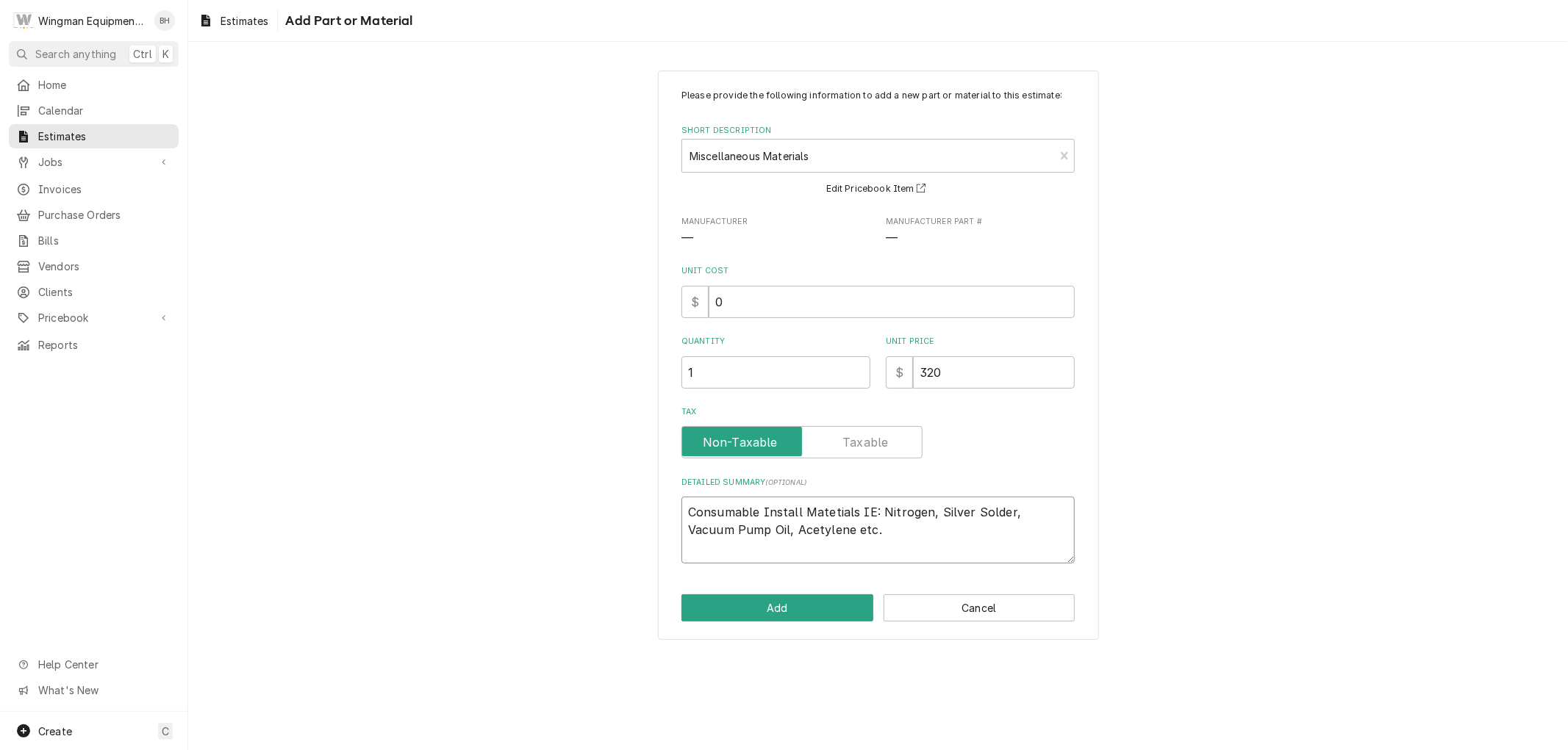
type textarea "x"
type textarea "D"
type textarea "x"
type textarea "Du"
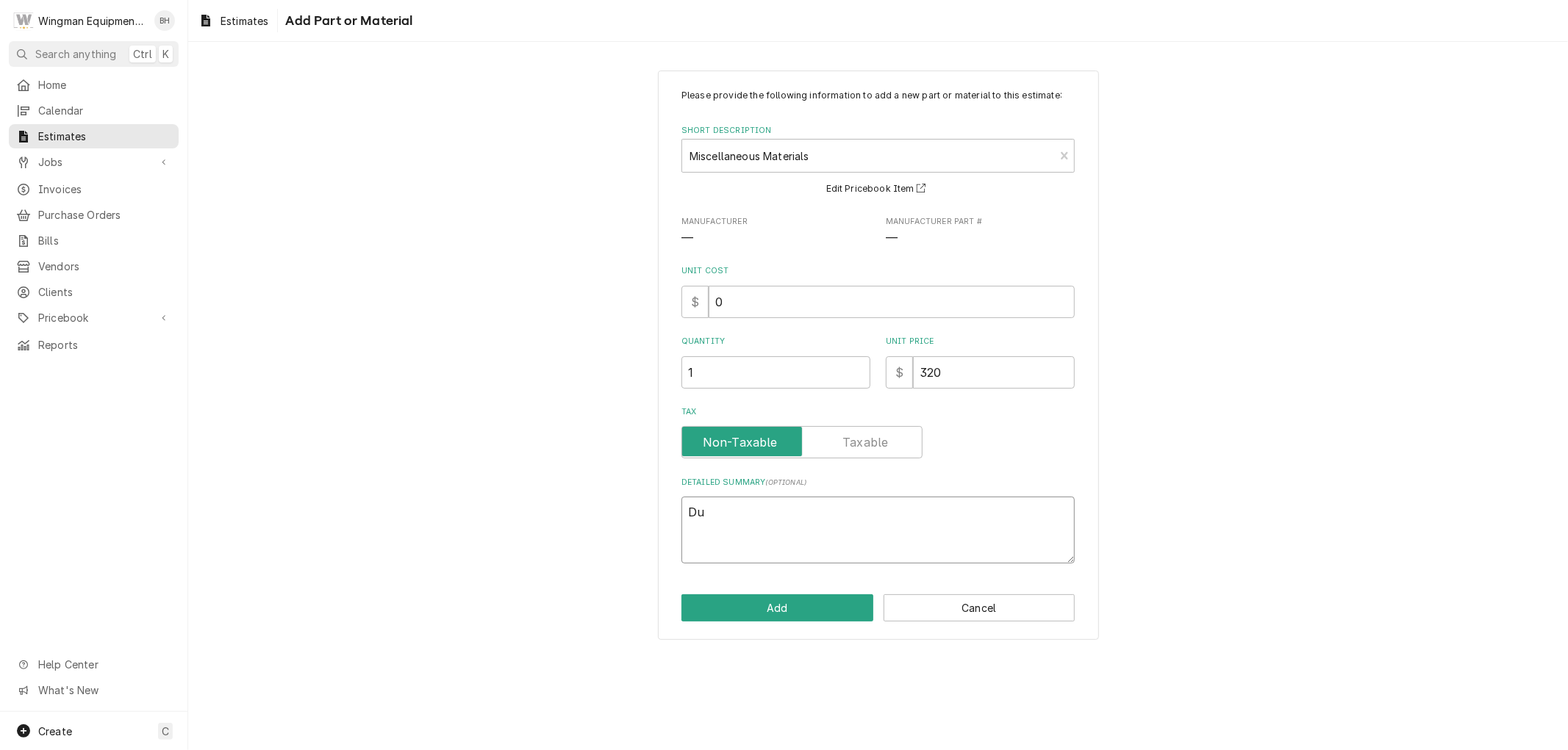
type textarea "x"
type textarea "Duc"
type textarea "x"
type textarea "Duct"
click at [788, 608] on button "Add" at bounding box center [777, 608] width 192 height 27
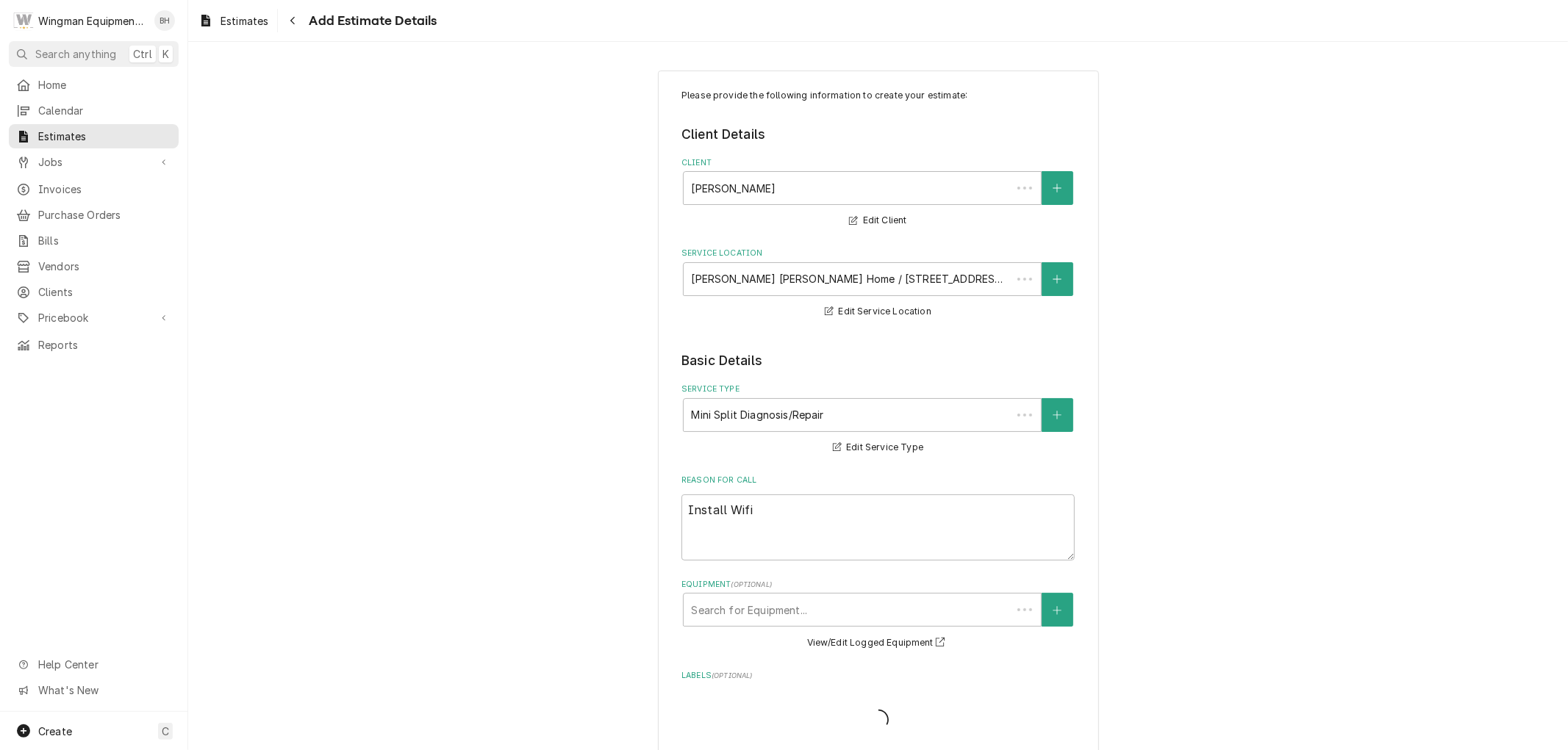
scroll to position [1147, 0]
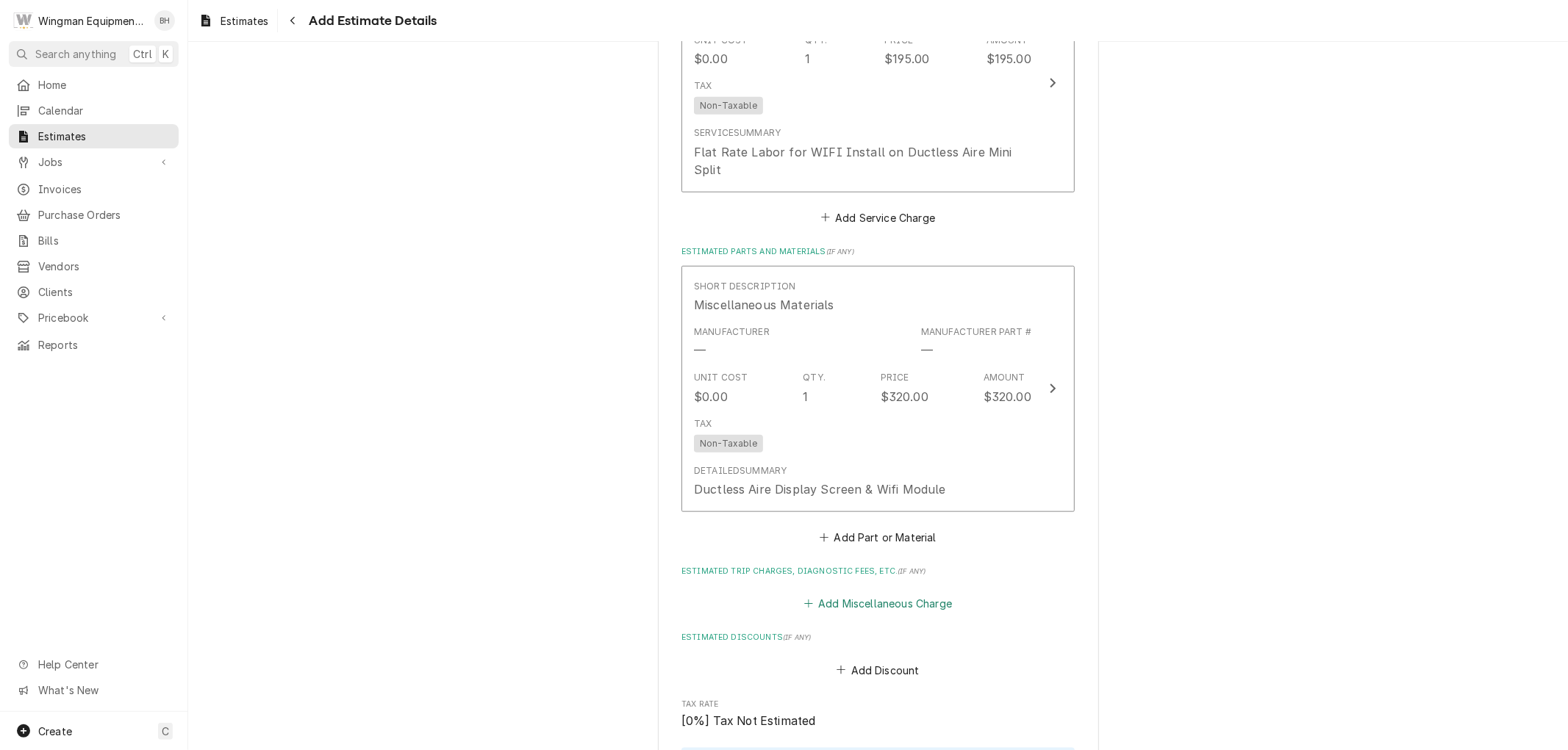
click at [868, 594] on button "Add Miscellaneous Charge" at bounding box center [878, 603] width 153 height 21
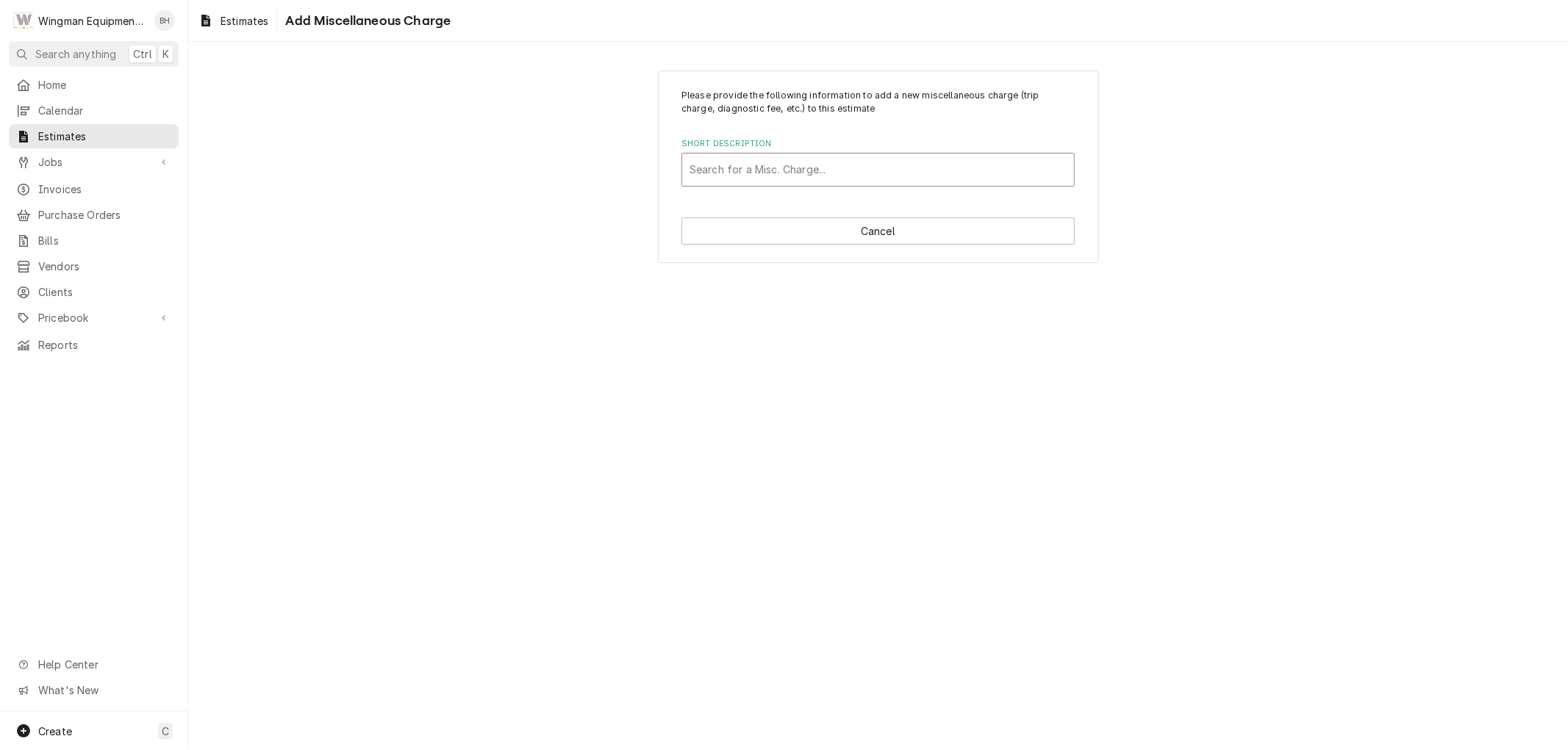
click at [897, 166] on div "Short Description" at bounding box center [878, 170] width 377 height 26
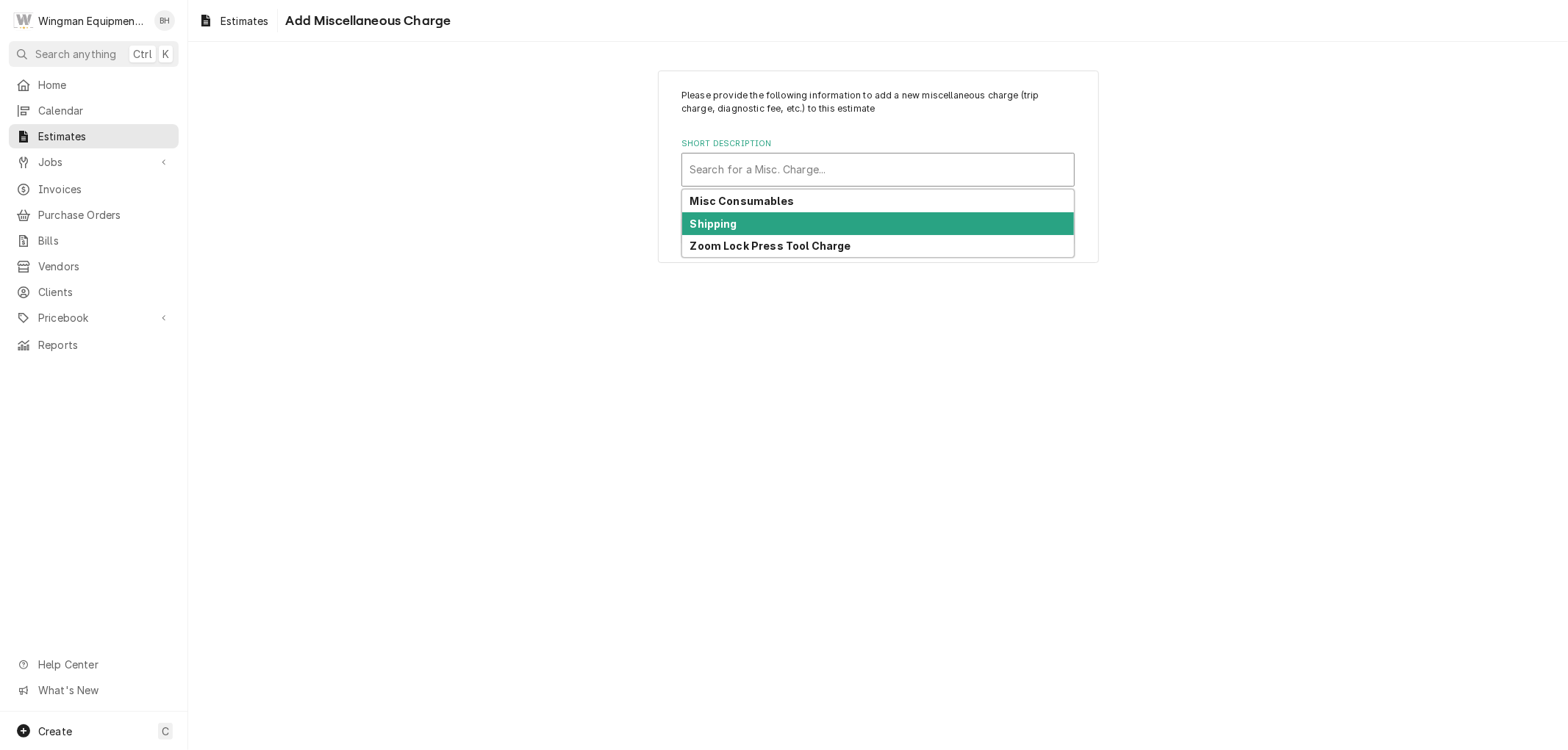
click at [868, 218] on div "Shipping" at bounding box center [878, 224] width 392 height 23
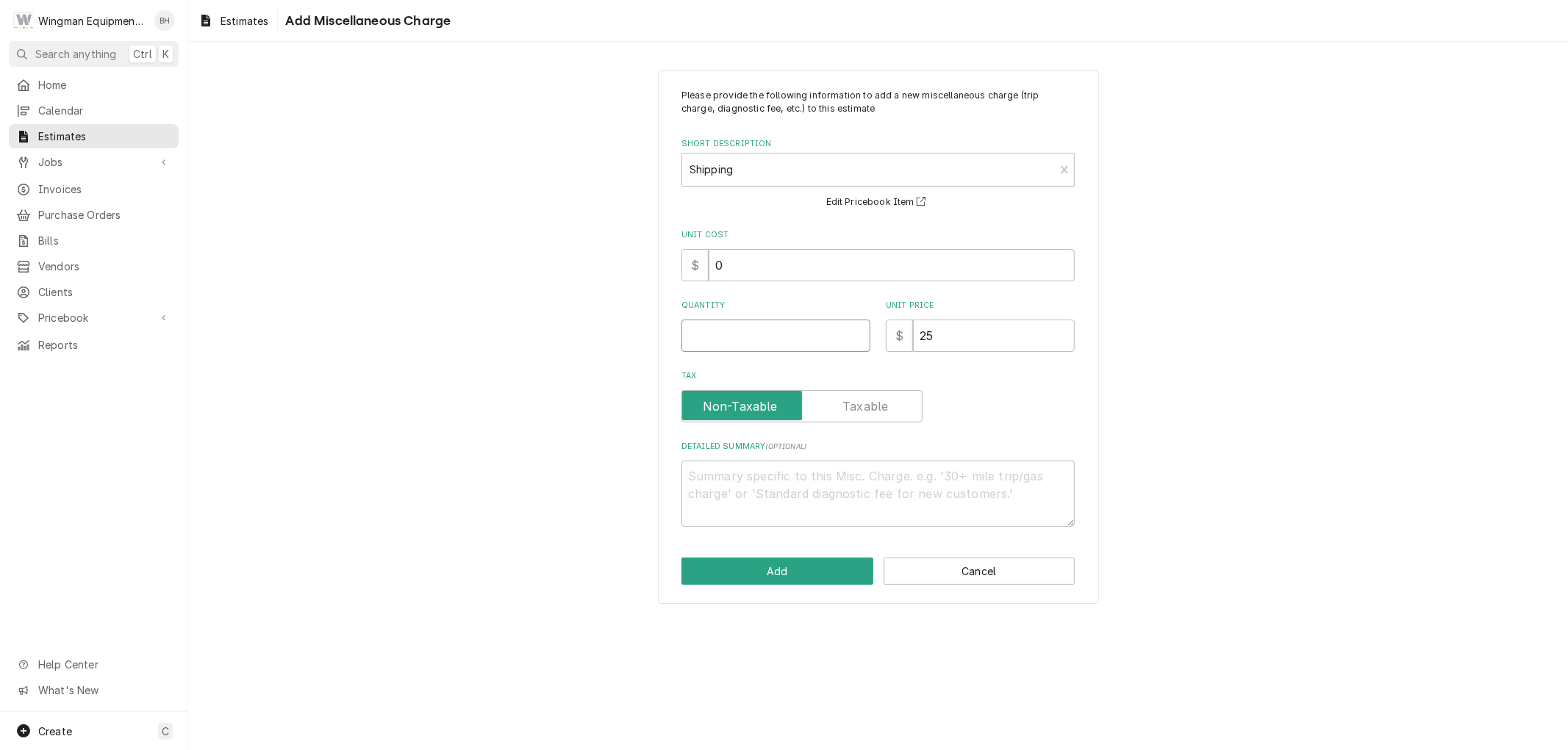
click at [798, 339] on input "Quantity" at bounding box center [776, 335] width 189 height 32
click at [819, 568] on button "Add" at bounding box center [777, 571] width 192 height 27
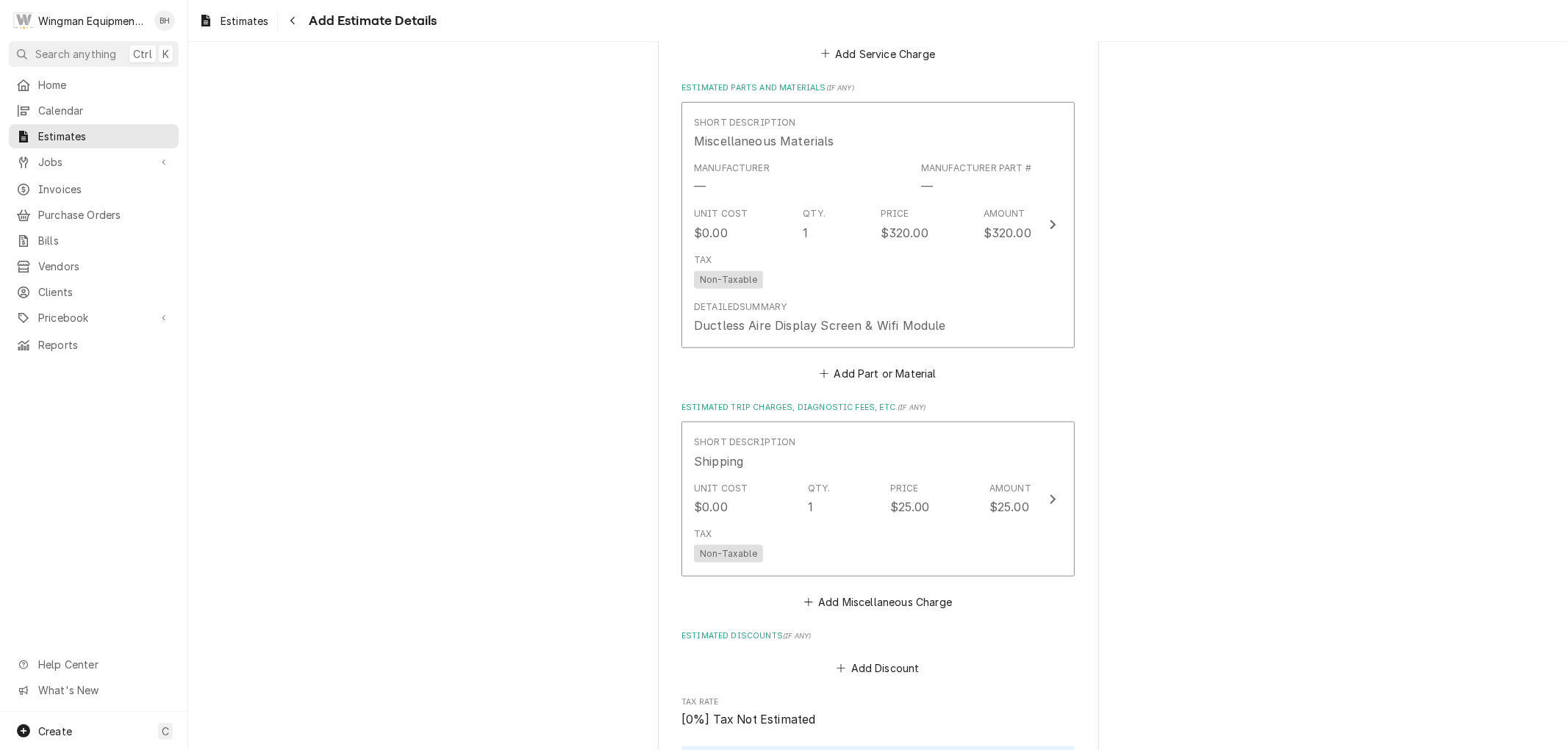
scroll to position [1852, 0]
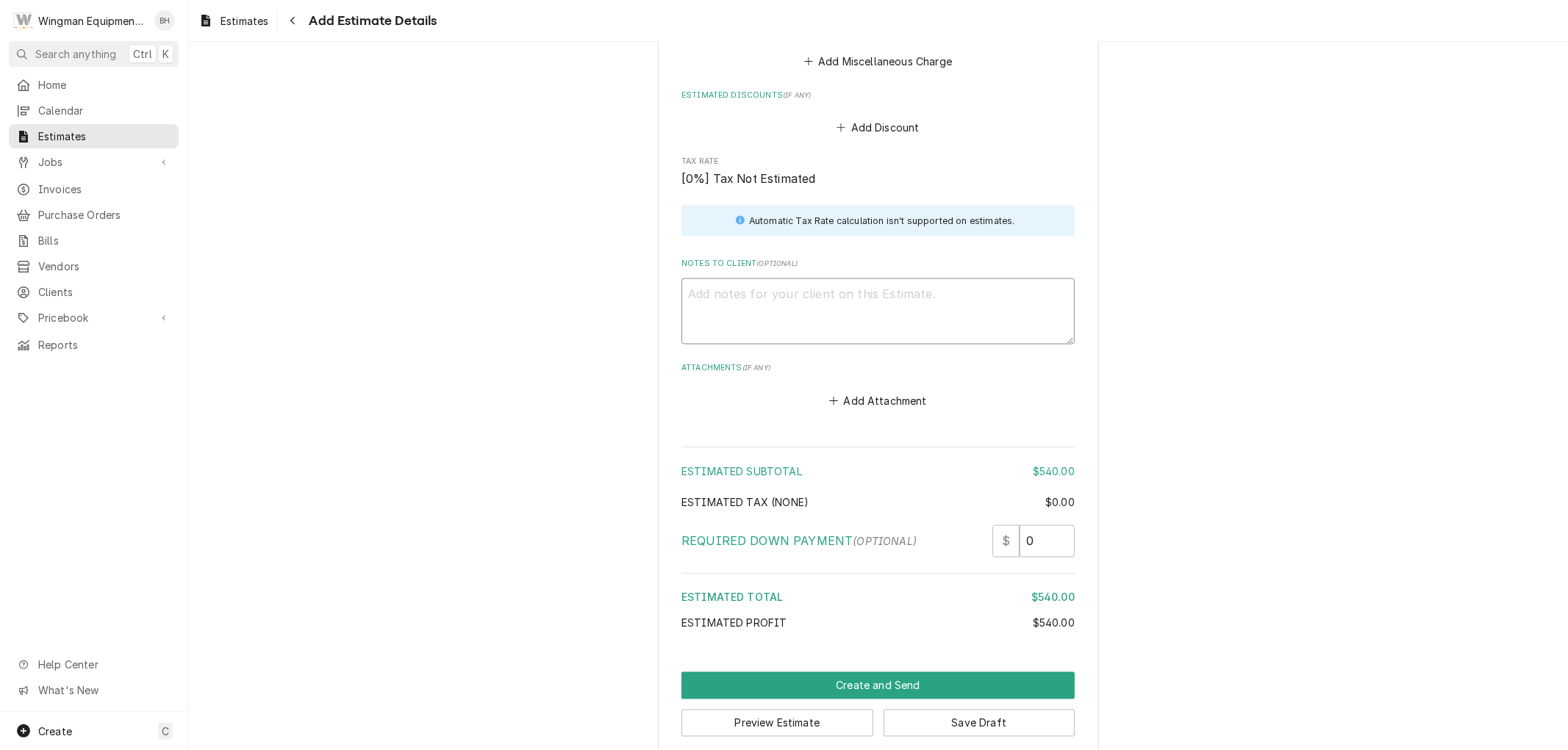
click at [810, 282] on textarea "Notes to Client ( optional )" at bounding box center [879, 311] width 394 height 66
drag, startPoint x: 1031, startPoint y: 526, endPoint x: 998, endPoint y: 525, distance: 33.0
click at [998, 525] on div "$ 0" at bounding box center [1034, 541] width 82 height 32
click at [1038, 525] on input "0" at bounding box center [1047, 541] width 55 height 32
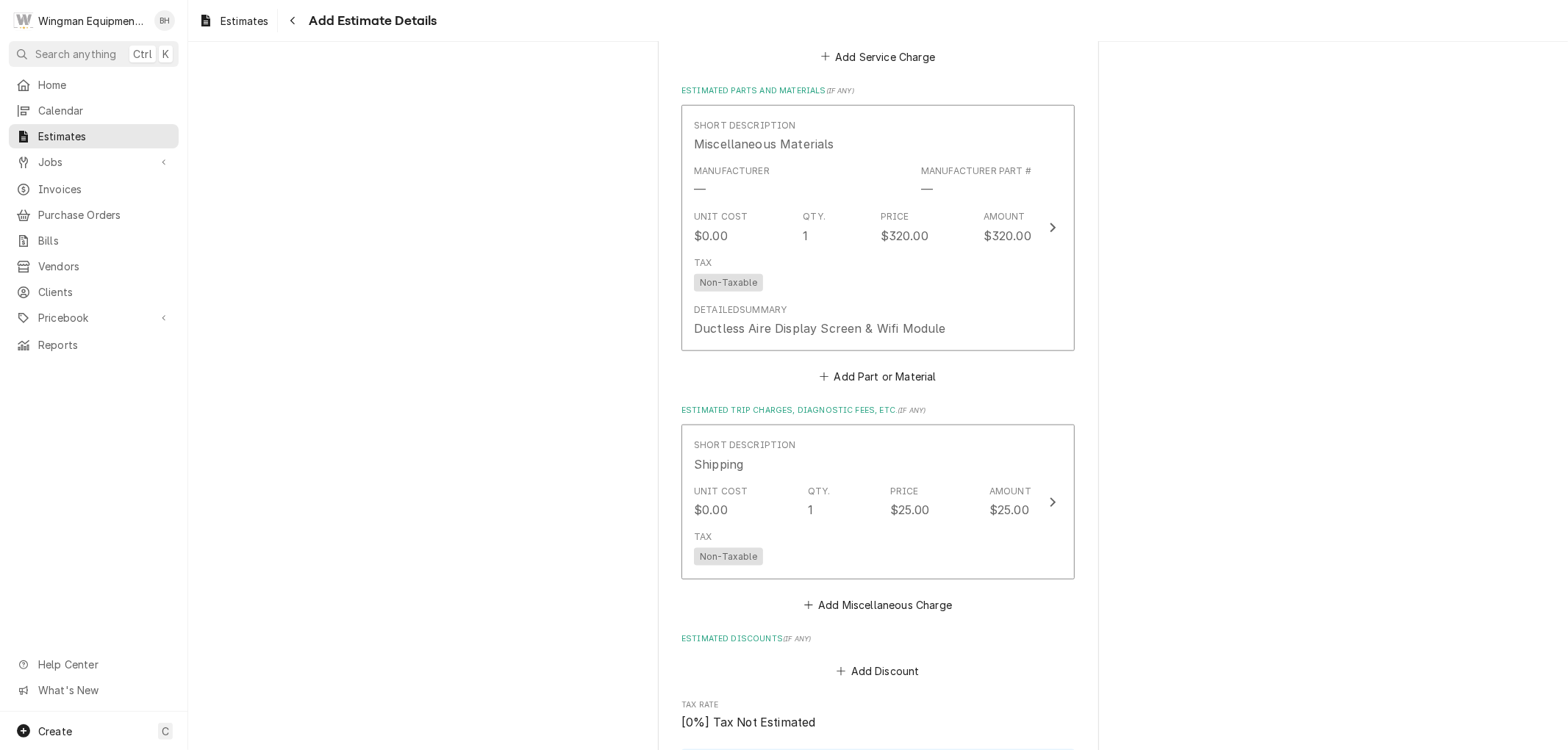
scroll to position [1280, 0]
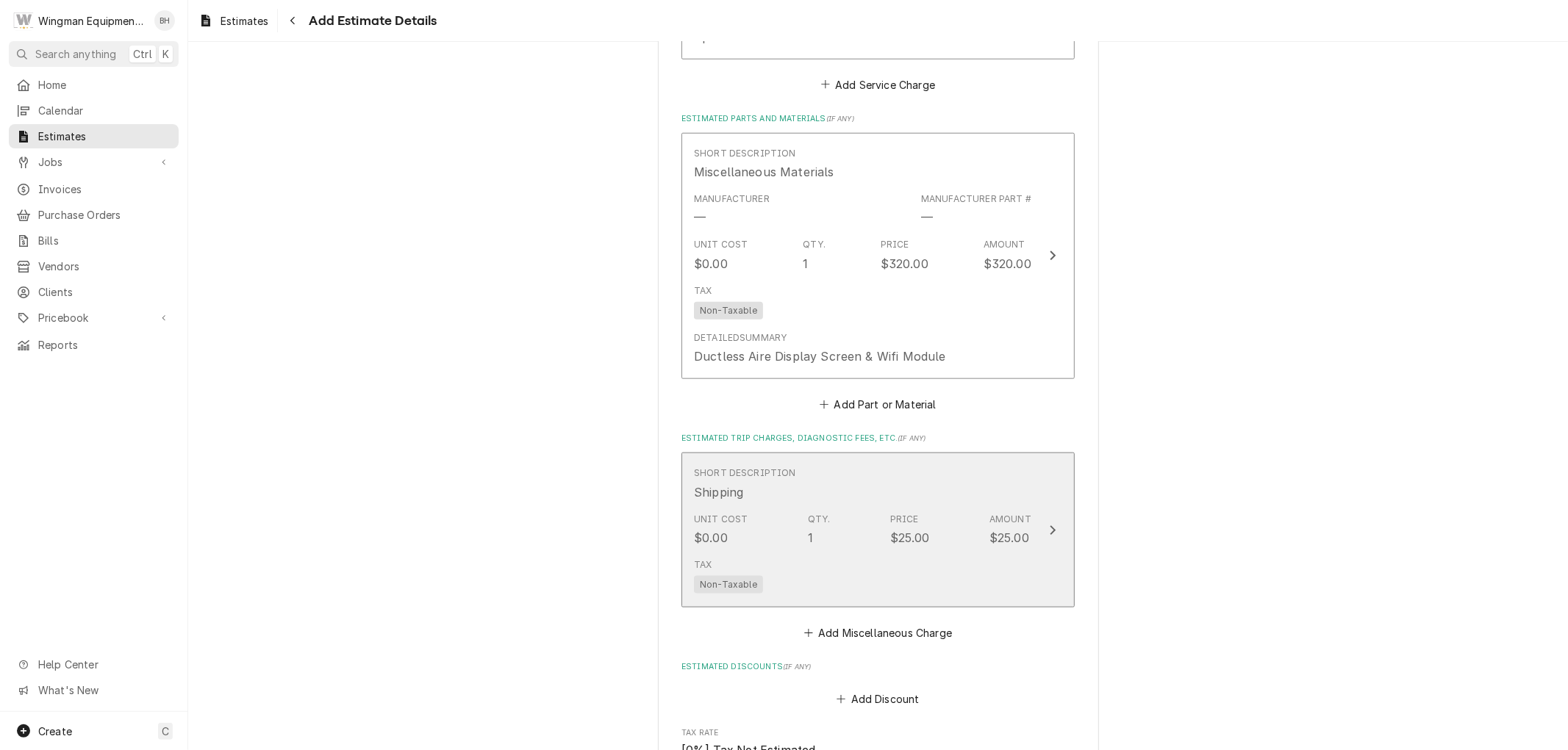
click at [861, 507] on div "Unit Cost $0.00 Qty. 1 Price $25.00 Amount $25.00" at bounding box center [863, 529] width 338 height 45
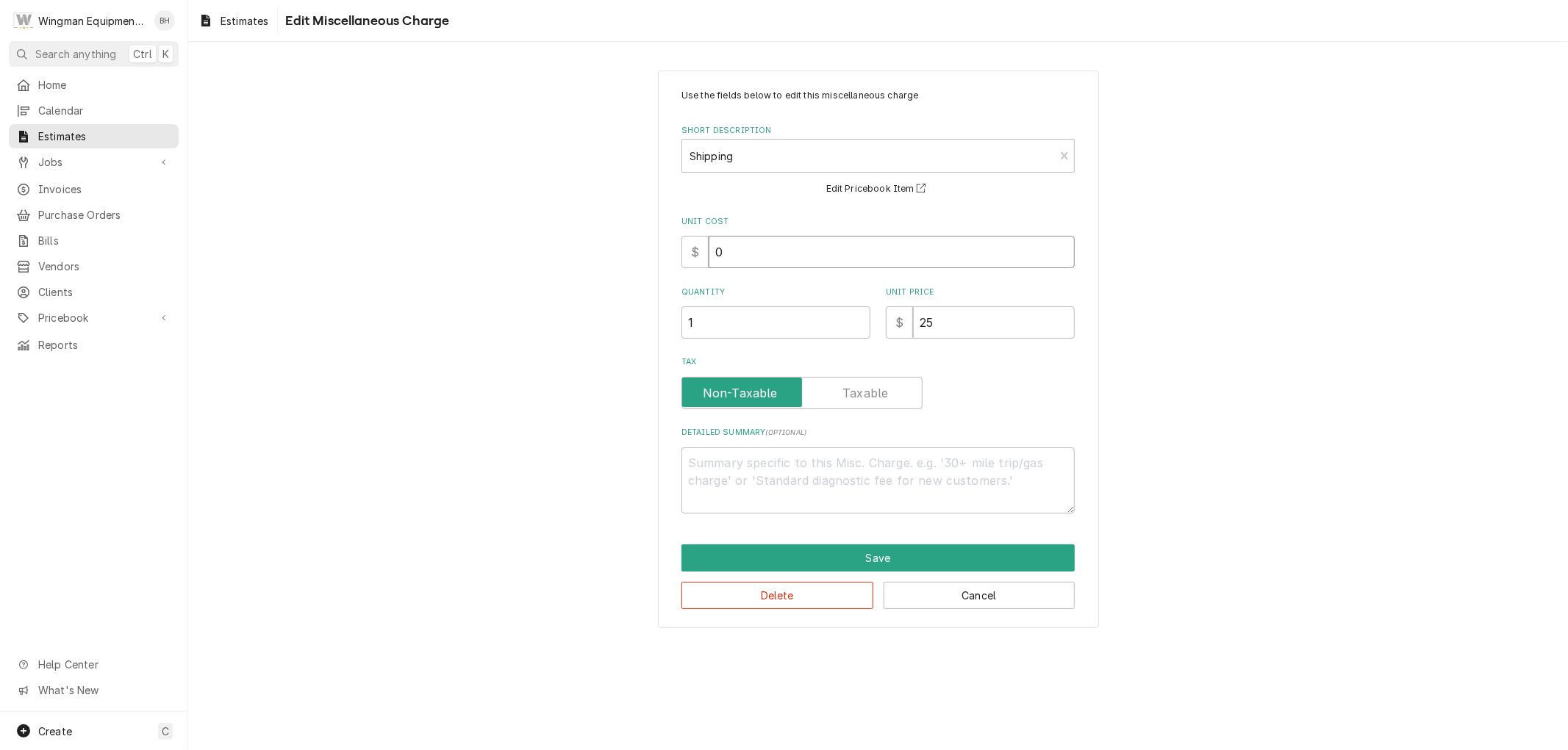
drag, startPoint x: 765, startPoint y: 250, endPoint x: 655, endPoint y: 256, distance: 110.2
click at [656, 257] on div "Use the fields below to edit this miscellaneous charge Short Description Shippi…" at bounding box center [879, 349] width 1380 height 584
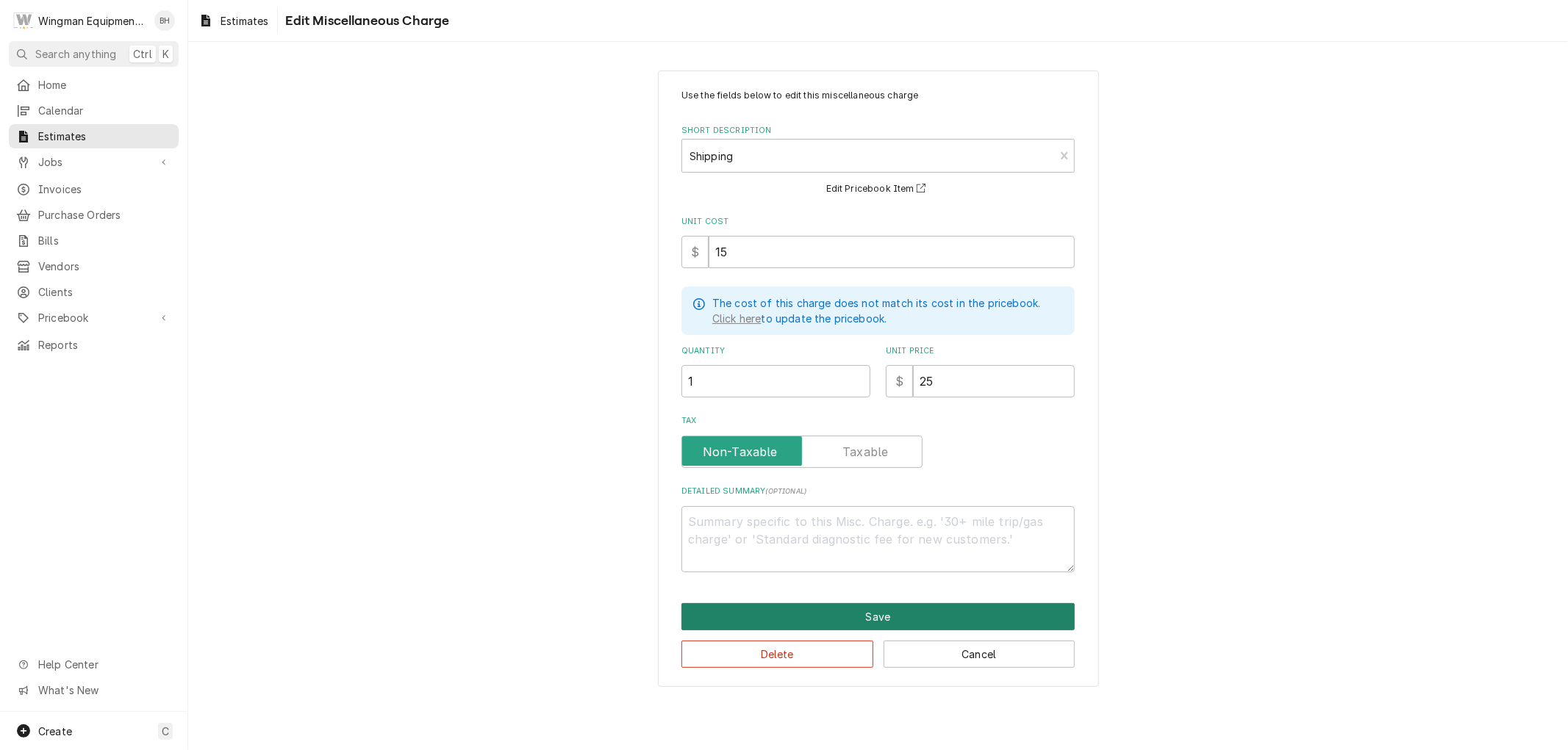
click at [895, 616] on button "Save" at bounding box center [879, 617] width 394 height 27
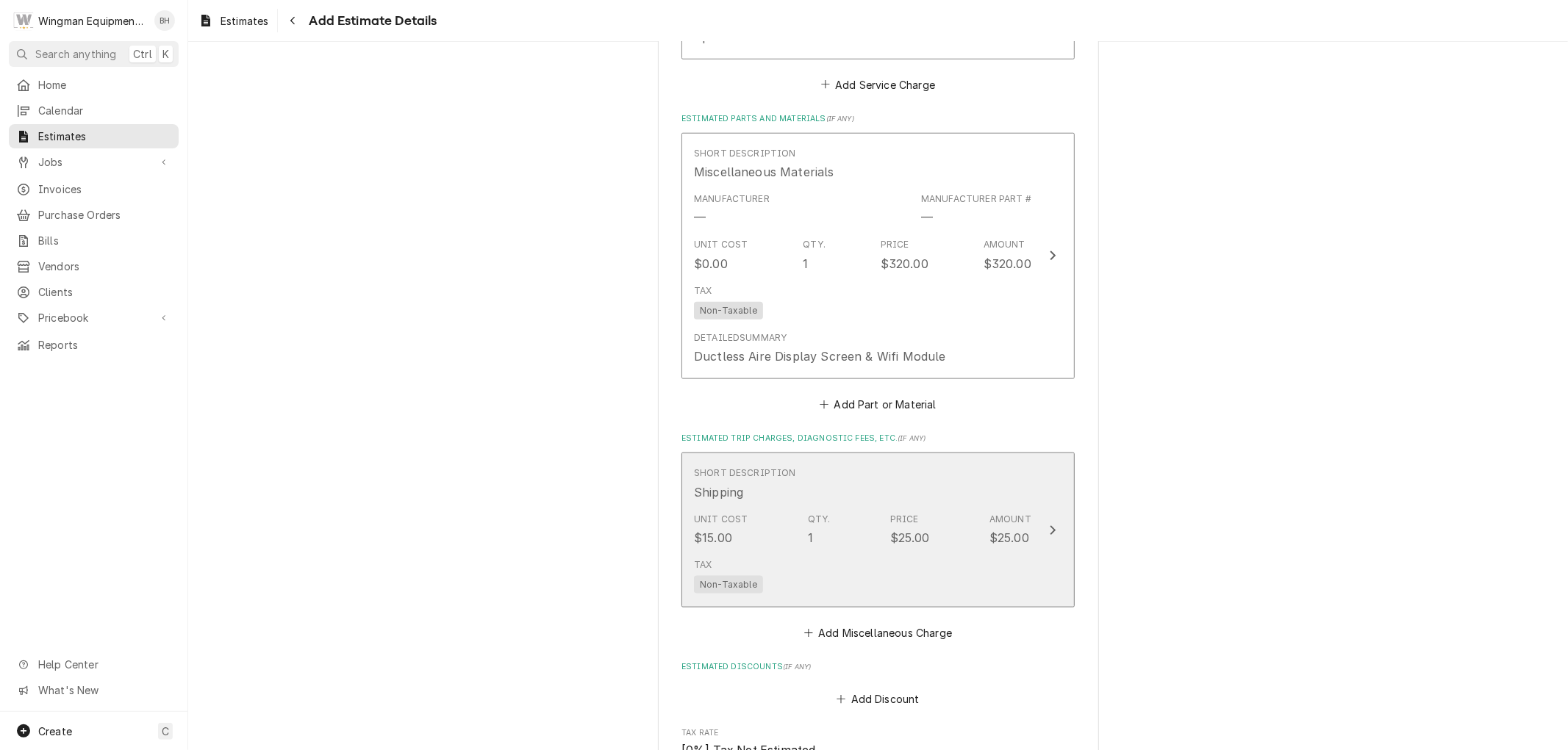
scroll to position [1262, 0]
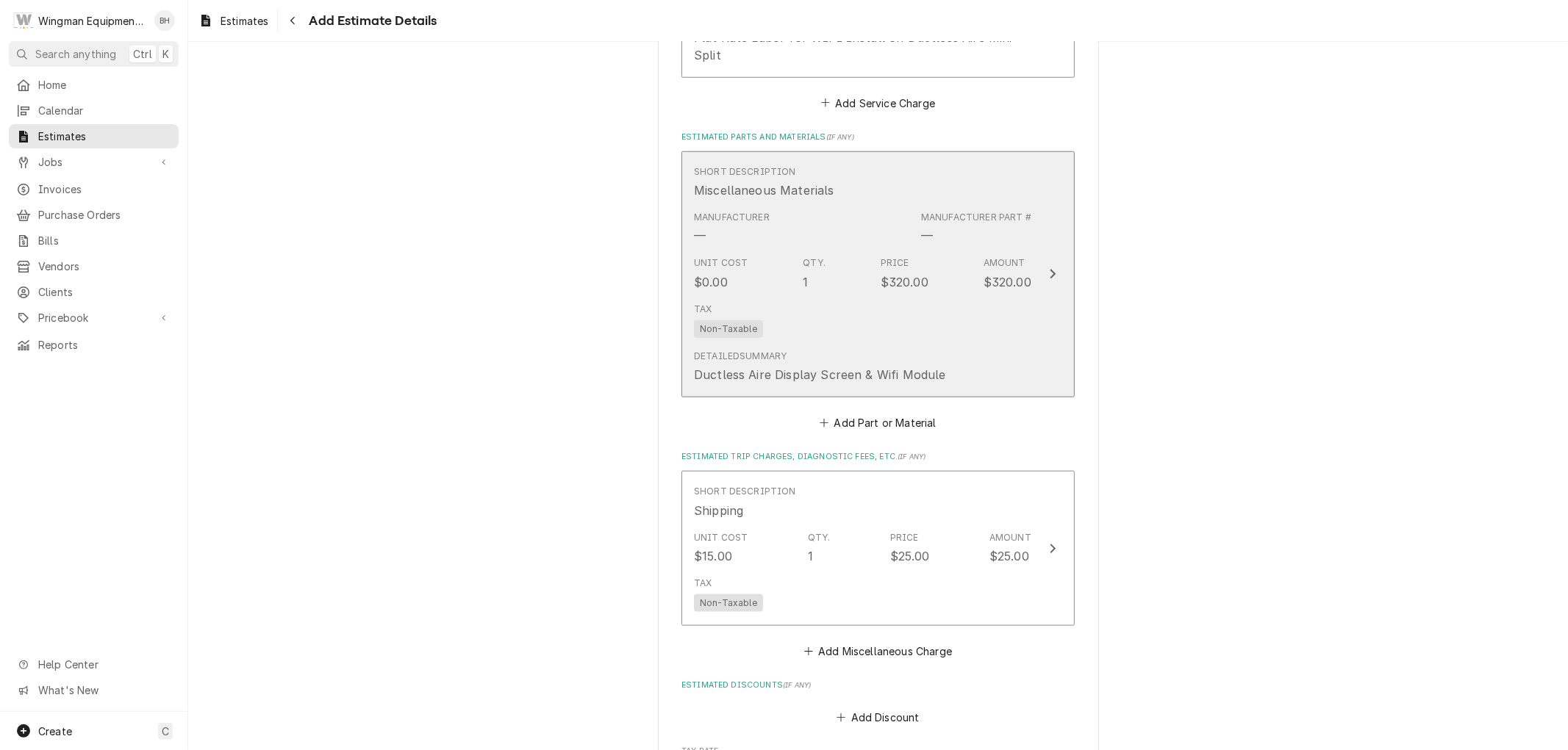
click at [884, 304] on div "Tax Non-Taxable" at bounding box center [863, 320] width 338 height 47
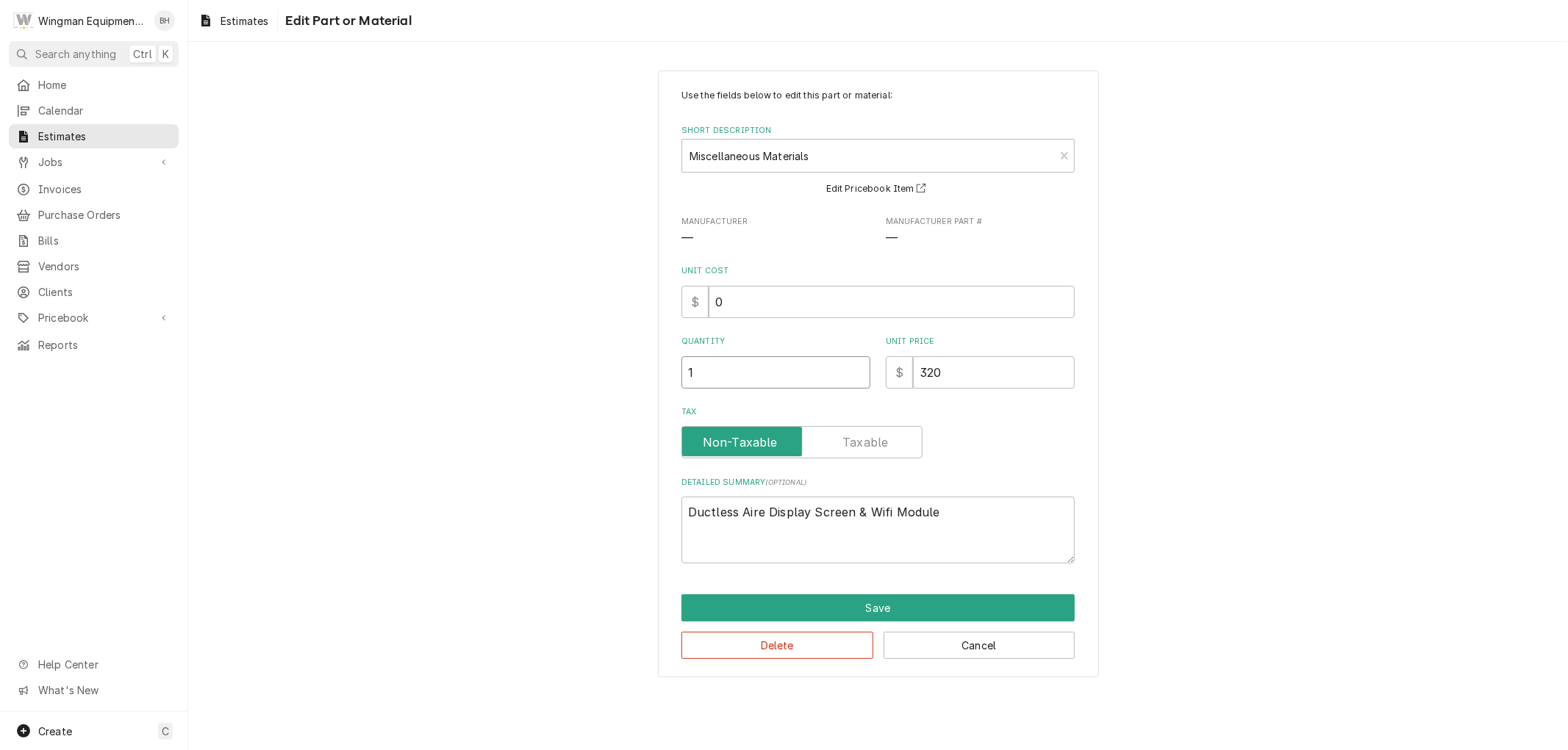
click at [751, 373] on input "1" at bounding box center [776, 372] width 189 height 32
click at [894, 603] on button "Save" at bounding box center [879, 608] width 394 height 27
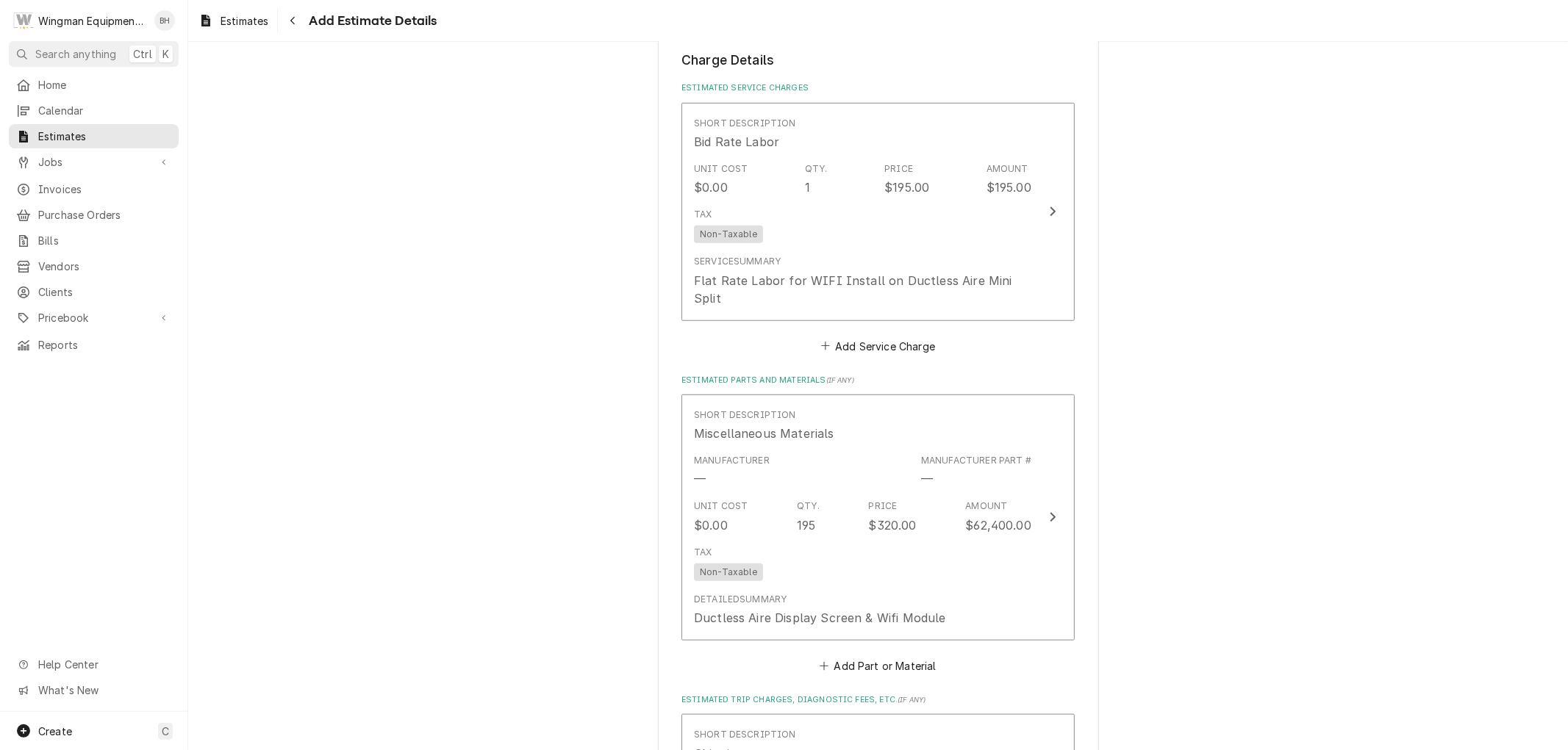
scroll to position [1117, 0]
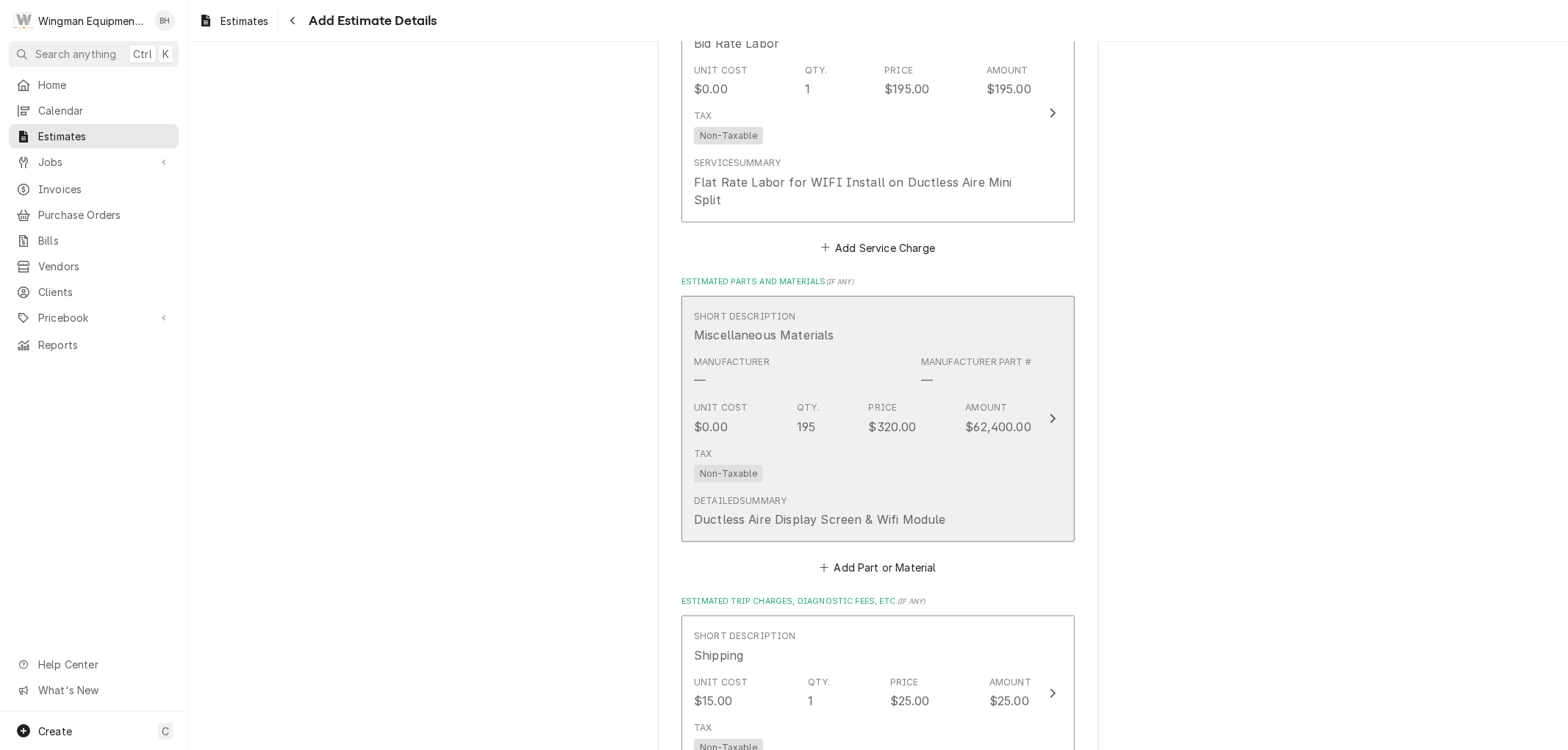
click at [938, 442] on div "Tax Non-Taxable" at bounding box center [863, 465] width 338 height 47
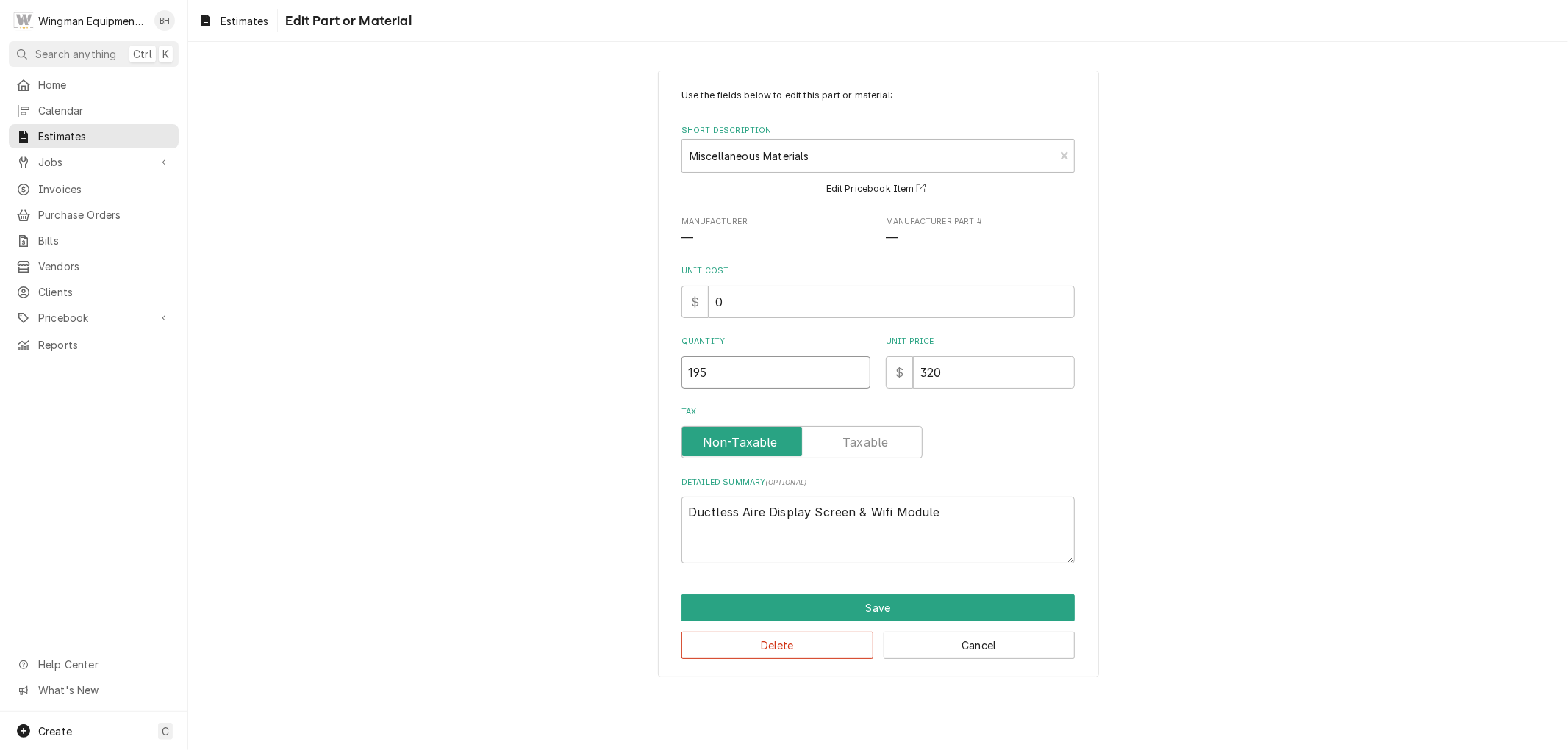
drag, startPoint x: 708, startPoint y: 373, endPoint x: 637, endPoint y: 376, distance: 71.1
click at [637, 376] on div "Use the fields below to edit this part or material: Short Description Miscellan…" at bounding box center [879, 375] width 1380 height 634
drag, startPoint x: 738, startPoint y: 307, endPoint x: 685, endPoint y: 295, distance: 54.3
click at [685, 296] on div "$ 0" at bounding box center [879, 301] width 394 height 32
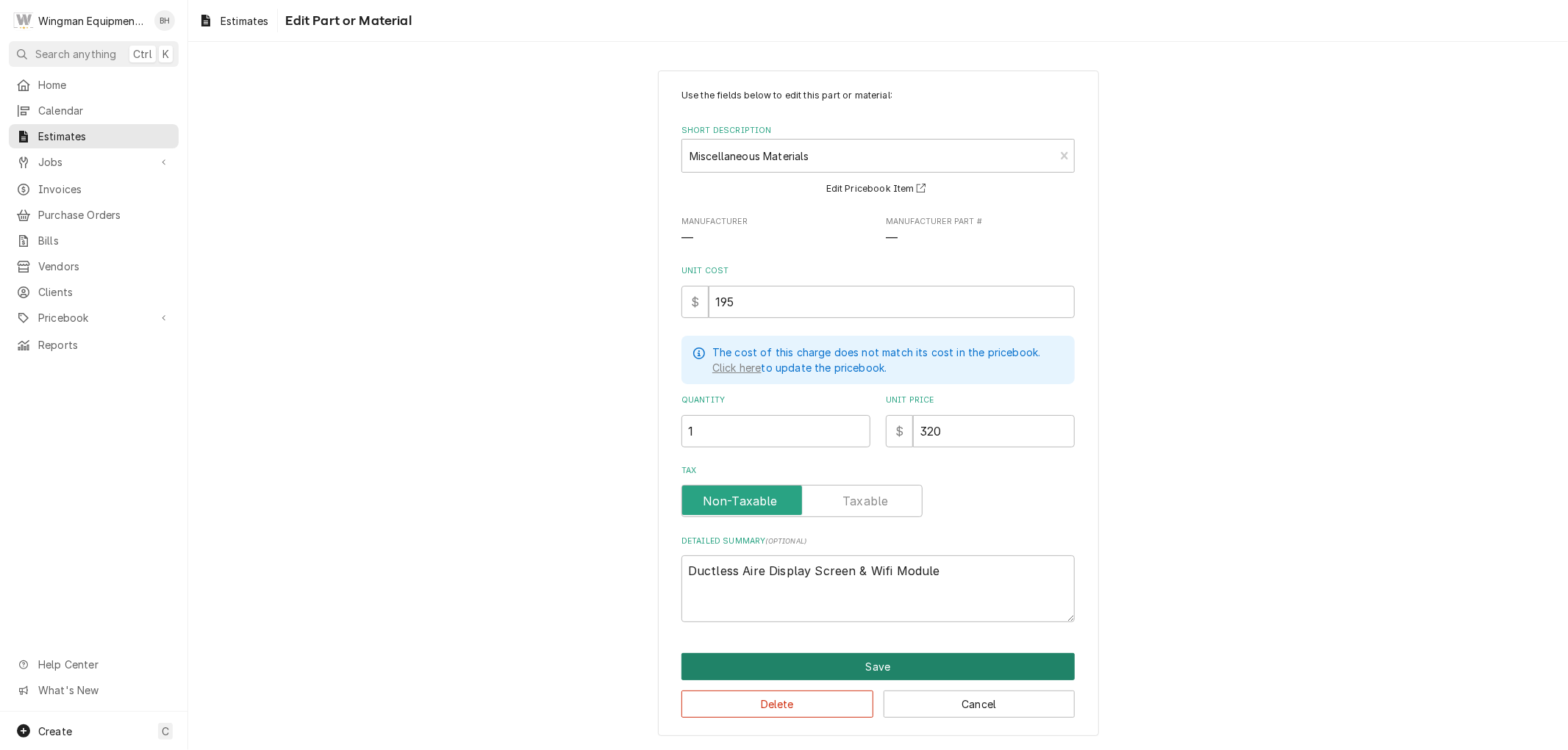
click at [932, 669] on button "Save" at bounding box center [879, 667] width 394 height 27
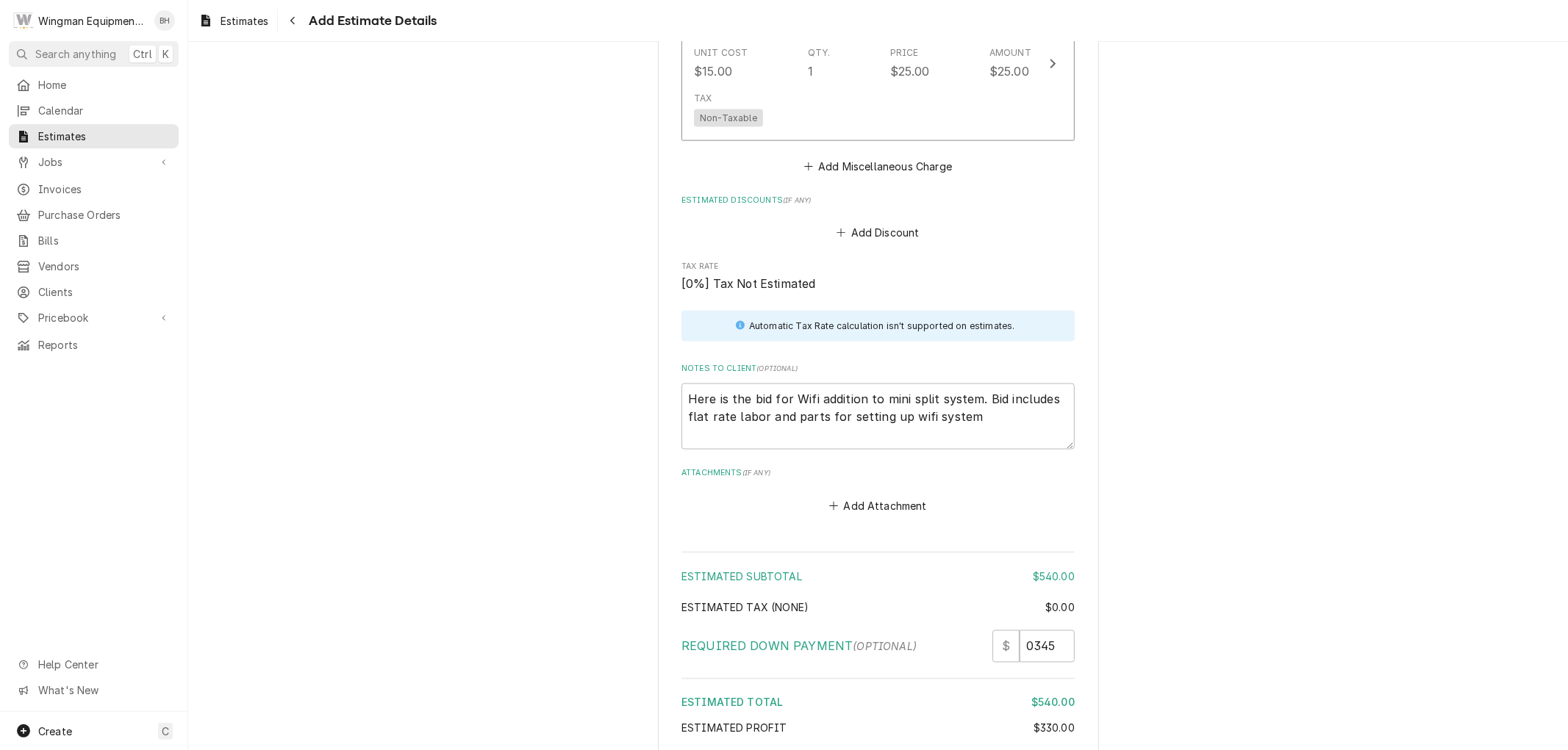
scroll to position [1852, 0]
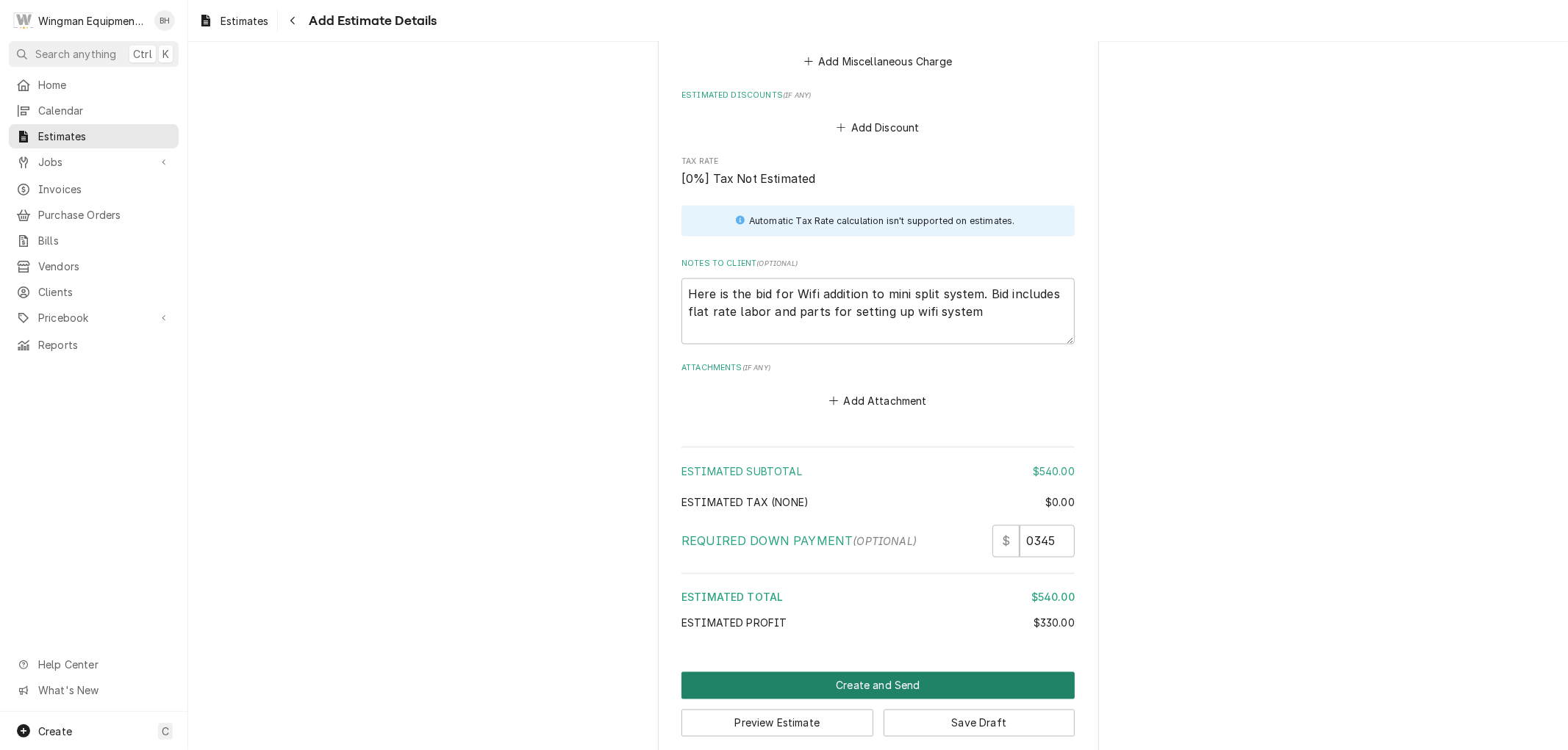
click at [883, 673] on button "Create and Send" at bounding box center [879, 686] width 394 height 27
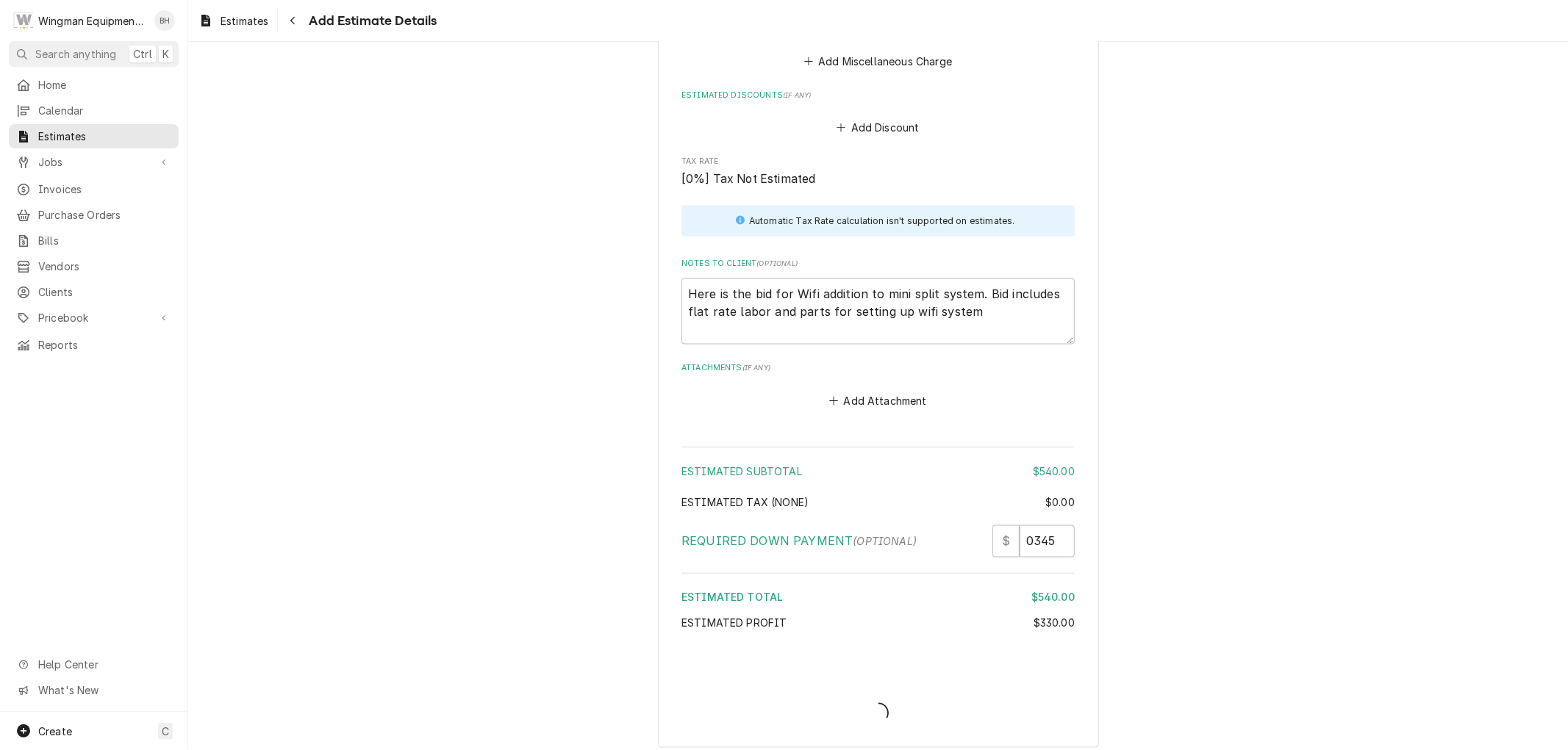
scroll to position [1843, 0]
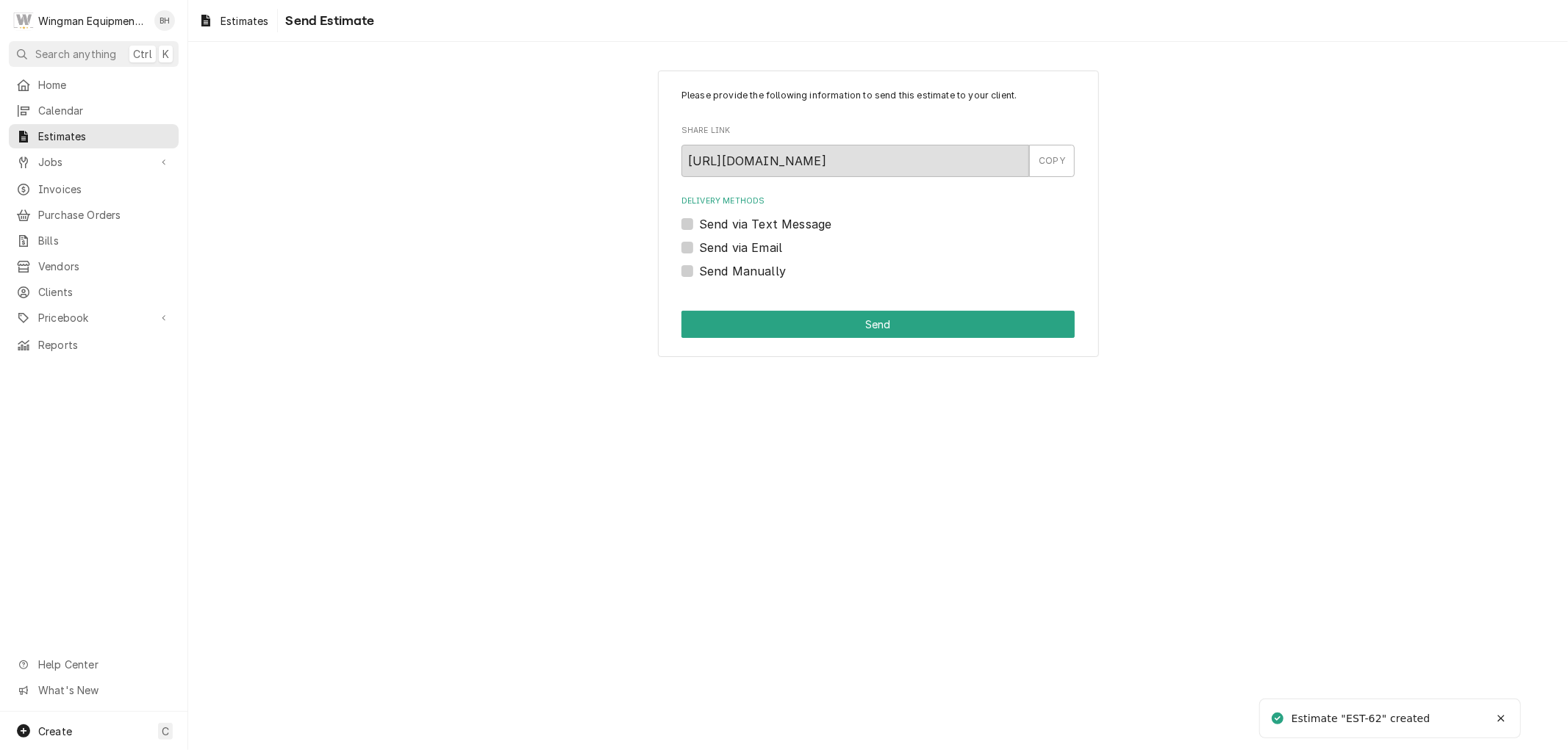
click at [699, 226] on label "Send via Text Message" at bounding box center [765, 224] width 133 height 17
click at [699, 226] on input "Send via Text Message" at bounding box center [896, 231] width 394 height 32
checkbox input "true"
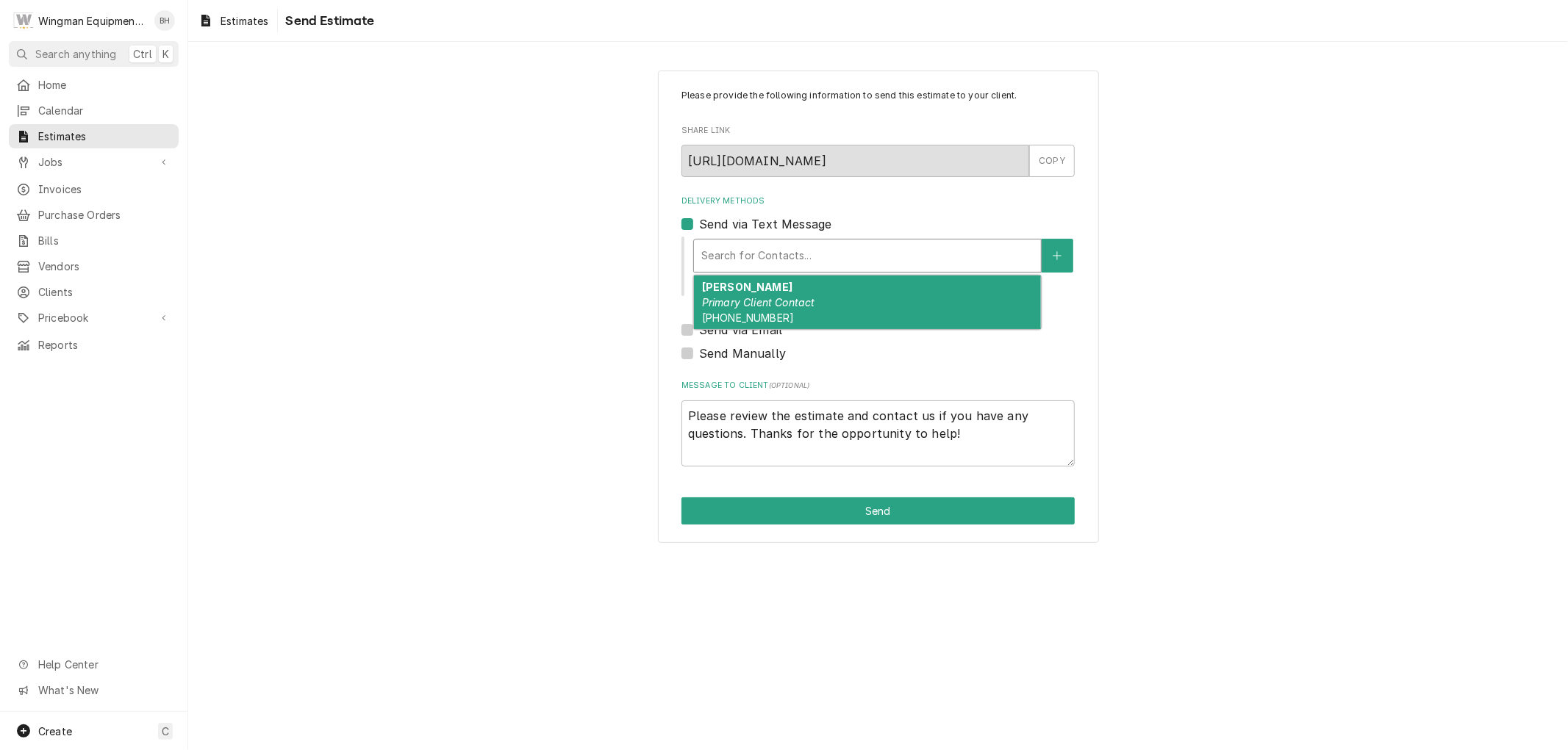
click at [709, 262] on div "Delivery Methods" at bounding box center [867, 256] width 332 height 26
click at [721, 309] on div "Barb Lunsmann Primary Client Contact (480) 540-1763" at bounding box center [867, 302] width 347 height 54
type textarea "x"
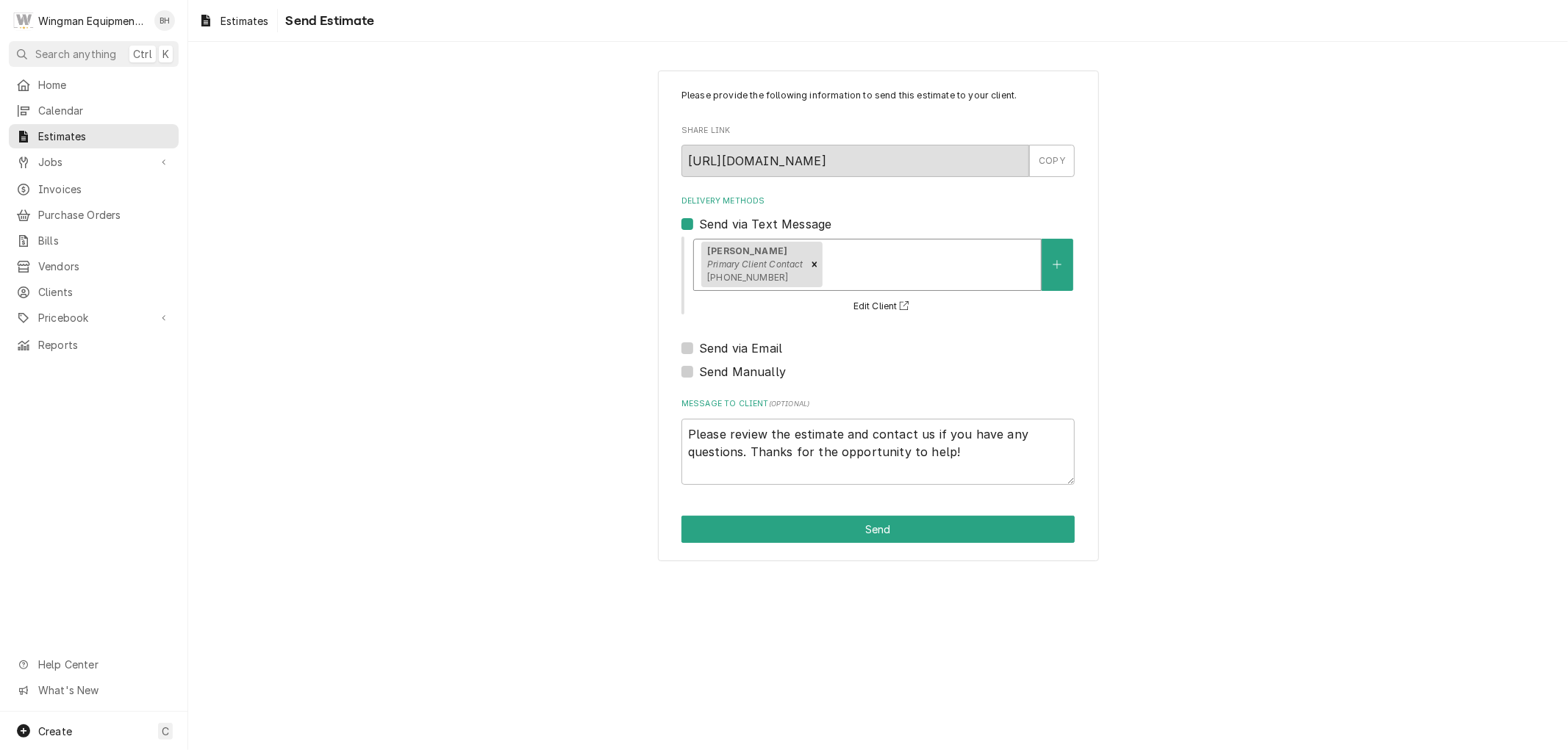
click at [699, 350] on label "Send via Email" at bounding box center [740, 347] width 83 height 17
click at [699, 350] on input "Send via Email" at bounding box center [896, 355] width 394 height 32
checkbox input "true"
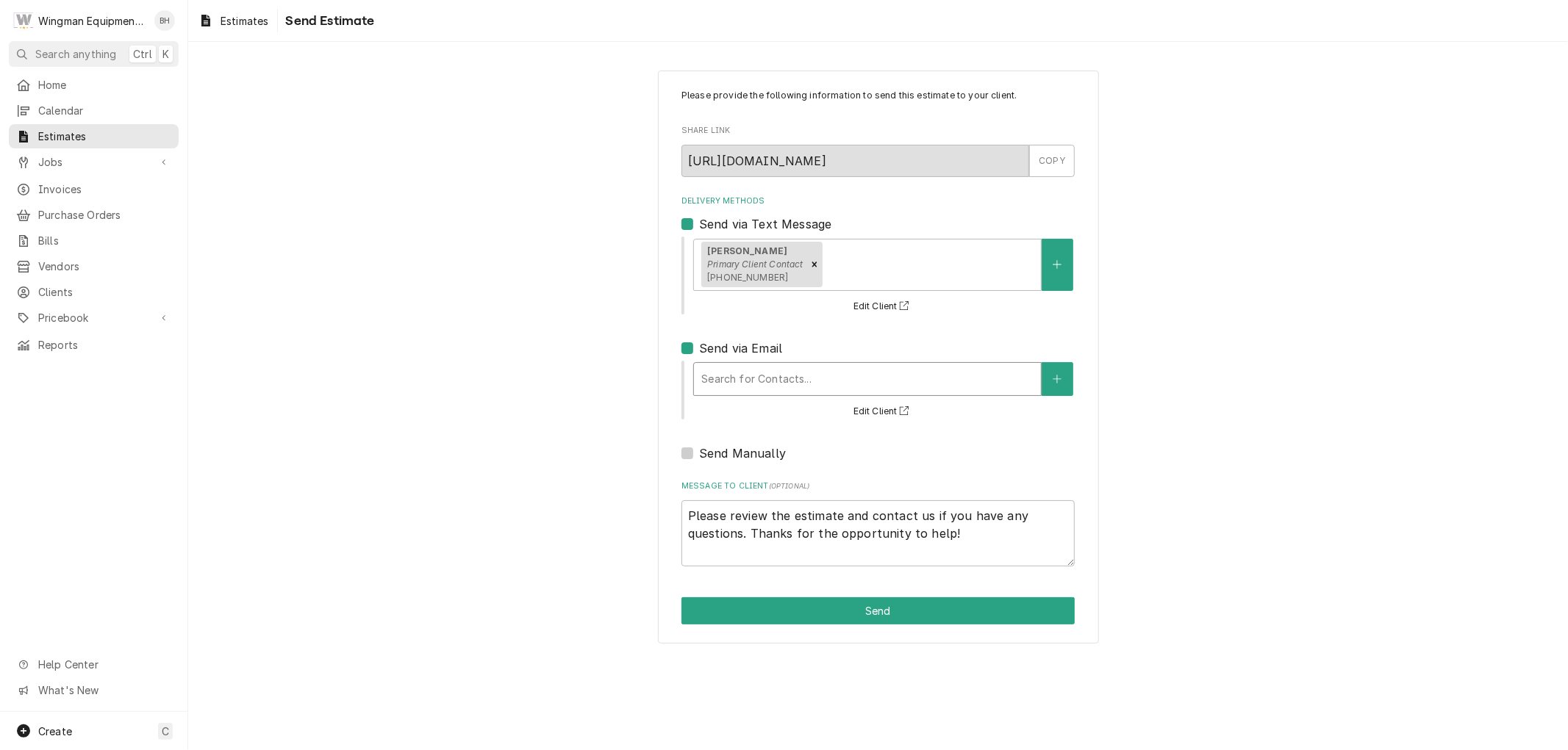
click at [736, 390] on div "Delivery Methods" at bounding box center [867, 380] width 332 height 26
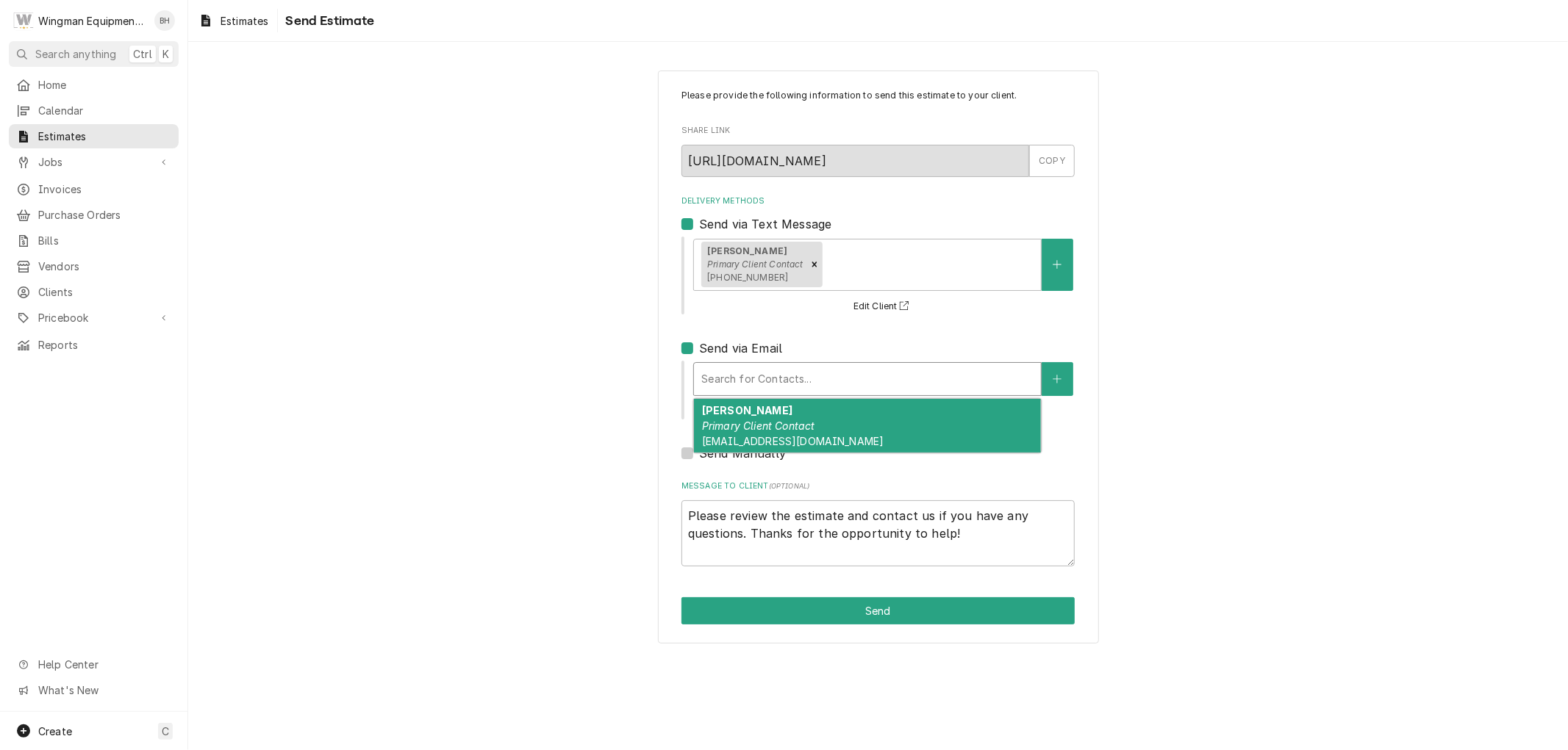
click at [744, 422] on em "Primary Client Contact" at bounding box center [758, 426] width 113 height 12
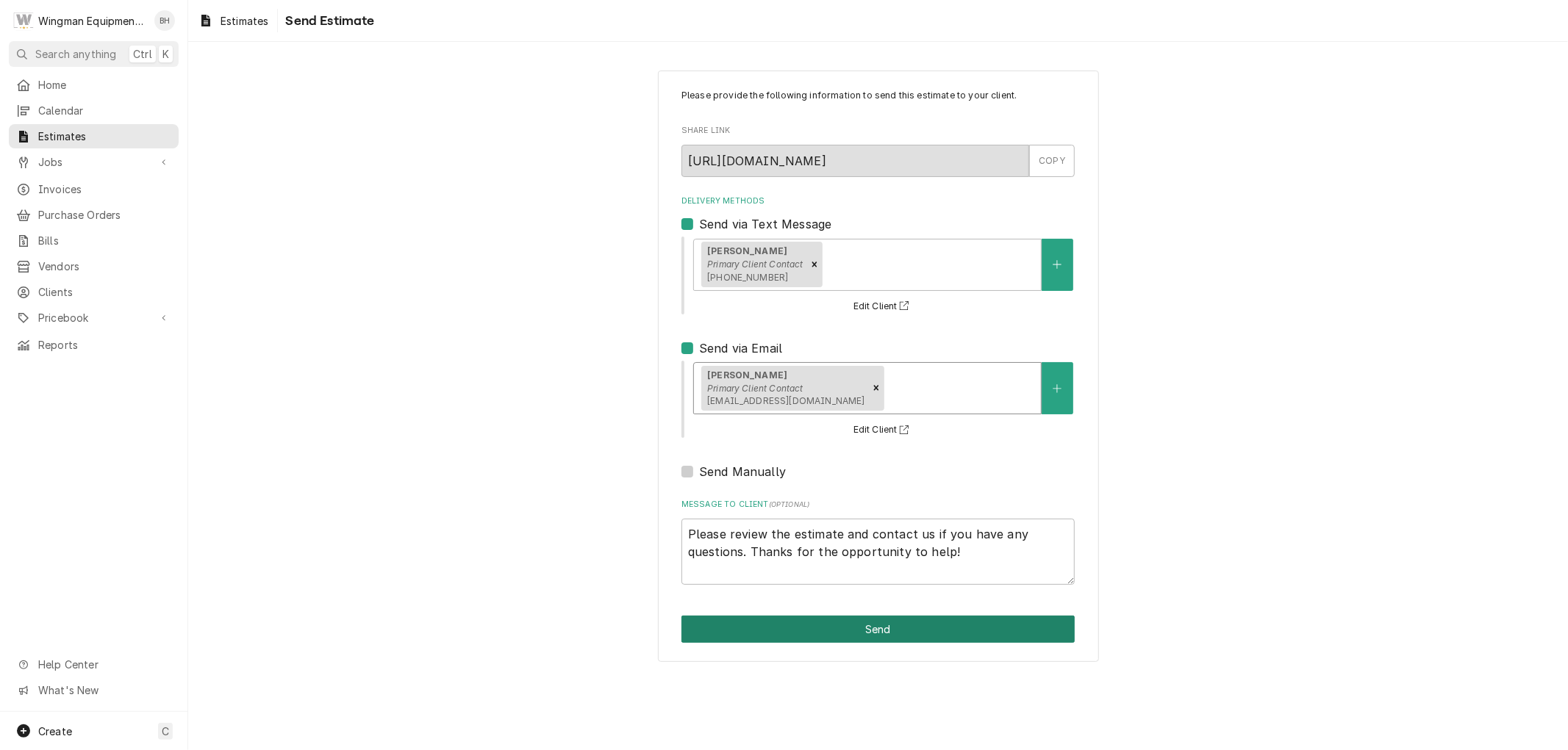
click at [950, 634] on button "Send" at bounding box center [879, 629] width 394 height 27
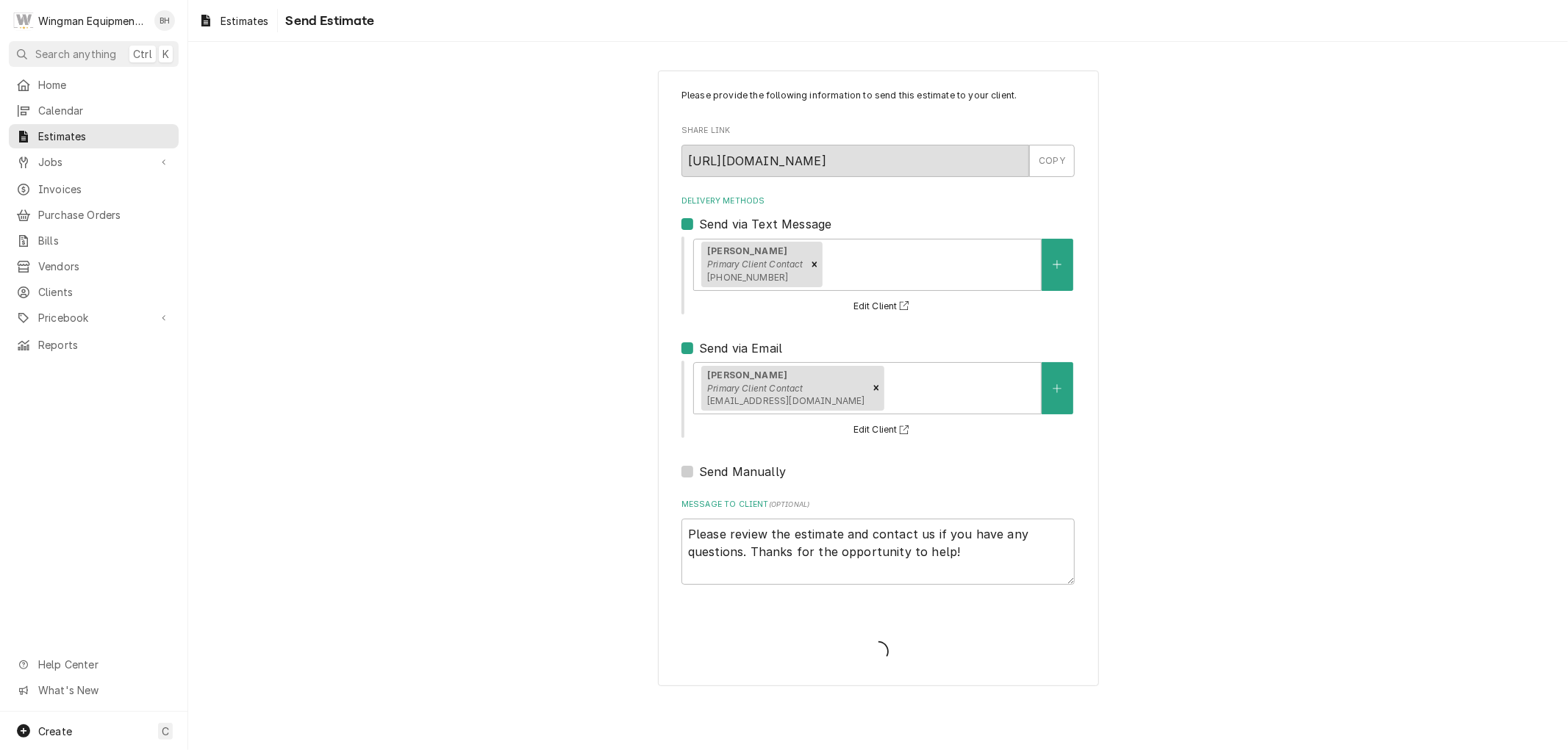
type textarea "x"
